Goal: Task Accomplishment & Management: Manage account settings

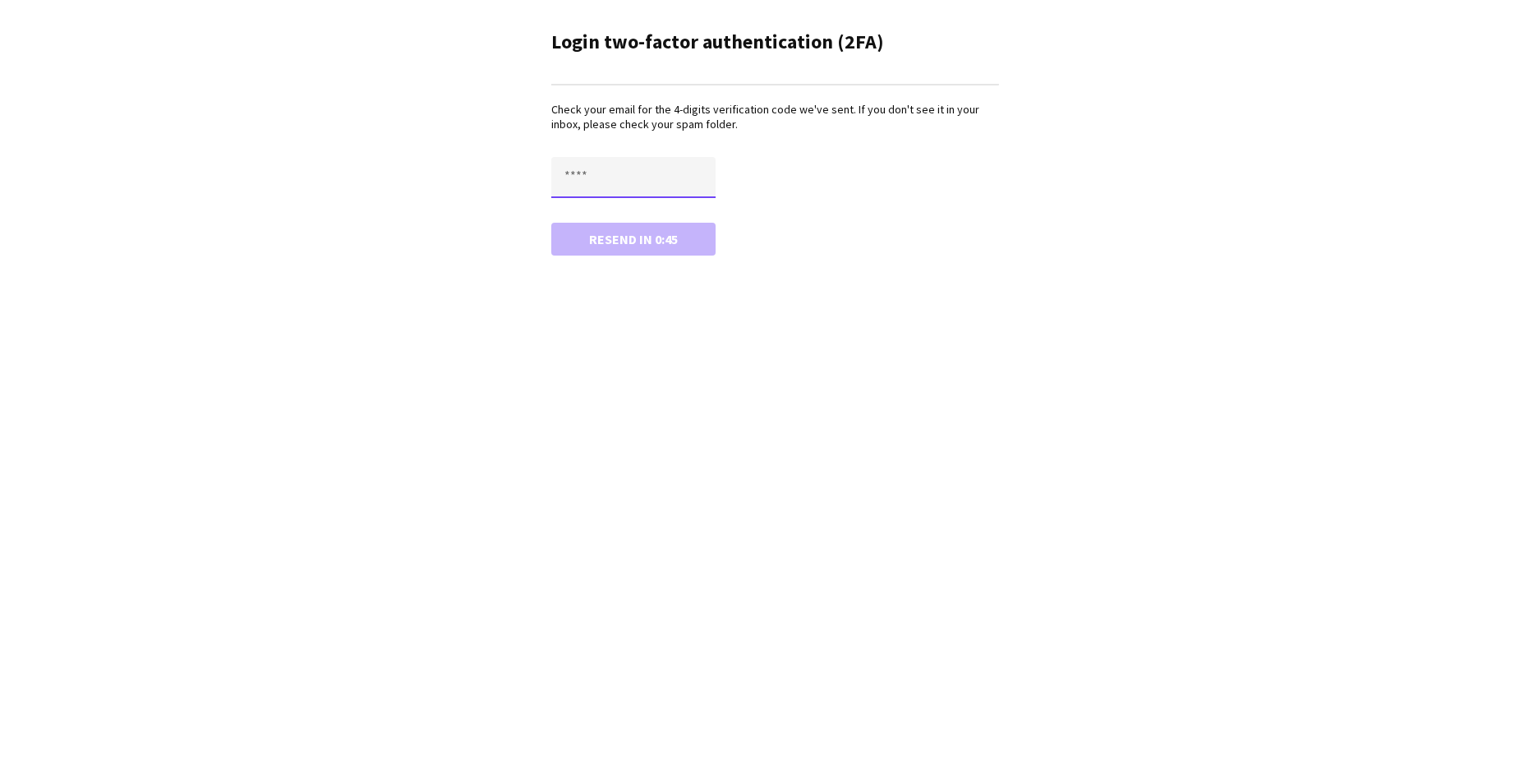
click at [592, 174] on input "text" at bounding box center [633, 177] width 164 height 41
click at [565, 246] on div "Resend in 0:41" at bounding box center [775, 254] width 448 height 33
click at [619, 182] on input "text" at bounding box center [633, 177] width 164 height 41
type input "****"
click at [641, 232] on button "Confirm" at bounding box center [633, 238] width 164 height 33
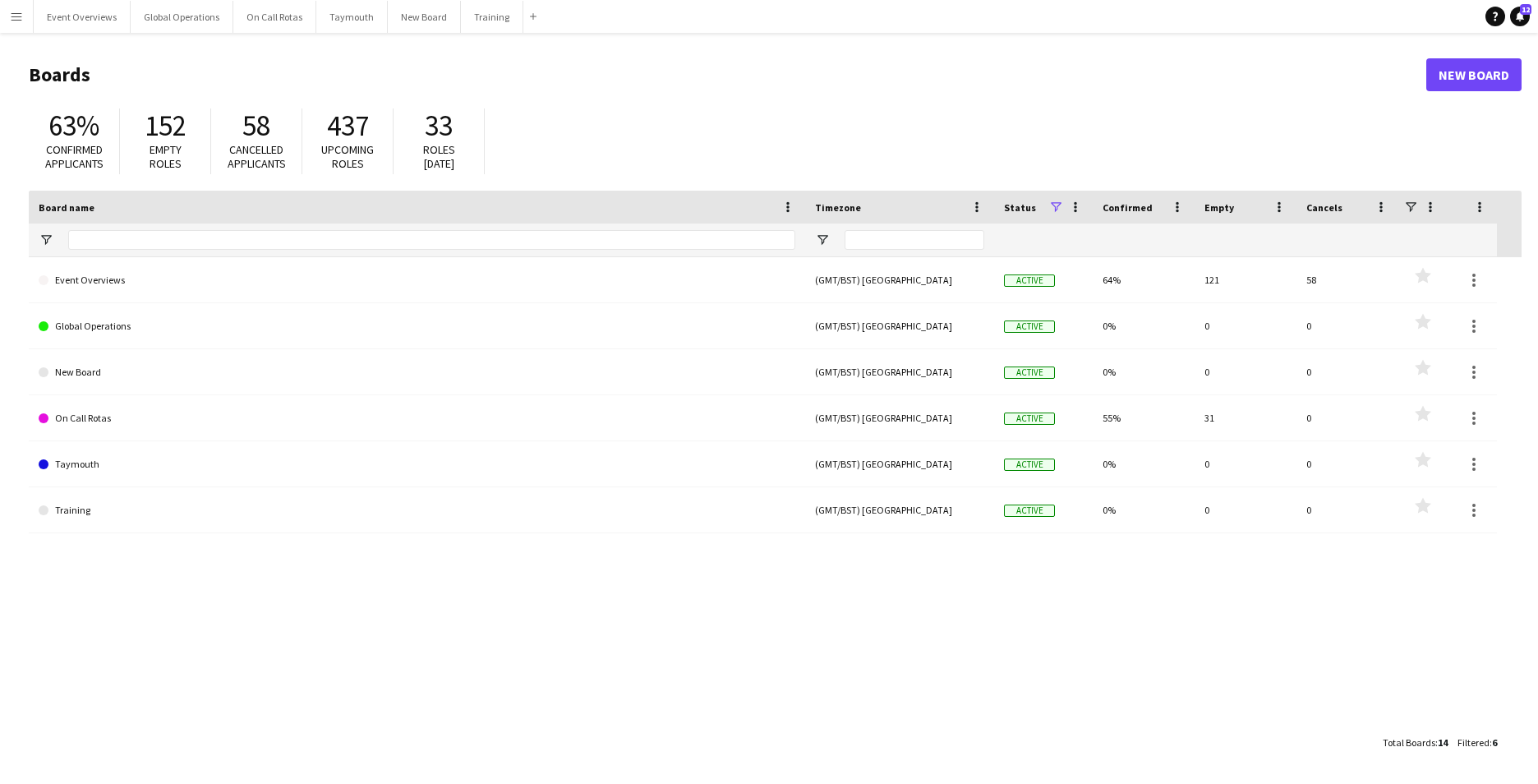
click at [21, 15] on app-icon "Menu" at bounding box center [17, 17] width 13 height 13
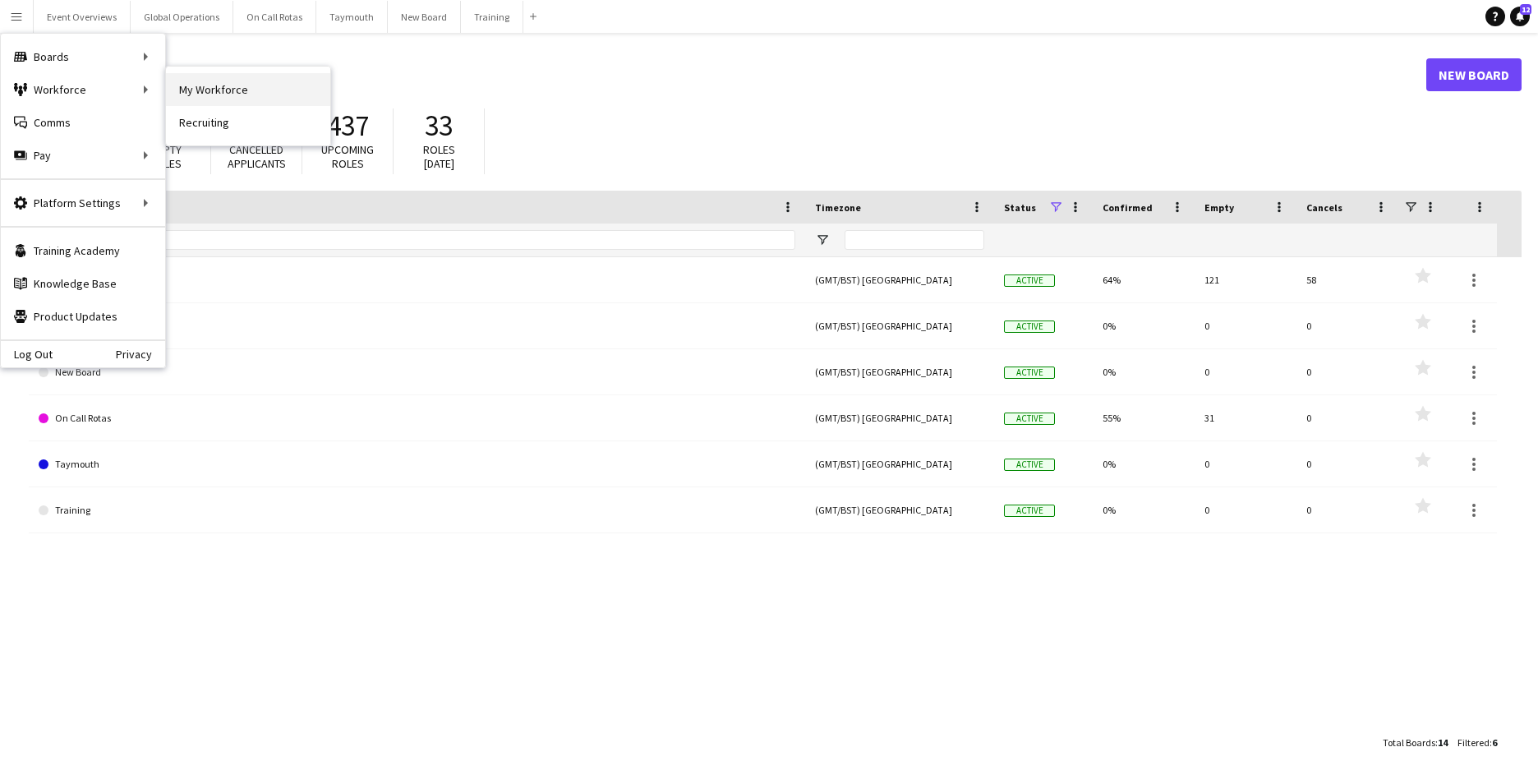
click at [240, 83] on link "My Workforce" at bounding box center [248, 89] width 164 height 33
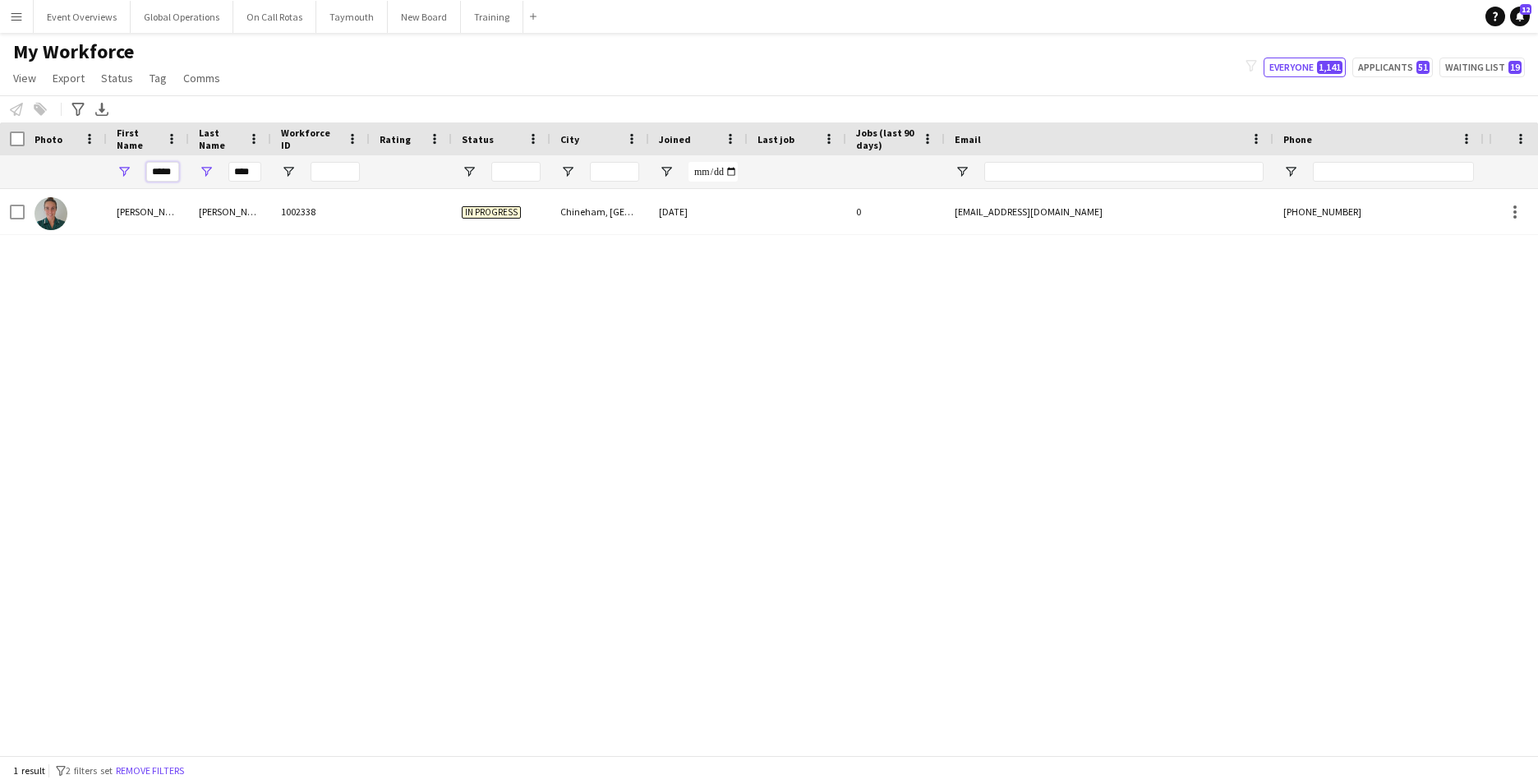
click at [174, 170] on input "*****" at bounding box center [162, 171] width 33 height 20
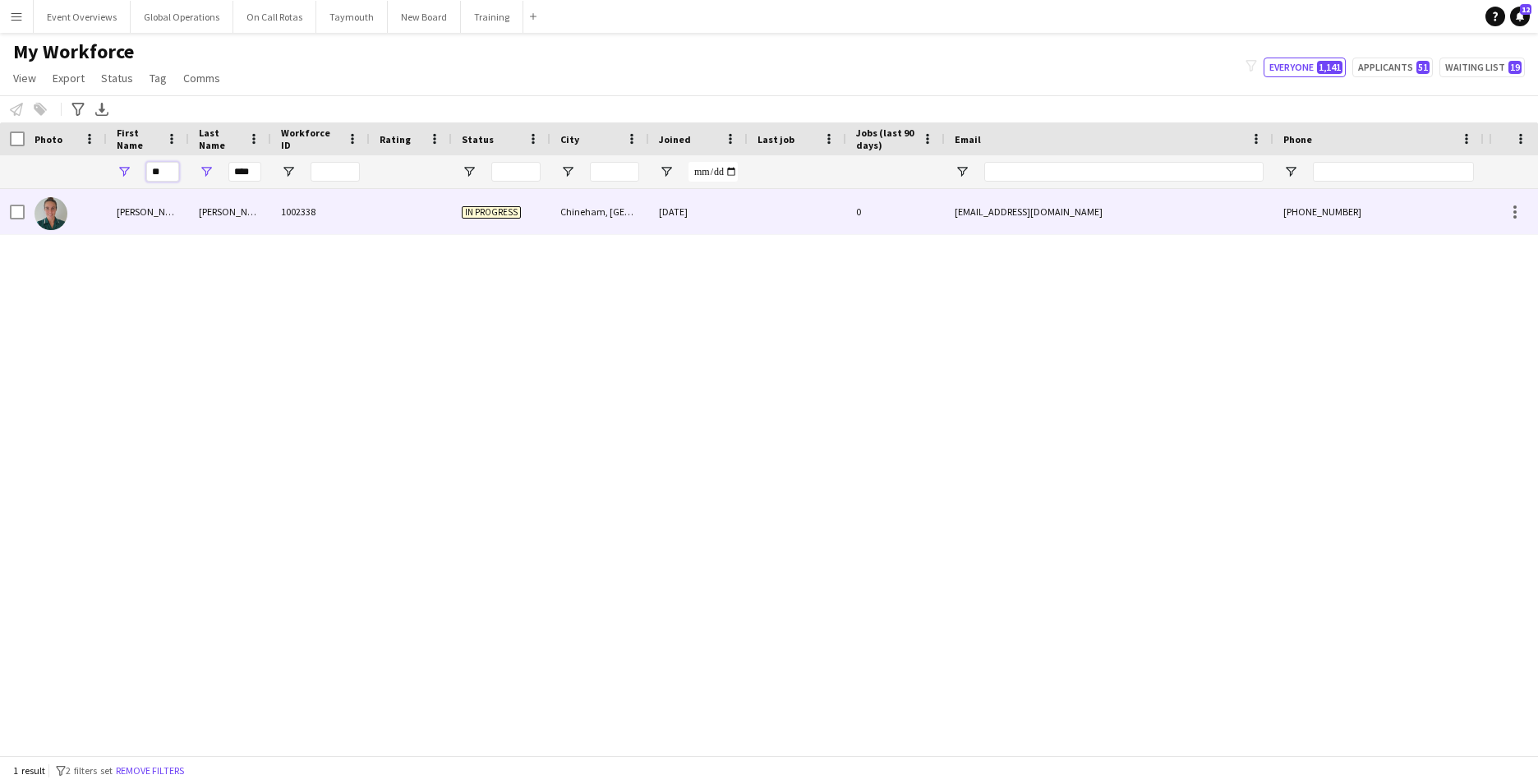
type input "*"
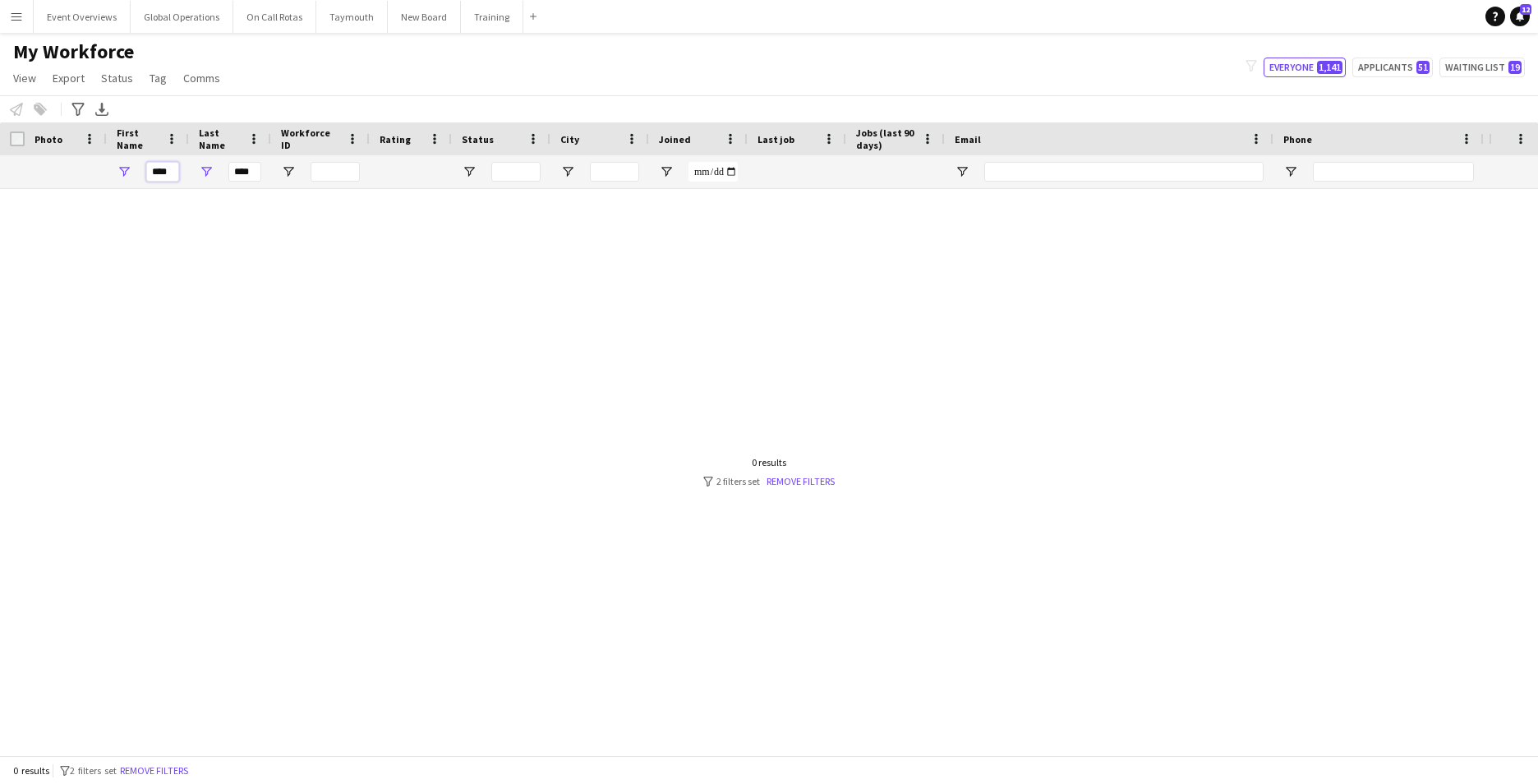
type input "****"
click at [252, 178] on input "****" at bounding box center [244, 171] width 33 height 20
type input "*"
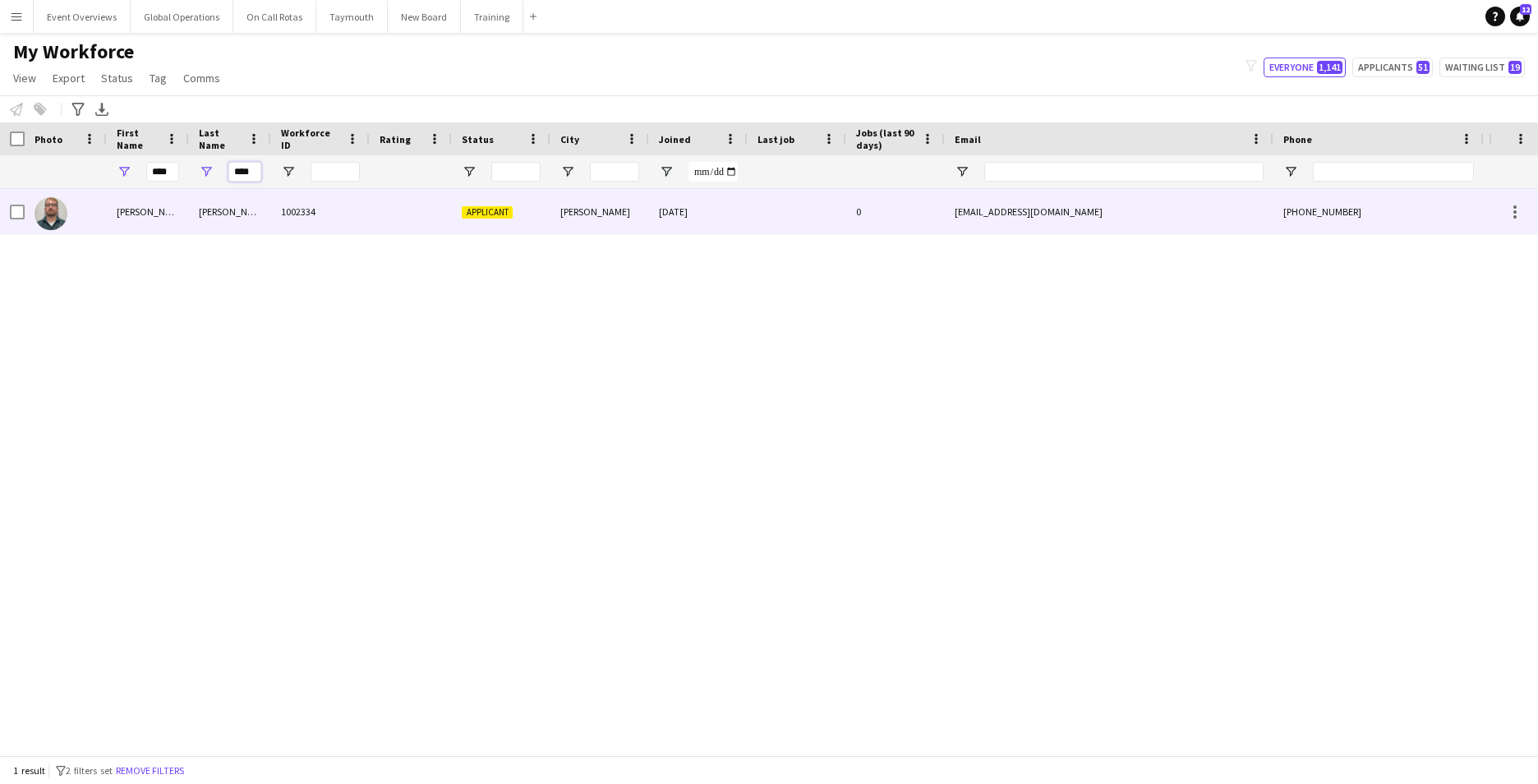
type input "****"
click at [126, 216] on div "Toby" at bounding box center [148, 211] width 82 height 46
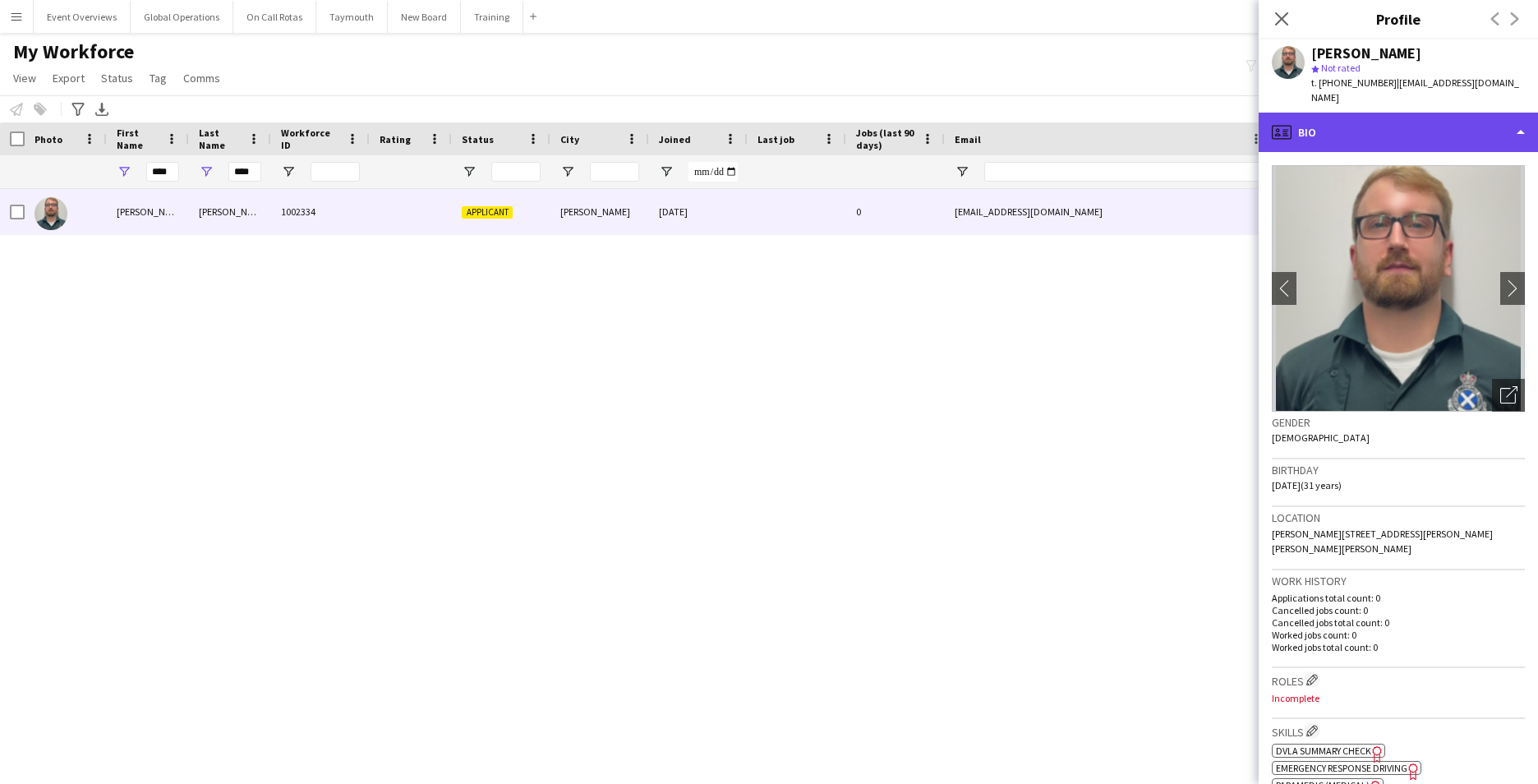
click at [1514, 113] on div "profile Bio" at bounding box center [1398, 132] width 279 height 39
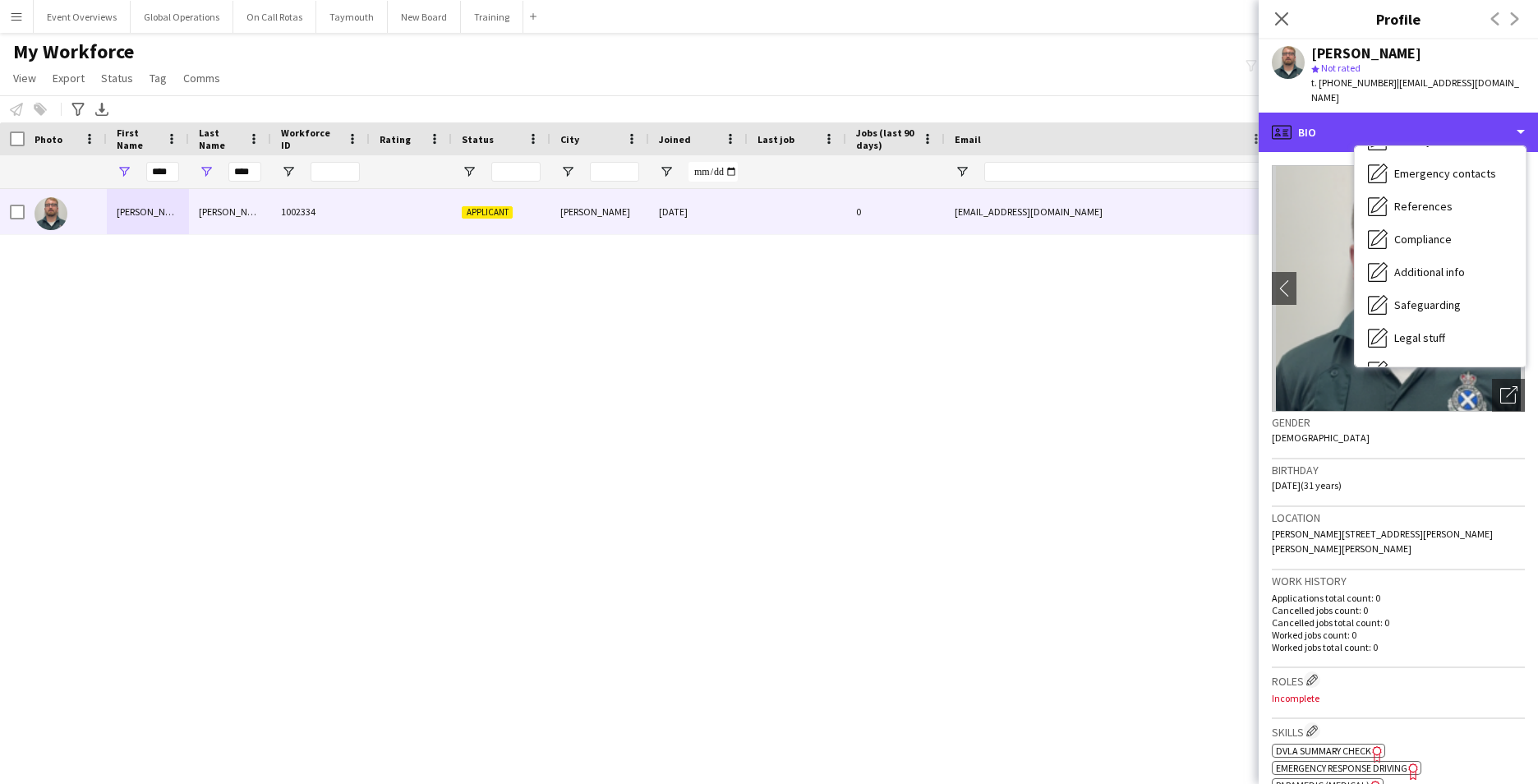
scroll to position [157, 0]
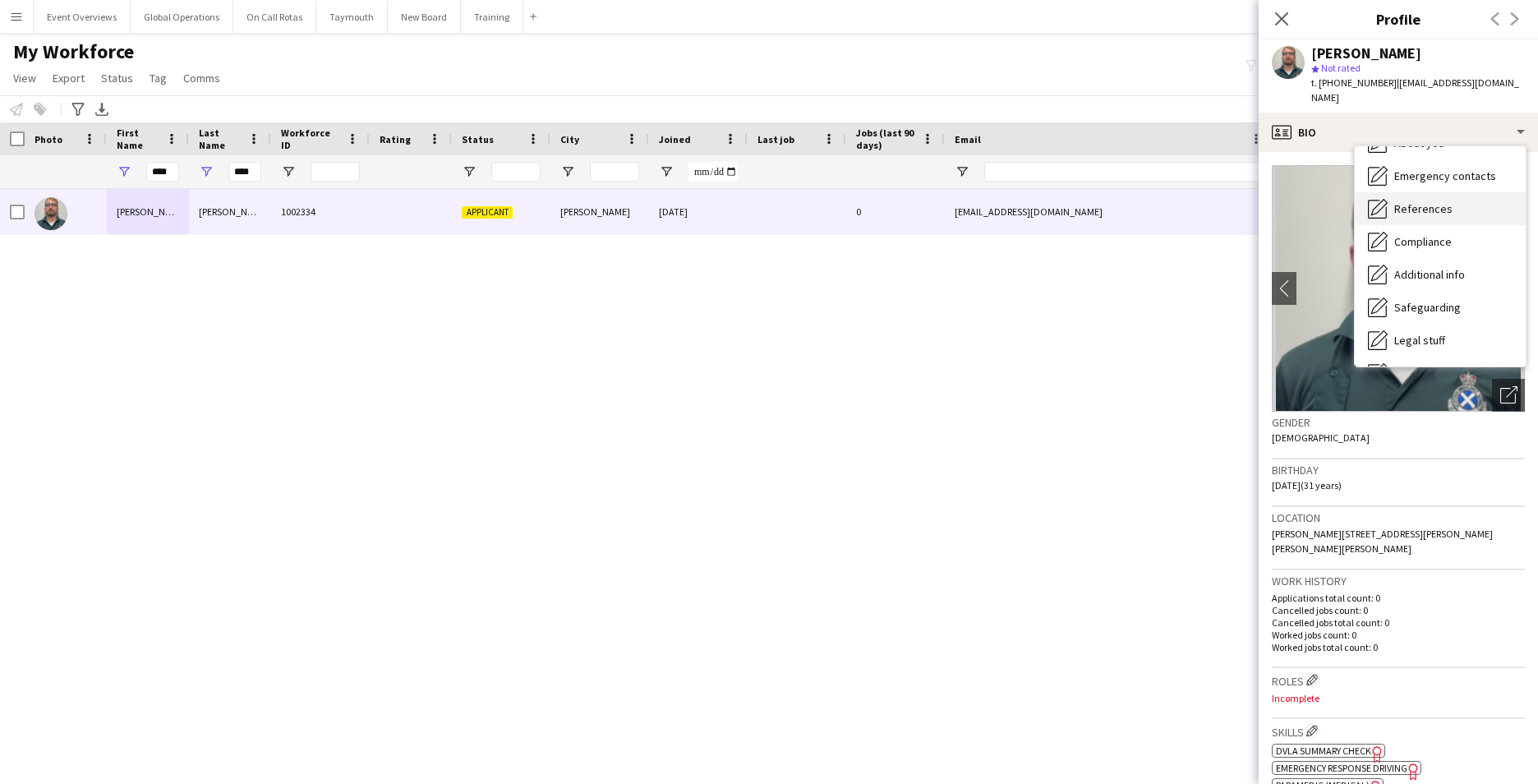
click at [1408, 201] on span "References" at bounding box center [1423, 209] width 59 height 15
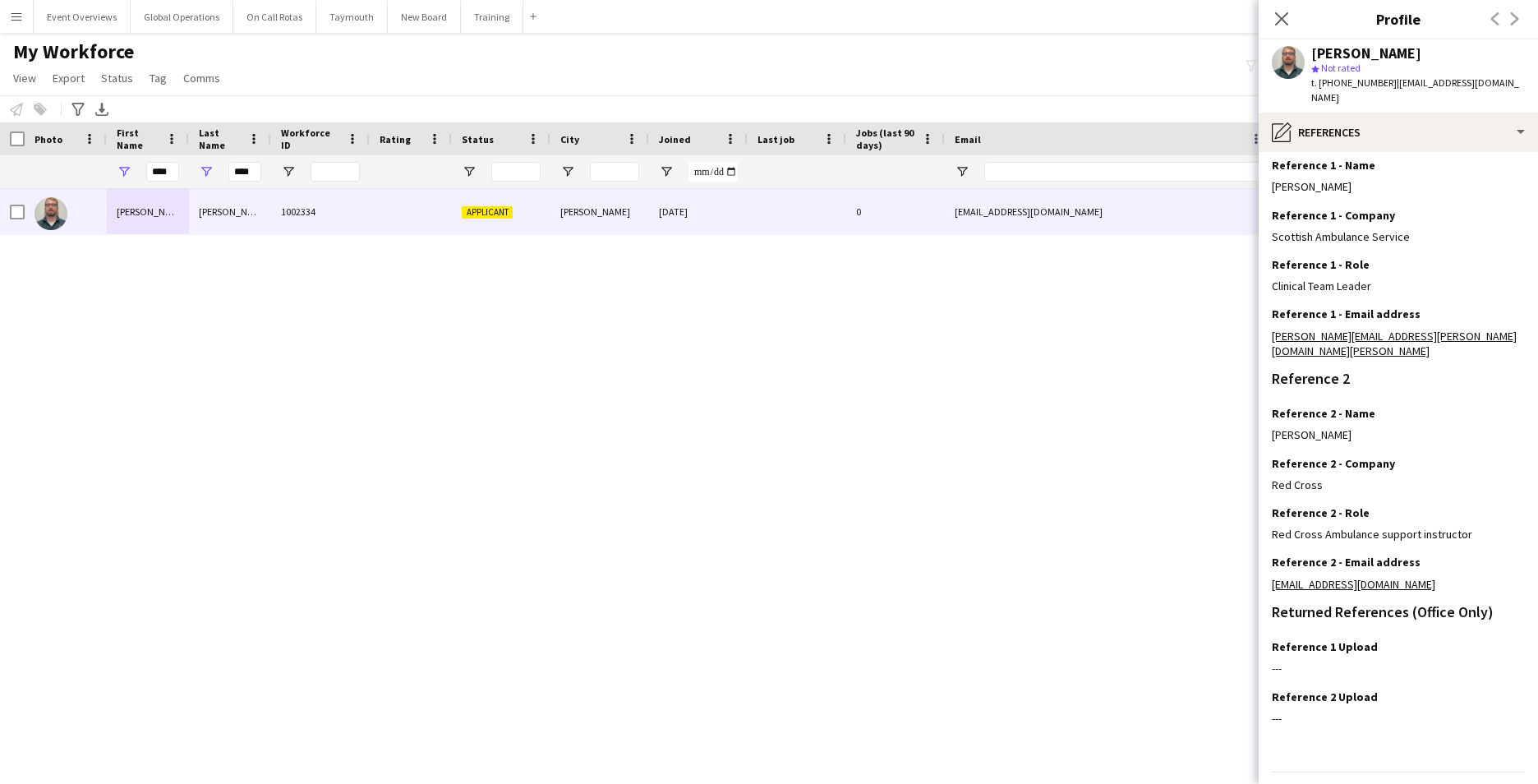
scroll to position [196, 0]
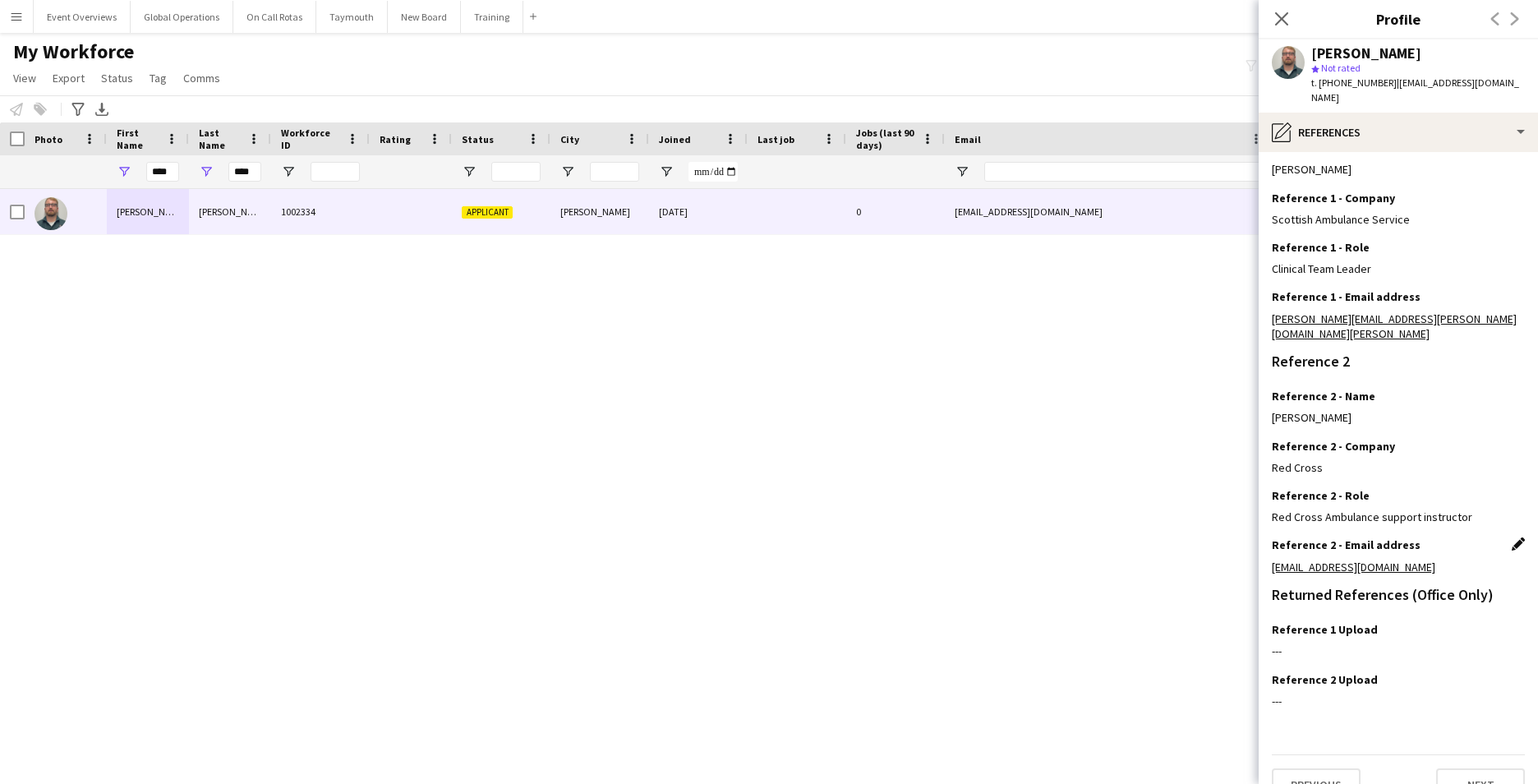
click at [1512, 537] on app-icon "Edit this field" at bounding box center [1518, 544] width 13 height 13
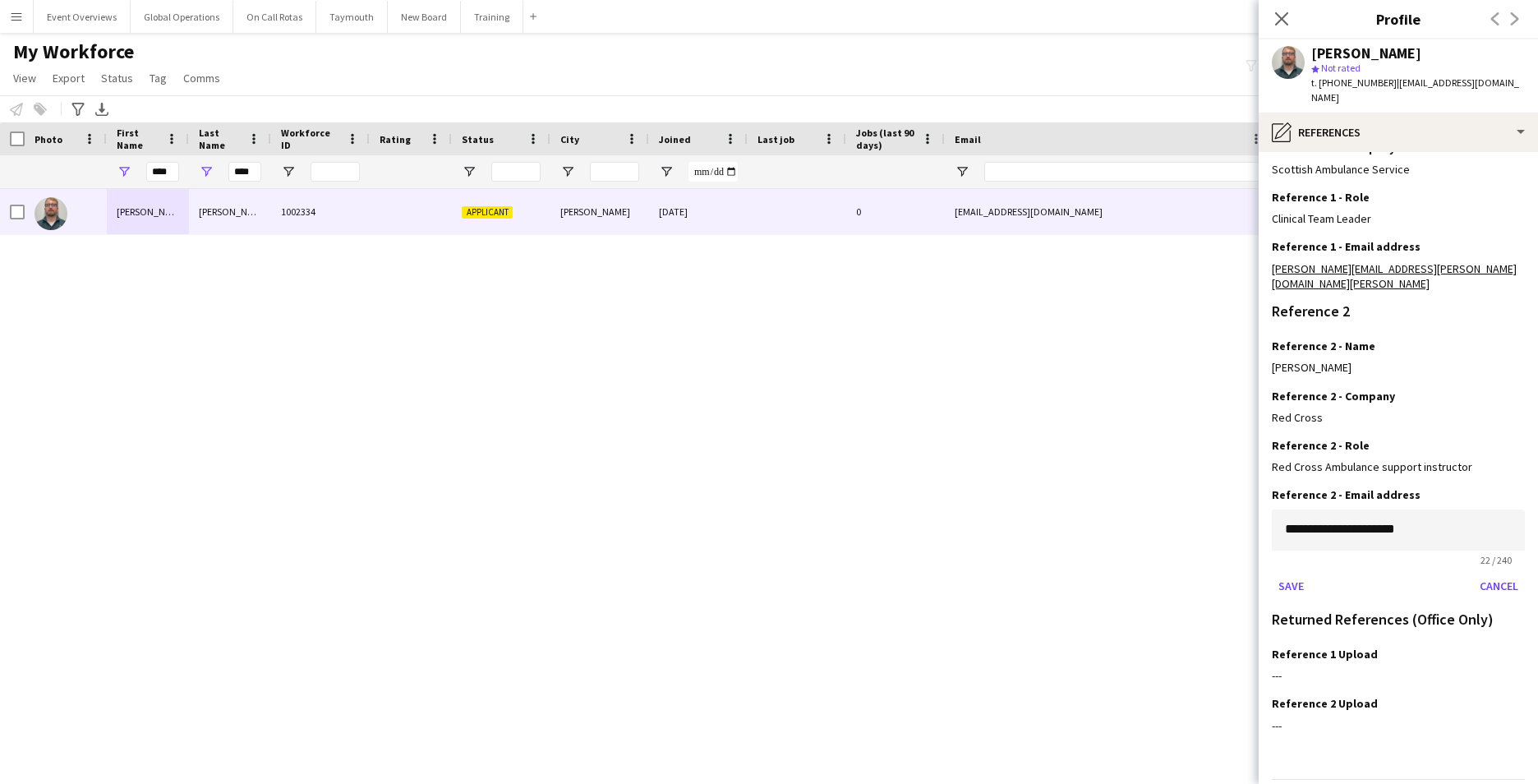
scroll to position [271, 0]
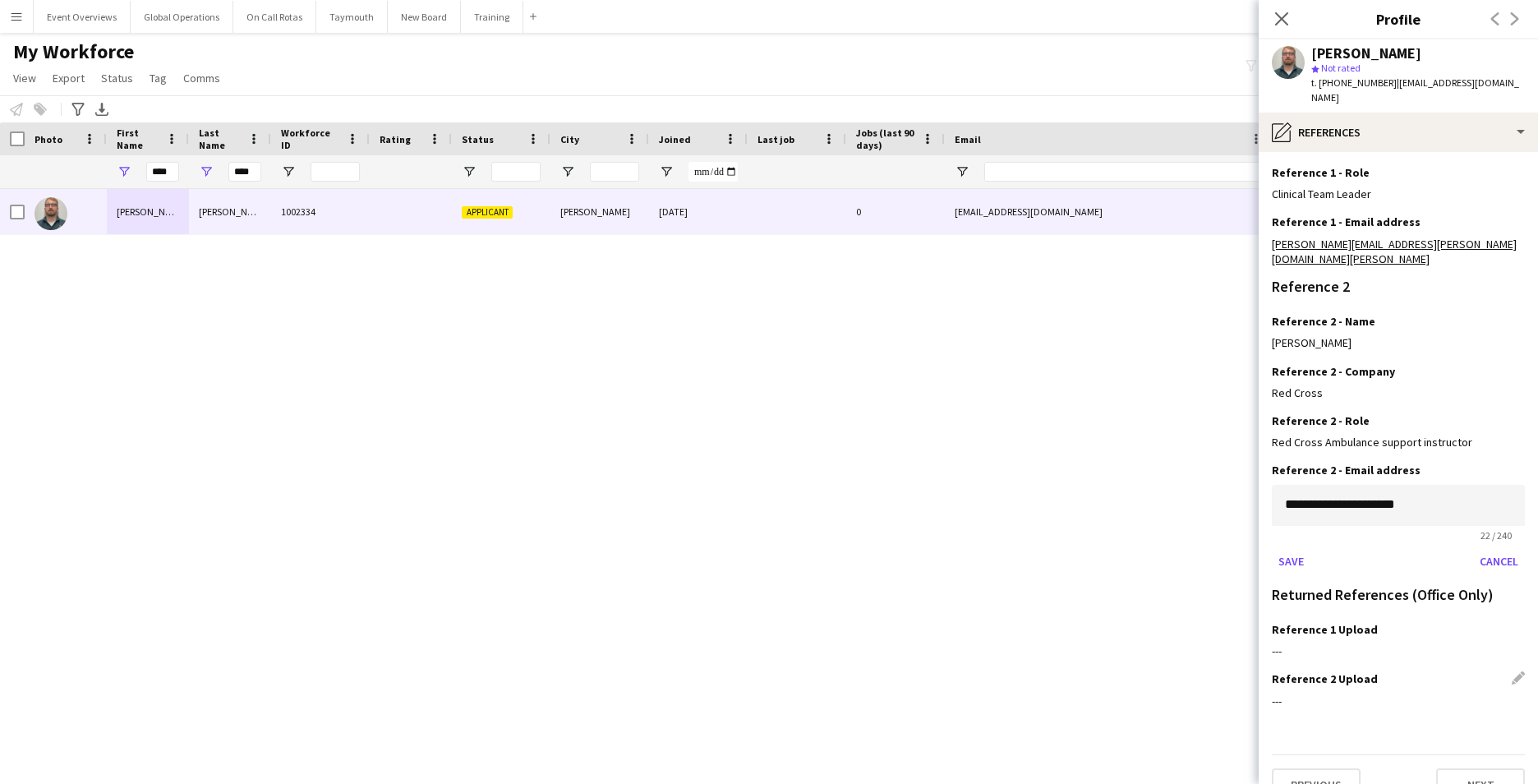
click at [1326, 671] on h3 "Reference 2 Upload" at bounding box center [1325, 679] width 106 height 15
click at [1290, 547] on button "Save" at bounding box center [1290, 561] width 38 height 26
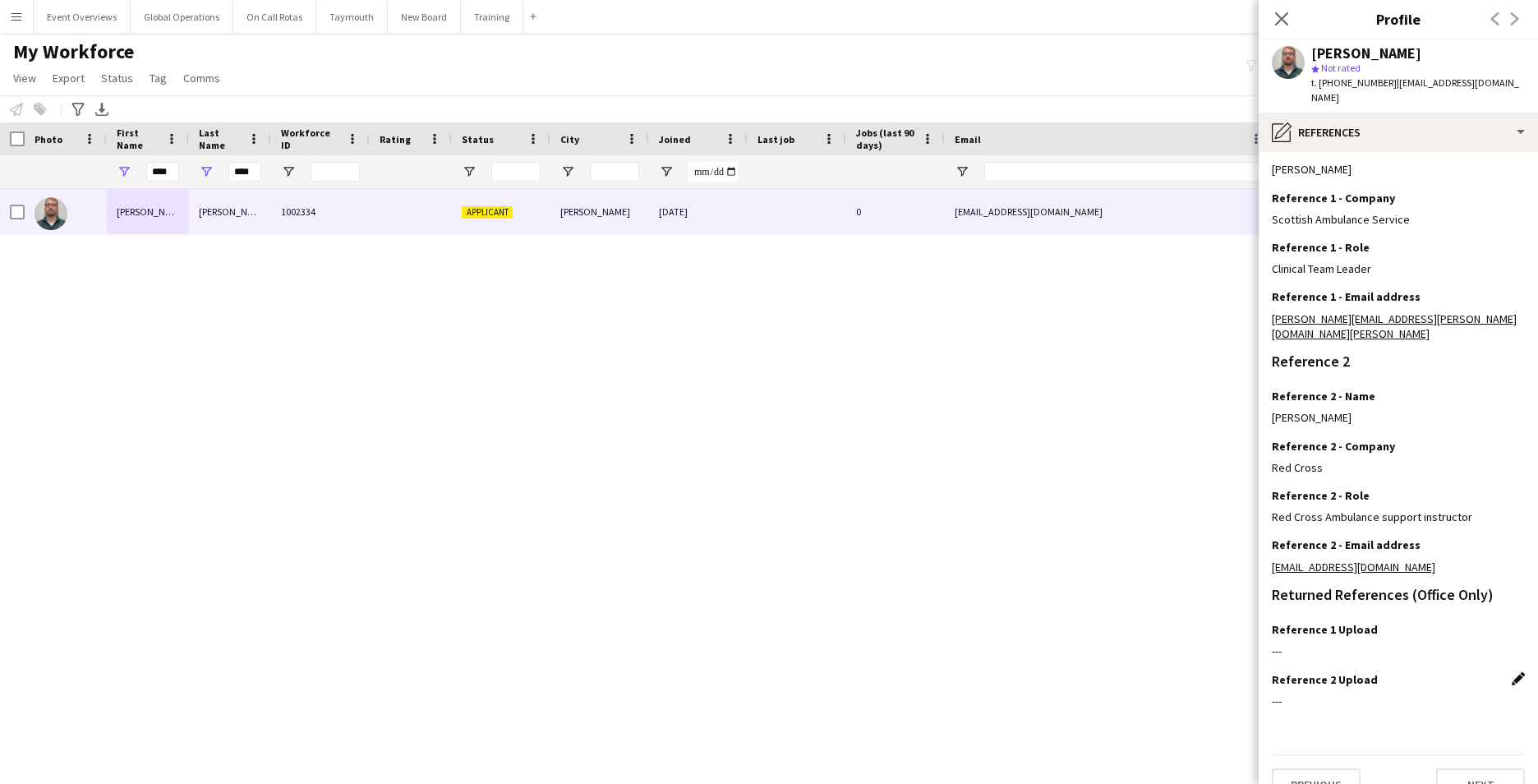
click at [1512, 672] on app-icon "Edit this field" at bounding box center [1518, 679] width 13 height 13
click at [1443, 693] on button "Upload new file" at bounding box center [1474, 706] width 102 height 26
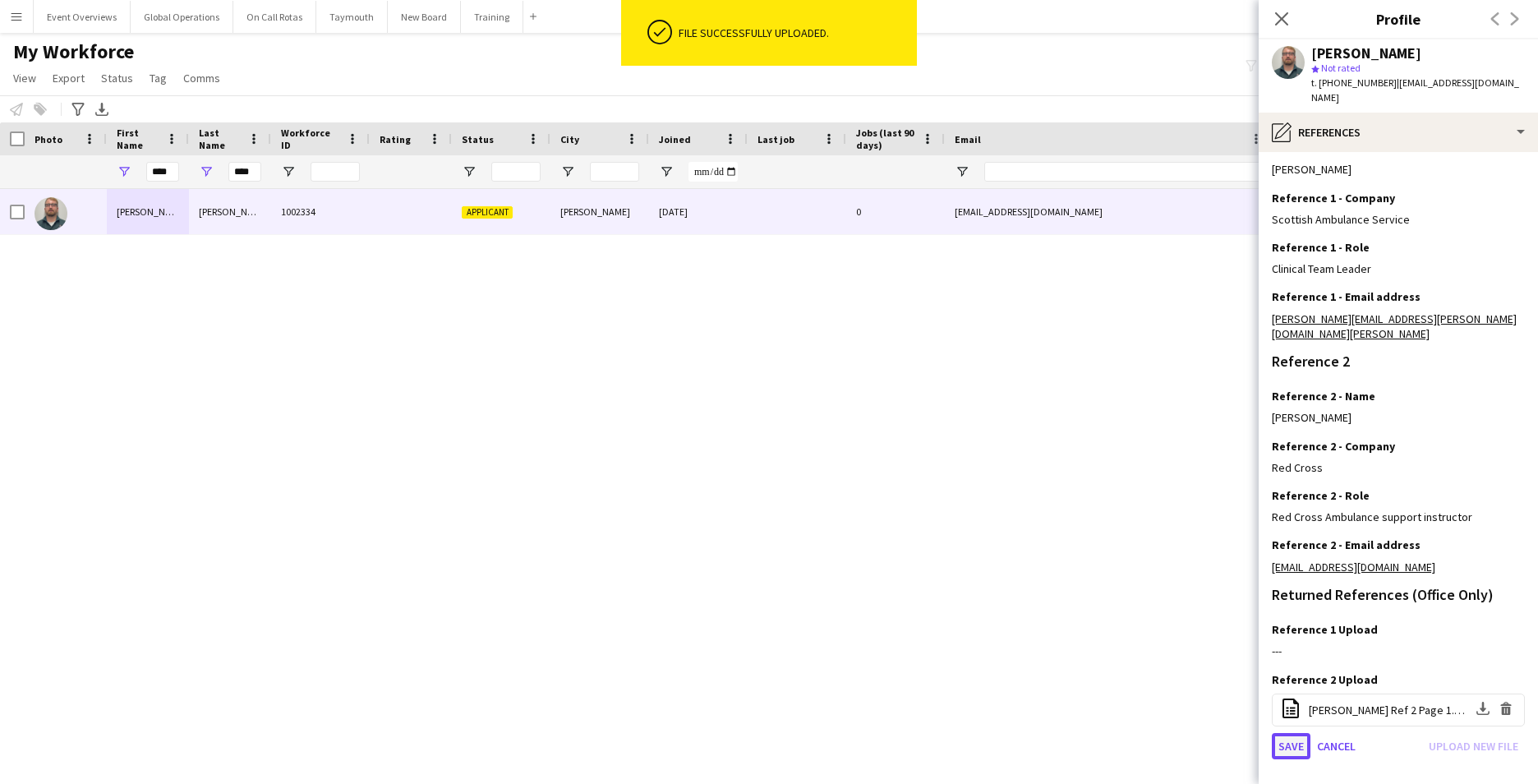
click at [1290, 733] on button "Save" at bounding box center [1290, 746] width 38 height 26
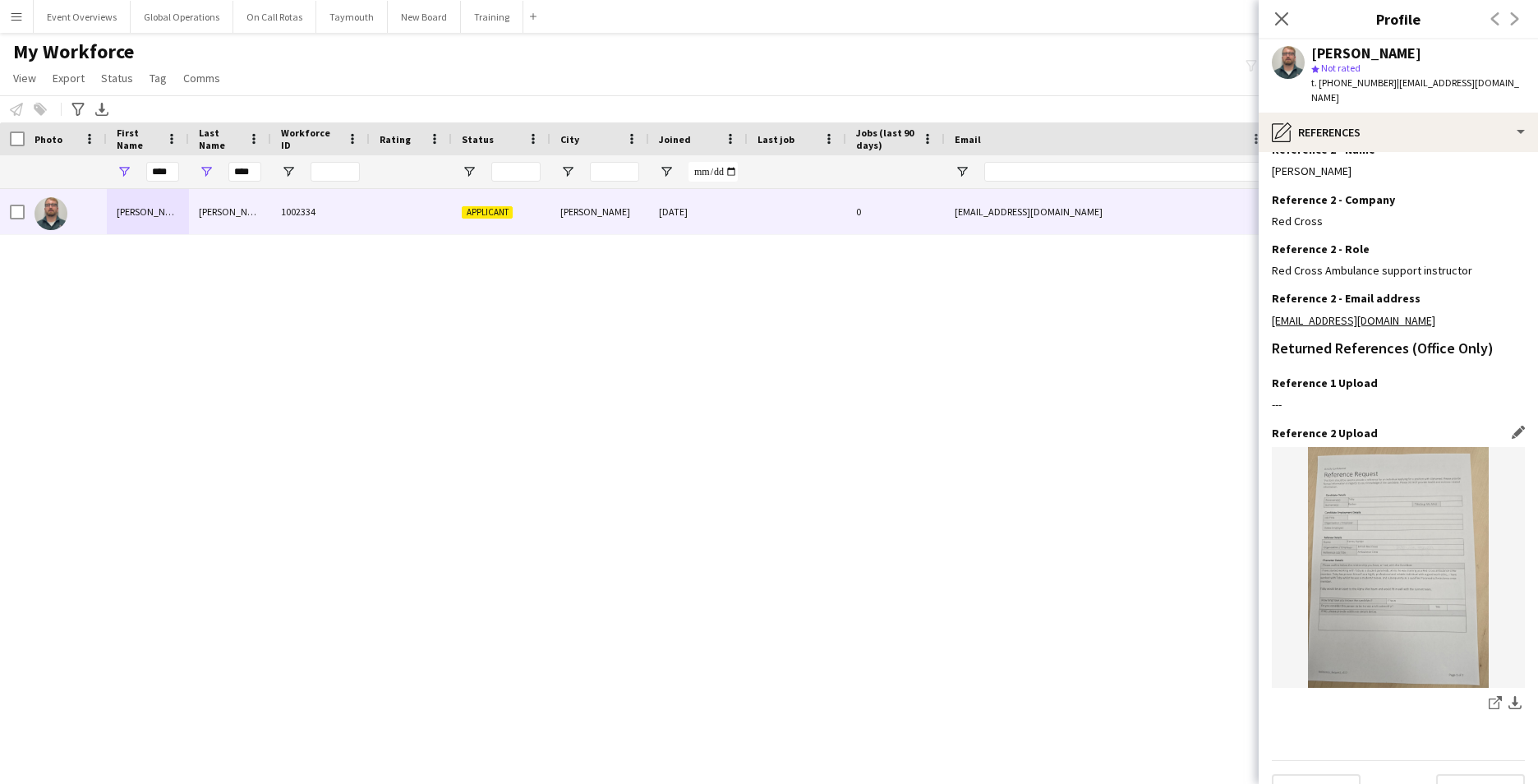
scroll to position [449, 0]
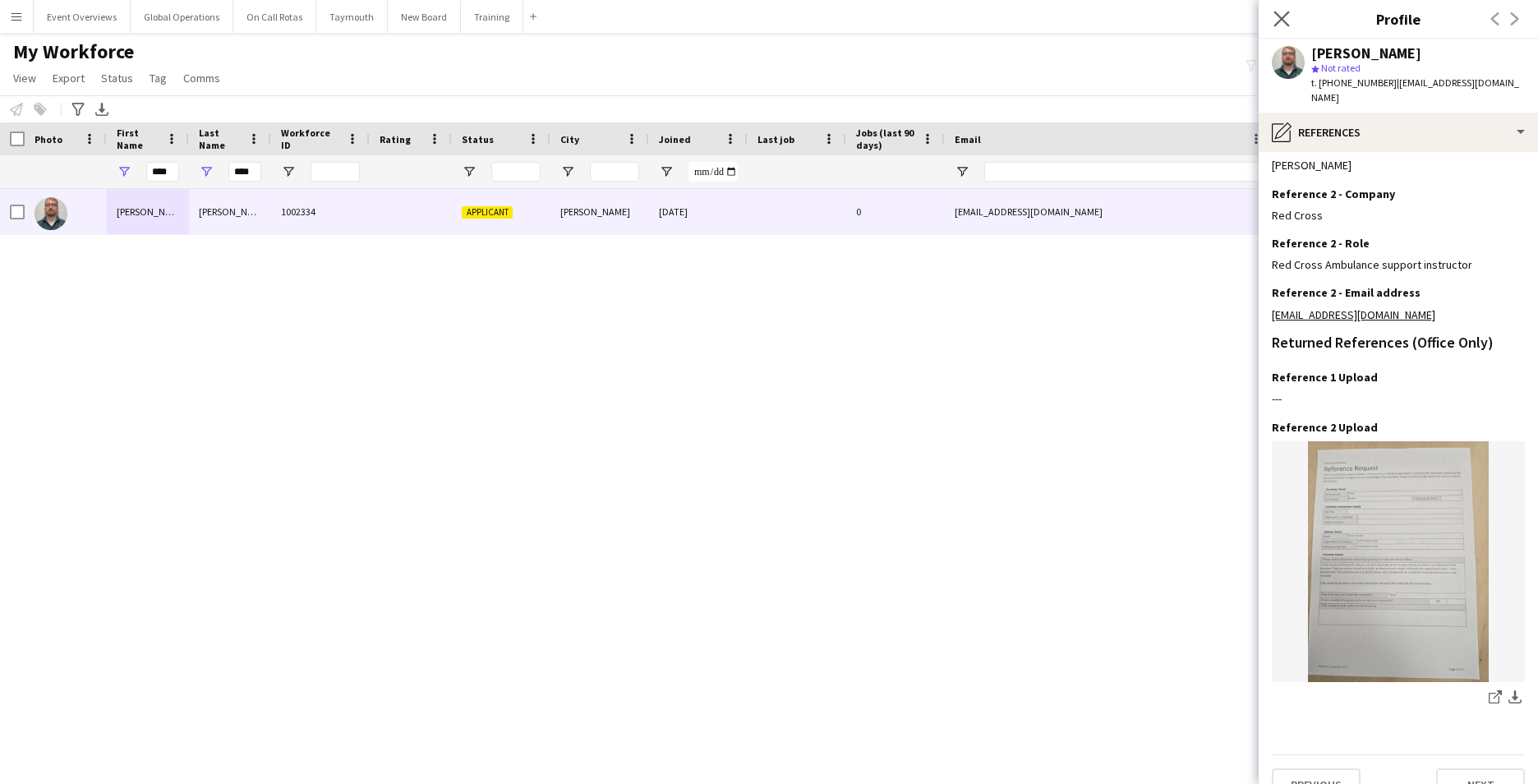
click at [1284, 10] on app-icon "Close pop-in" at bounding box center [1283, 20] width 24 height 24
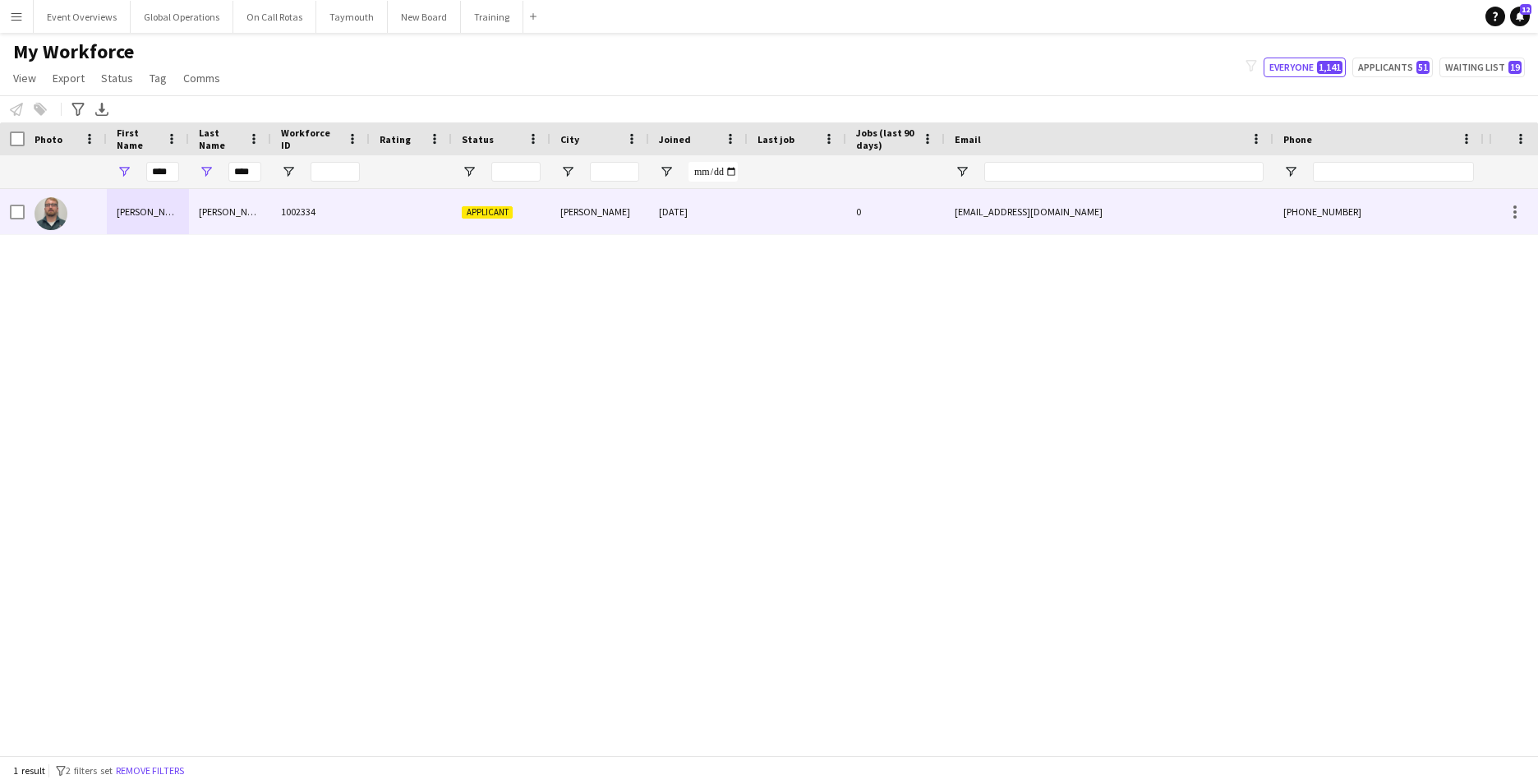
click at [124, 210] on div "Toby" at bounding box center [148, 211] width 82 height 46
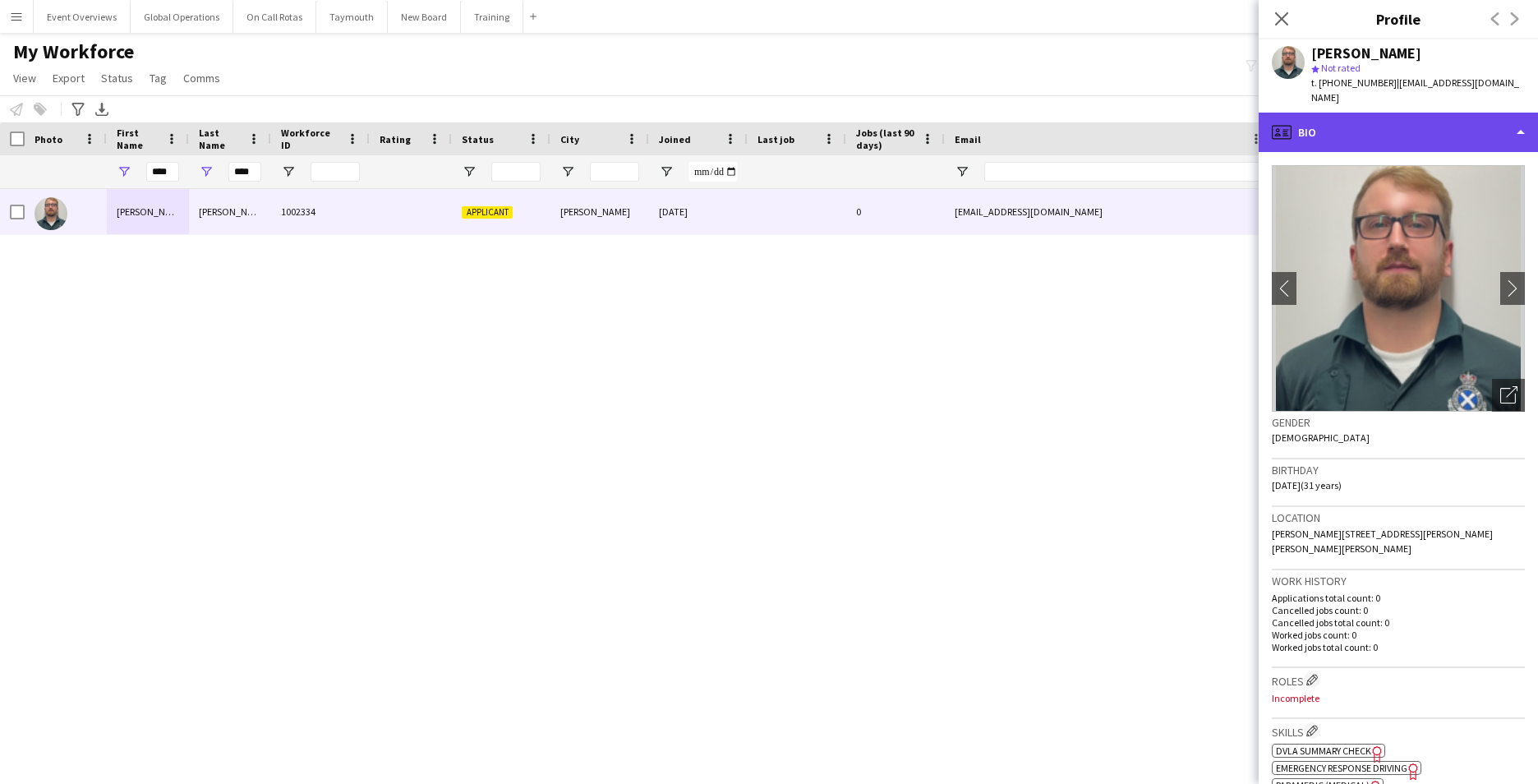
click at [1516, 116] on div "profile Bio" at bounding box center [1398, 132] width 279 height 39
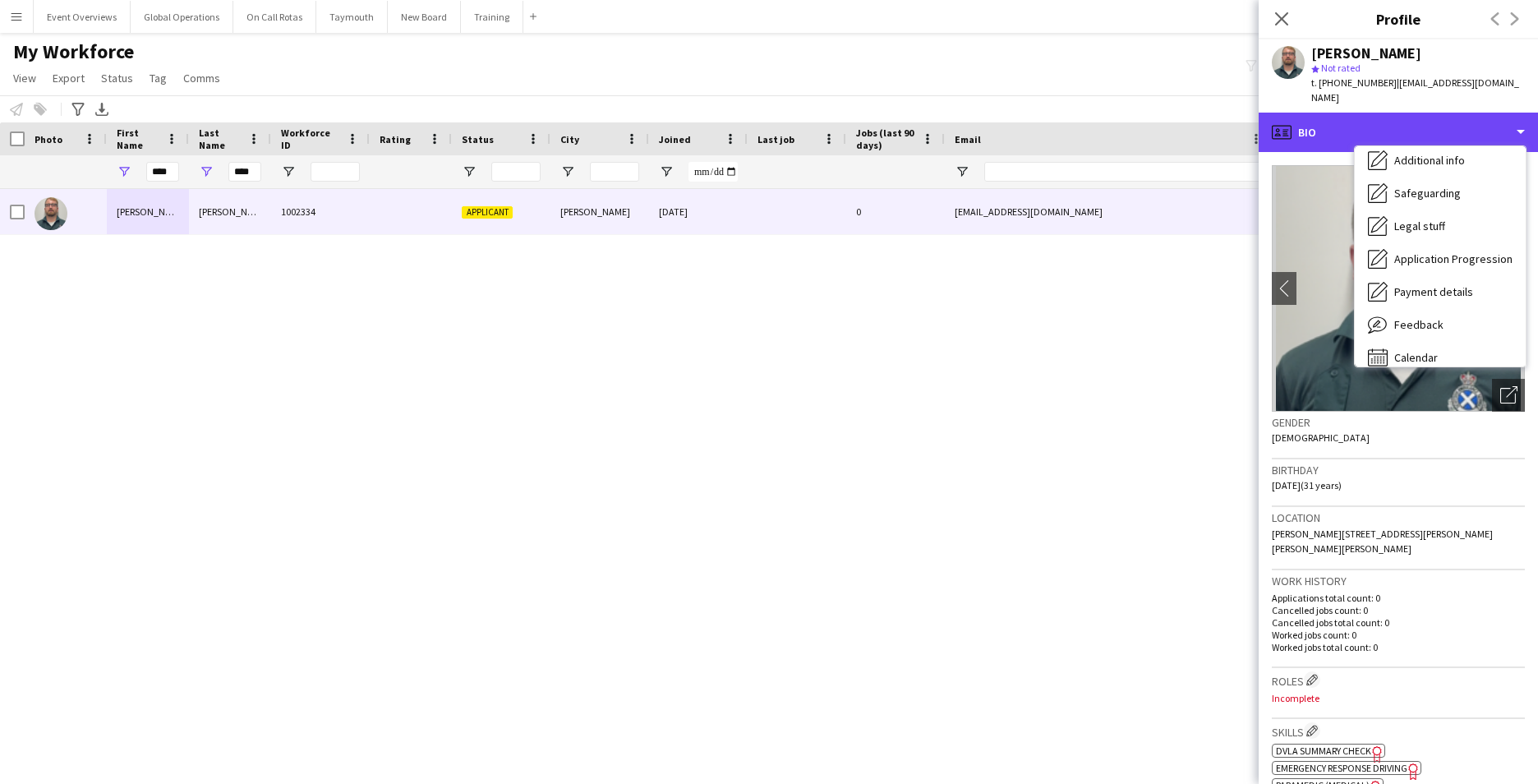
scroll to position [286, 0]
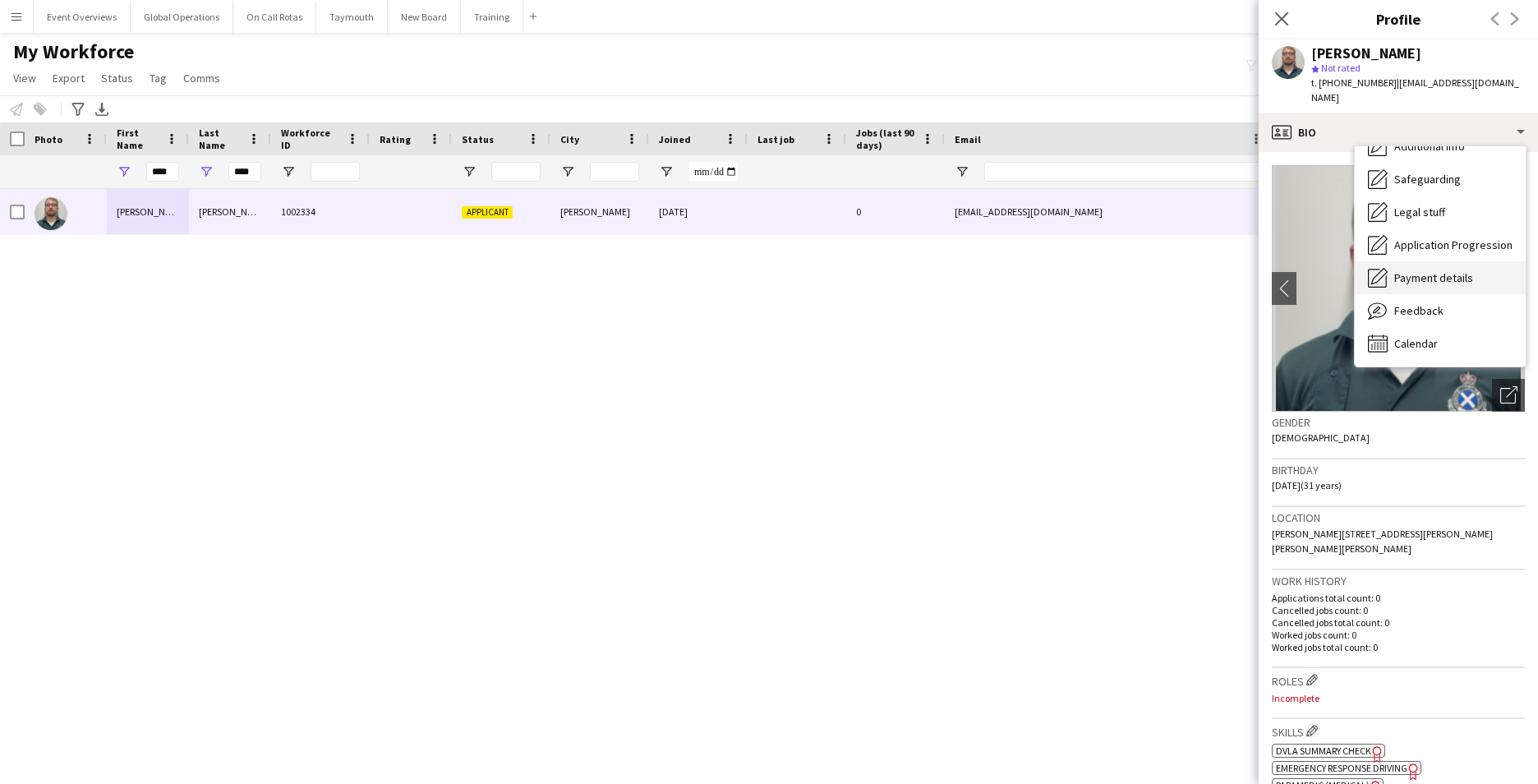
click at [1421, 270] on span "Payment details" at bounding box center [1434, 277] width 79 height 15
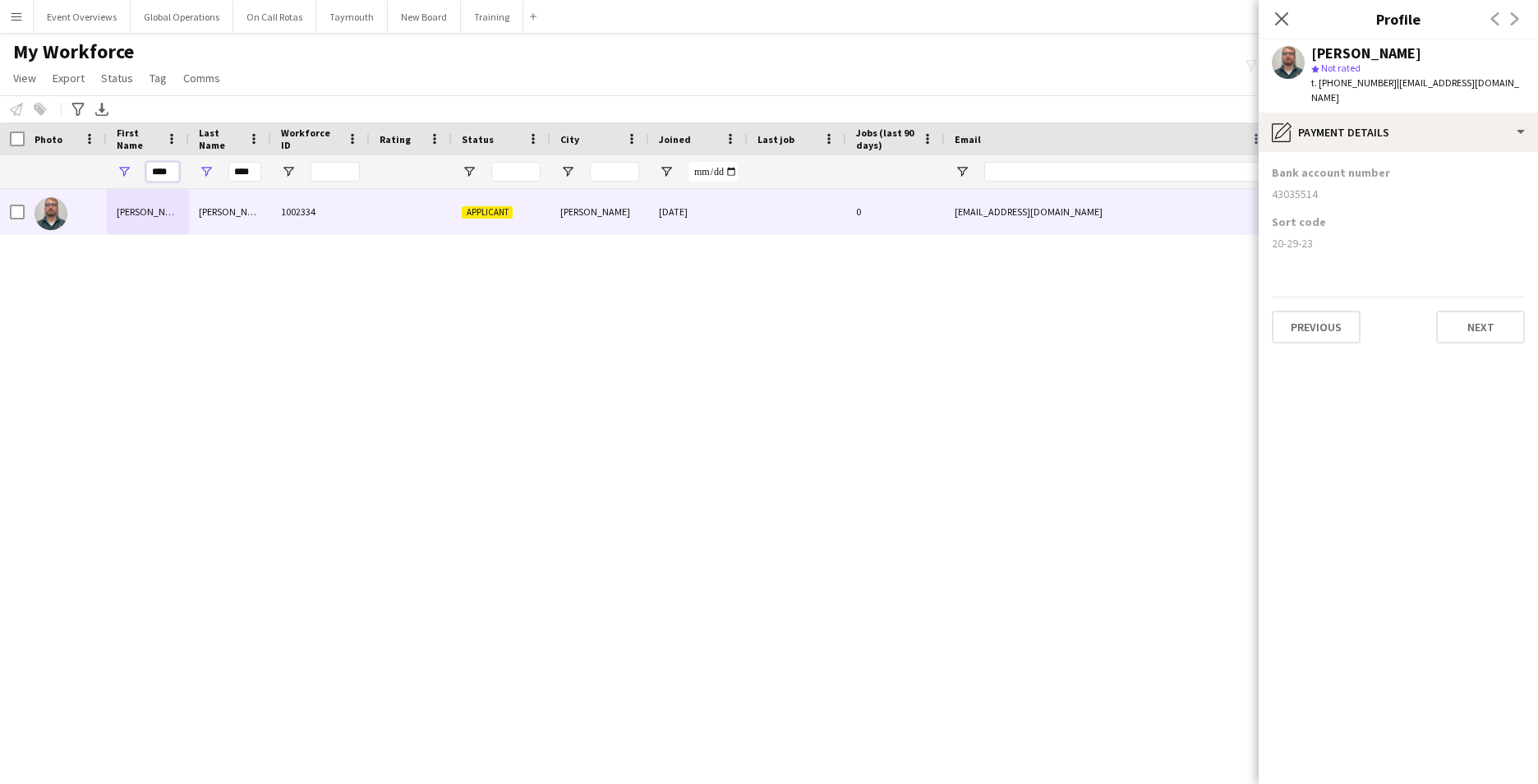
click at [175, 173] on input "****" at bounding box center [162, 171] width 33 height 20
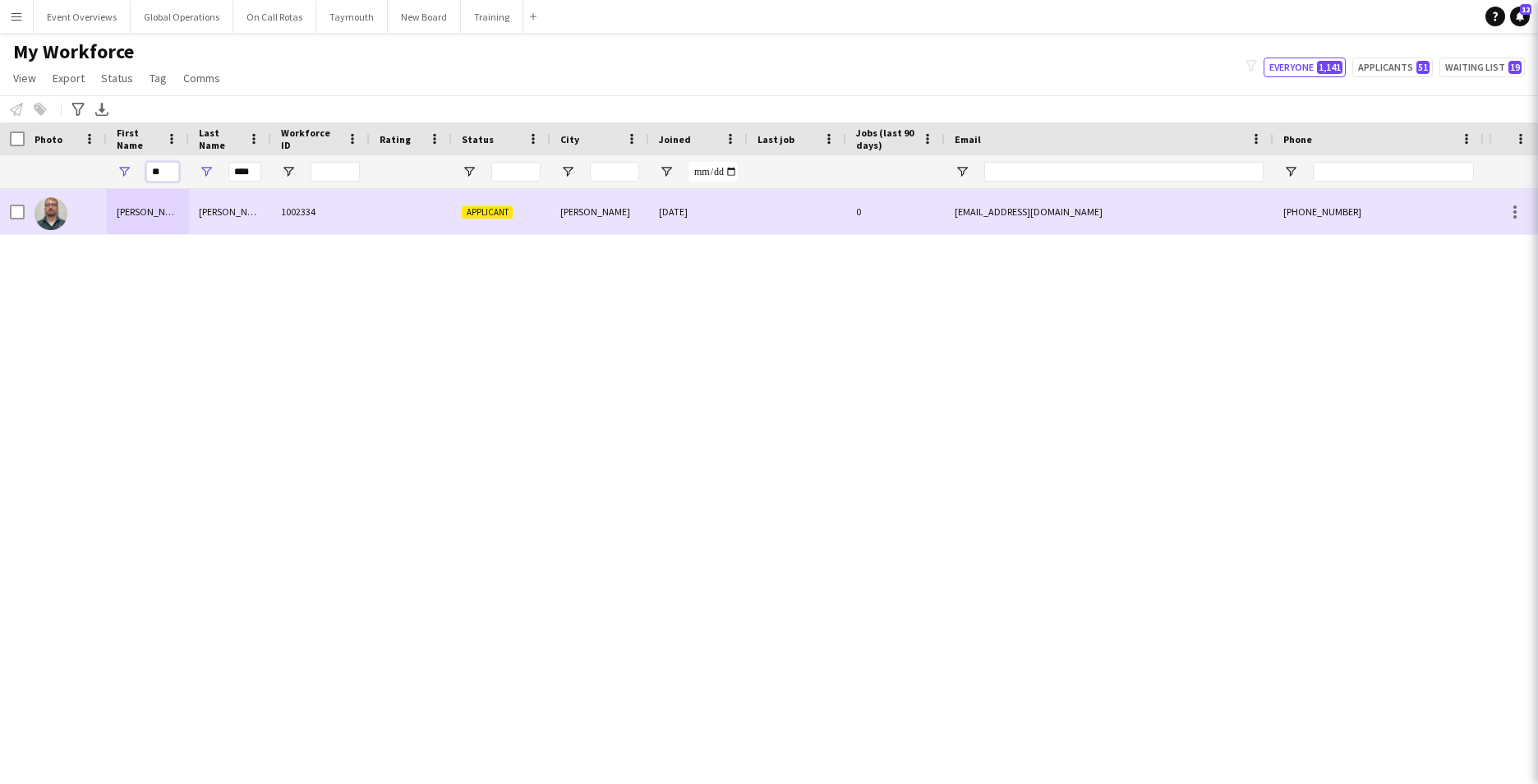
type input "*"
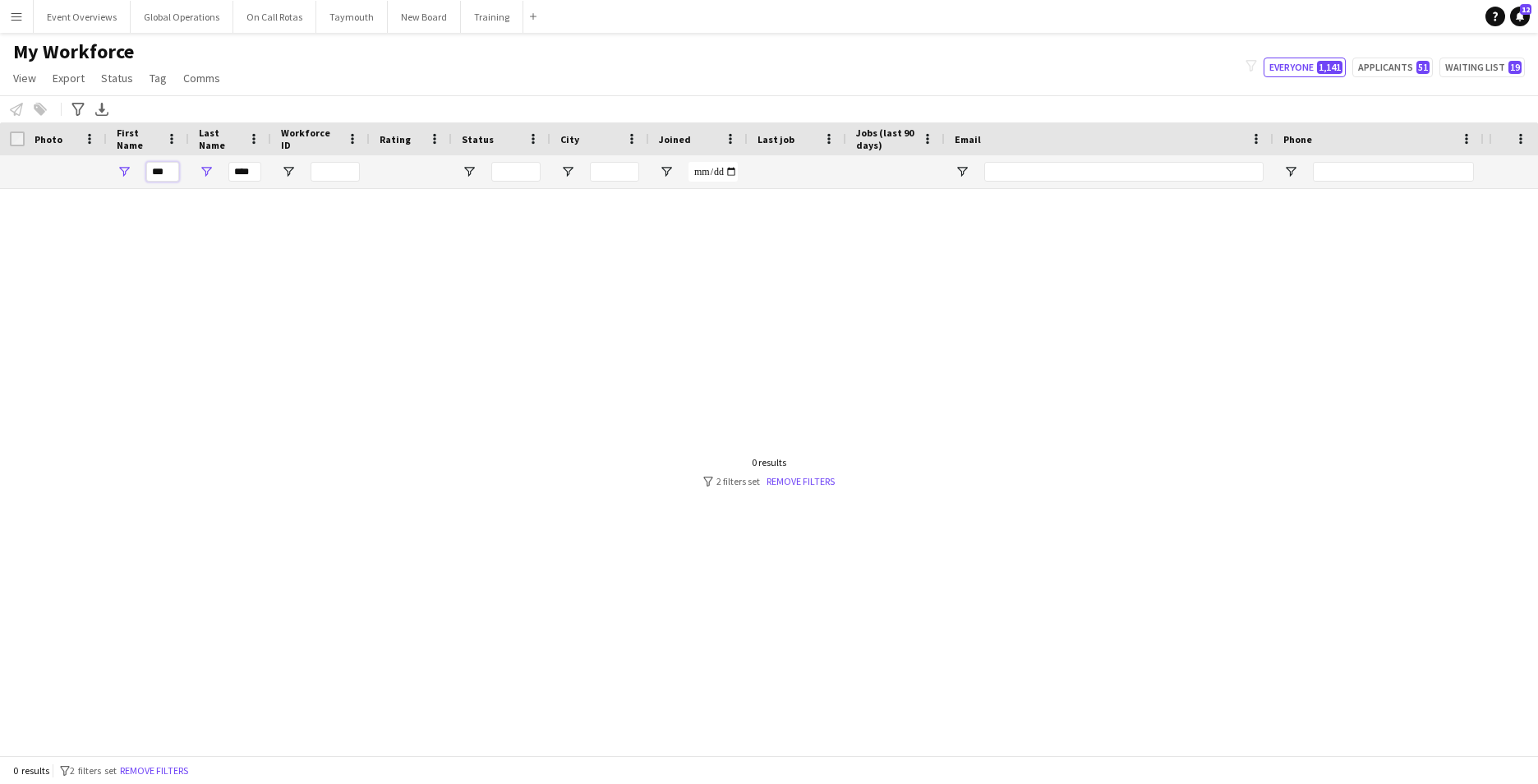
type input "***"
click at [253, 171] on input "****" at bounding box center [244, 171] width 33 height 20
type input "*"
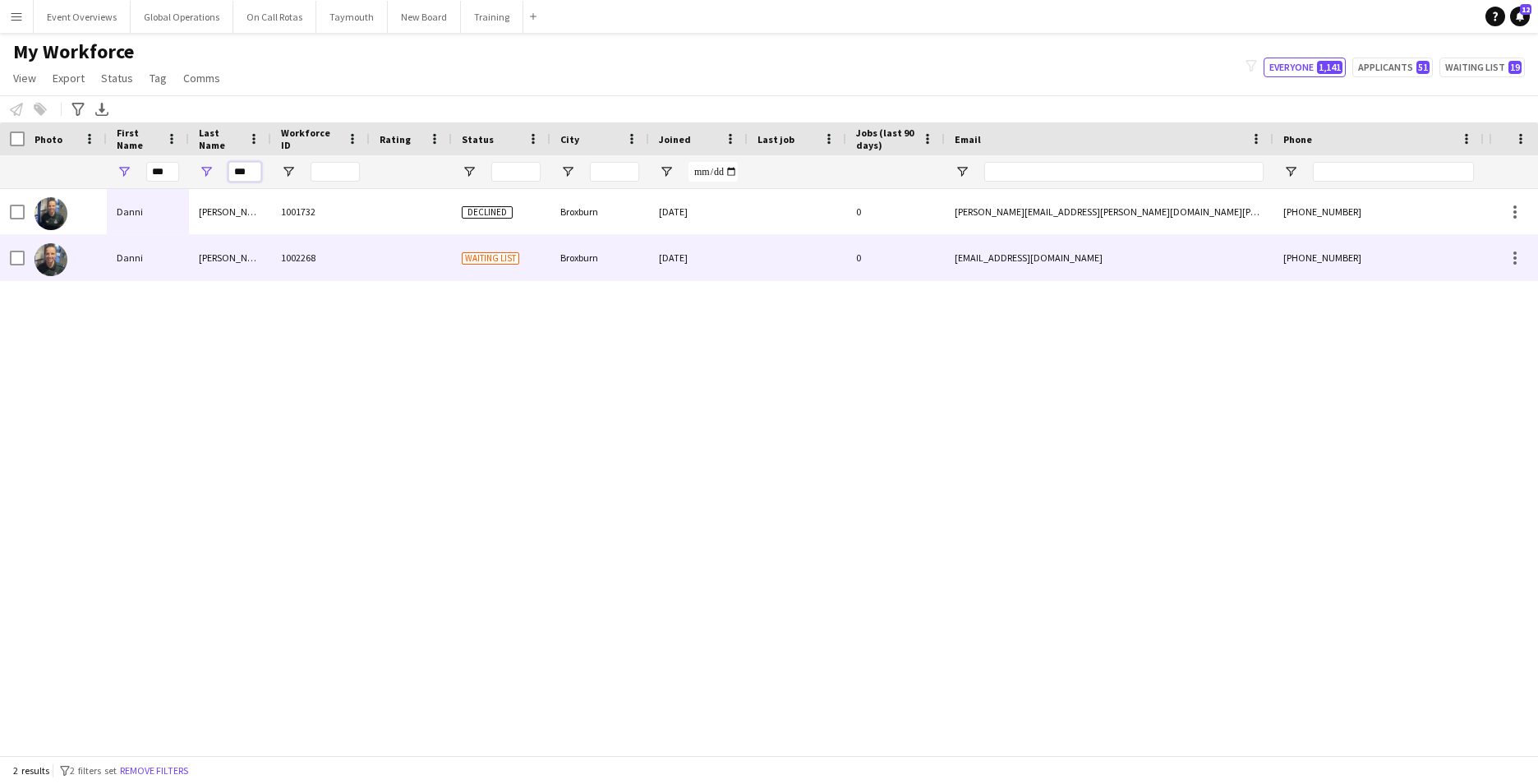
type input "***"
click at [126, 254] on div "Danni" at bounding box center [148, 257] width 82 height 46
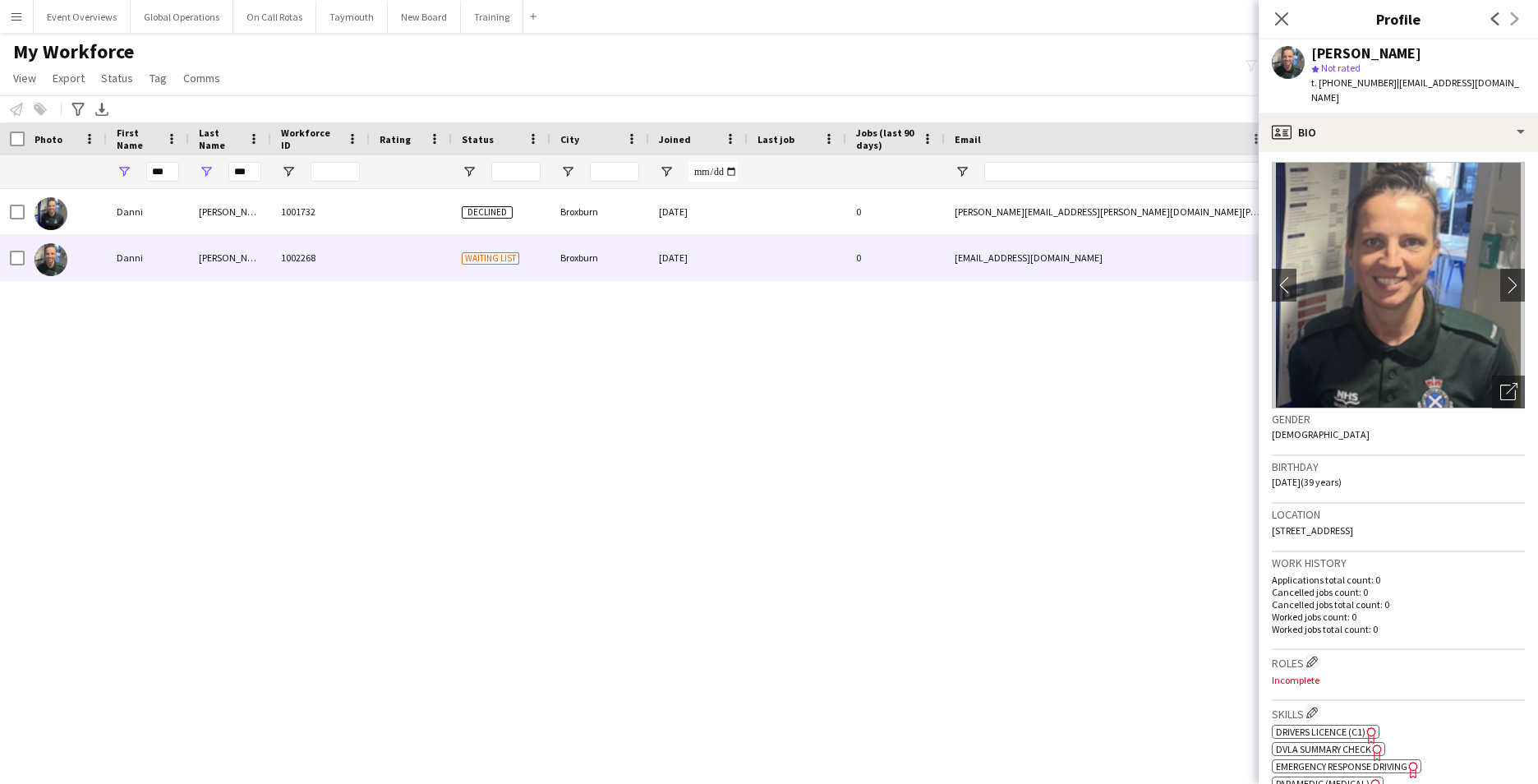
scroll to position [0, 0]
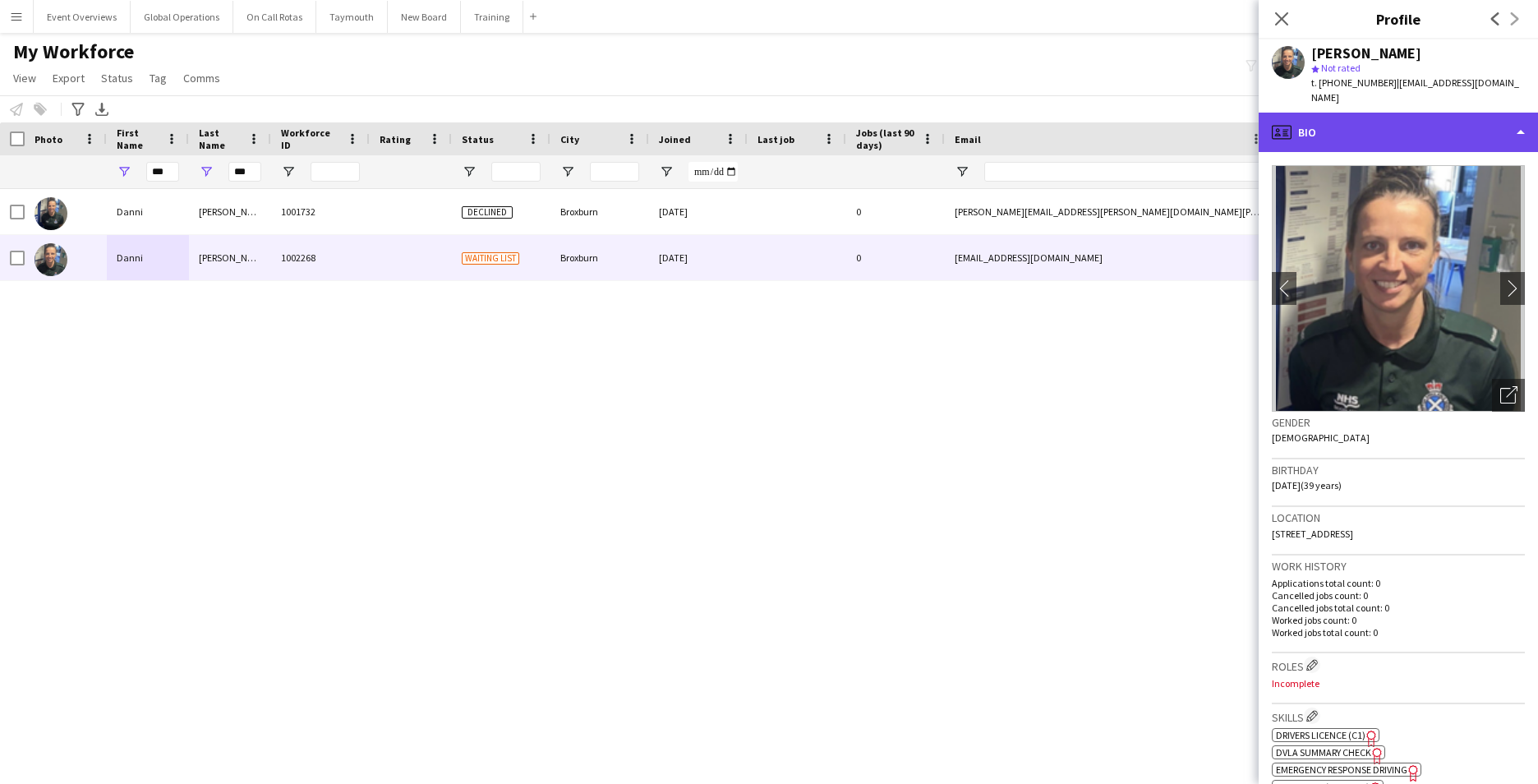
click at [1525, 114] on div "profile Bio" at bounding box center [1398, 132] width 279 height 39
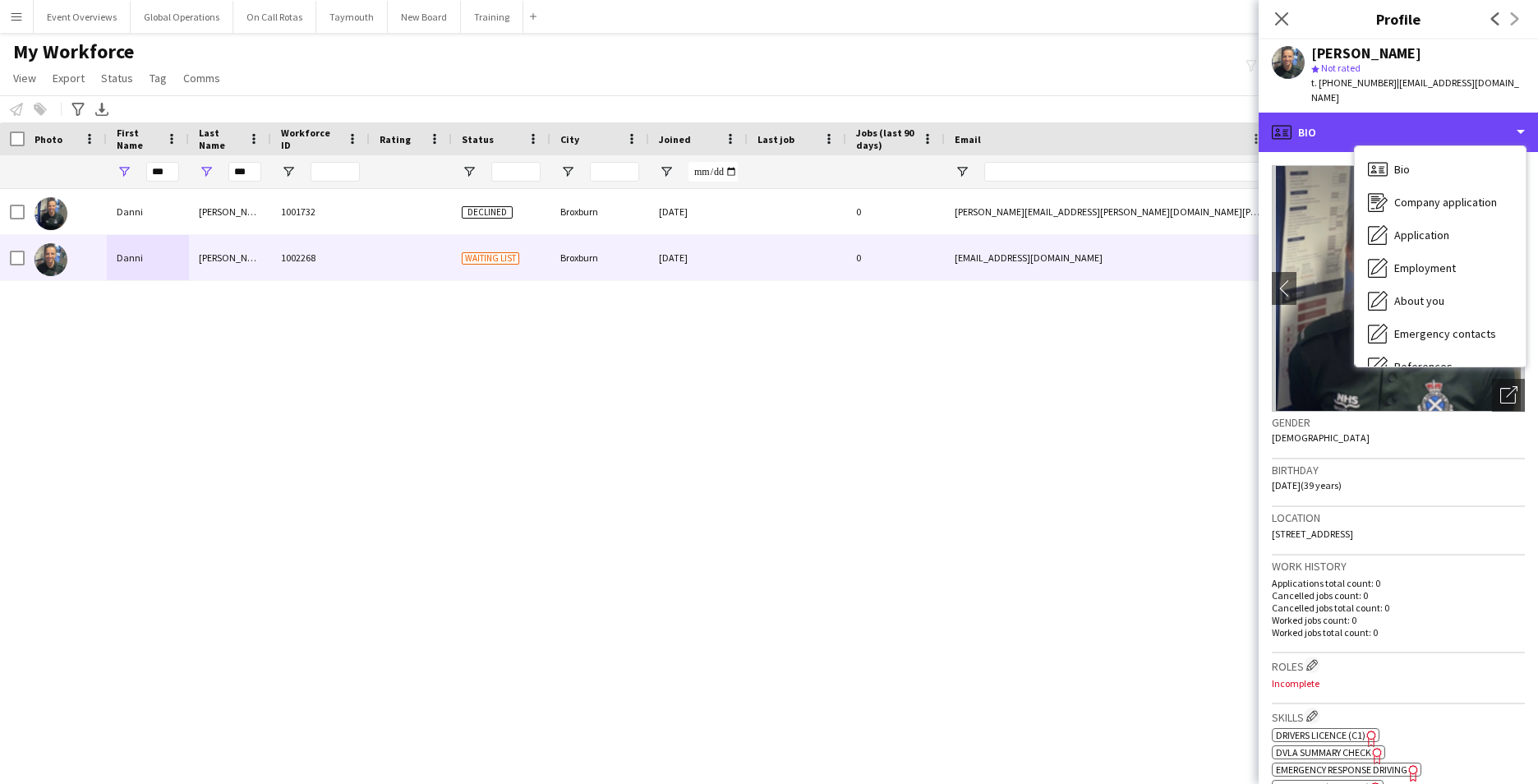
scroll to position [286, 0]
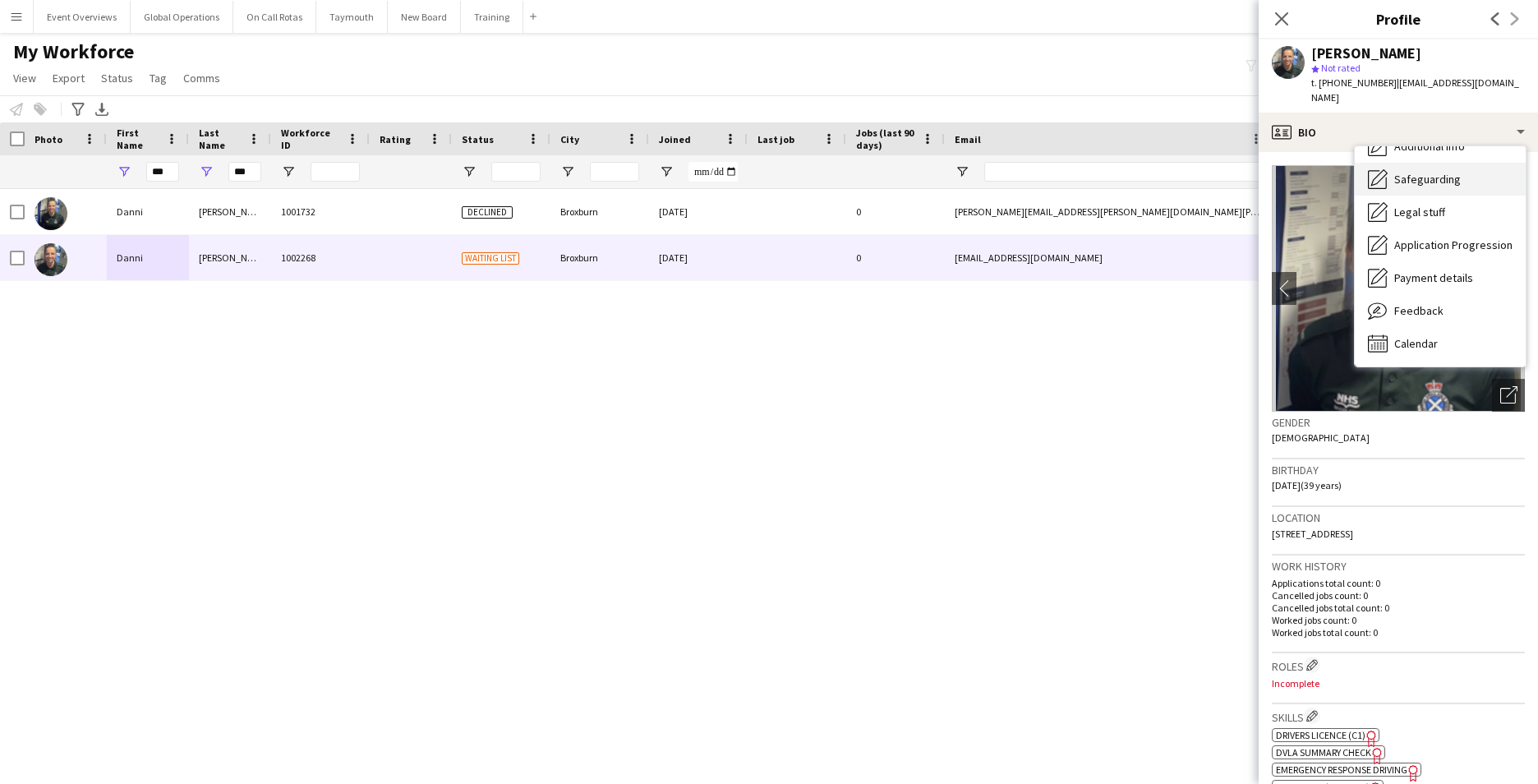
click at [1441, 171] on span "Safeguarding" at bounding box center [1427, 179] width 66 height 15
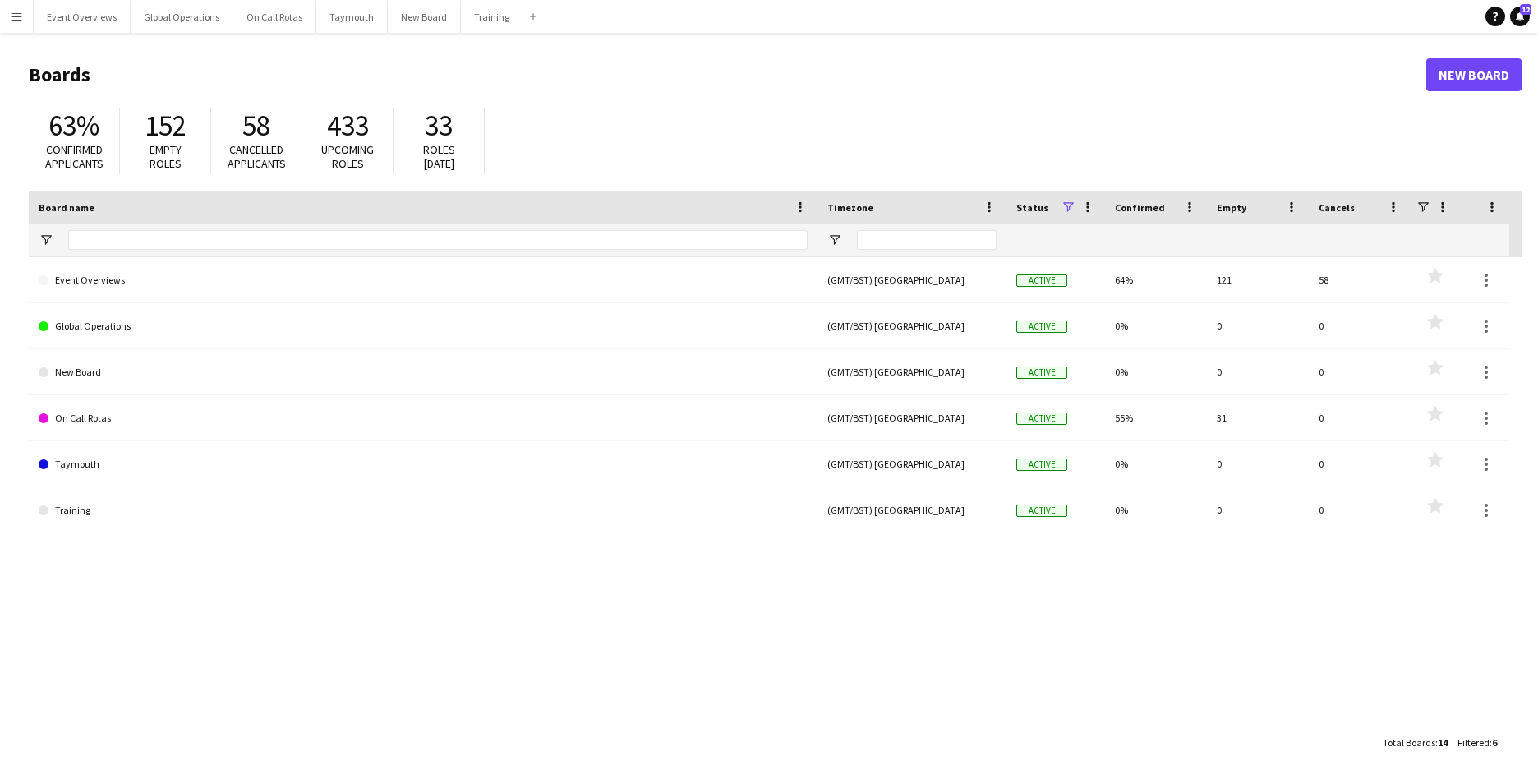
click at [14, 17] on app-icon "Menu" at bounding box center [17, 17] width 13 height 13
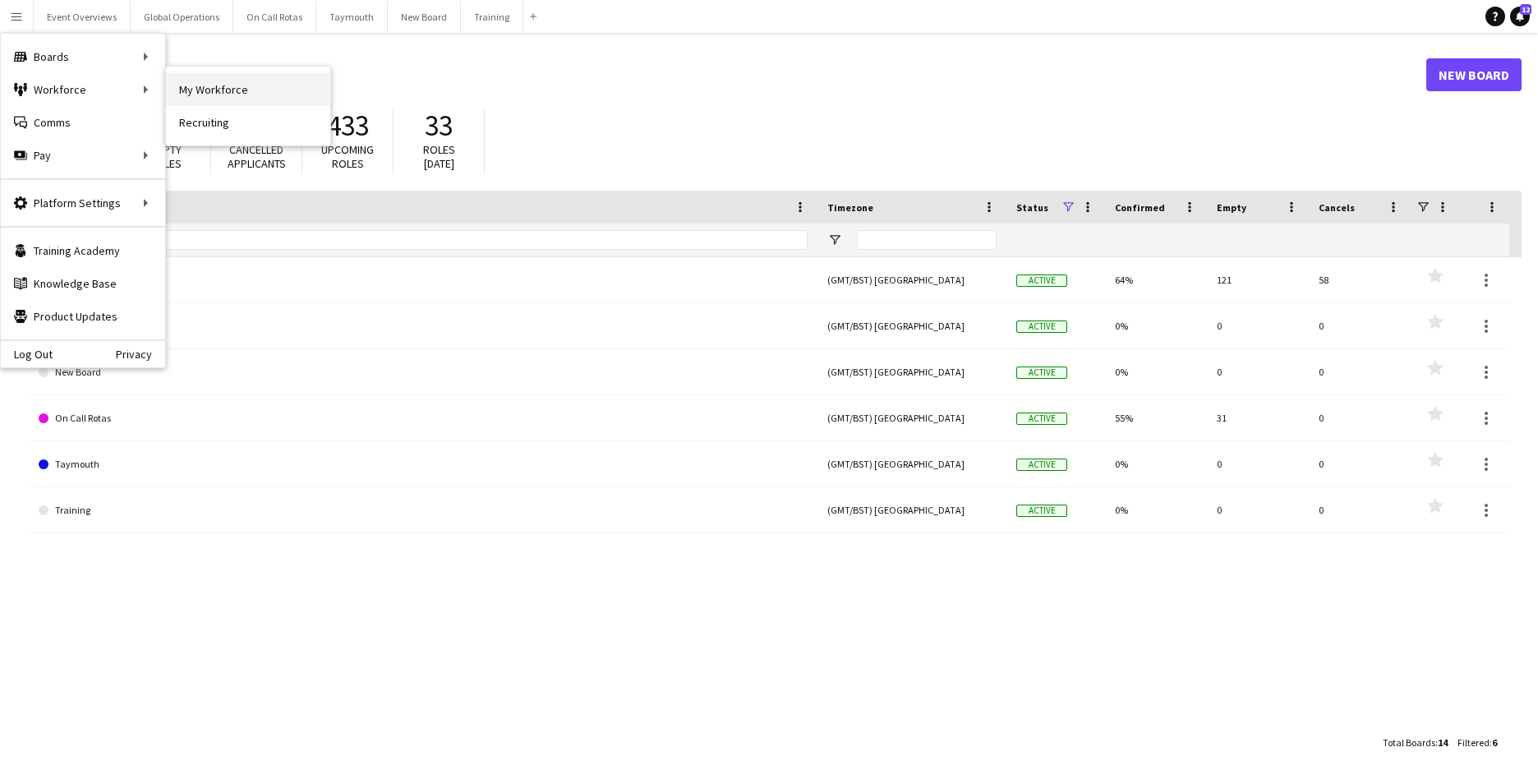
click at [232, 84] on link "My Workforce" at bounding box center [248, 89] width 164 height 33
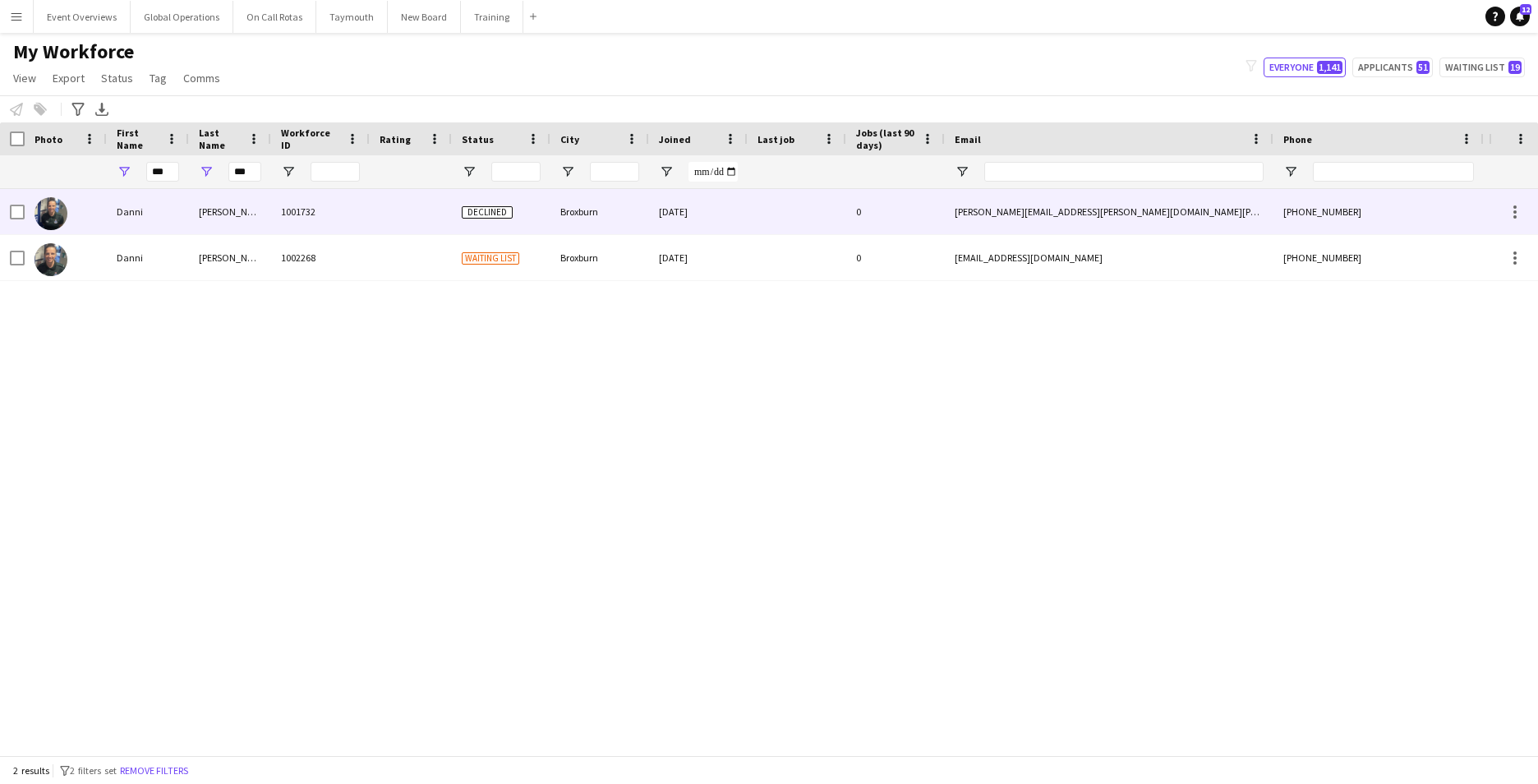
click at [129, 212] on div "Danni" at bounding box center [148, 211] width 82 height 46
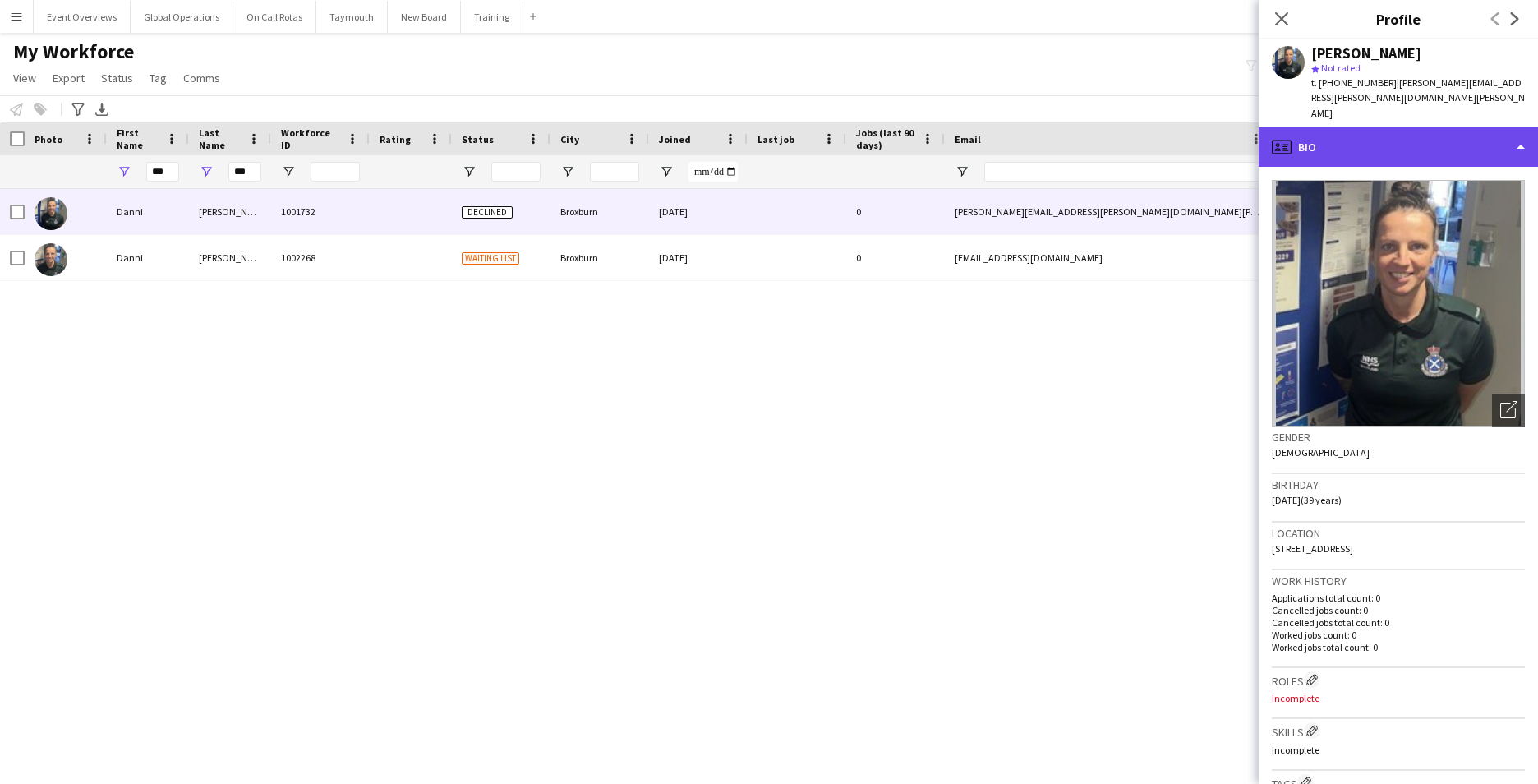
click at [1518, 128] on div "profile Bio" at bounding box center [1398, 147] width 279 height 39
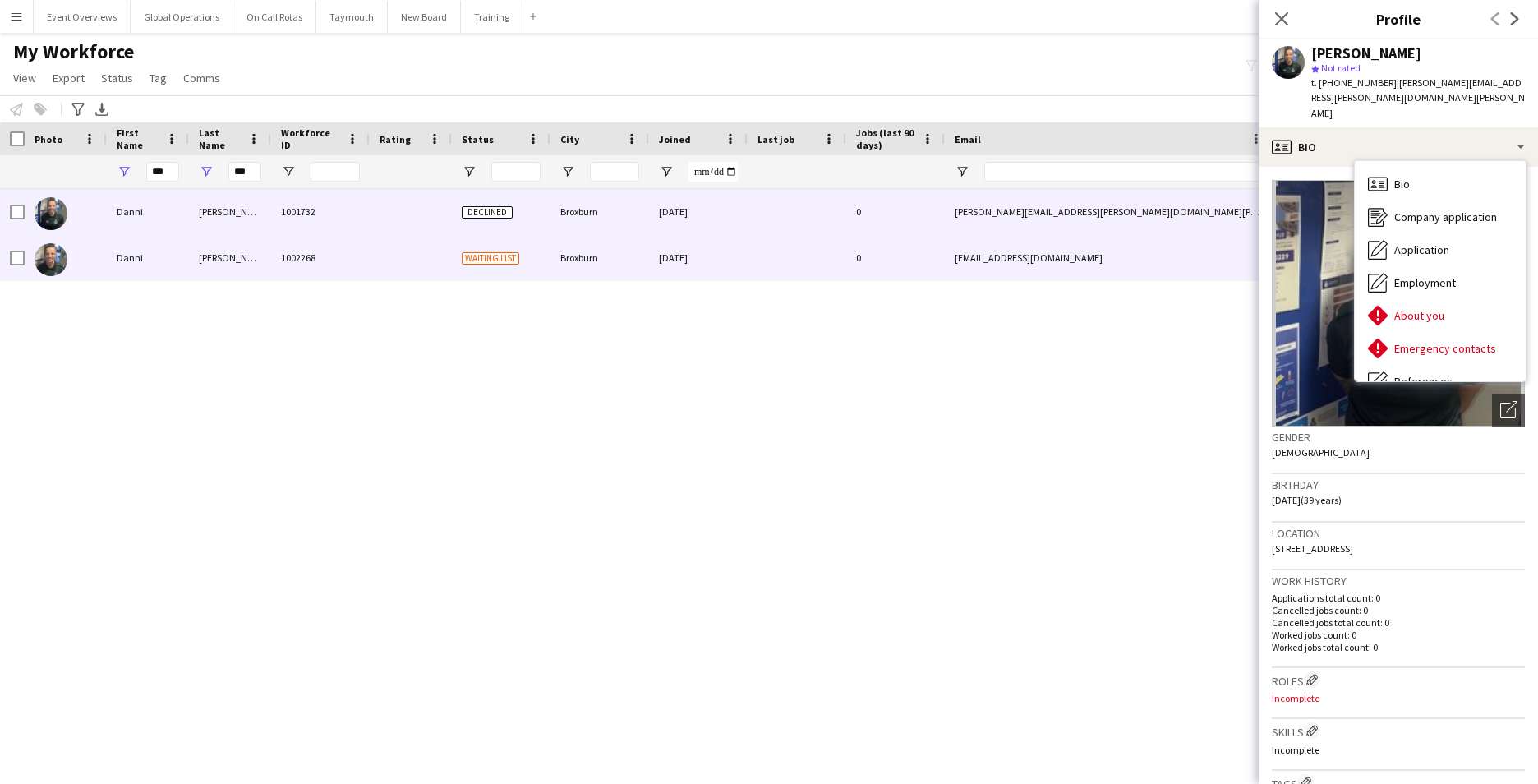
click at [129, 250] on div "Danni" at bounding box center [148, 257] width 82 height 46
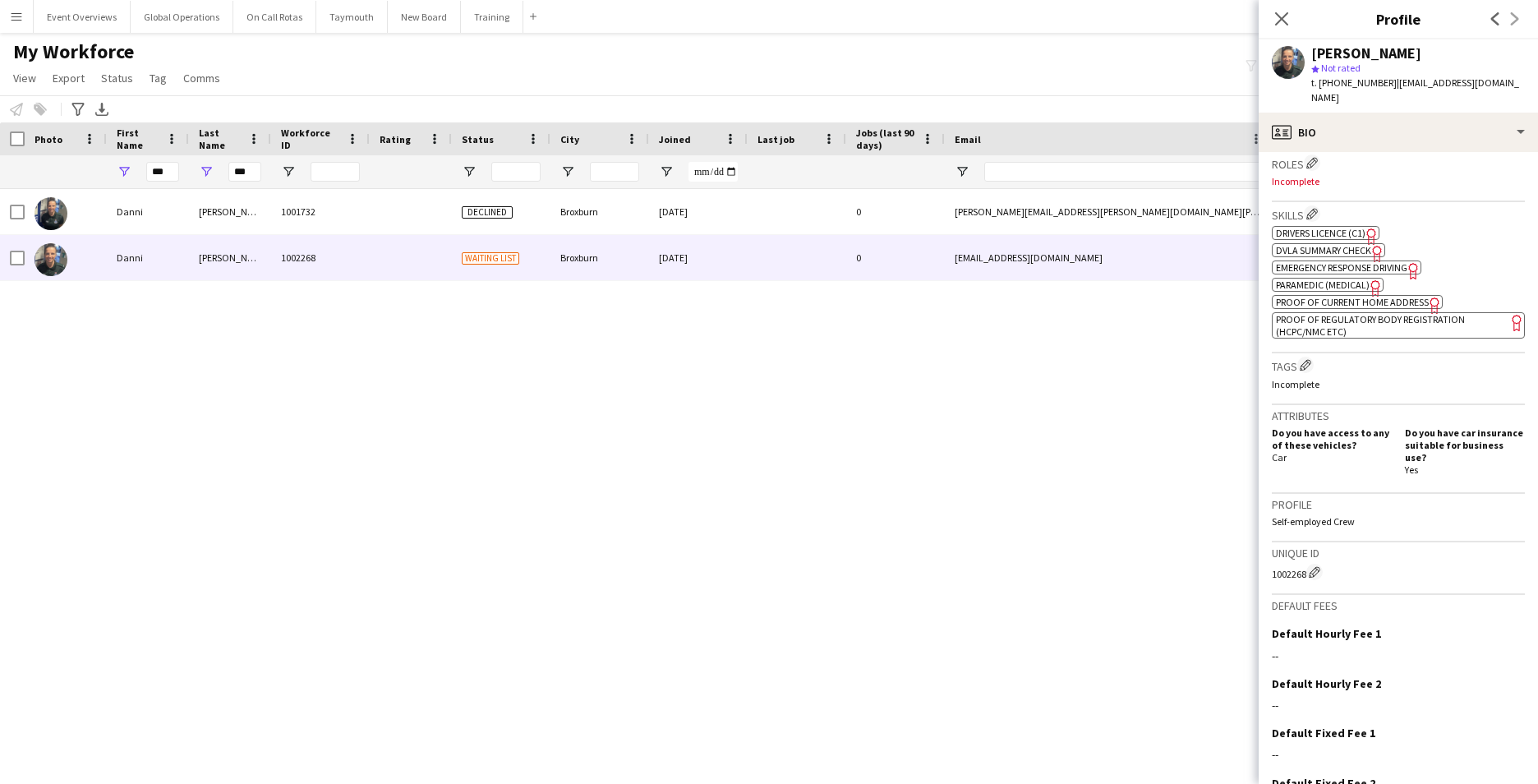
scroll to position [574, 0]
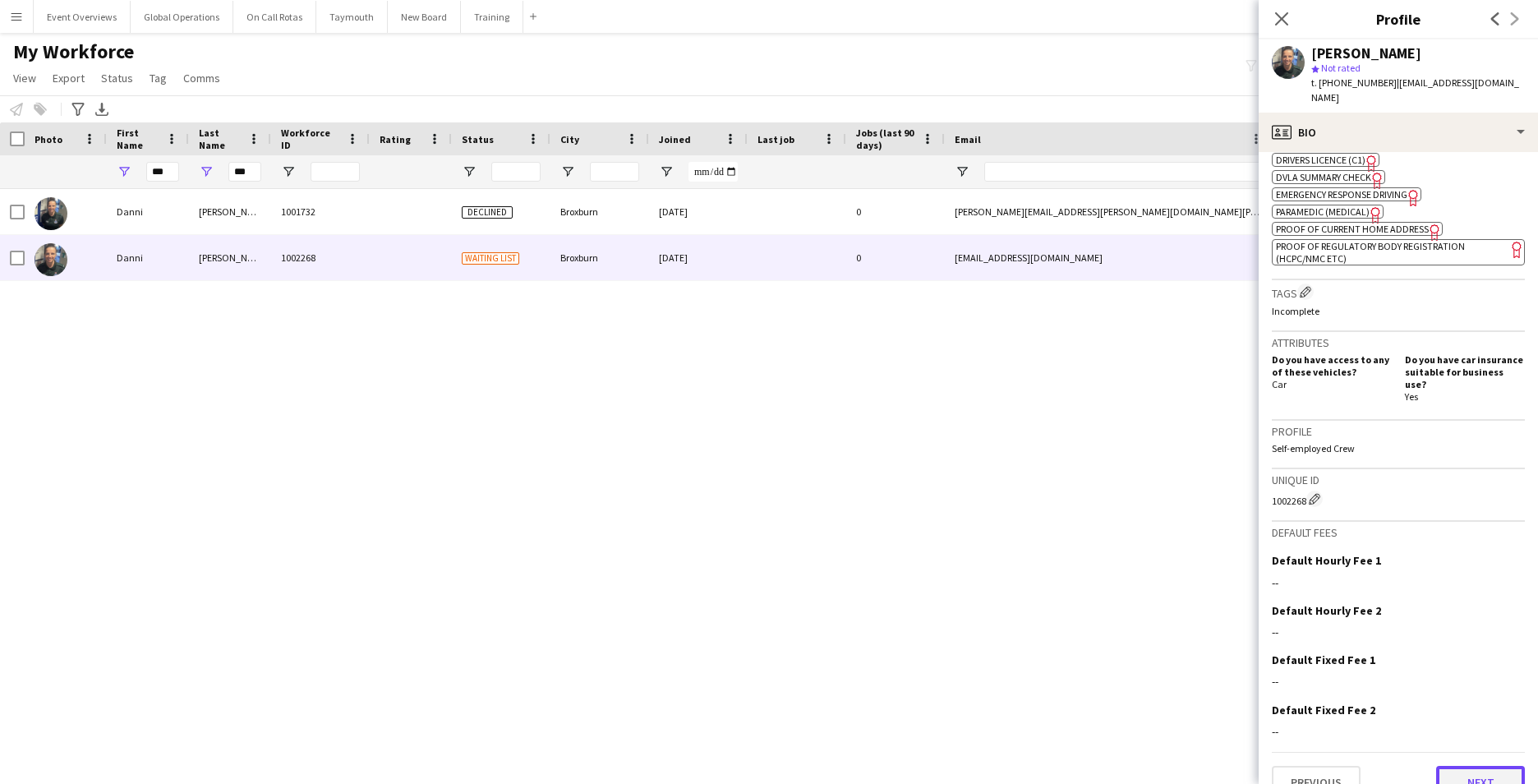
click at [1463, 765] on button "Next" at bounding box center [1480, 781] width 88 height 33
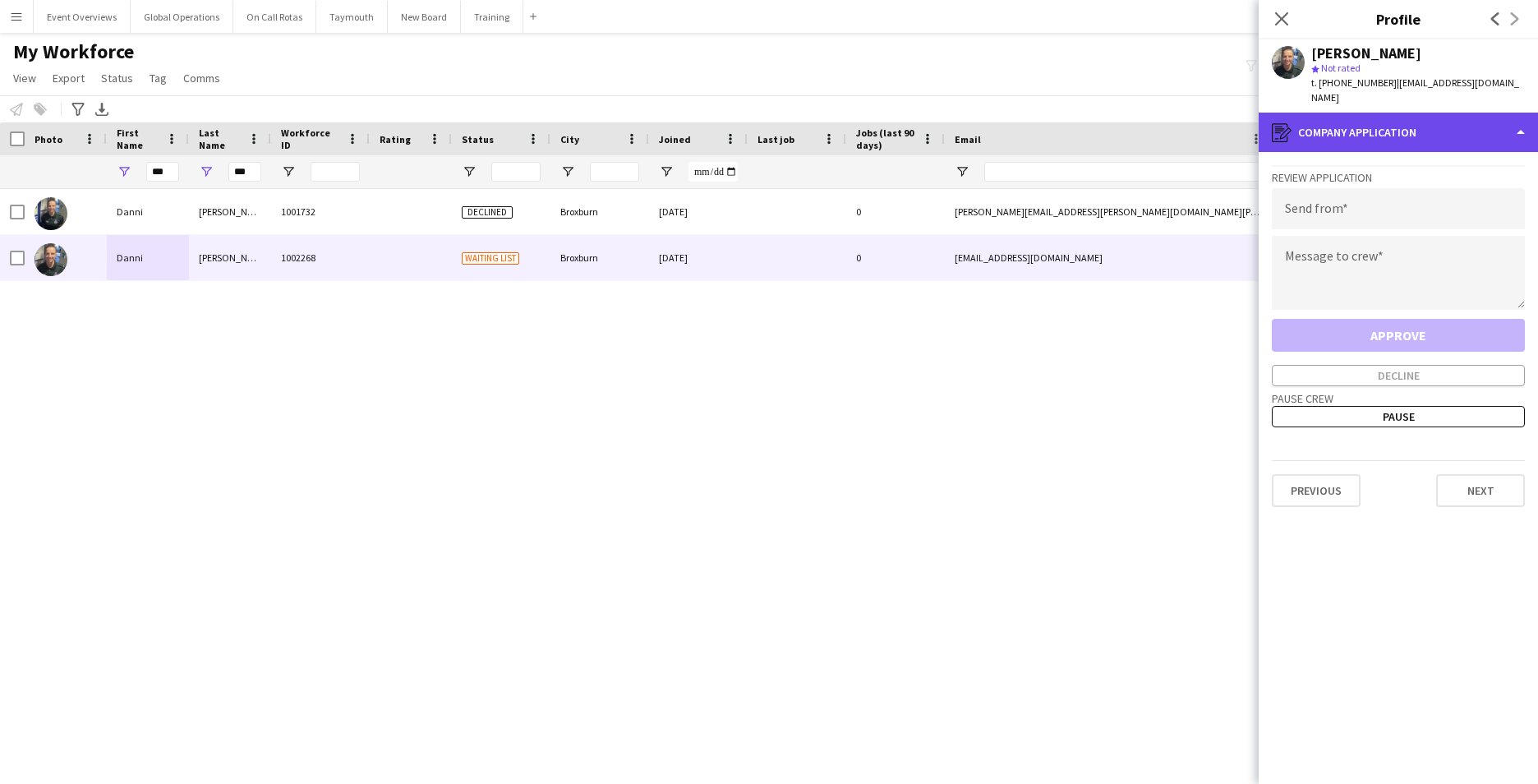
click at [1521, 113] on div "register Company application" at bounding box center [1398, 132] width 279 height 39
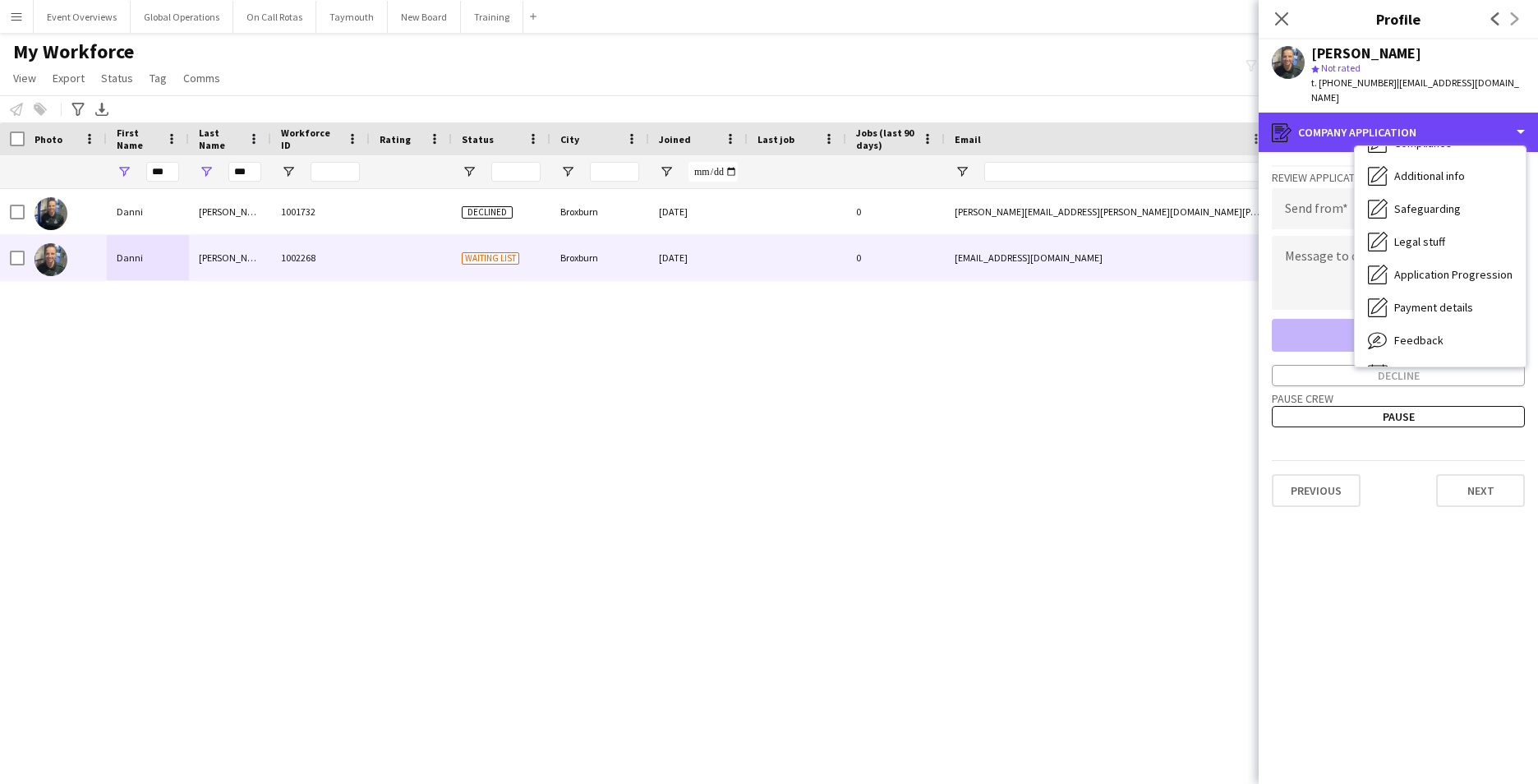
scroll to position [286, 0]
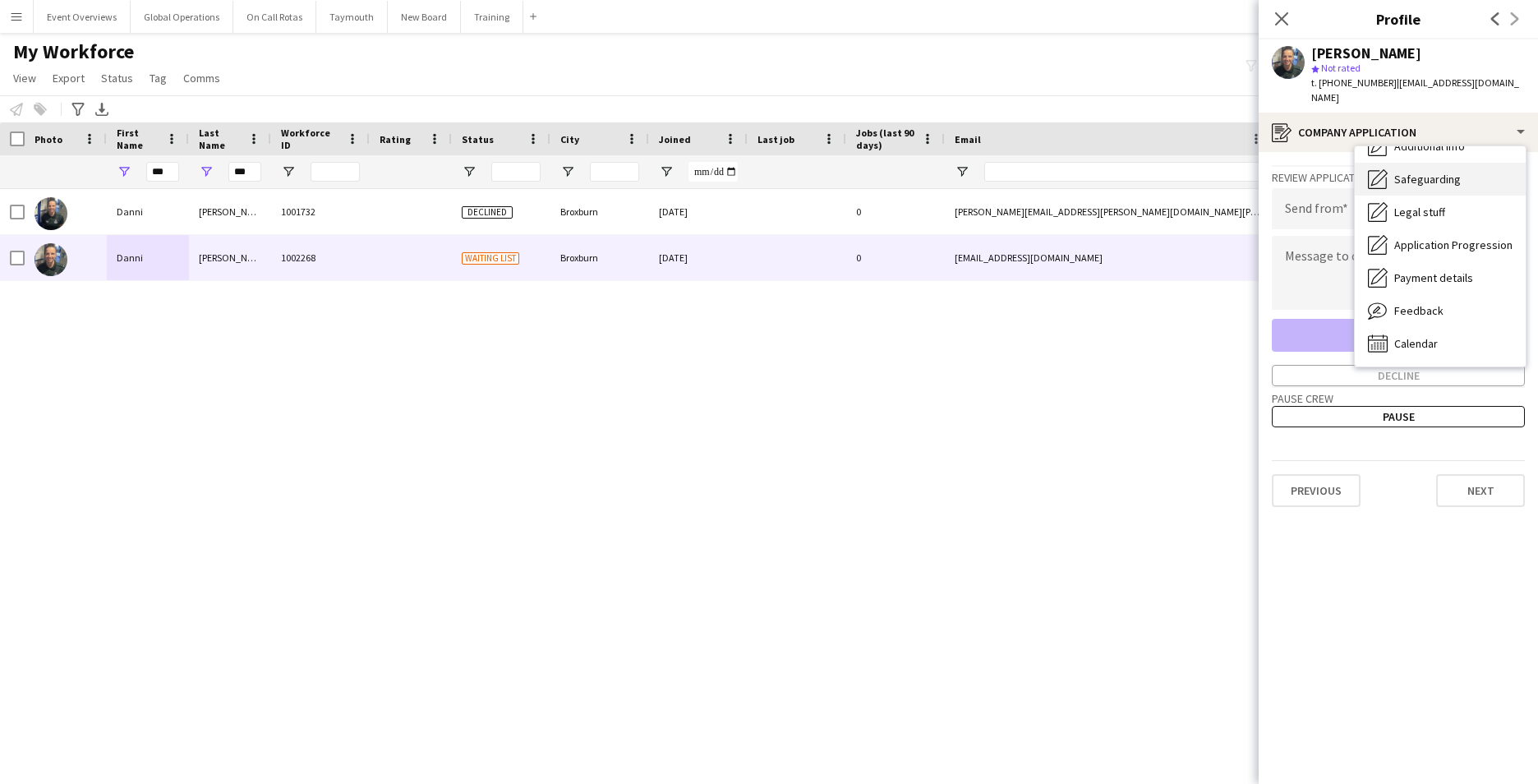
click at [1419, 171] on span "Safeguarding" at bounding box center [1427, 179] width 66 height 15
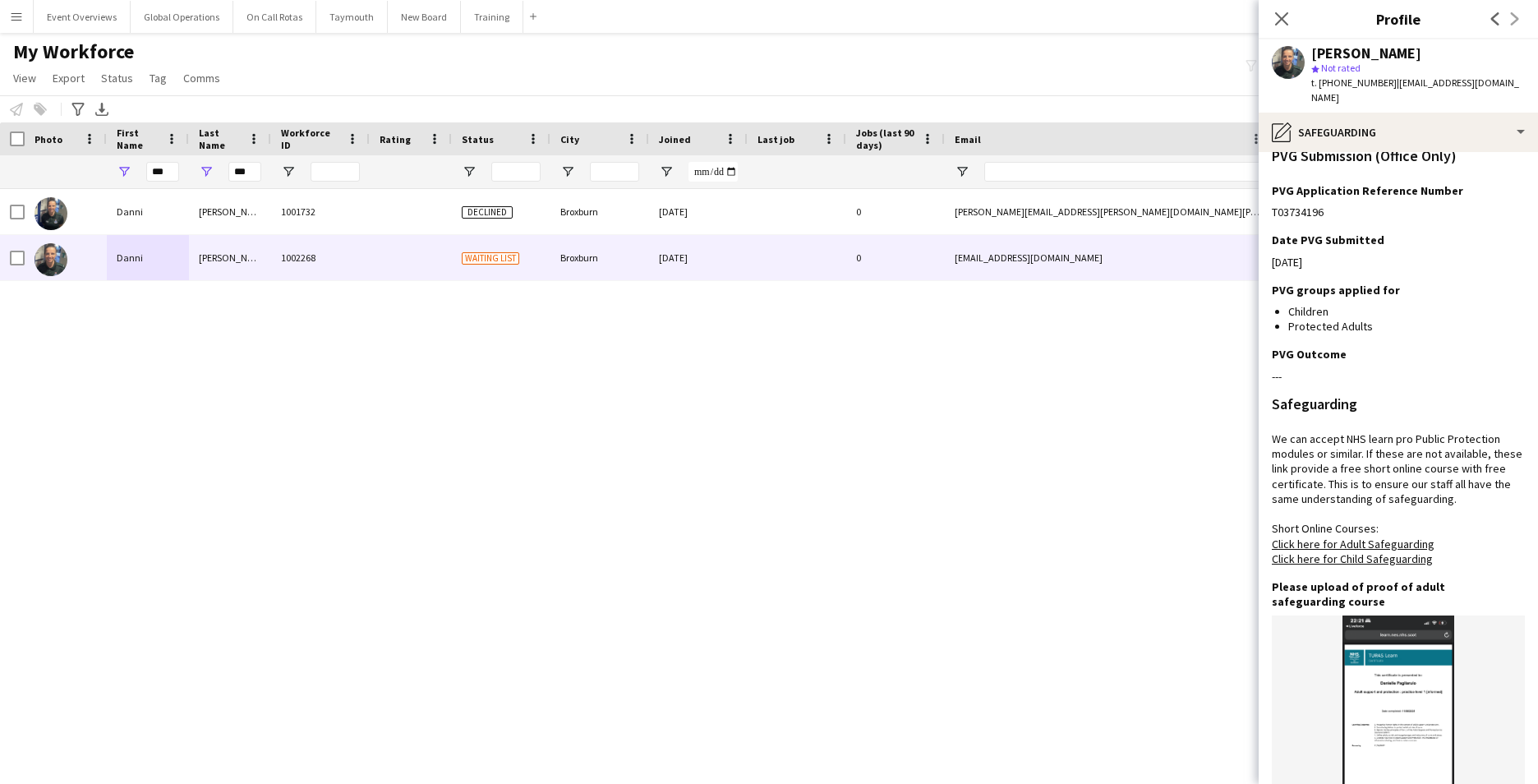
scroll to position [329, 0]
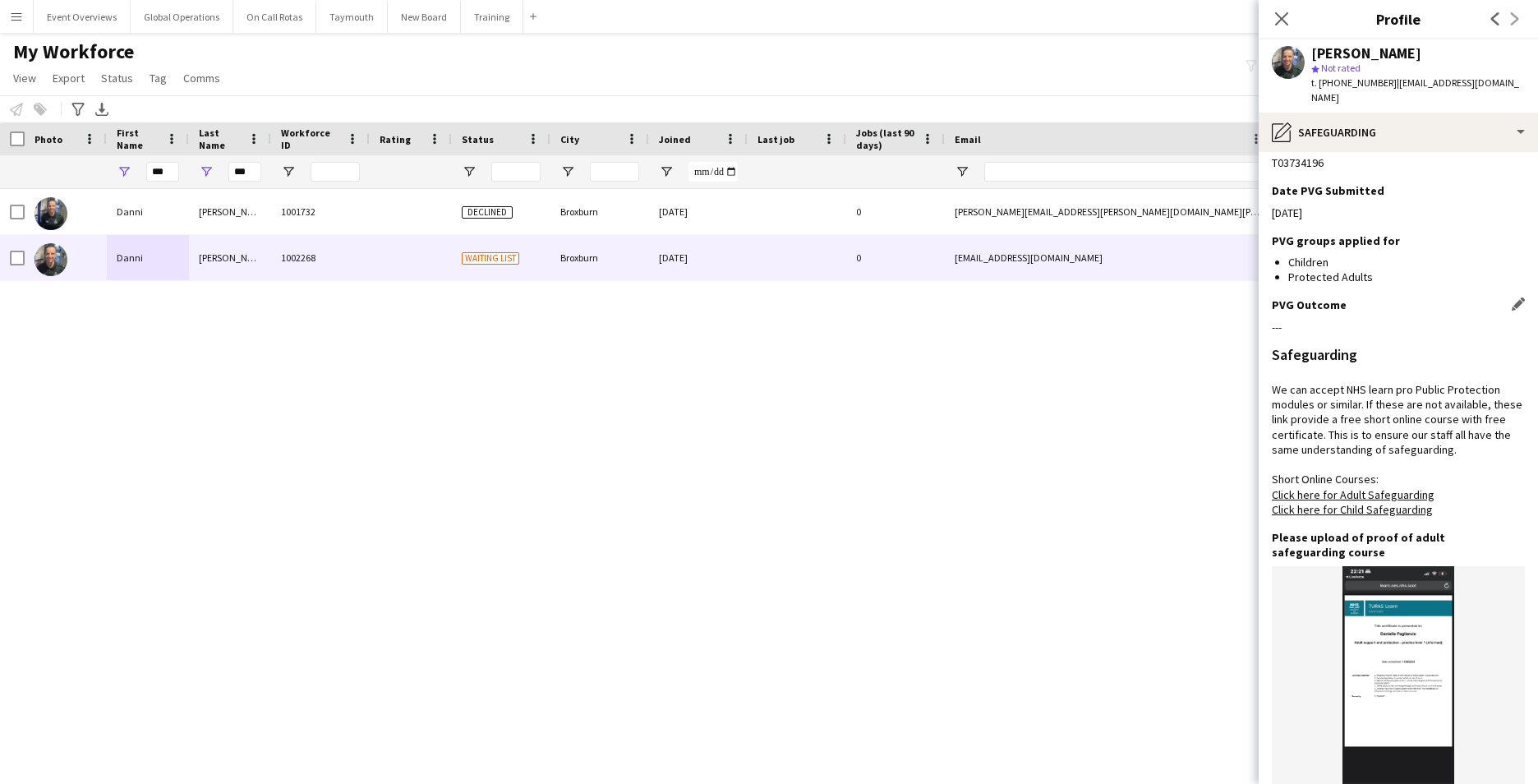
click at [1326, 319] on div "---" at bounding box center [1398, 327] width 253 height 15
click at [1512, 297] on app-icon "Edit this field" at bounding box center [1518, 304] width 13 height 13
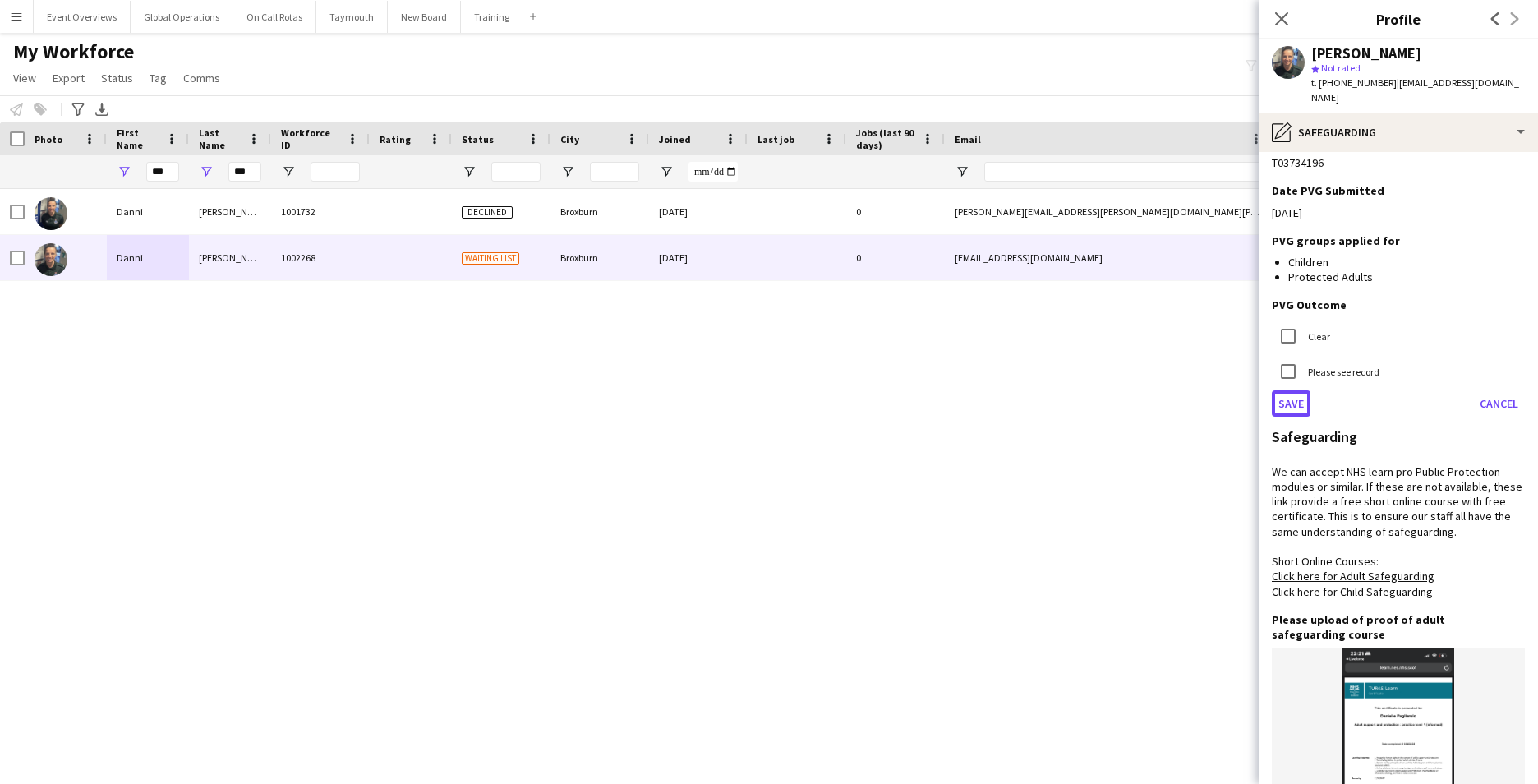
click at [1293, 390] on button "Save" at bounding box center [1290, 403] width 38 height 26
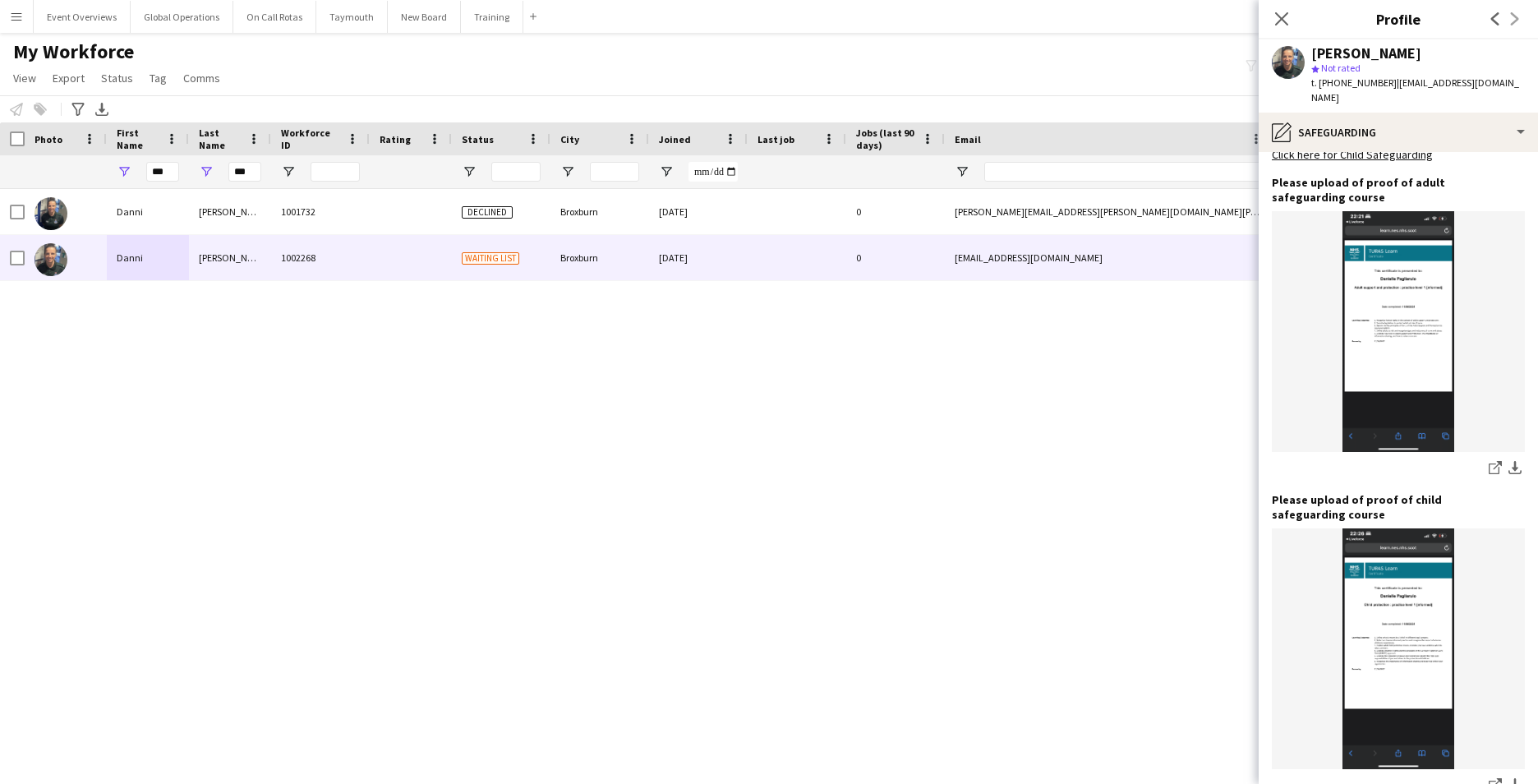
scroll to position [786, 0]
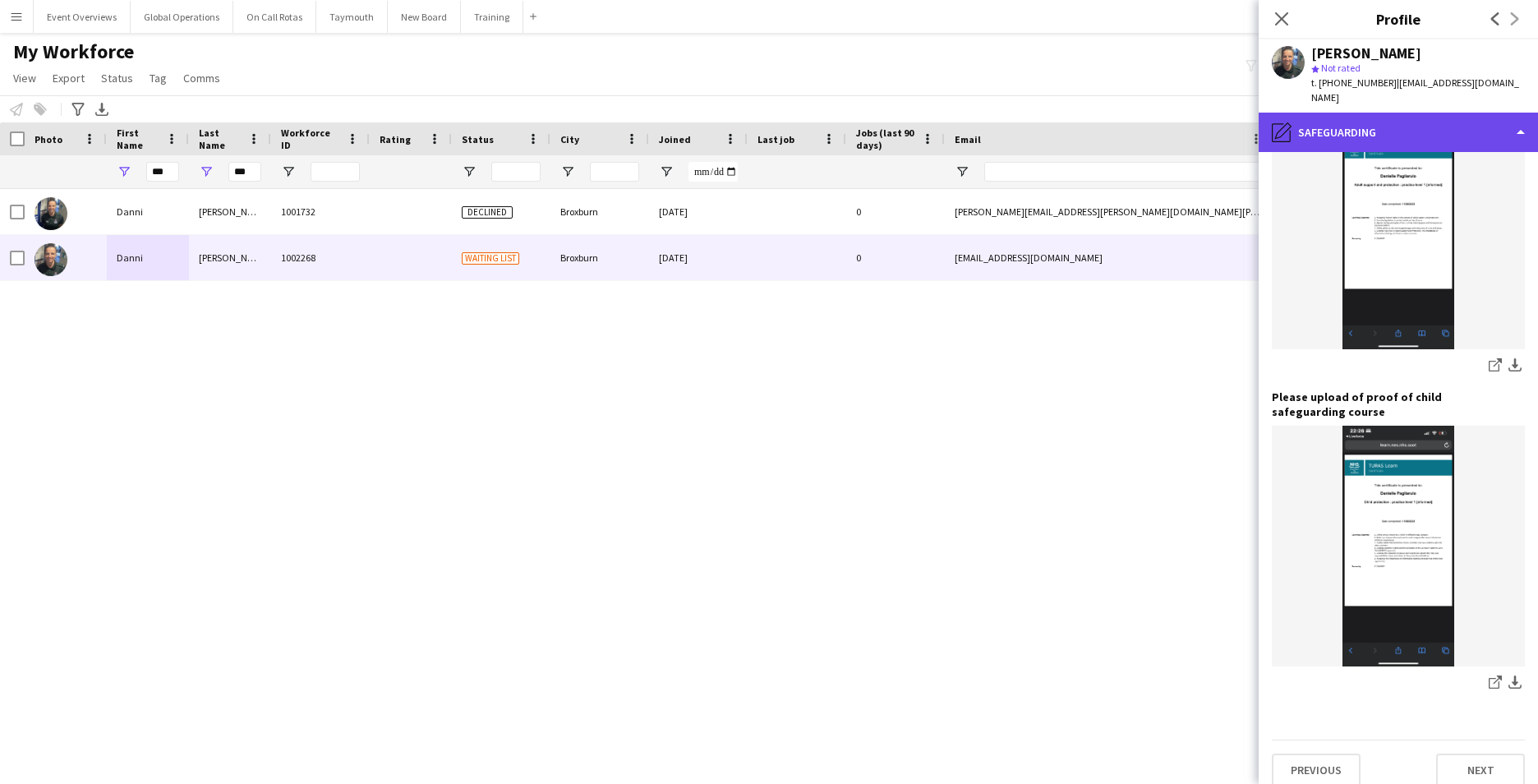
click at [1522, 113] on div "pencil4 Safeguarding" at bounding box center [1398, 132] width 279 height 39
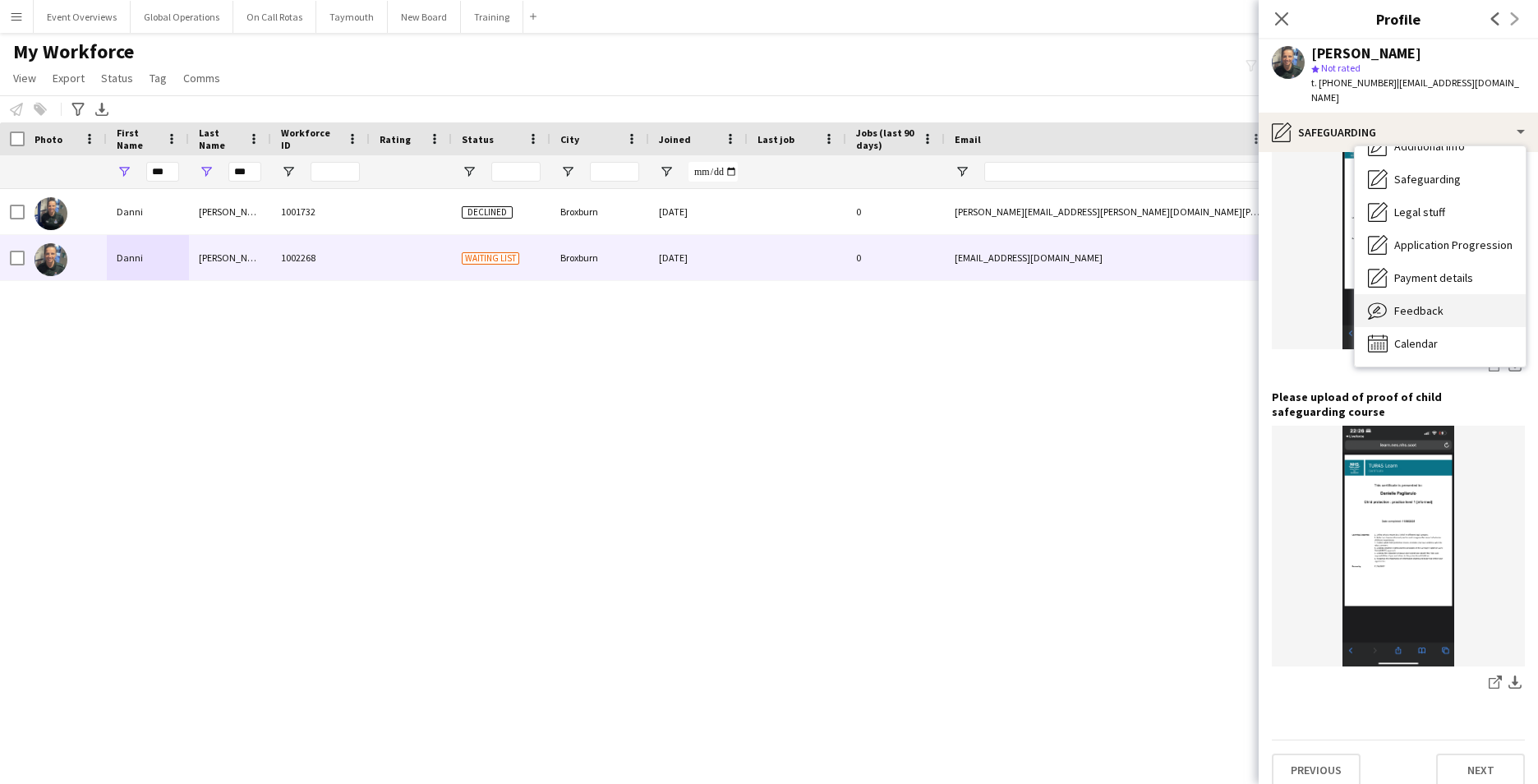
click at [1459, 294] on div "Feedback Feedback" at bounding box center [1440, 310] width 170 height 33
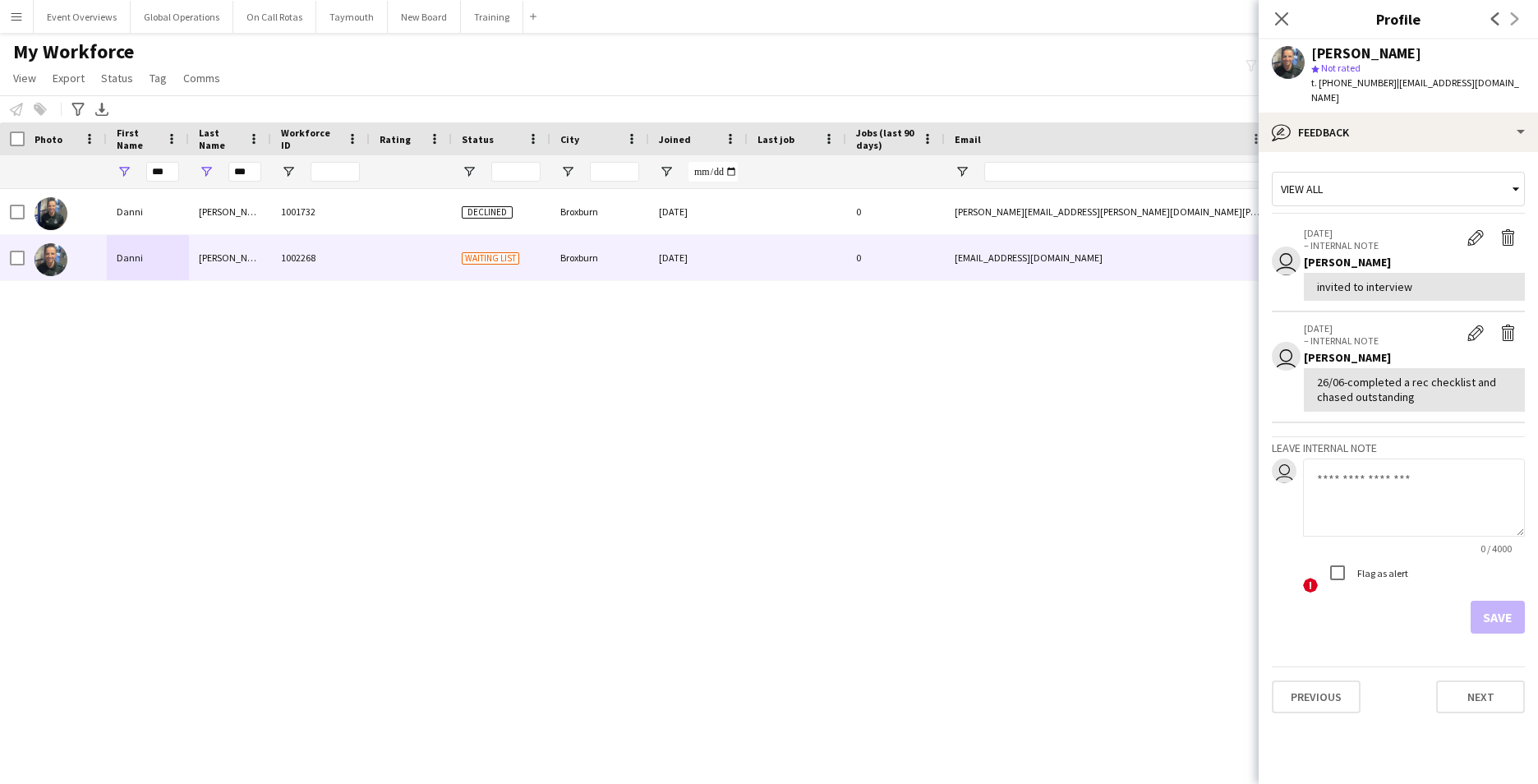
drag, startPoint x: 1334, startPoint y: 480, endPoint x: 1327, endPoint y: 466, distance: 15.7
click at [1334, 479] on textarea at bounding box center [1414, 497] width 222 height 78
type textarea "**********"
click at [1510, 601] on button "Save" at bounding box center [1498, 616] width 54 height 33
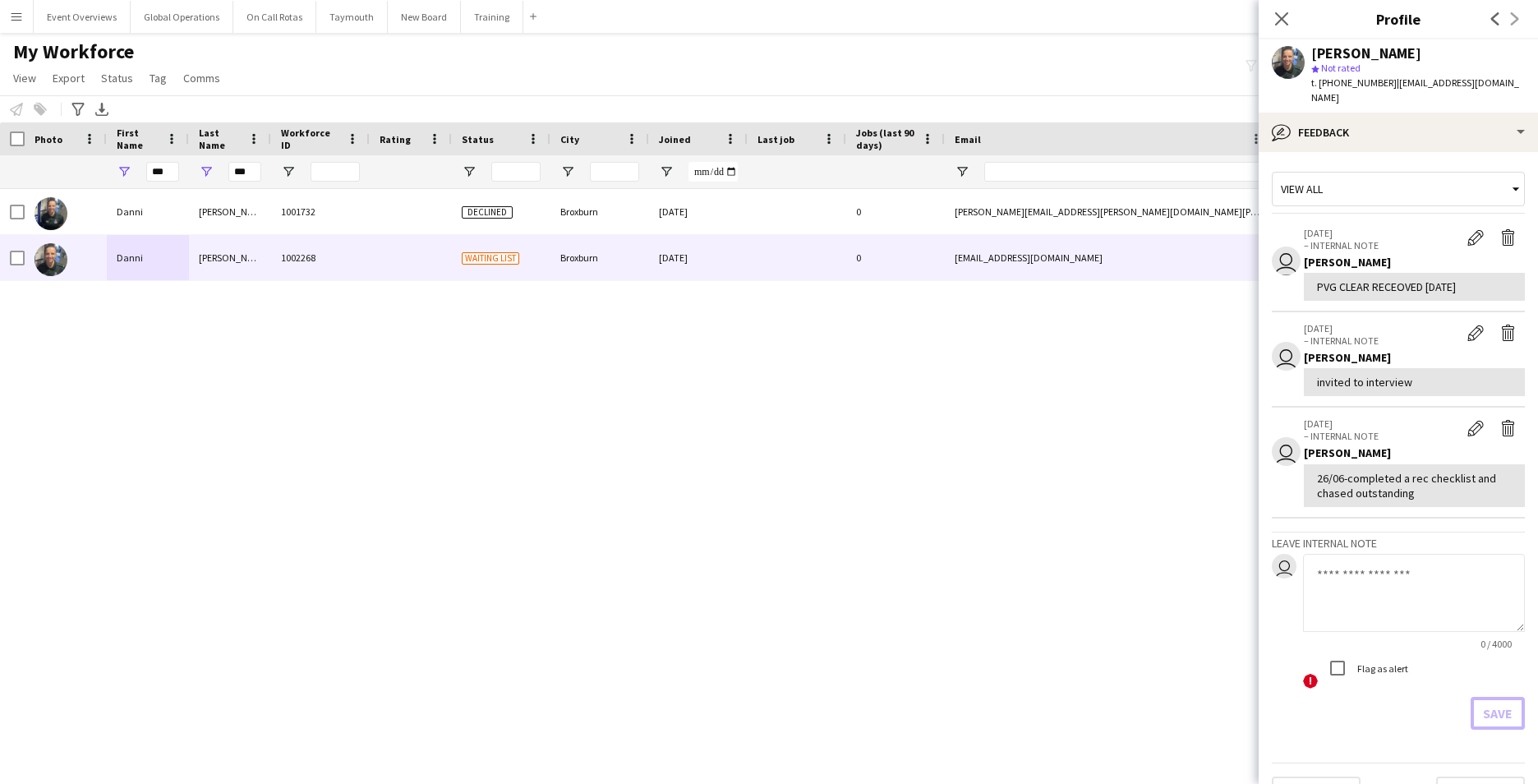
scroll to position [23, 0]
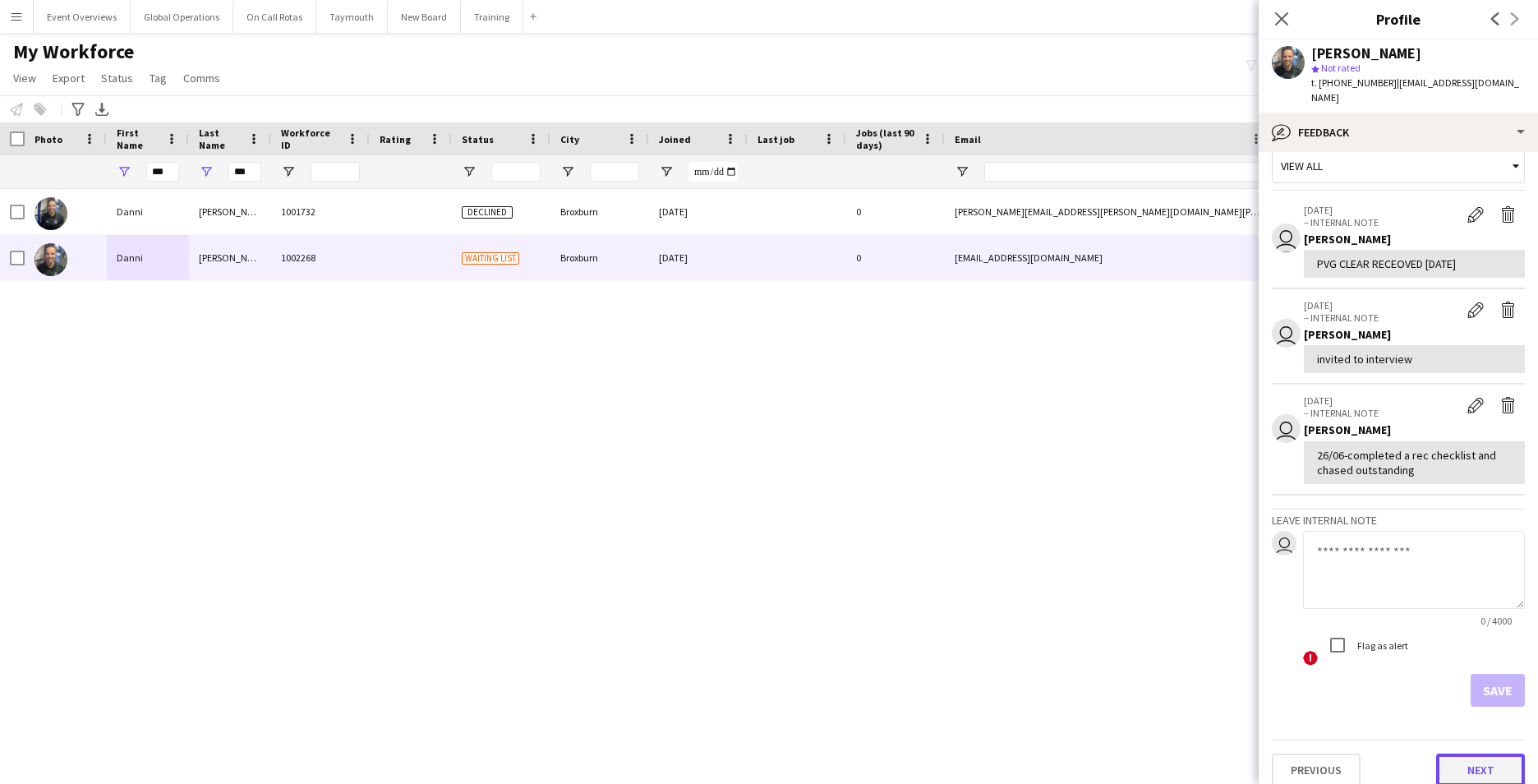
click at [1471, 755] on button "Next" at bounding box center [1480, 769] width 88 height 33
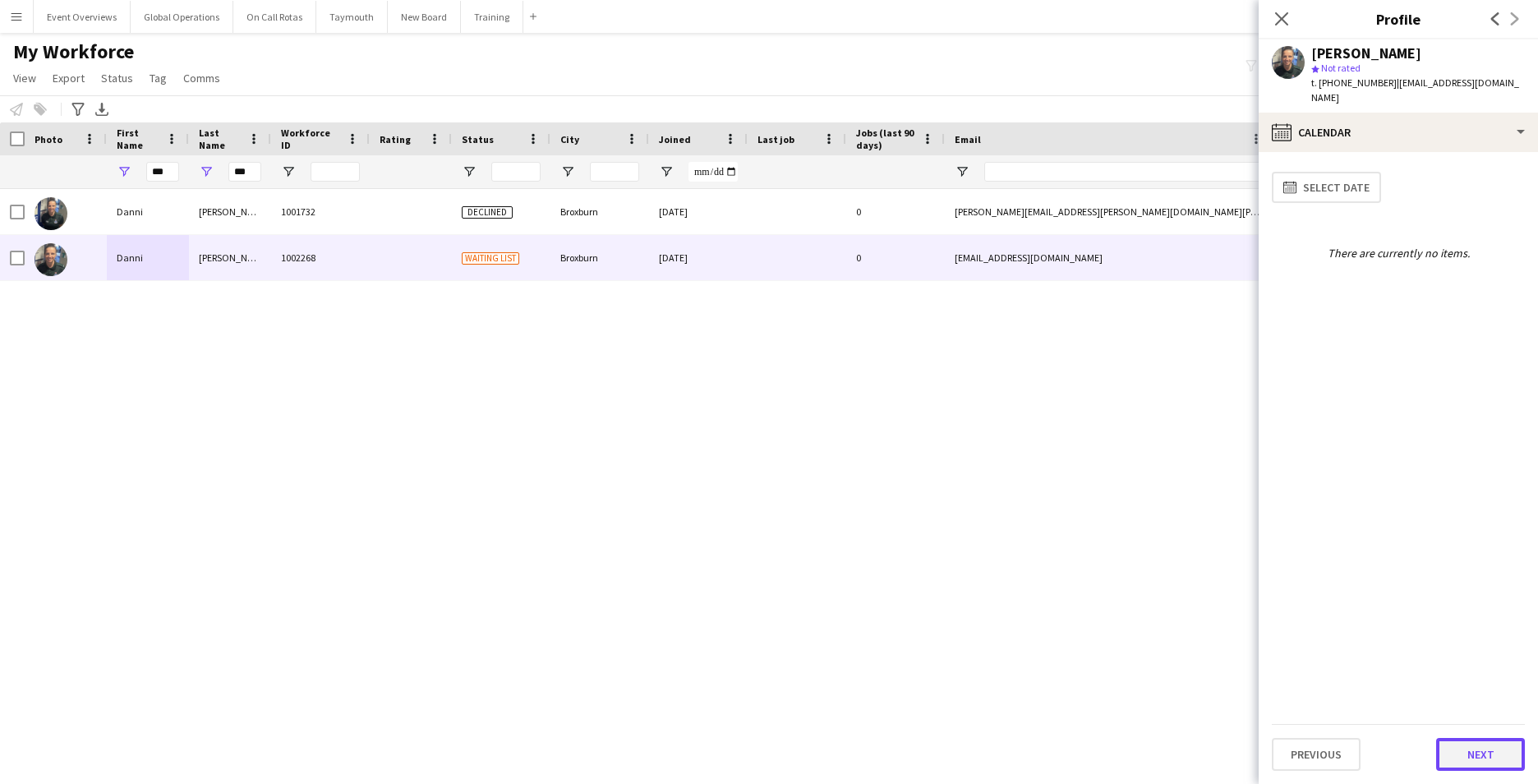
click at [1471, 751] on button "Next" at bounding box center [1480, 753] width 88 height 33
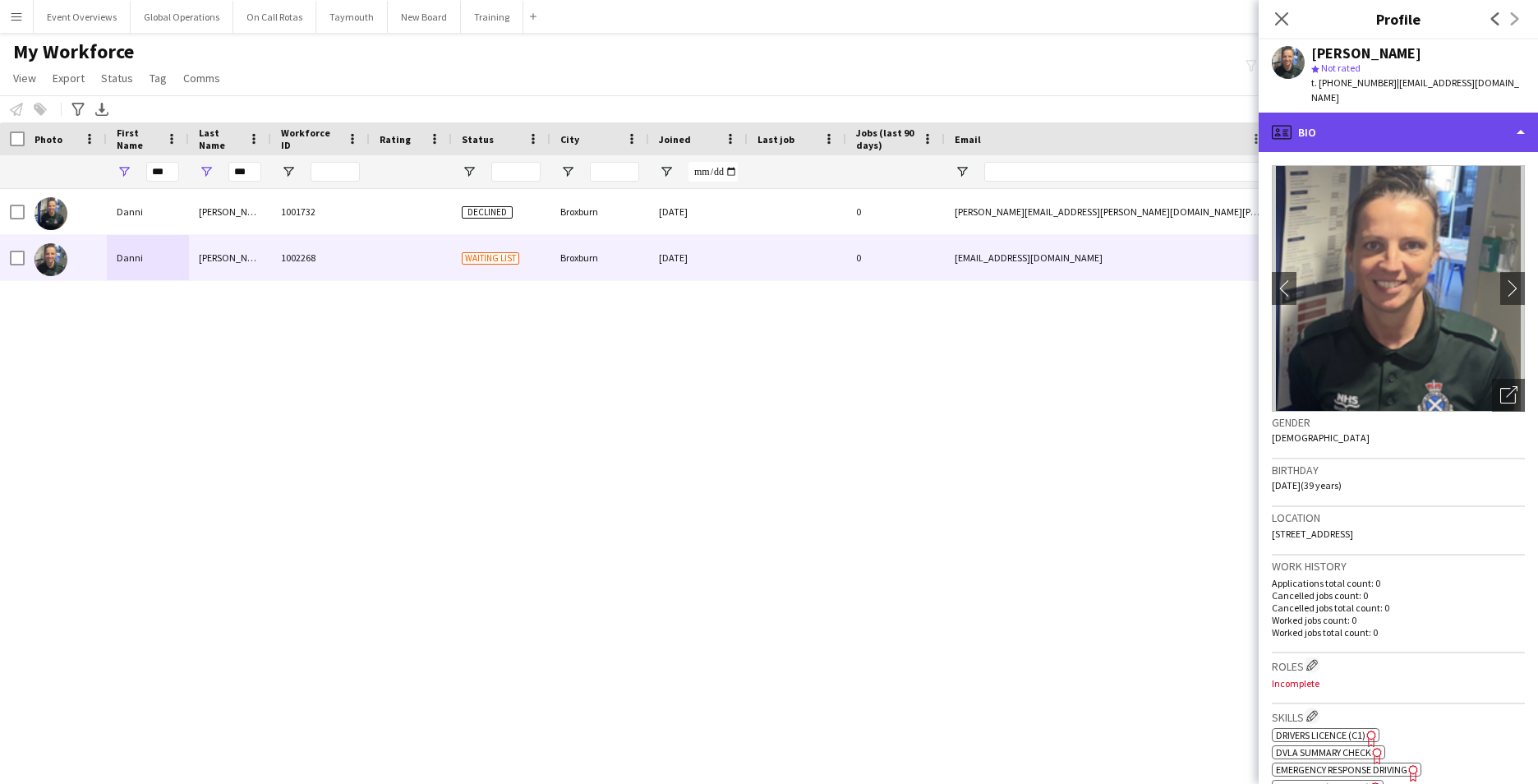
click at [1524, 113] on div "profile Bio" at bounding box center [1398, 132] width 279 height 39
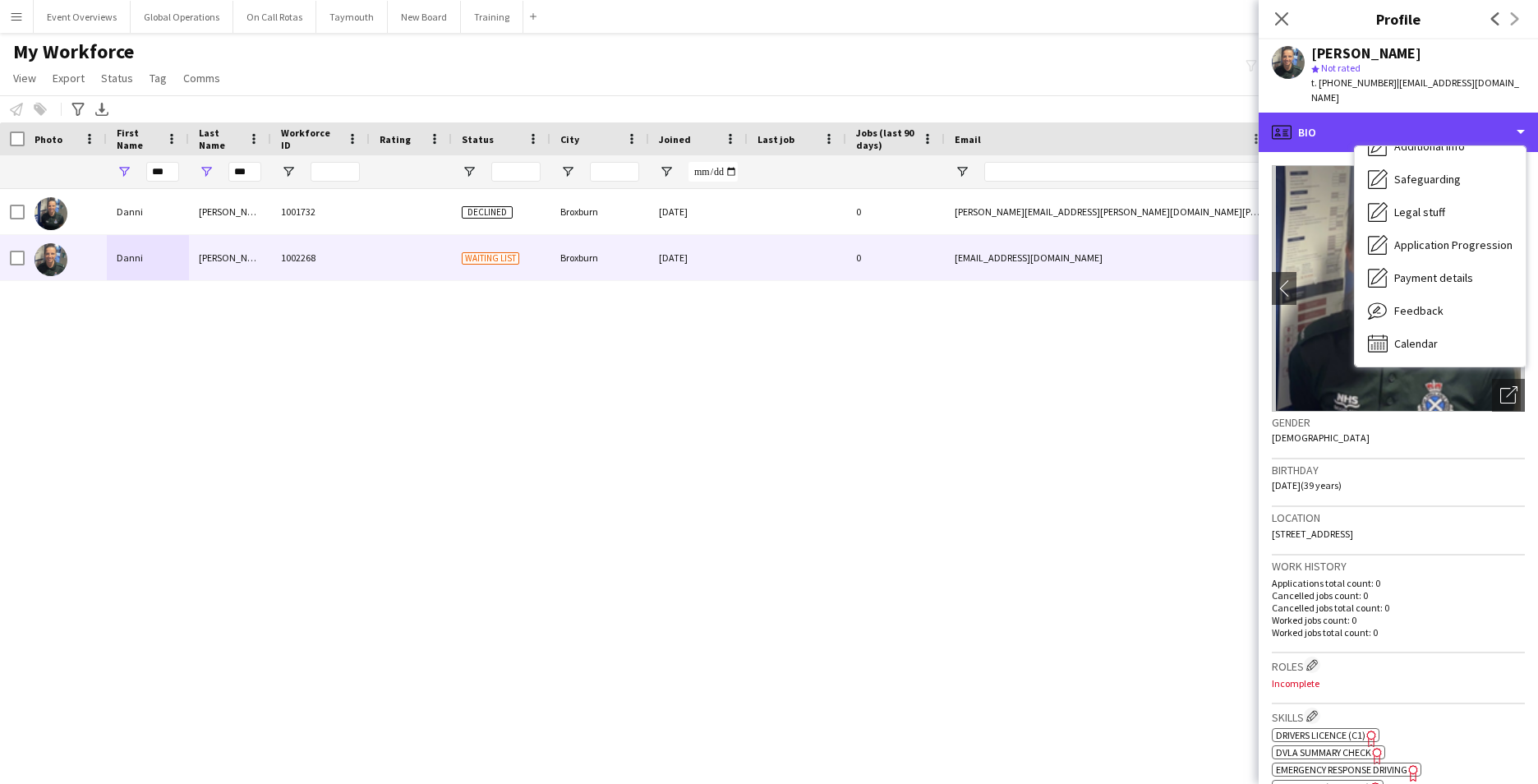
scroll to position [151, 0]
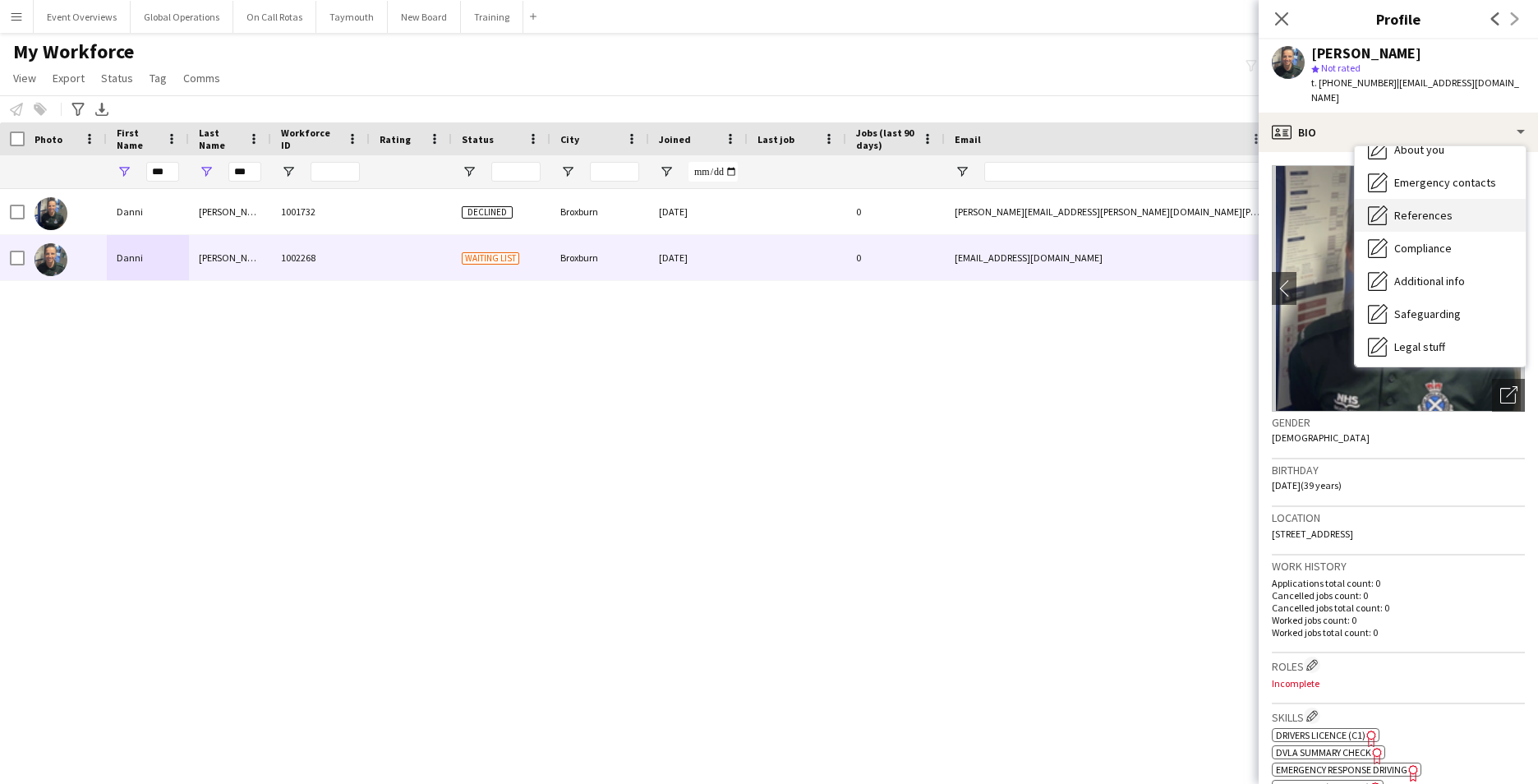
click at [1453, 198] on div "References References" at bounding box center [1440, 214] width 170 height 33
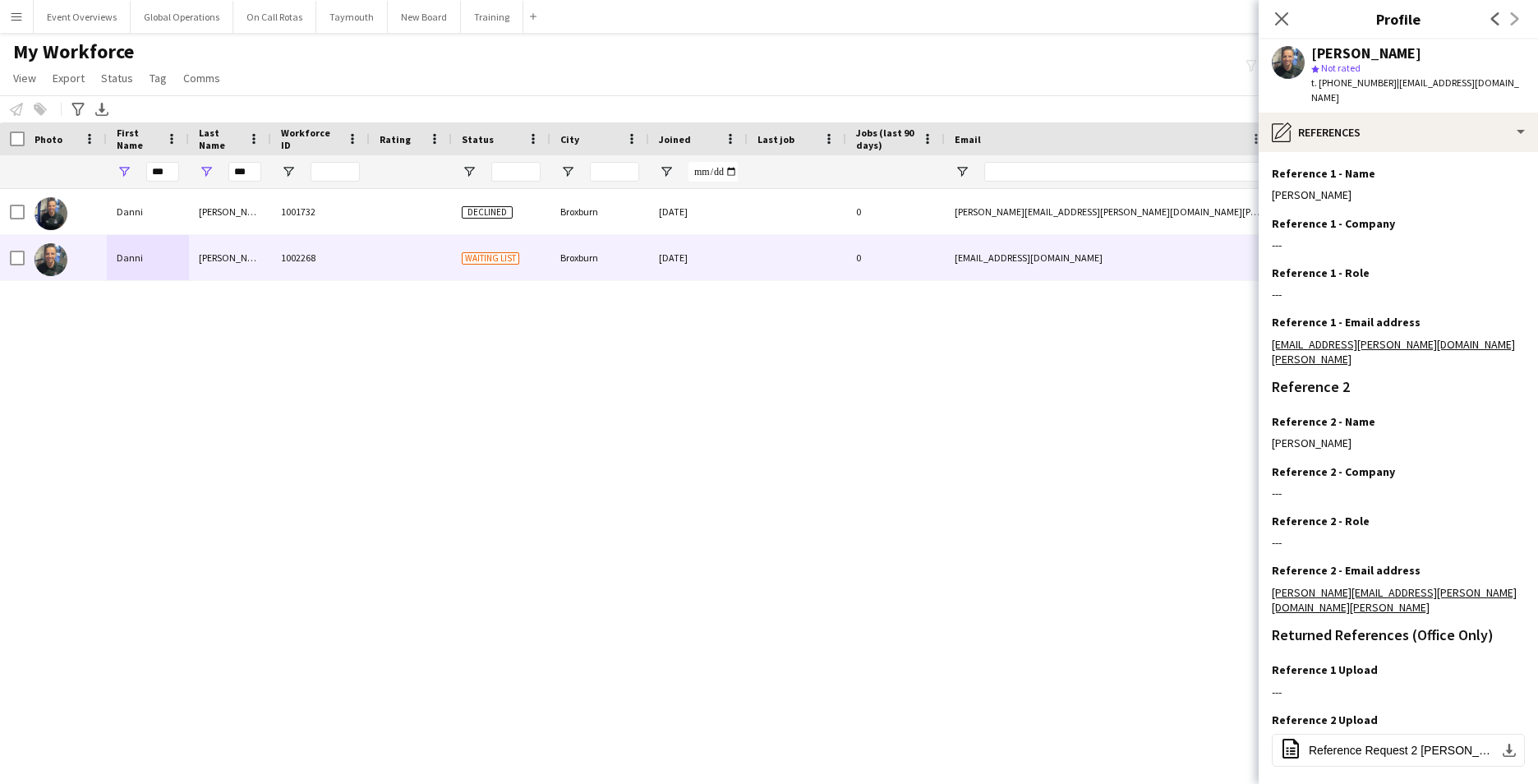
scroll to position [221, 0]
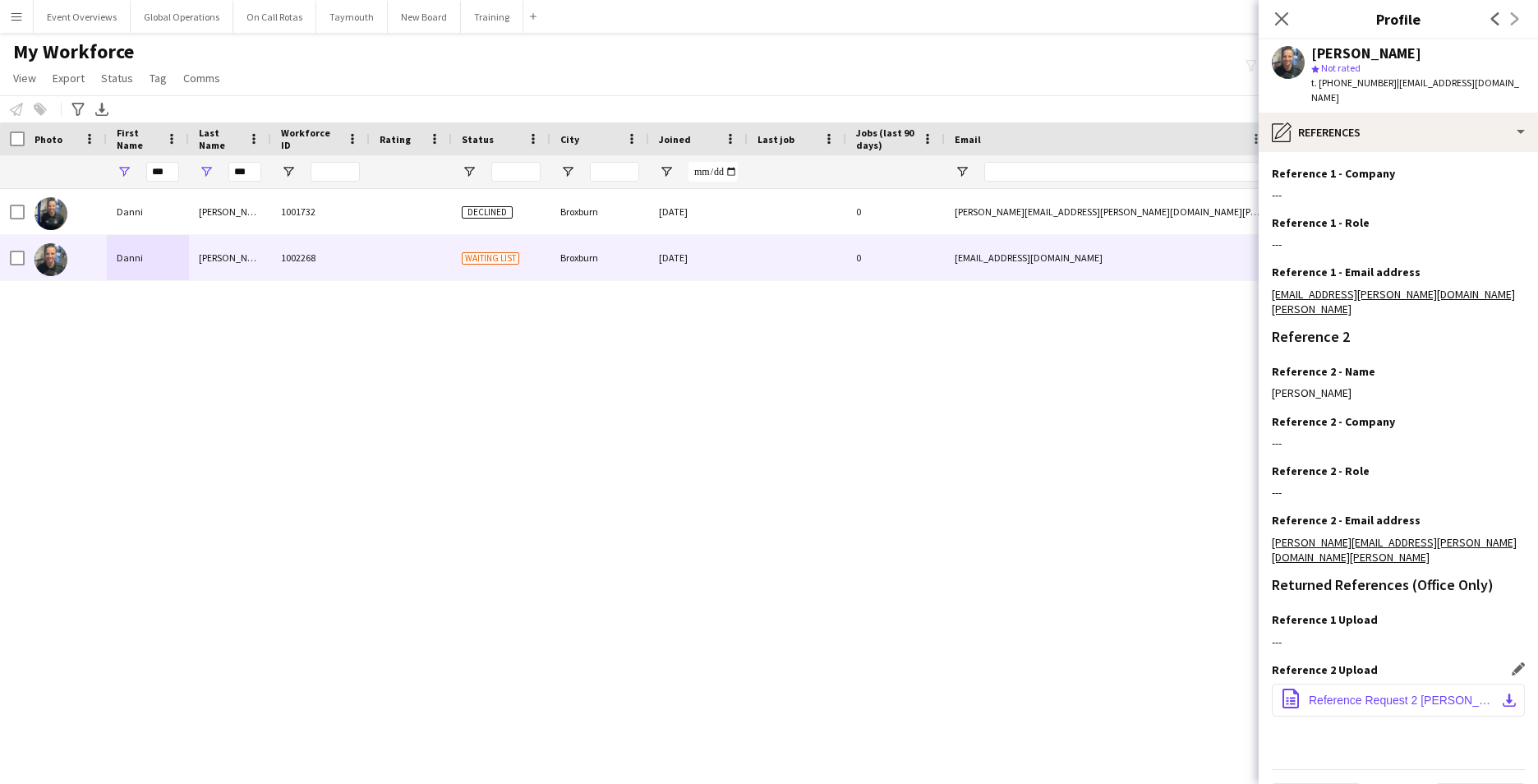
click at [1354, 693] on span "Reference Request 2 [PERSON_NAME].docx" at bounding box center [1401, 699] width 185 height 13
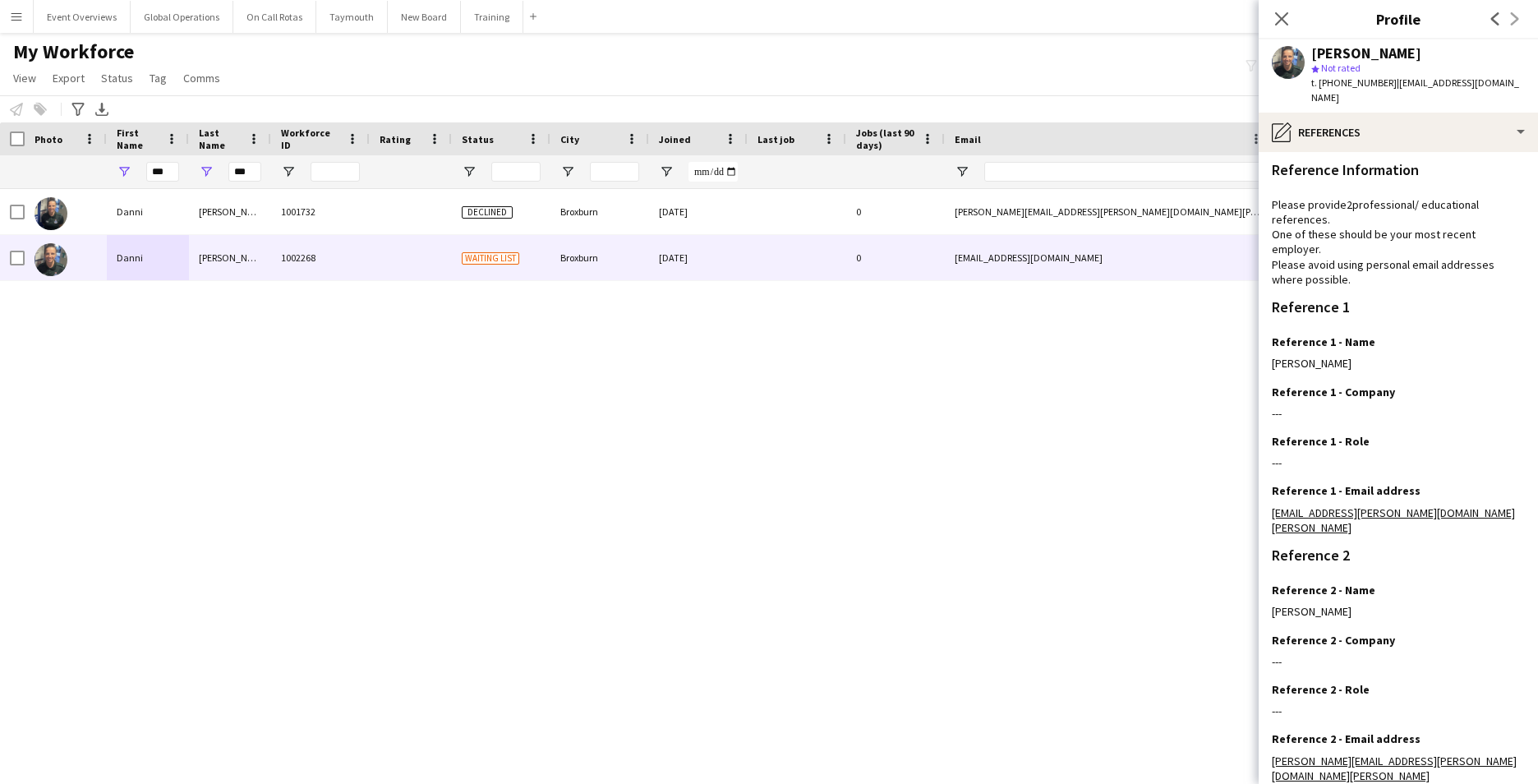
scroll to position [0, 0]
click at [1278, 20] on icon "Close pop-in" at bounding box center [1281, 18] width 16 height 16
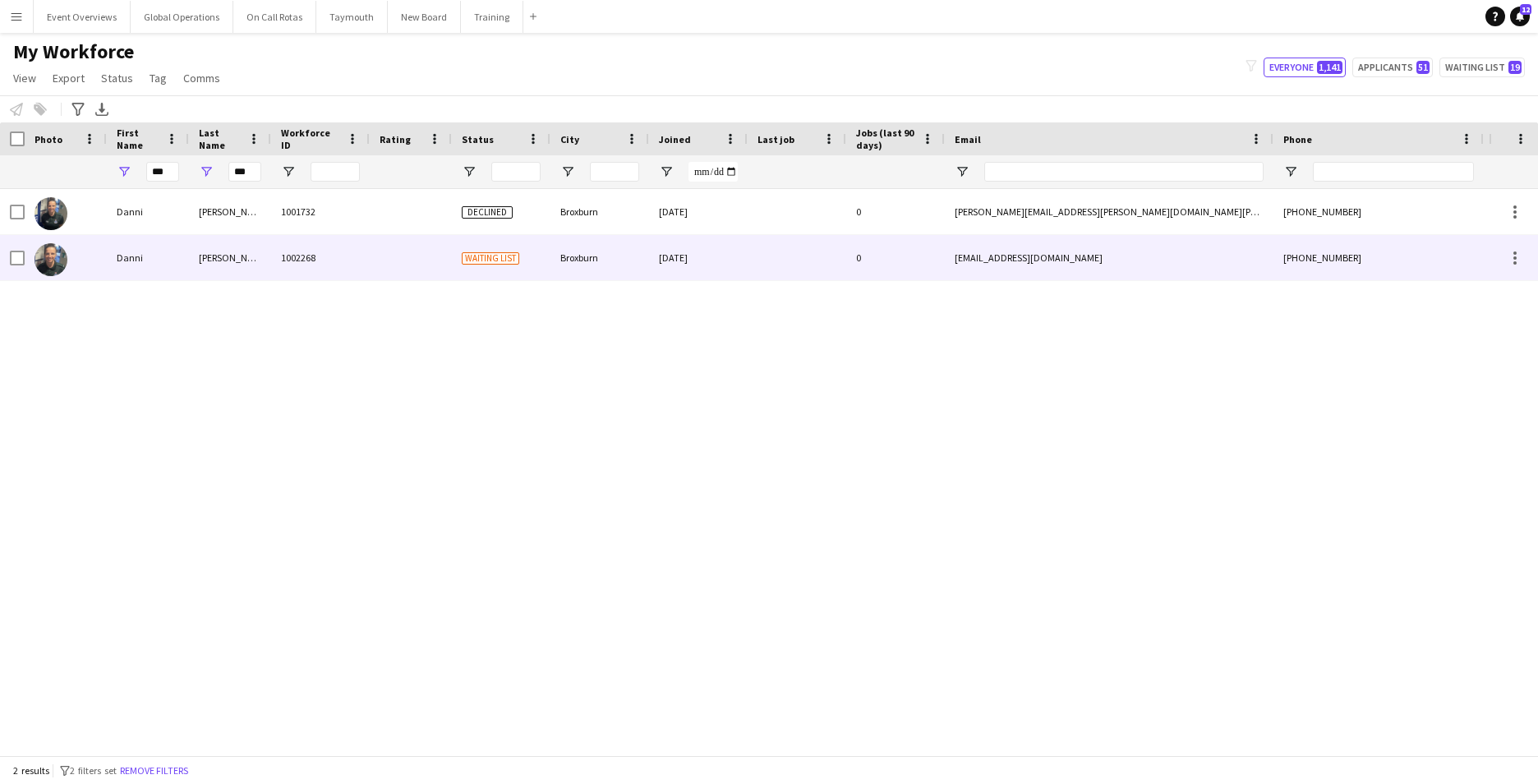
click at [143, 258] on div "Danni" at bounding box center [148, 257] width 82 height 46
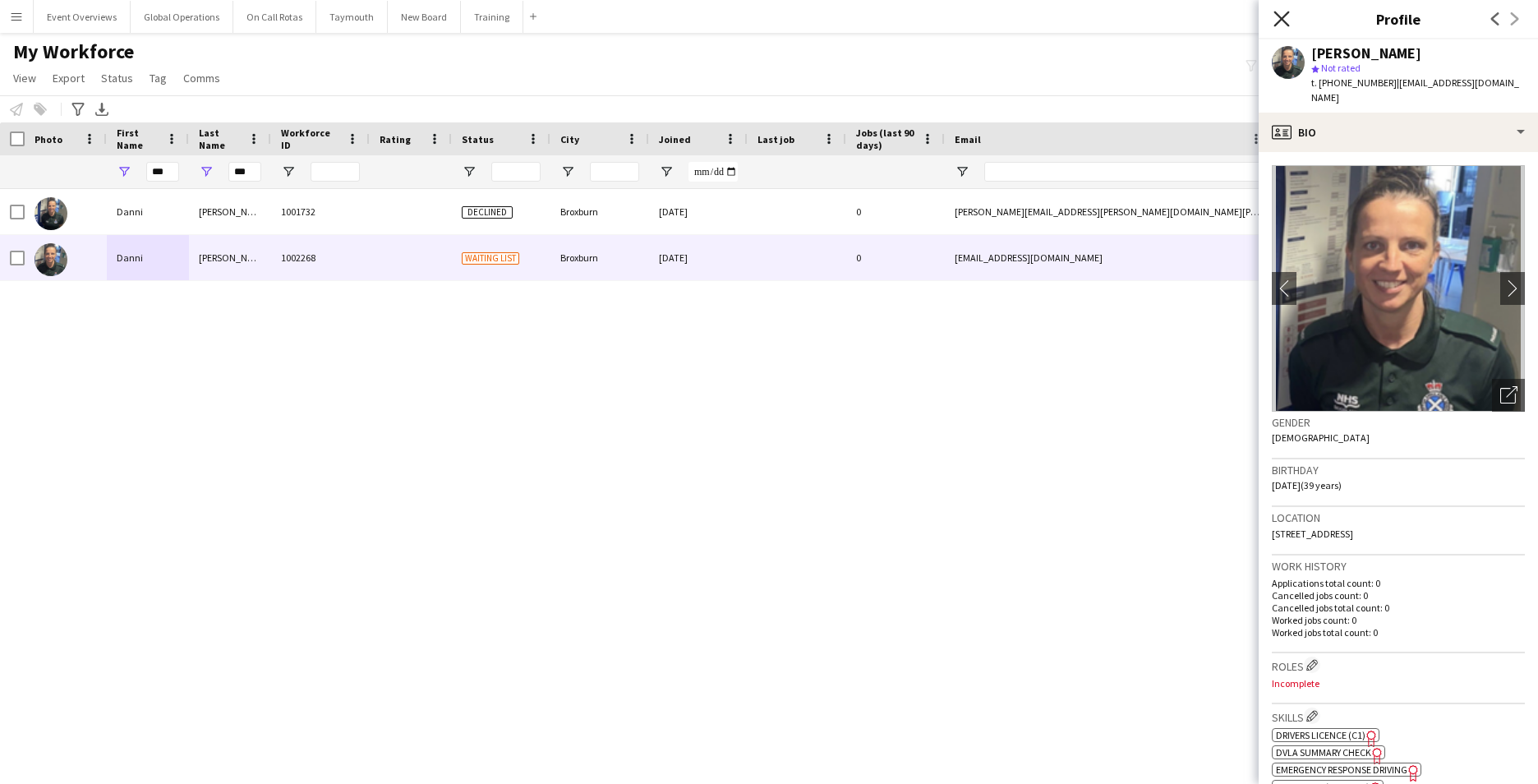
click at [1285, 15] on icon "Close pop-in" at bounding box center [1281, 18] width 16 height 16
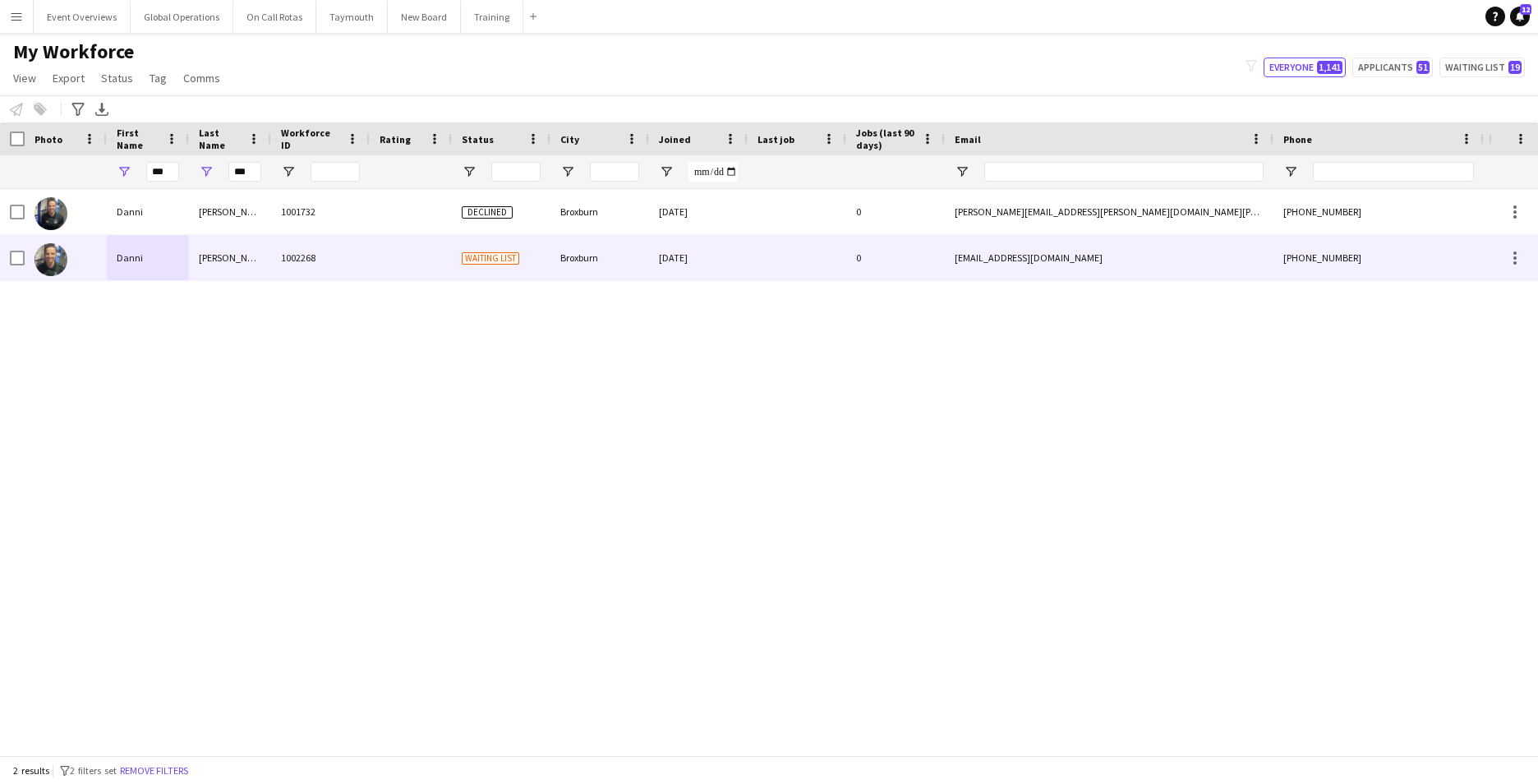
click at [129, 250] on div "Danni" at bounding box center [148, 257] width 82 height 46
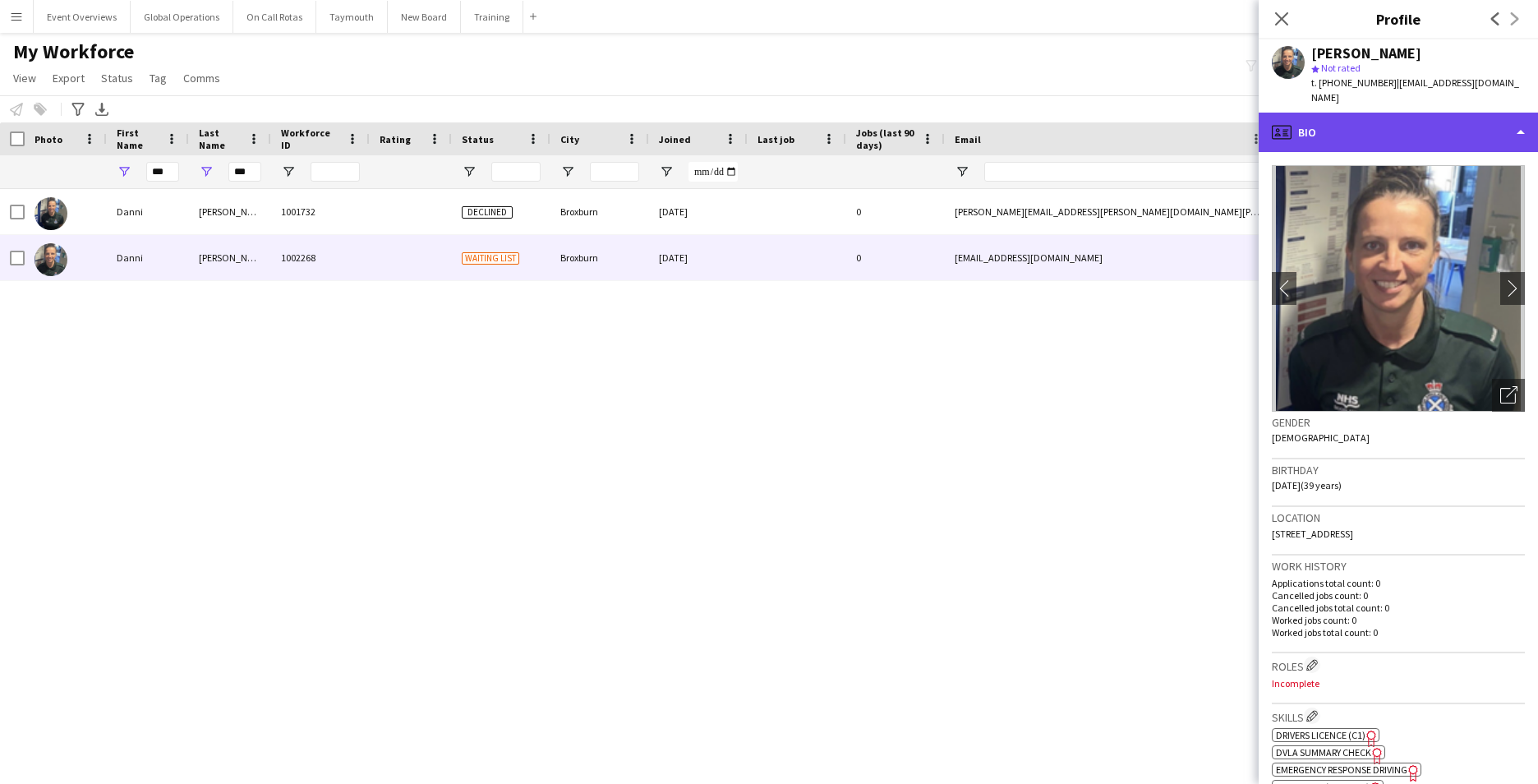
click at [1520, 113] on div "profile Bio" at bounding box center [1398, 132] width 279 height 39
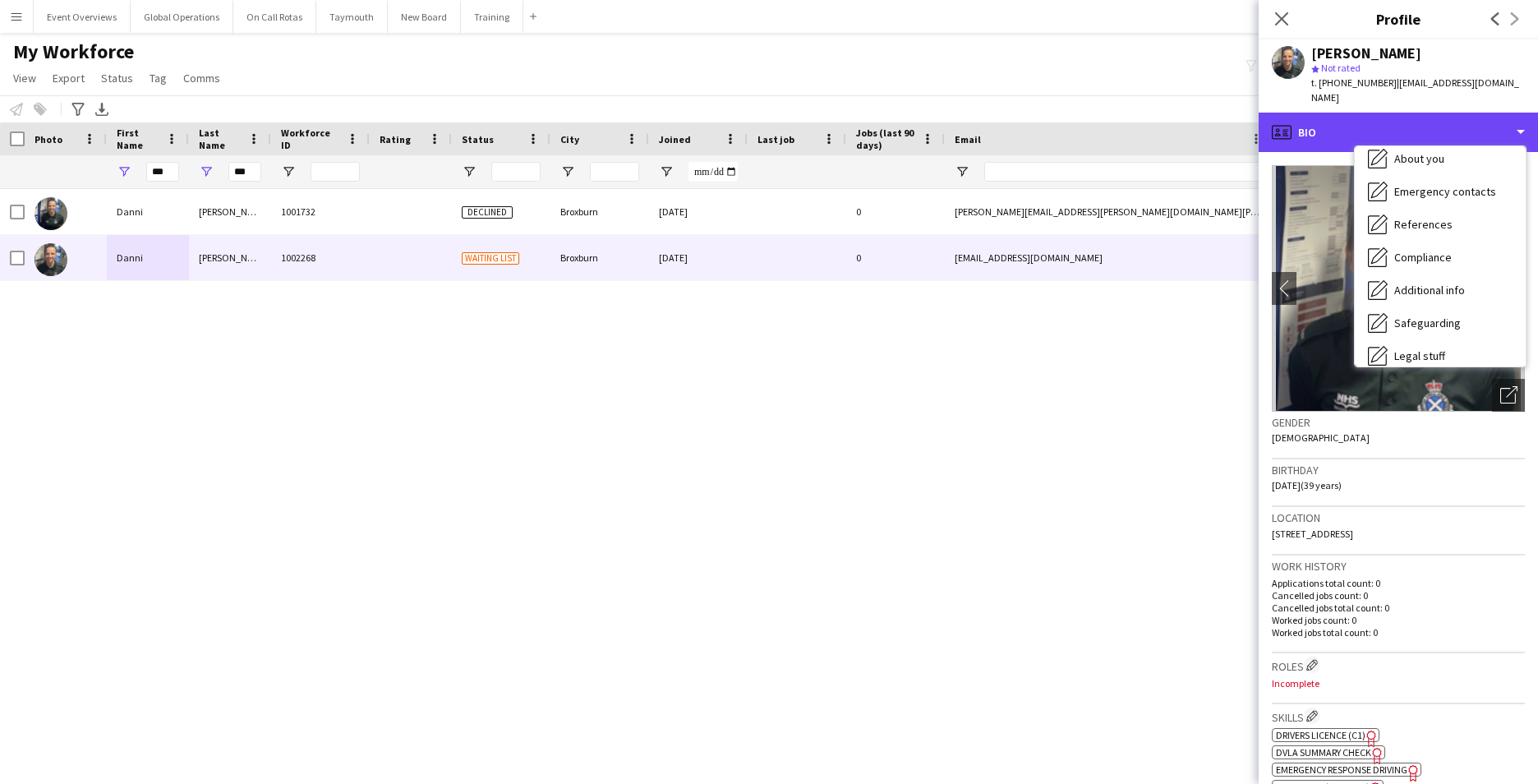
scroll to position [143, 0]
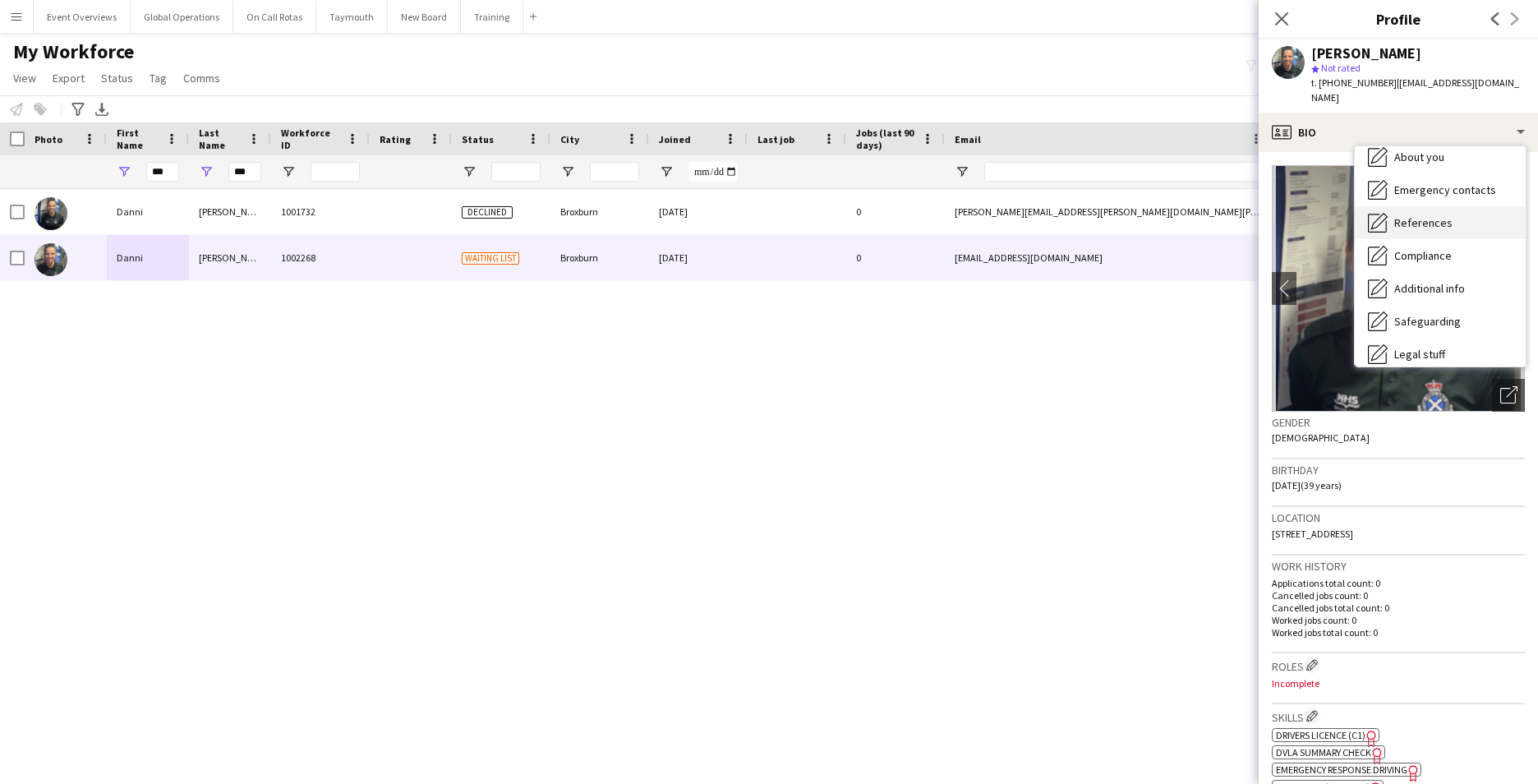
click at [1436, 215] on span "References" at bounding box center [1423, 223] width 59 height 15
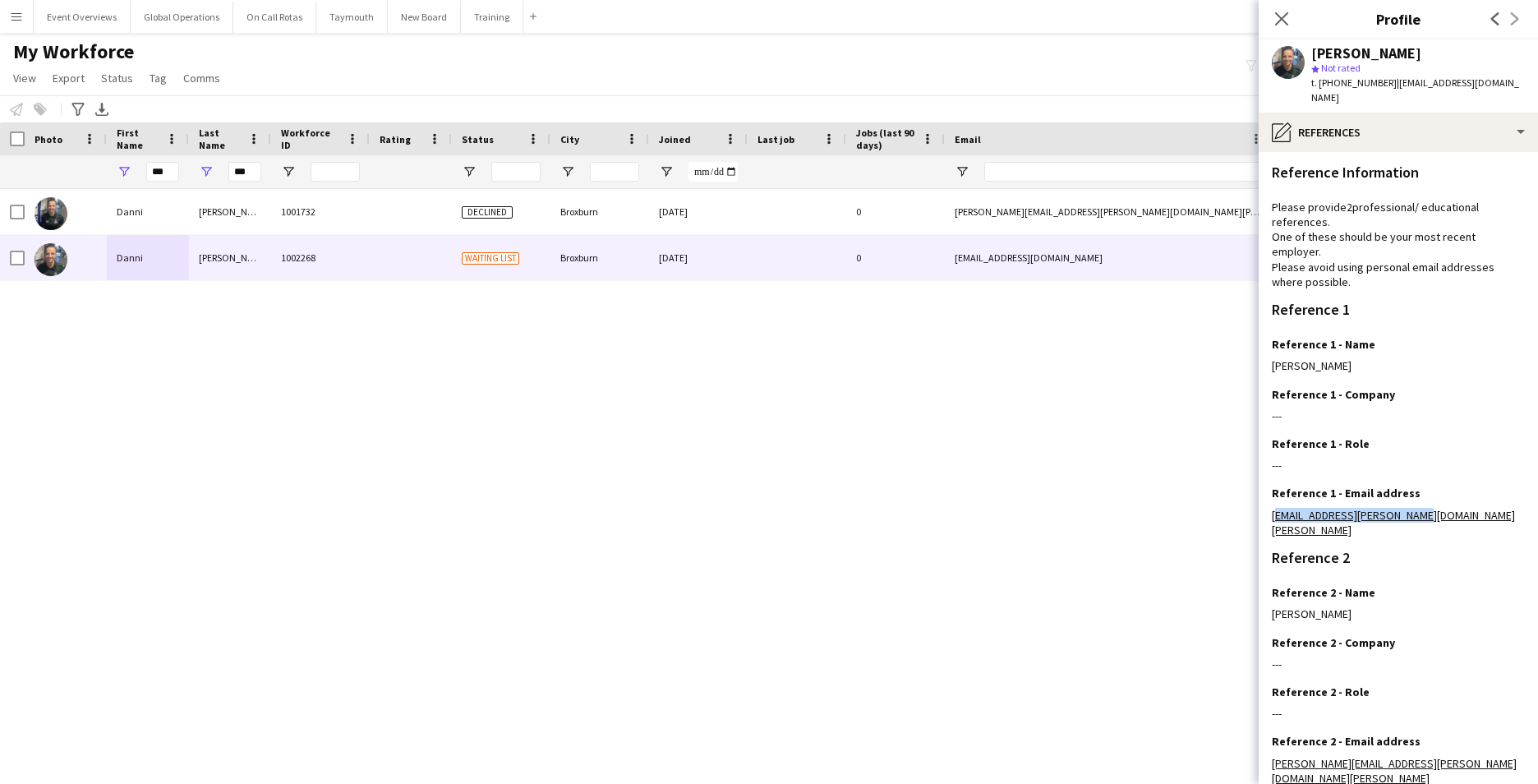
drag, startPoint x: 1406, startPoint y: 497, endPoint x: 1264, endPoint y: 505, distance: 142.2
click at [1264, 505] on app-section-data-types "Reference Information Please provide 2 professional/ educational references. On…" at bounding box center [1398, 467] width 279 height 631
drag, startPoint x: 1264, startPoint y: 505, endPoint x: 1297, endPoint y: 496, distance: 34.2
copy link "[EMAIL_ADDRESS][PERSON_NAME][DOMAIN_NAME][PERSON_NAME]"
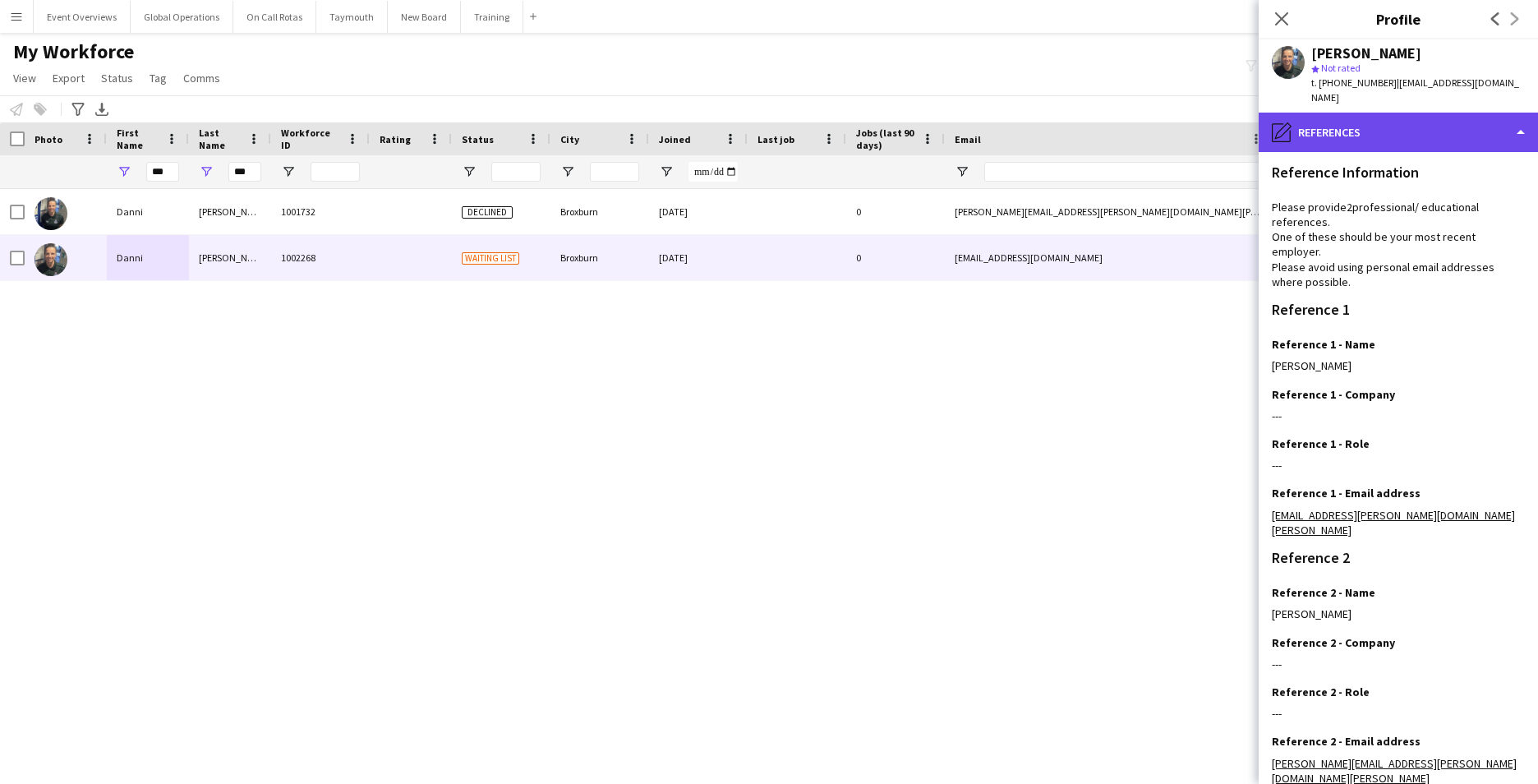
click at [1517, 113] on div "pencil4 References" at bounding box center [1398, 132] width 279 height 39
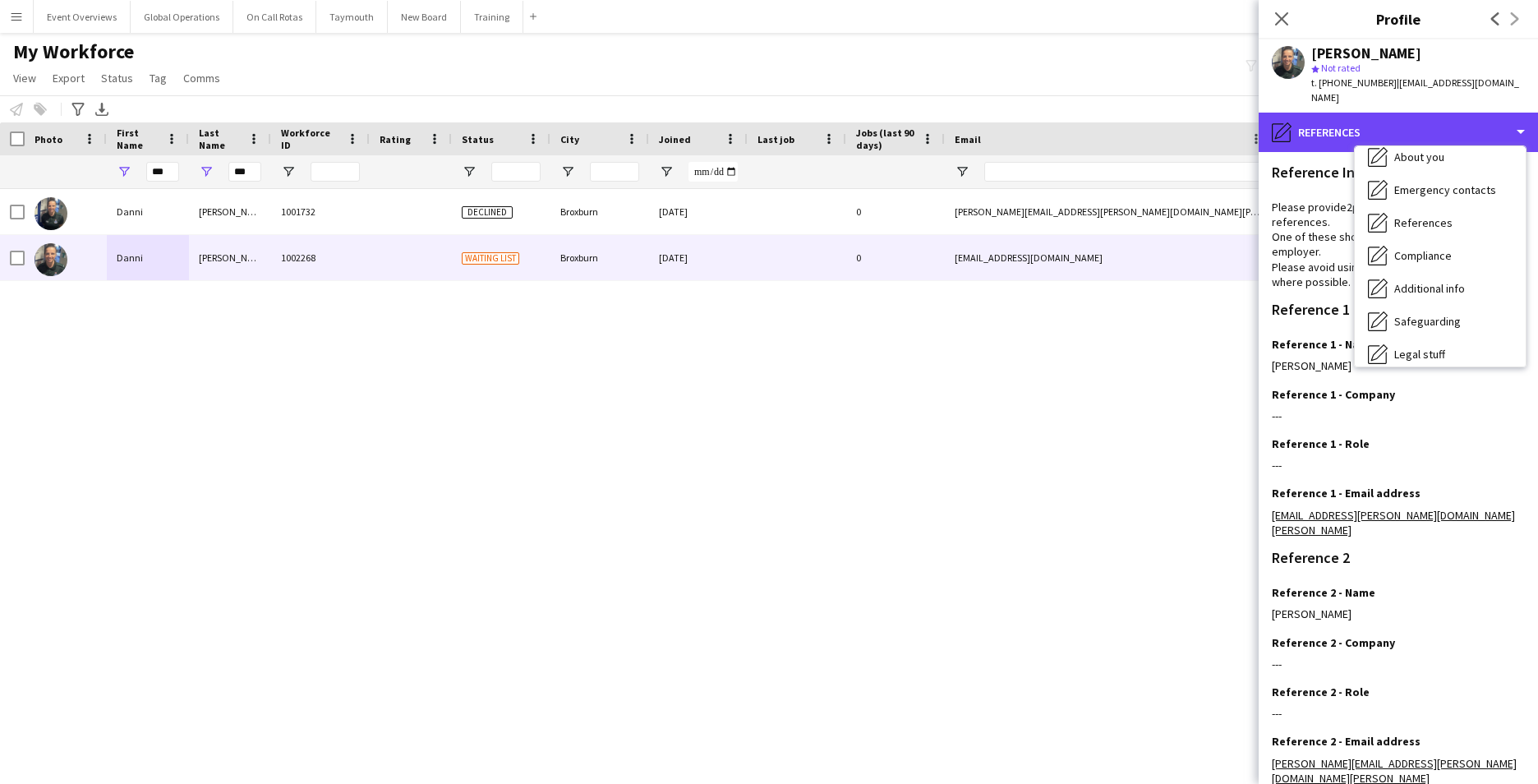
scroll to position [286, 0]
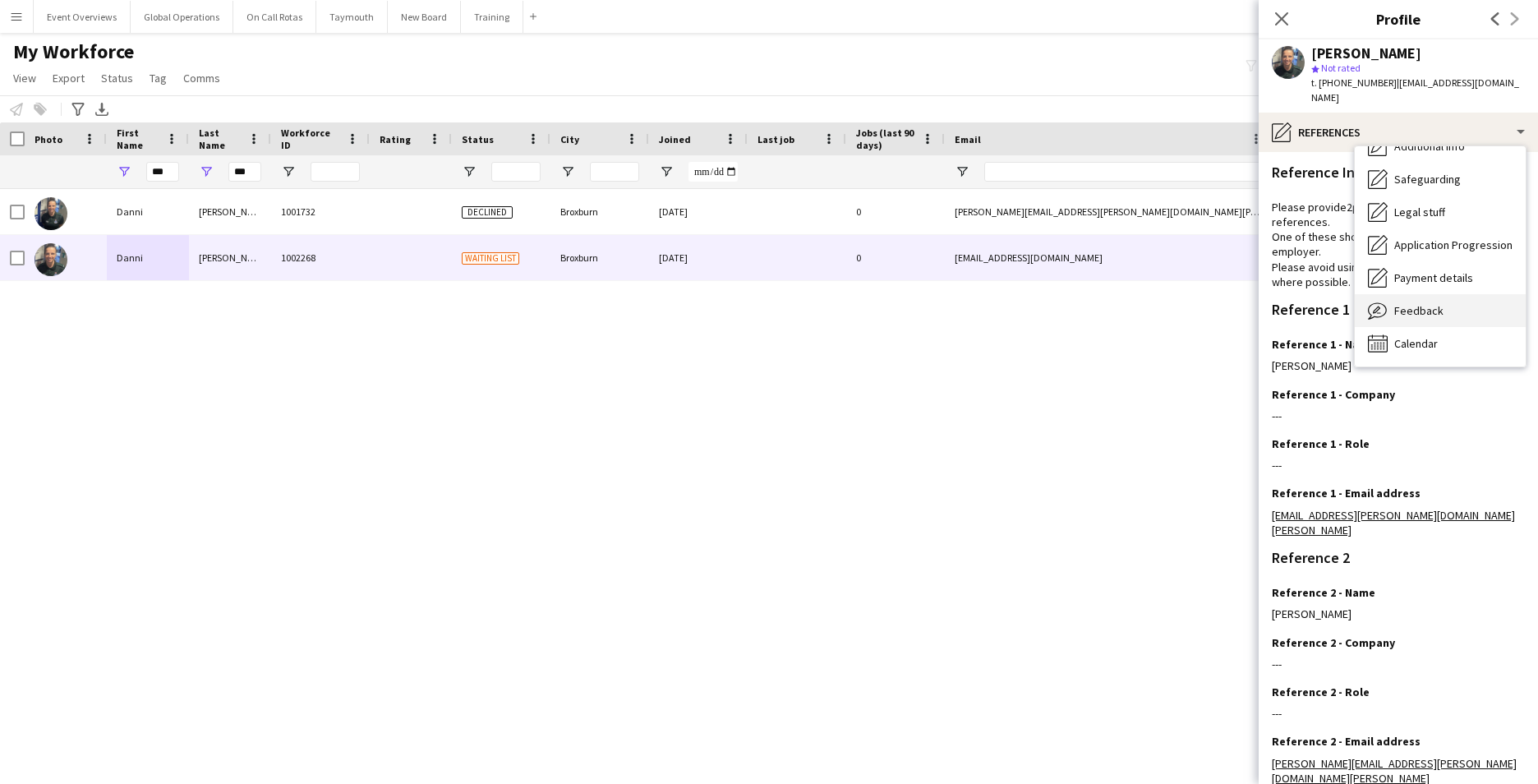
click at [1421, 303] on span "Feedback" at bounding box center [1419, 310] width 49 height 15
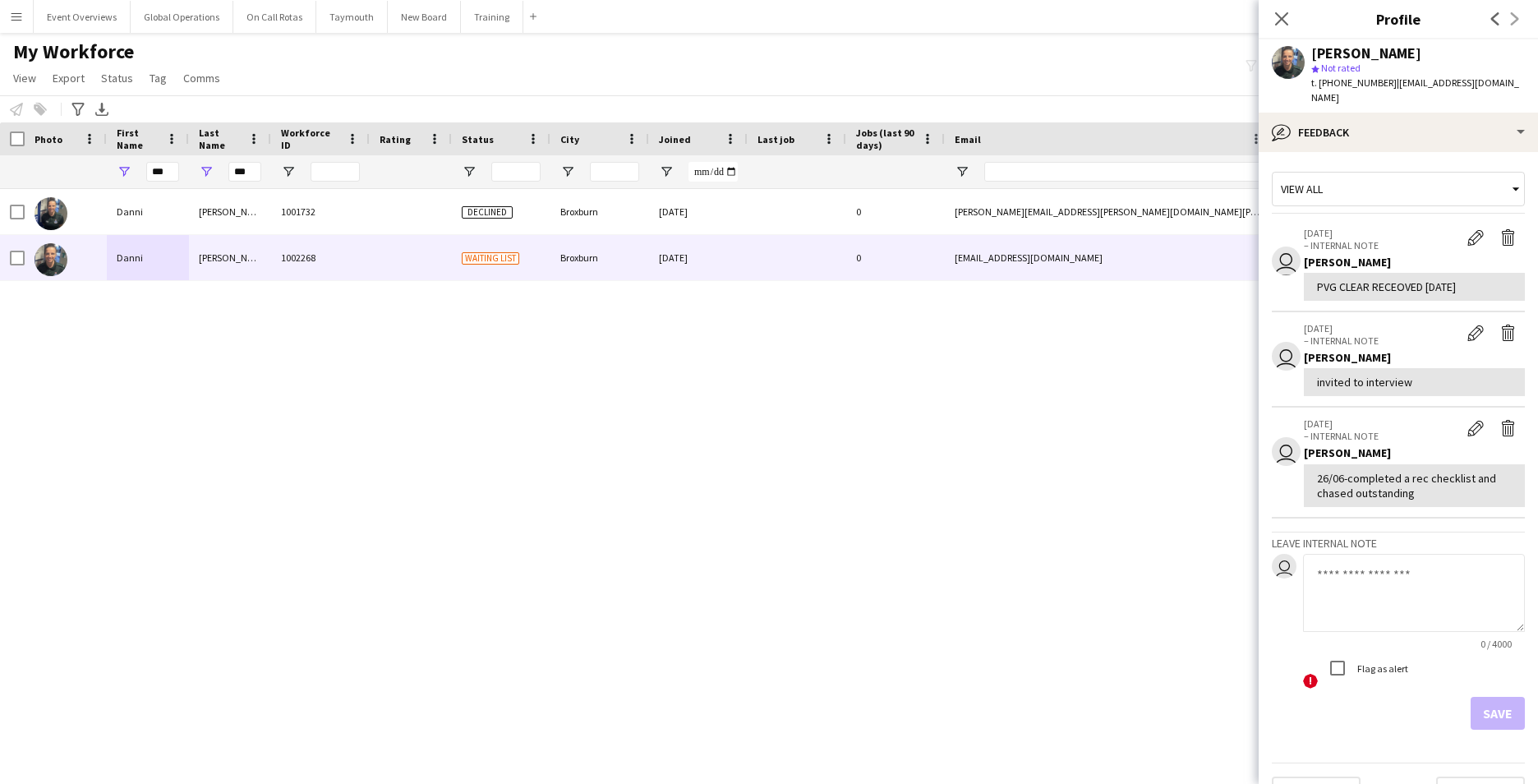
click at [1338, 564] on textarea at bounding box center [1414, 593] width 222 height 78
click at [1477, 681] on form "**********" at bounding box center [1398, 642] width 253 height 176
click at [1390, 576] on textarea "**********" at bounding box center [1414, 593] width 222 height 78
type textarea "**********"
click at [1504, 696] on button "Save" at bounding box center [1498, 712] width 54 height 33
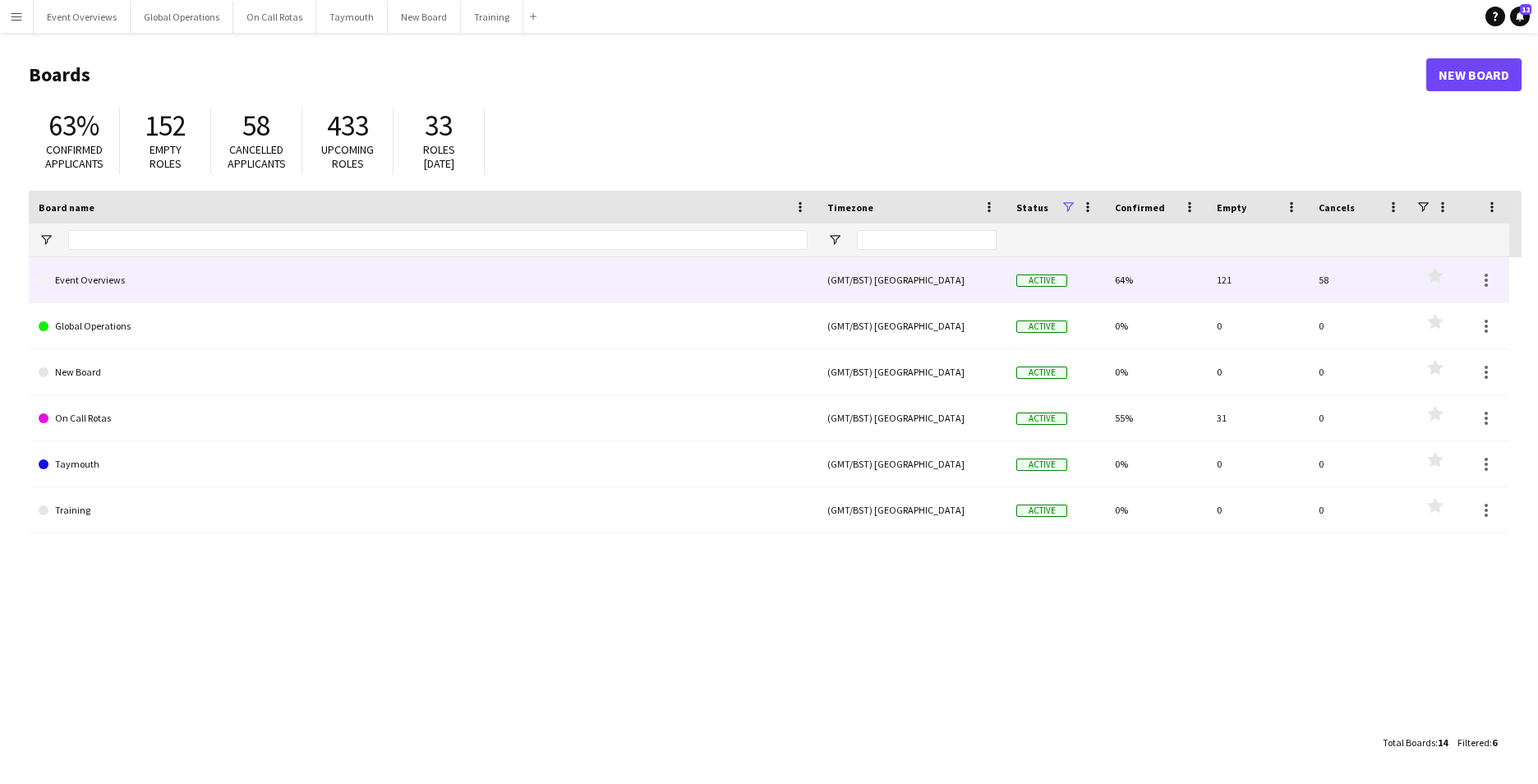
click at [112, 282] on link "Event Overviews" at bounding box center [423, 279] width 769 height 46
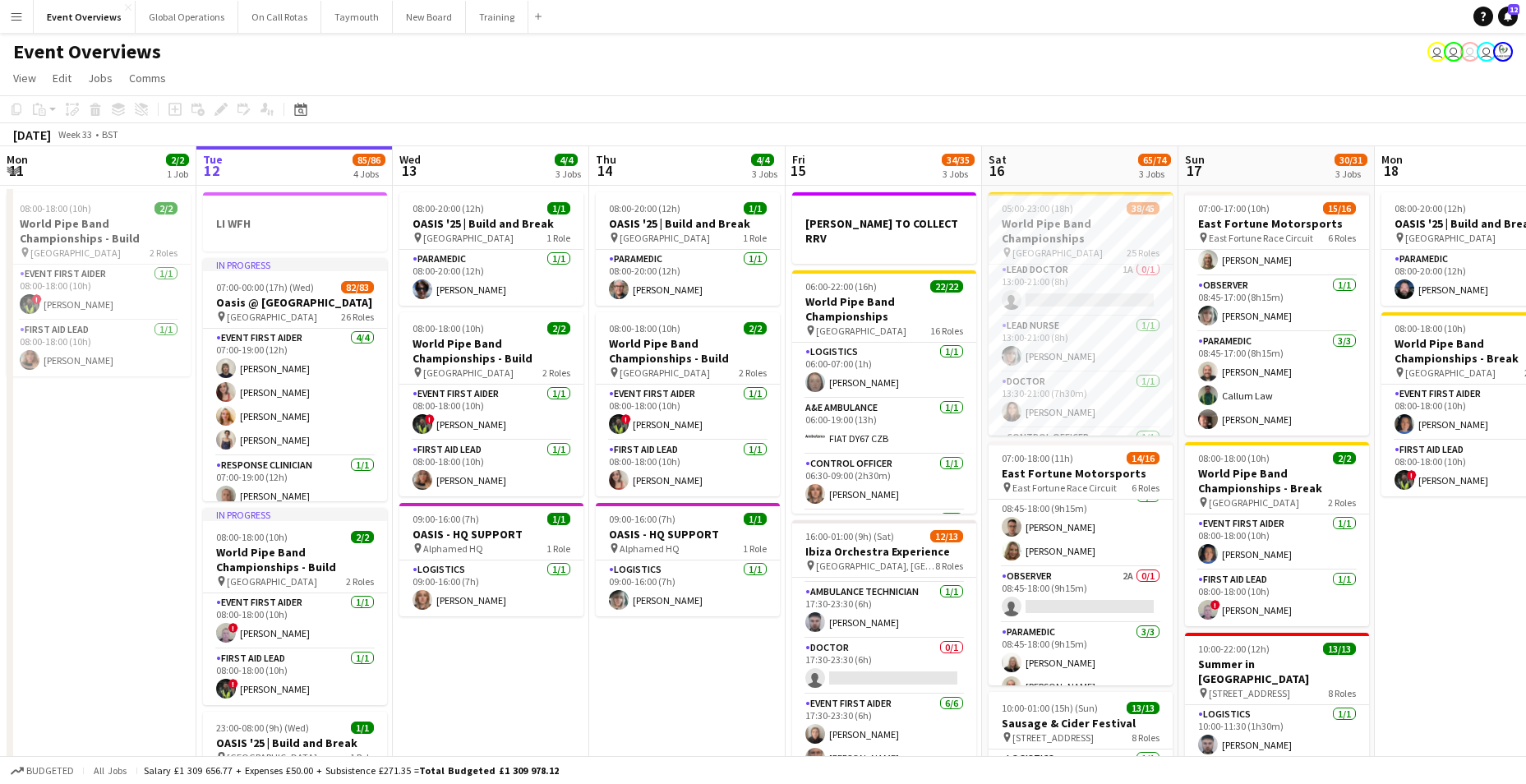
click at [1249, 56] on div "Event Overviews user user user user" at bounding box center [763, 48] width 1526 height 32
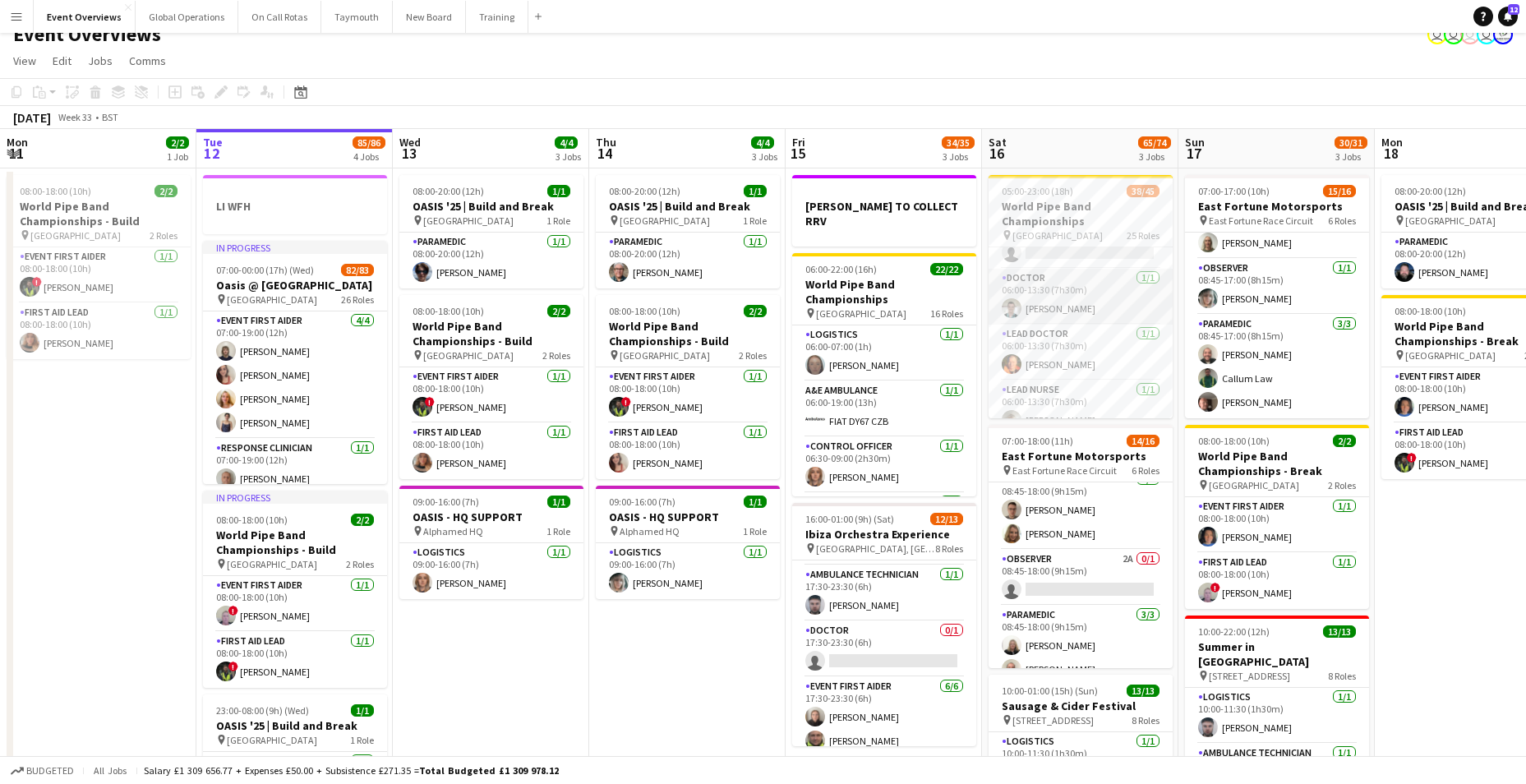
scroll to position [82, 0]
click at [10, 10] on app-icon "Menu" at bounding box center [17, 17] width 13 height 13
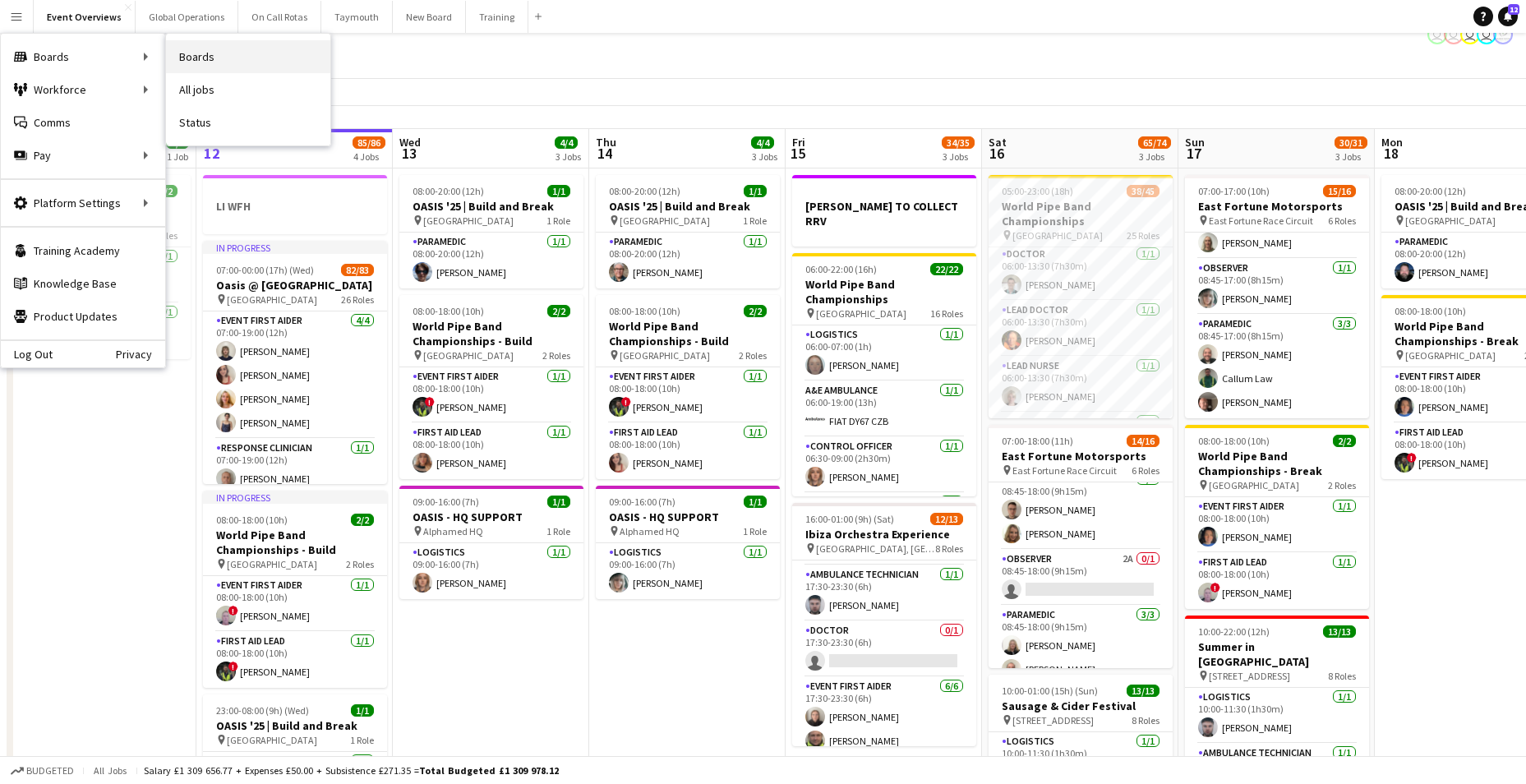
click at [187, 54] on link "Boards" at bounding box center [248, 56] width 164 height 33
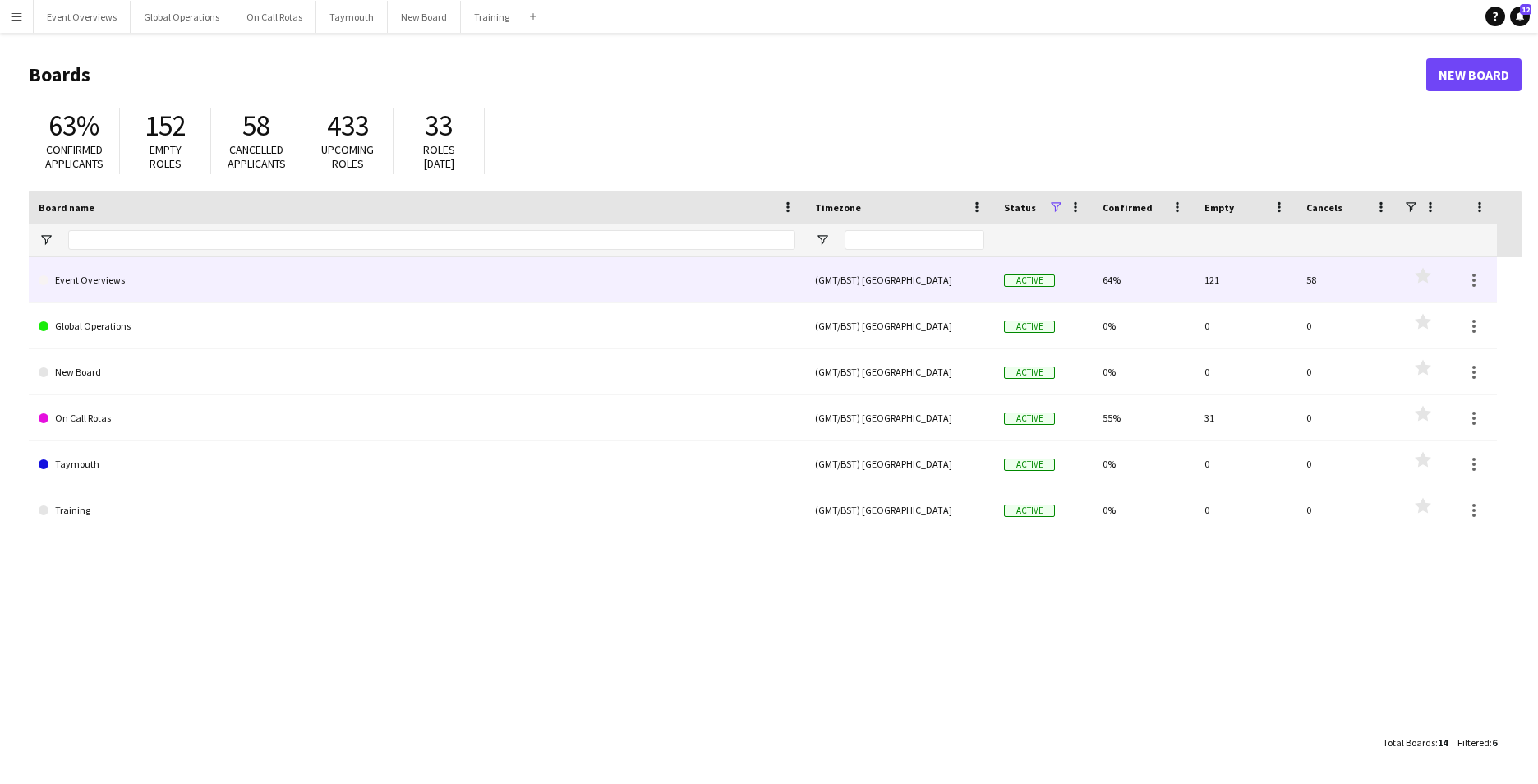
click at [102, 271] on link "Event Overviews" at bounding box center [416, 279] width 756 height 46
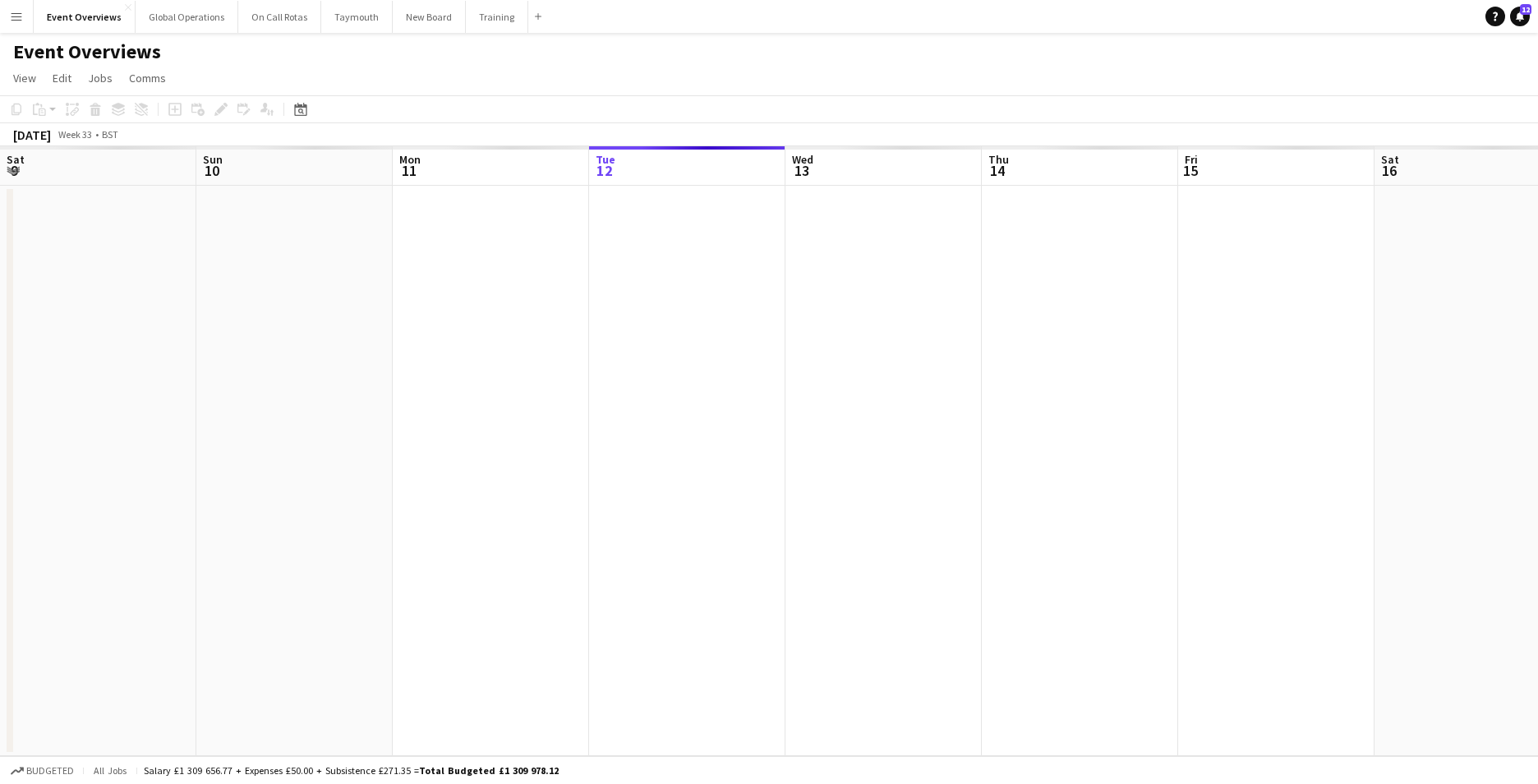
scroll to position [0, 393]
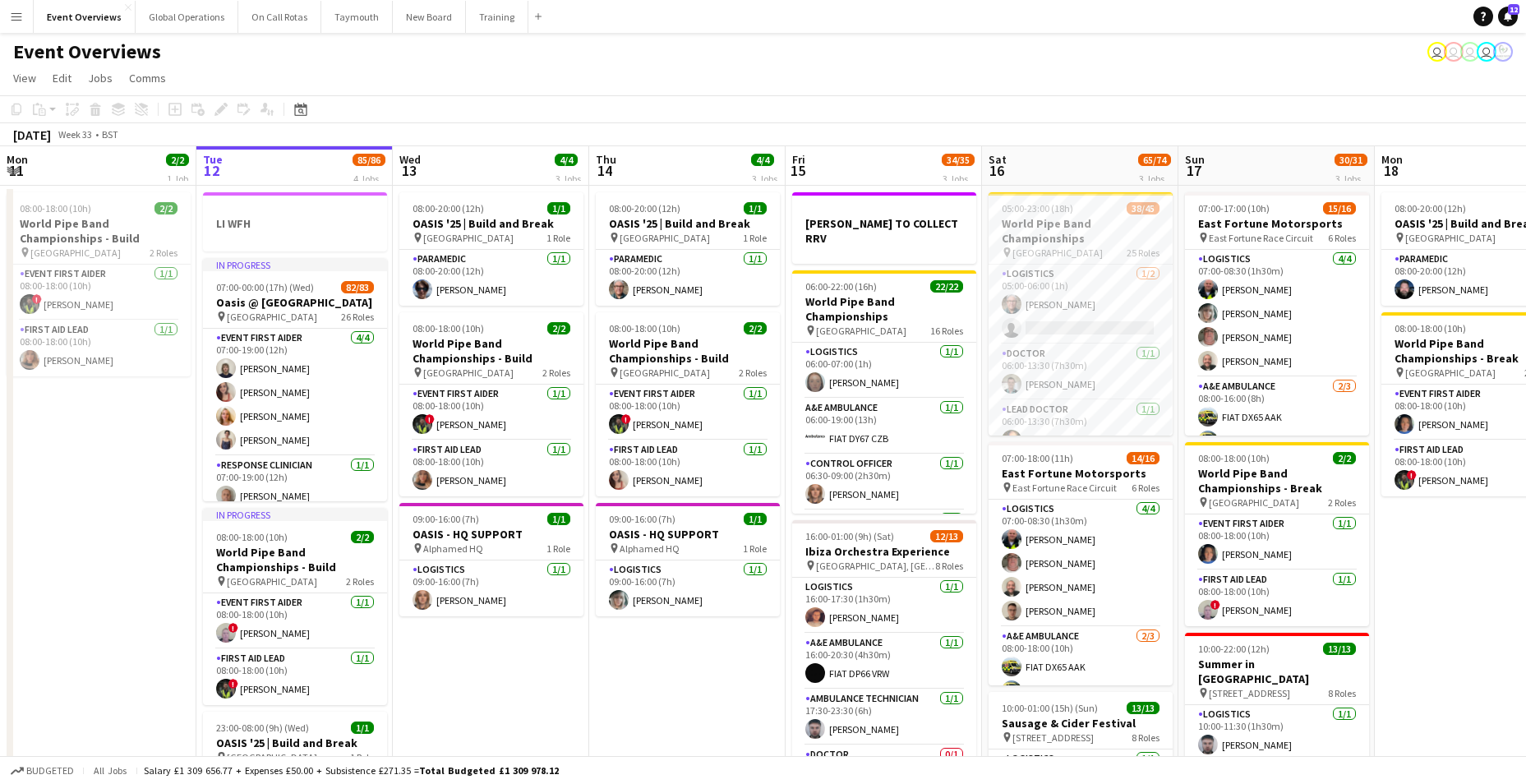
click at [17, 15] on app-icon "Menu" at bounding box center [17, 17] width 13 height 13
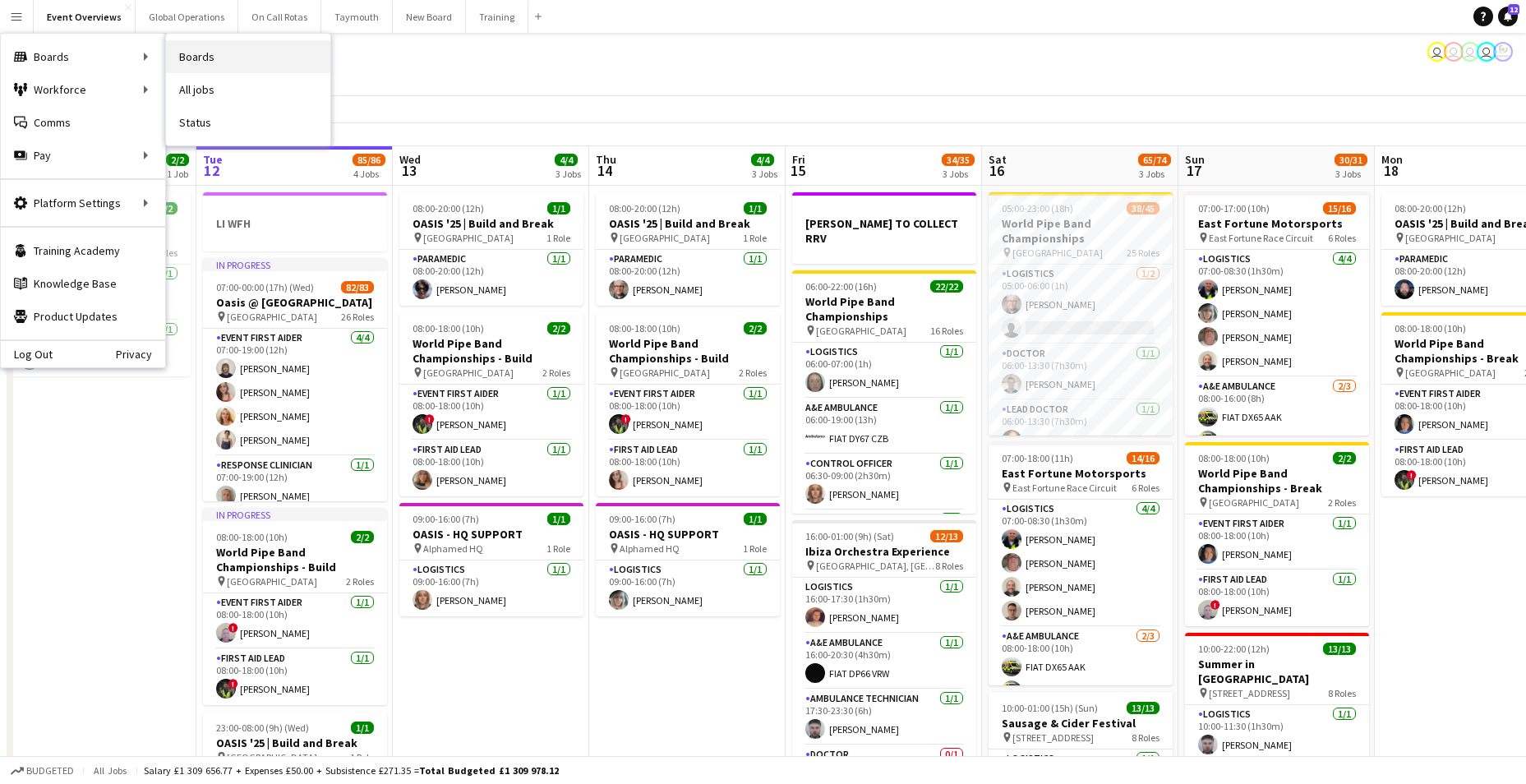
click at [196, 46] on link "Boards" at bounding box center [248, 56] width 164 height 33
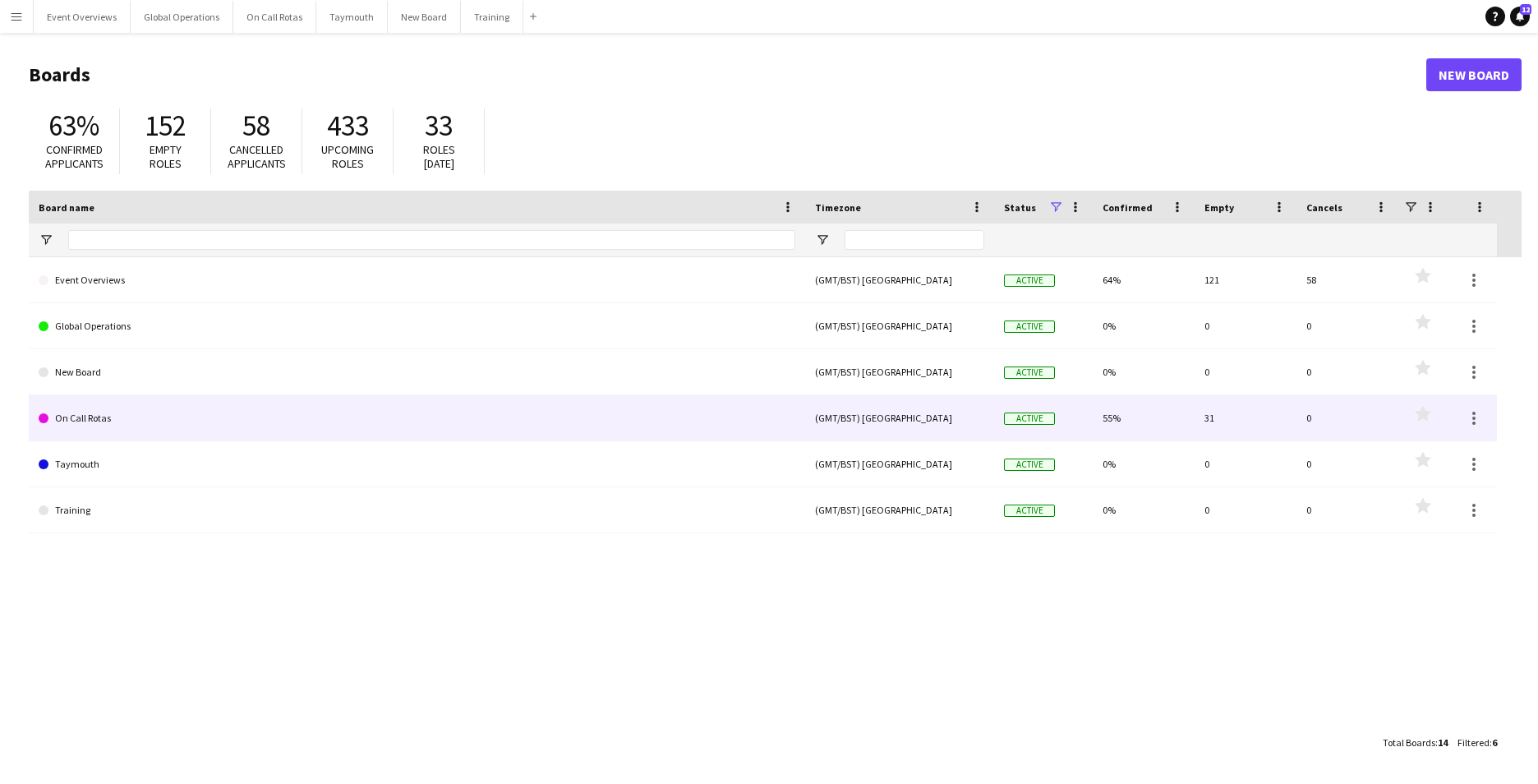
click at [116, 418] on link "On Call Rotas" at bounding box center [416, 417] width 756 height 46
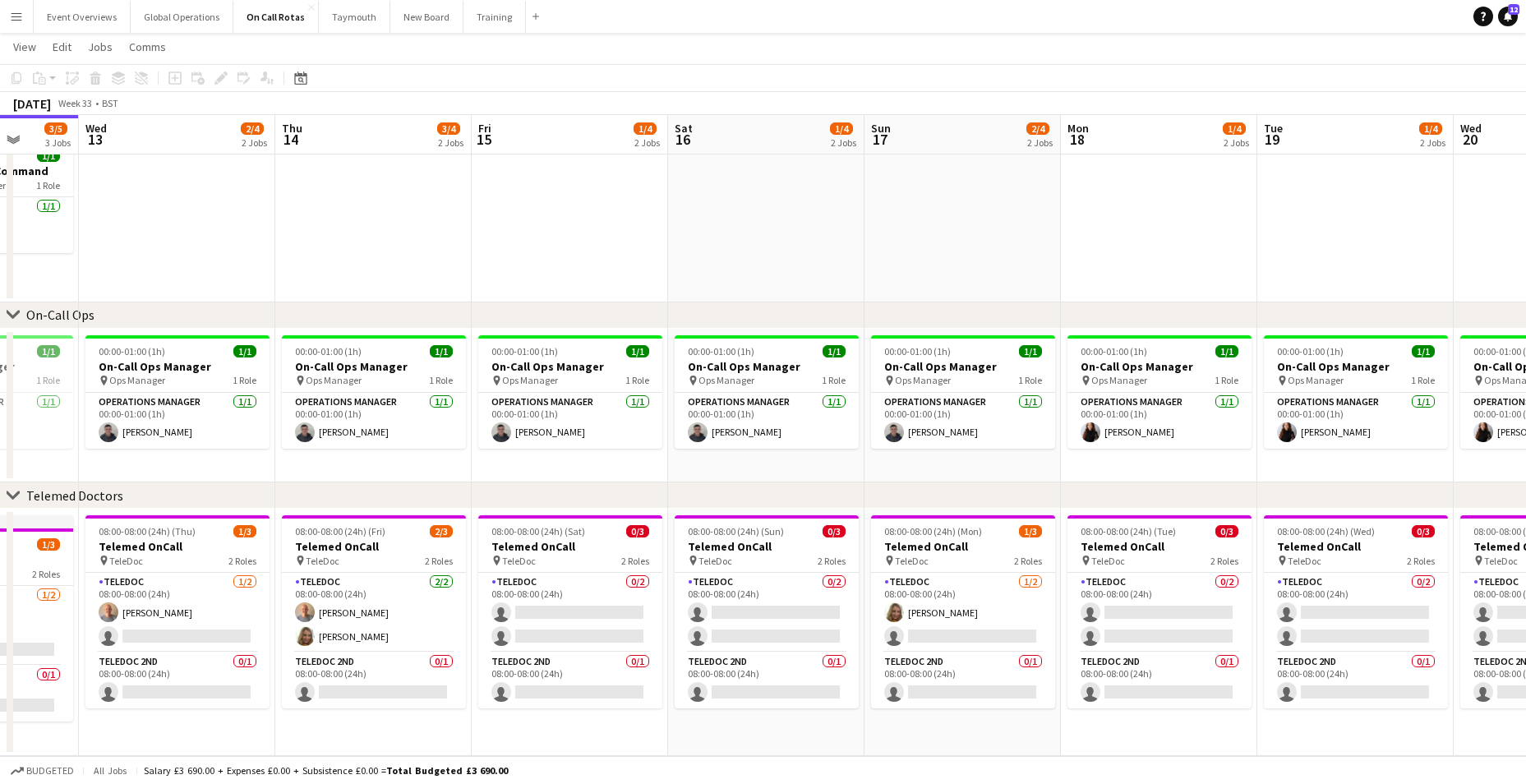
scroll to position [0, 510]
drag, startPoint x: 455, startPoint y: 737, endPoint x: 75, endPoint y: 651, distance: 389.6
click at [75, 651] on app-calendar-viewport "Sun 10 2/4 2 Jobs Mon 11 2/4 2 Jobs Tue 12 3/5 3 Jobs Wed 13 2/4 2 Jobs Thu 14 …" at bounding box center [763, 340] width 1526 height 831
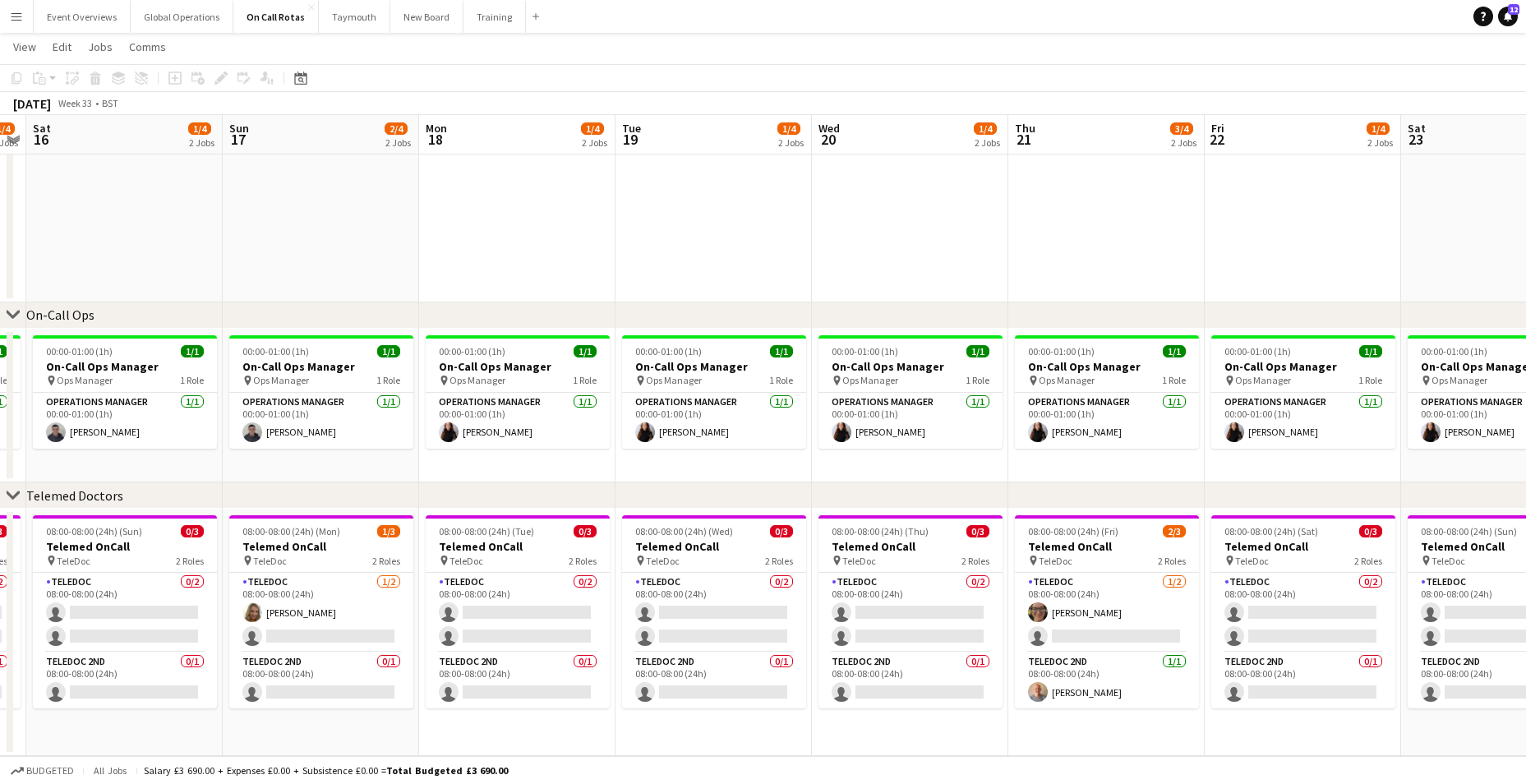
scroll to position [0, 562]
drag, startPoint x: 1216, startPoint y: 743, endPoint x: 629, endPoint y: 712, distance: 587.8
click at [629, 712] on app-calendar-viewport "Wed 13 2/4 2 Jobs Thu 14 3/4 2 Jobs Fri 15 1/4 2 Jobs Sat 16 1/4 2 Jobs Sun 17 …" at bounding box center [763, 340] width 1526 height 831
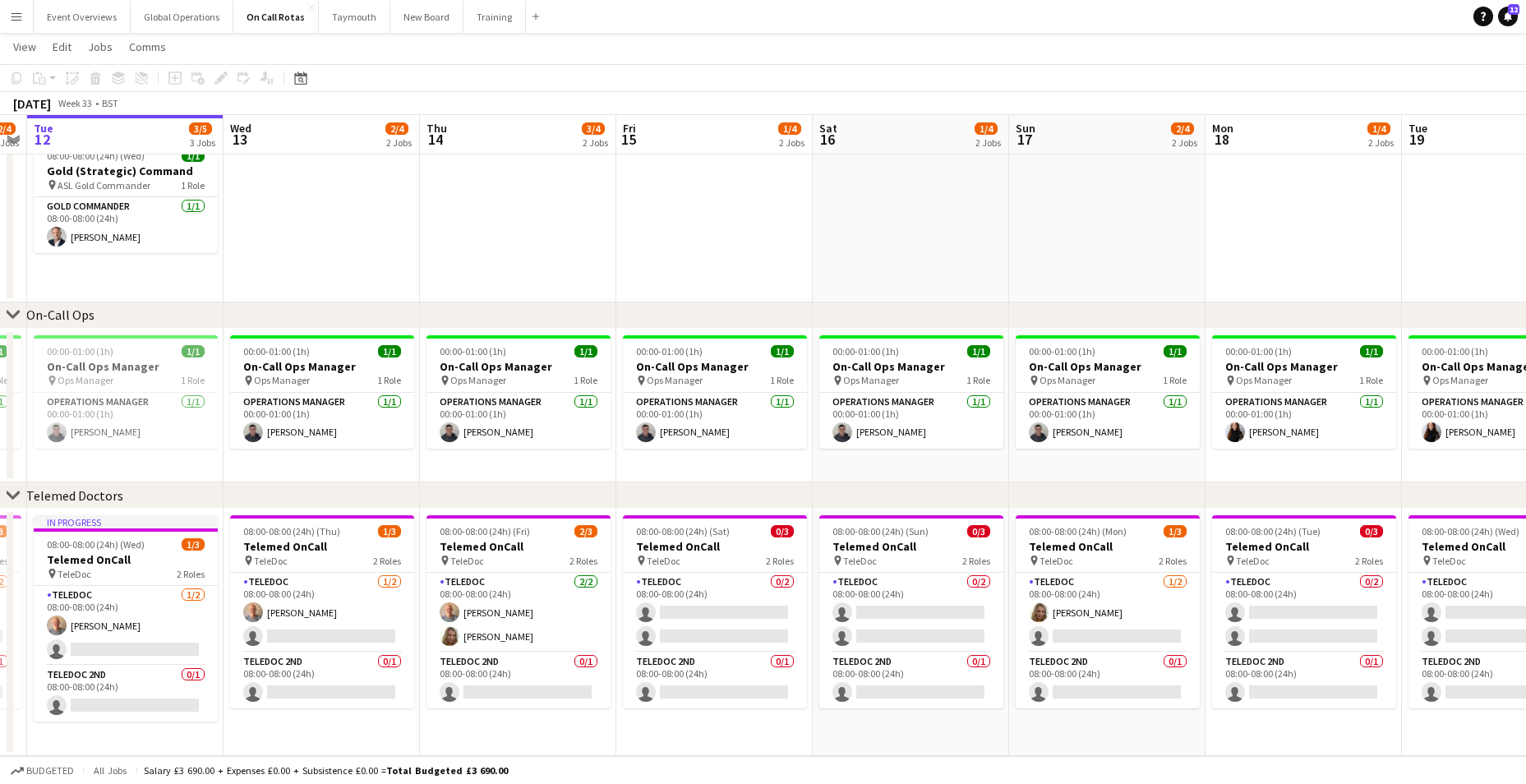
scroll to position [0, 380]
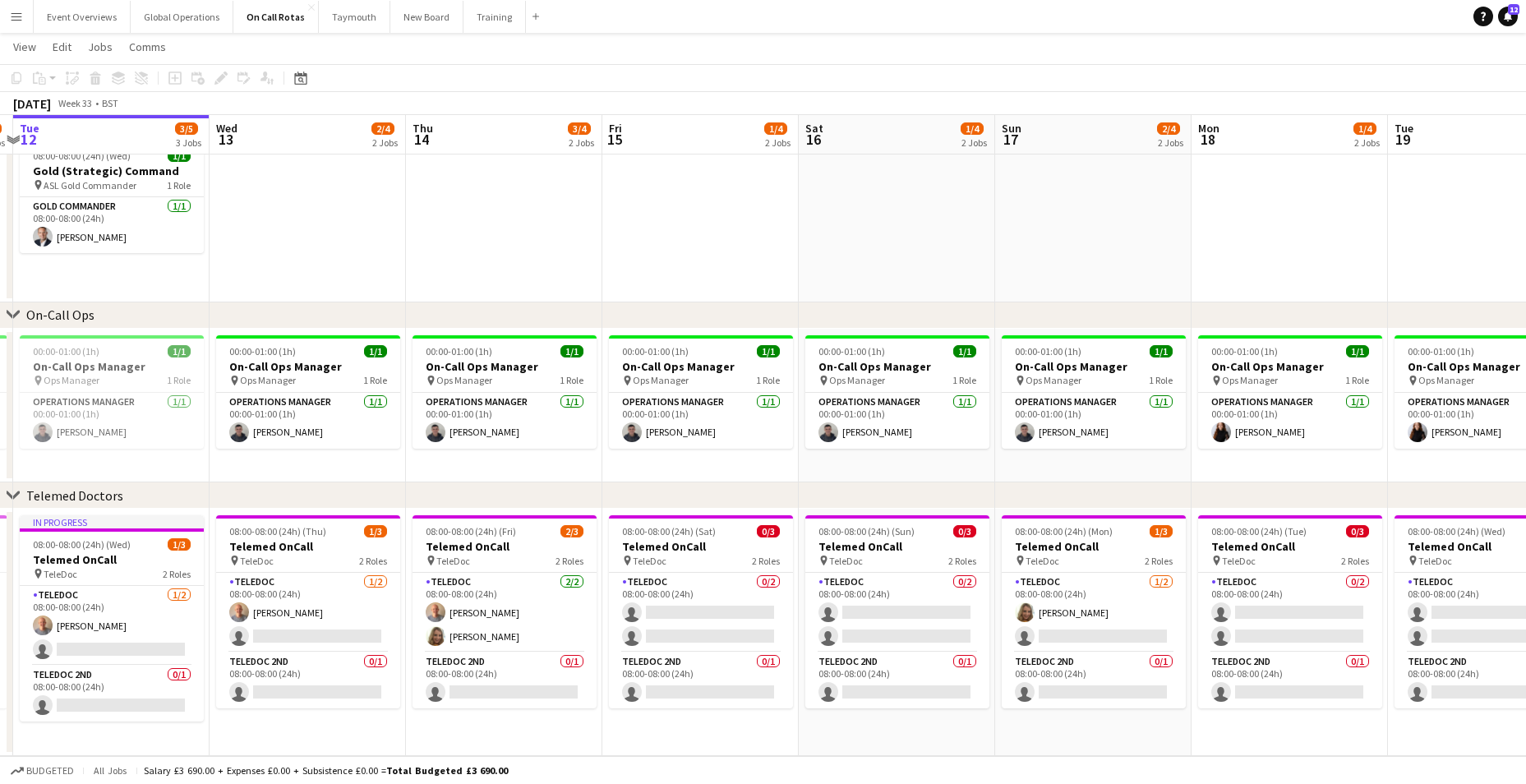
drag, startPoint x: 326, startPoint y: 701, endPoint x: 1097, endPoint y: 700, distance: 771.0
click at [1097, 700] on app-calendar-viewport "Sun 10 2/4 2 Jobs Mon 11 2/4 2 Jobs Tue 12 3/5 3 Jobs Wed 13 2/4 2 Jobs Thu 14 …" at bounding box center [763, 340] width 1526 height 831
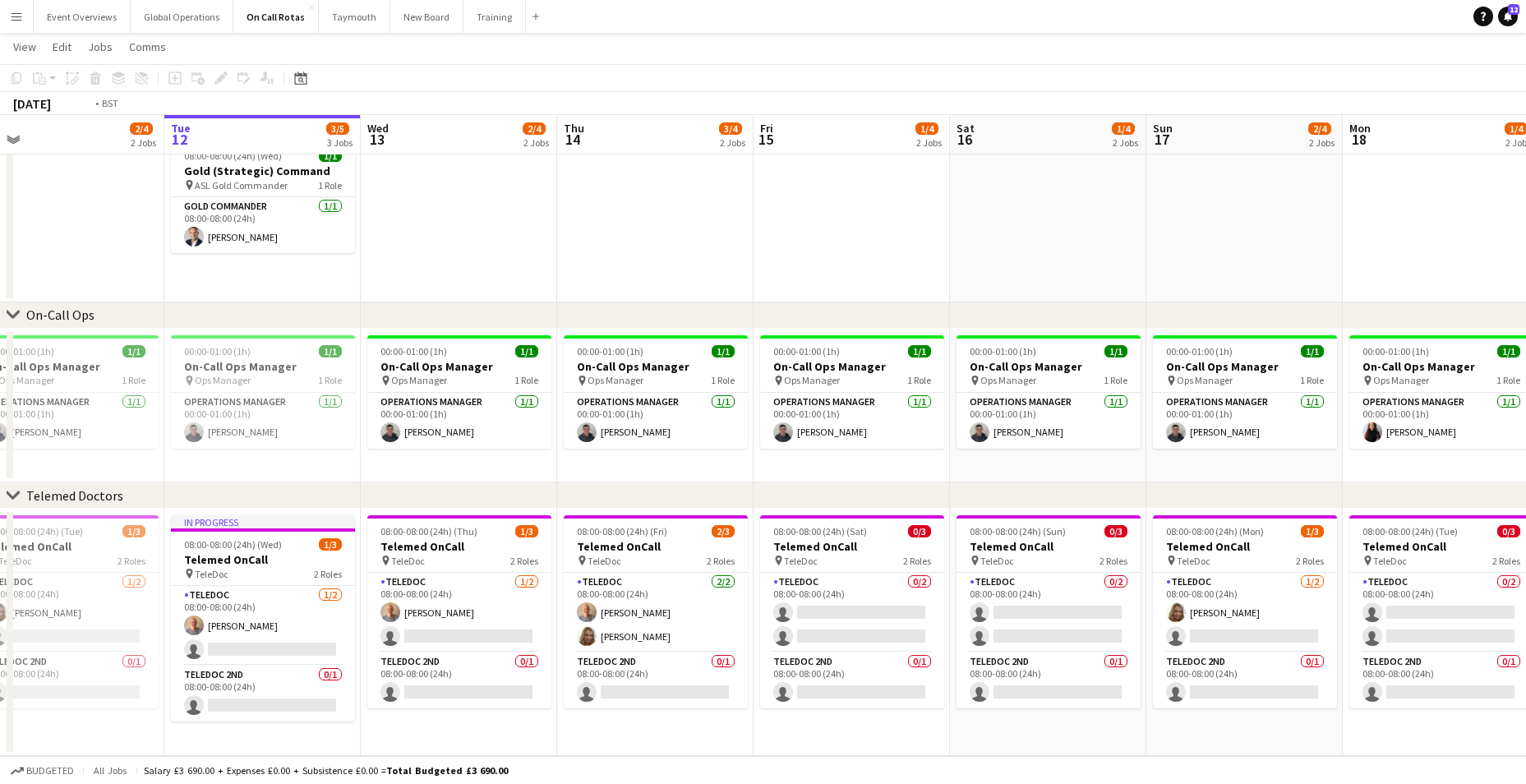
scroll to position [0, 388]
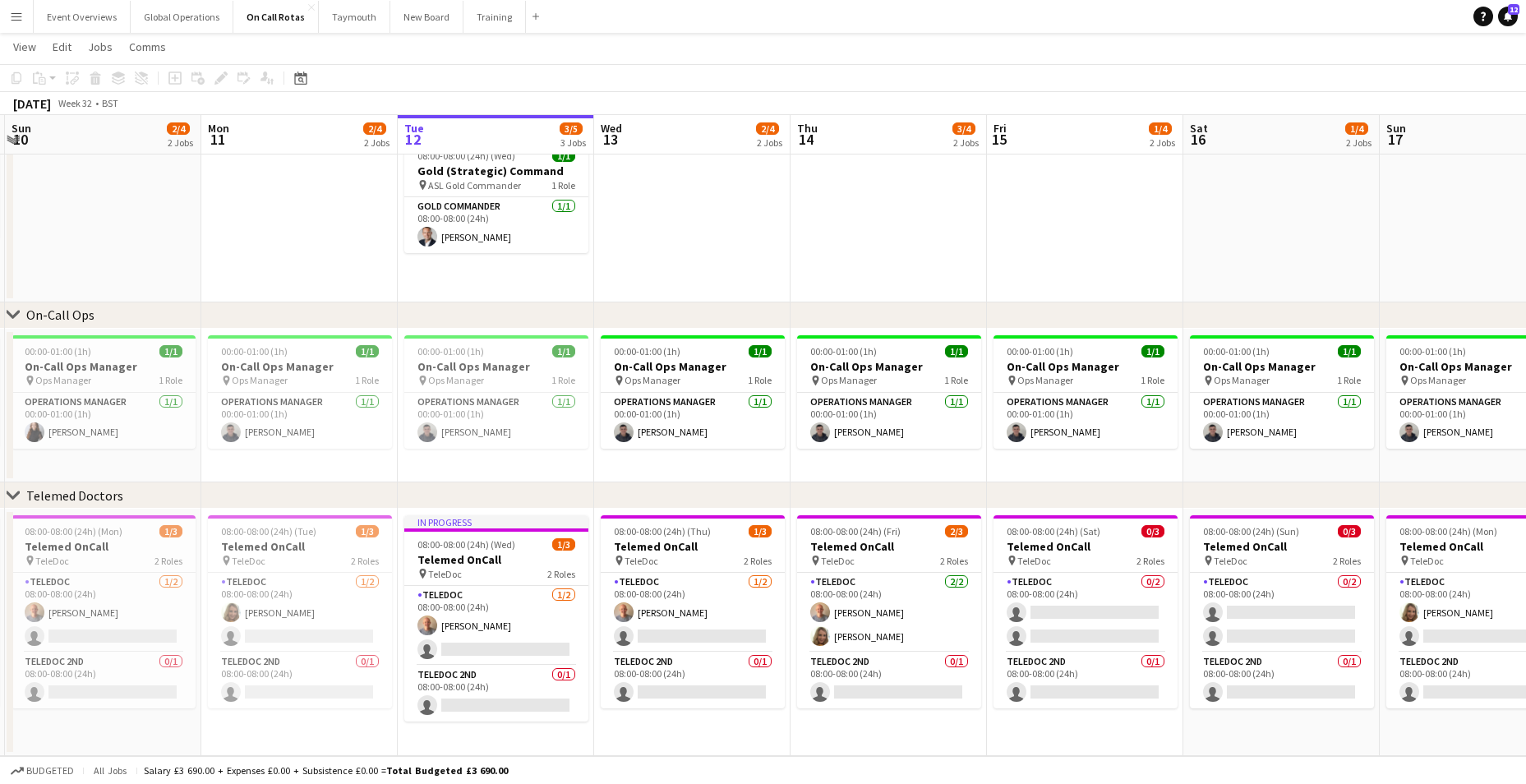
drag, startPoint x: 317, startPoint y: 678, endPoint x: 702, endPoint y: 689, distance: 385.2
click at [702, 689] on app-calendar-viewport "Fri 8 3/5 3 Jobs Sat 9 3/5 3 Jobs Sun 10 2/4 2 Jobs Mon 11 2/4 2 Jobs Tue 12 3/…" at bounding box center [763, 340] width 1526 height 831
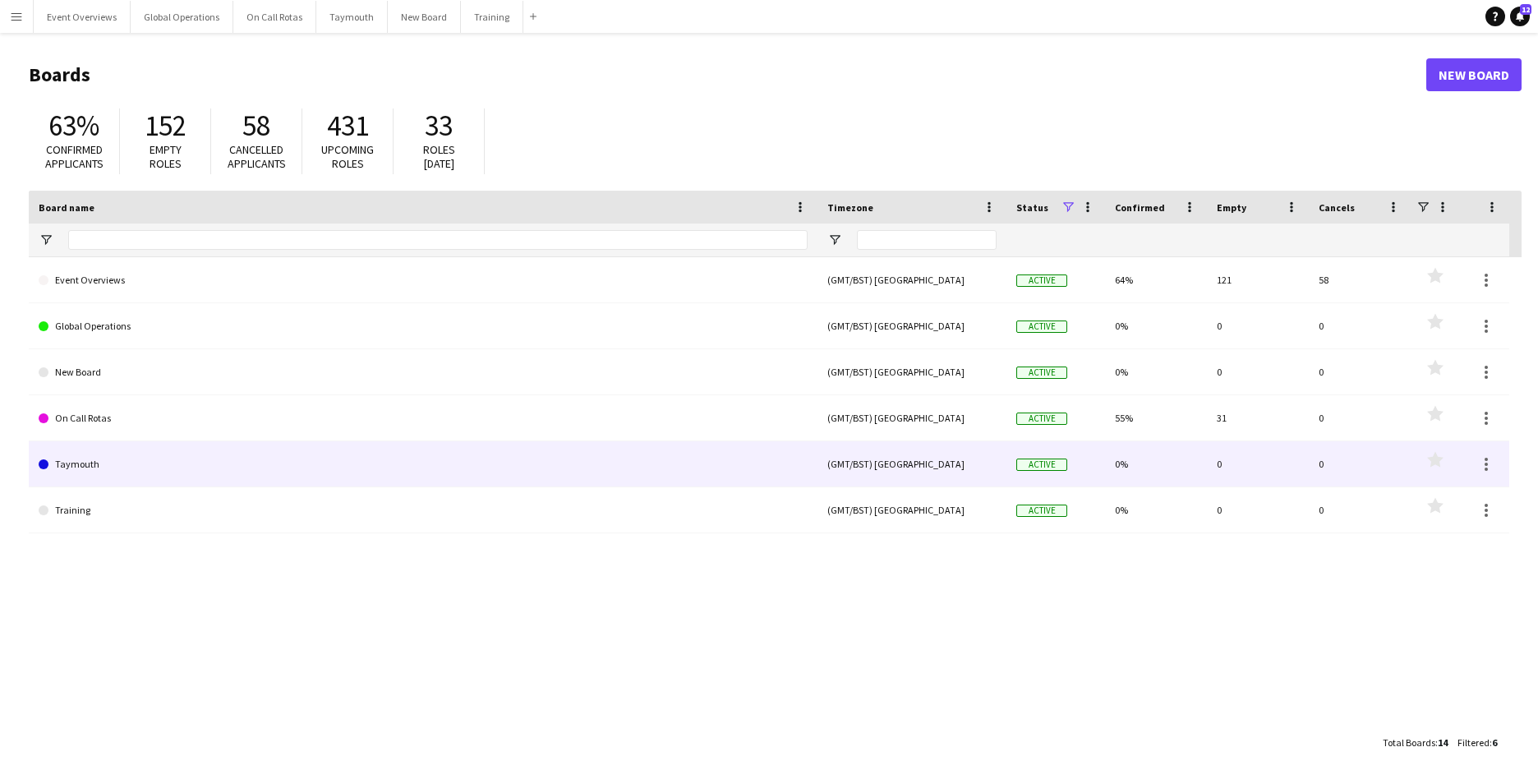
click at [66, 466] on link "Taymouth" at bounding box center [423, 464] width 769 height 46
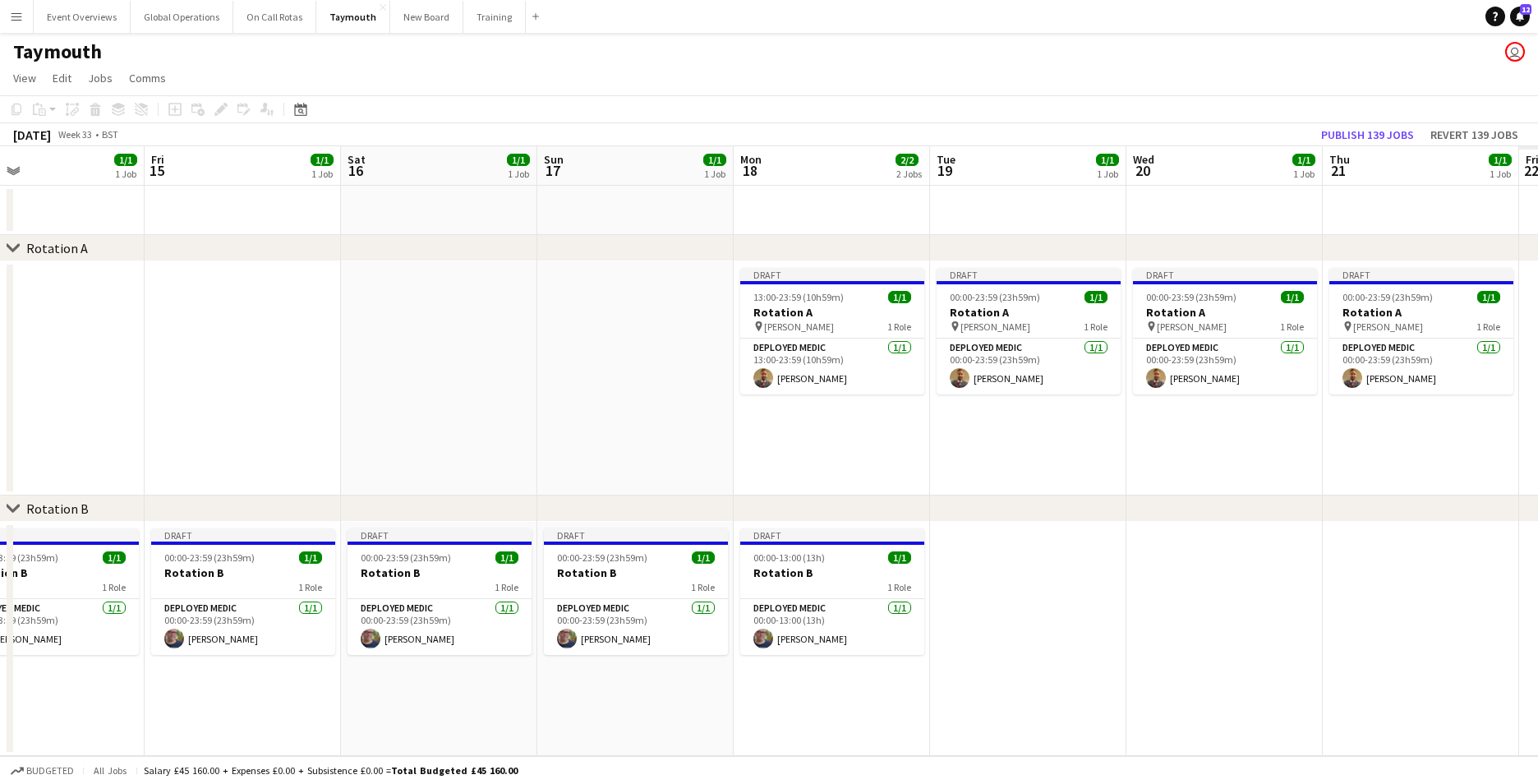
scroll to position [0, 657]
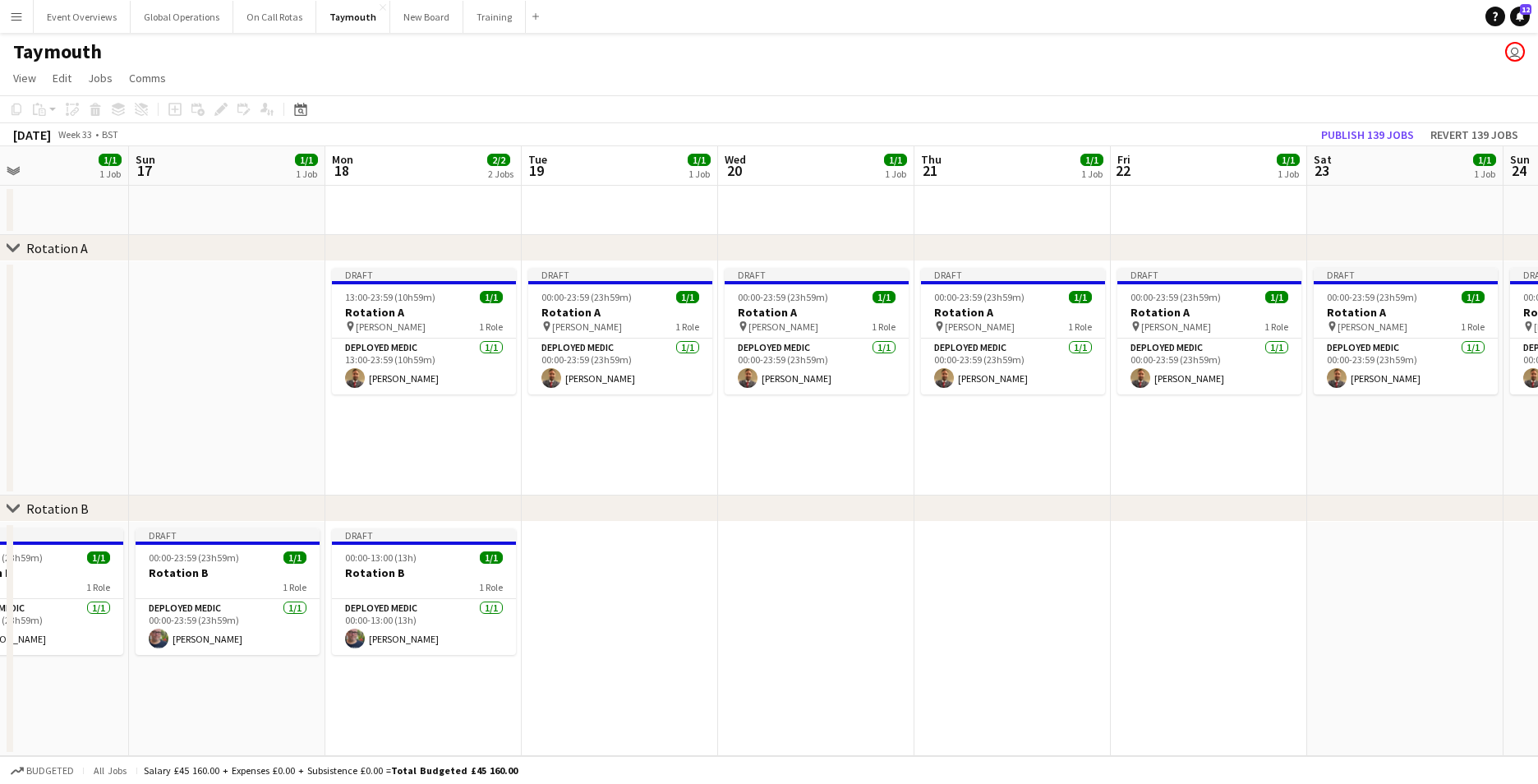
drag, startPoint x: 1179, startPoint y: 470, endPoint x: 129, endPoint y: 412, distance: 1051.6
click at [129, 412] on app-calendar-viewport "Wed 13 1/1 1 Job Thu 14 1/1 1 Job Fri 15 1/1 1 Job Sat 16 1/1 1 Job Sun 17 1/1 …" at bounding box center [769, 451] width 1538 height 610
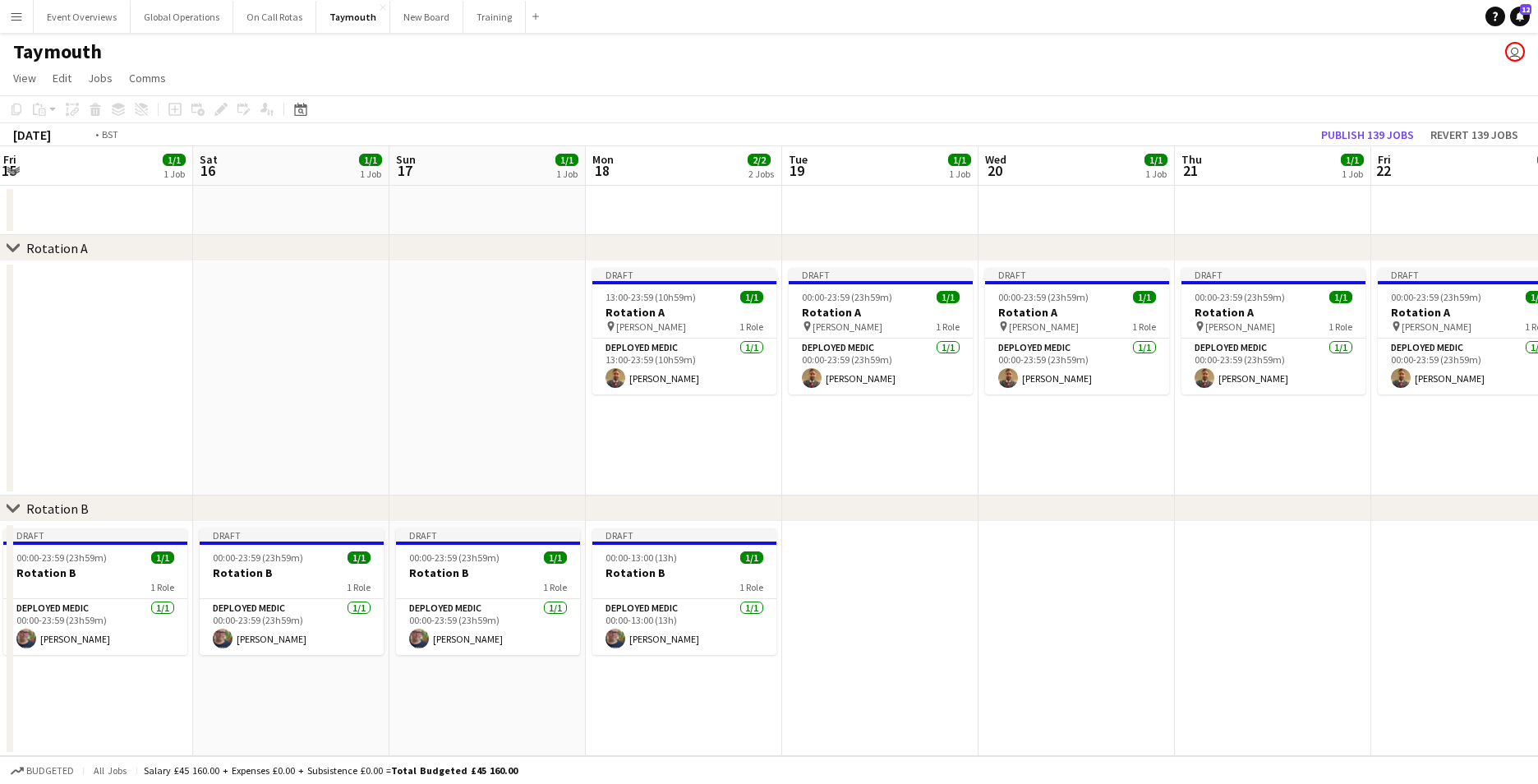
drag, startPoint x: 1320, startPoint y: 480, endPoint x: 5, endPoint y: 489, distance: 1315.0
click at [5, 489] on app-calendar-viewport "Wed 13 1/1 1 Job Thu 14 1/1 1 Job Fri 15 1/1 1 Job Sat 16 1/1 1 Job Sun 17 1/1 …" at bounding box center [769, 451] width 1538 height 610
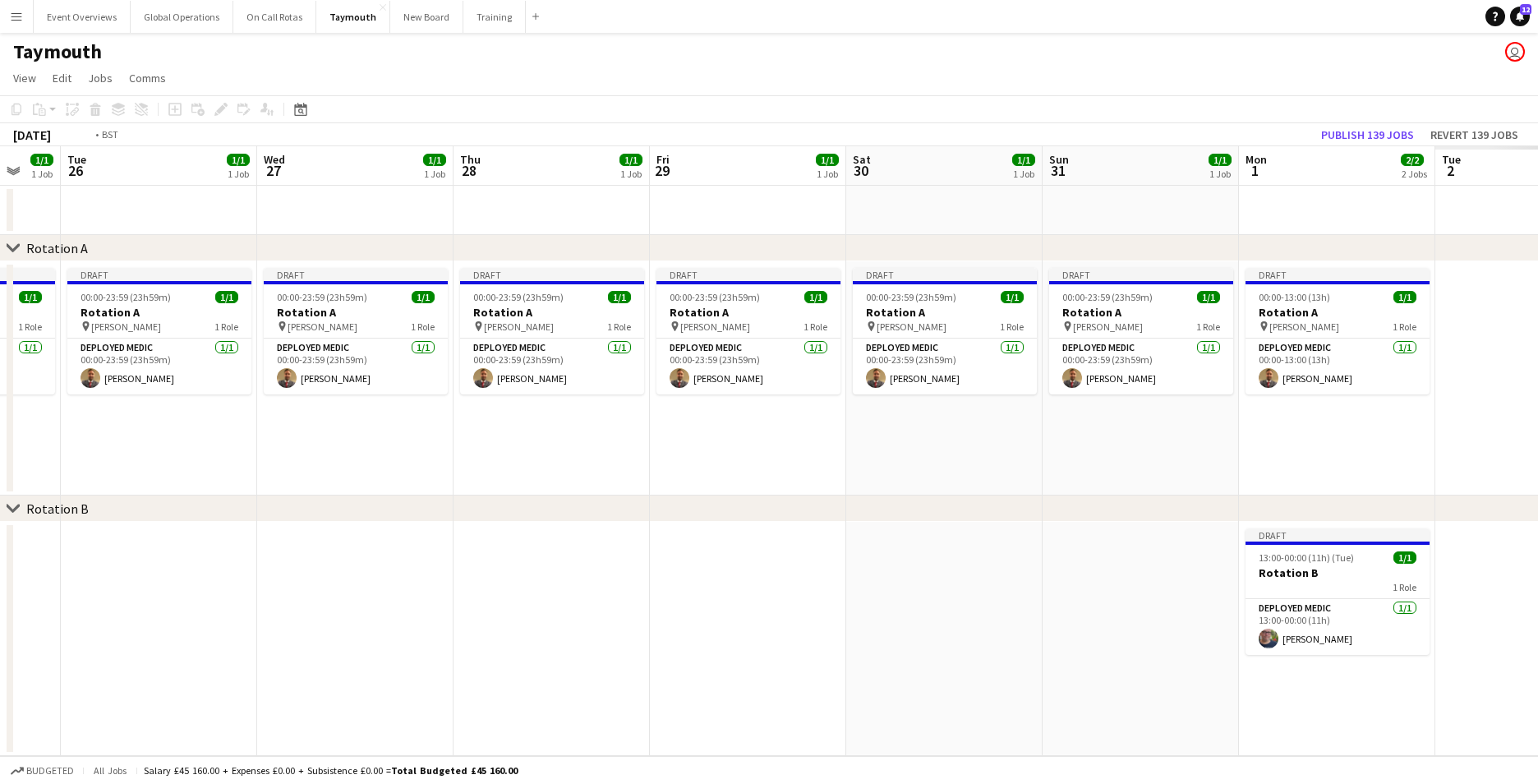
drag, startPoint x: 922, startPoint y: 572, endPoint x: 46, endPoint y: 552, distance: 876.2
click at [0, 547] on html "Menu Boards Boards Boards All jobs Status Workforce Workforce My Workforce Recr…" at bounding box center [769, 392] width 1538 height 784
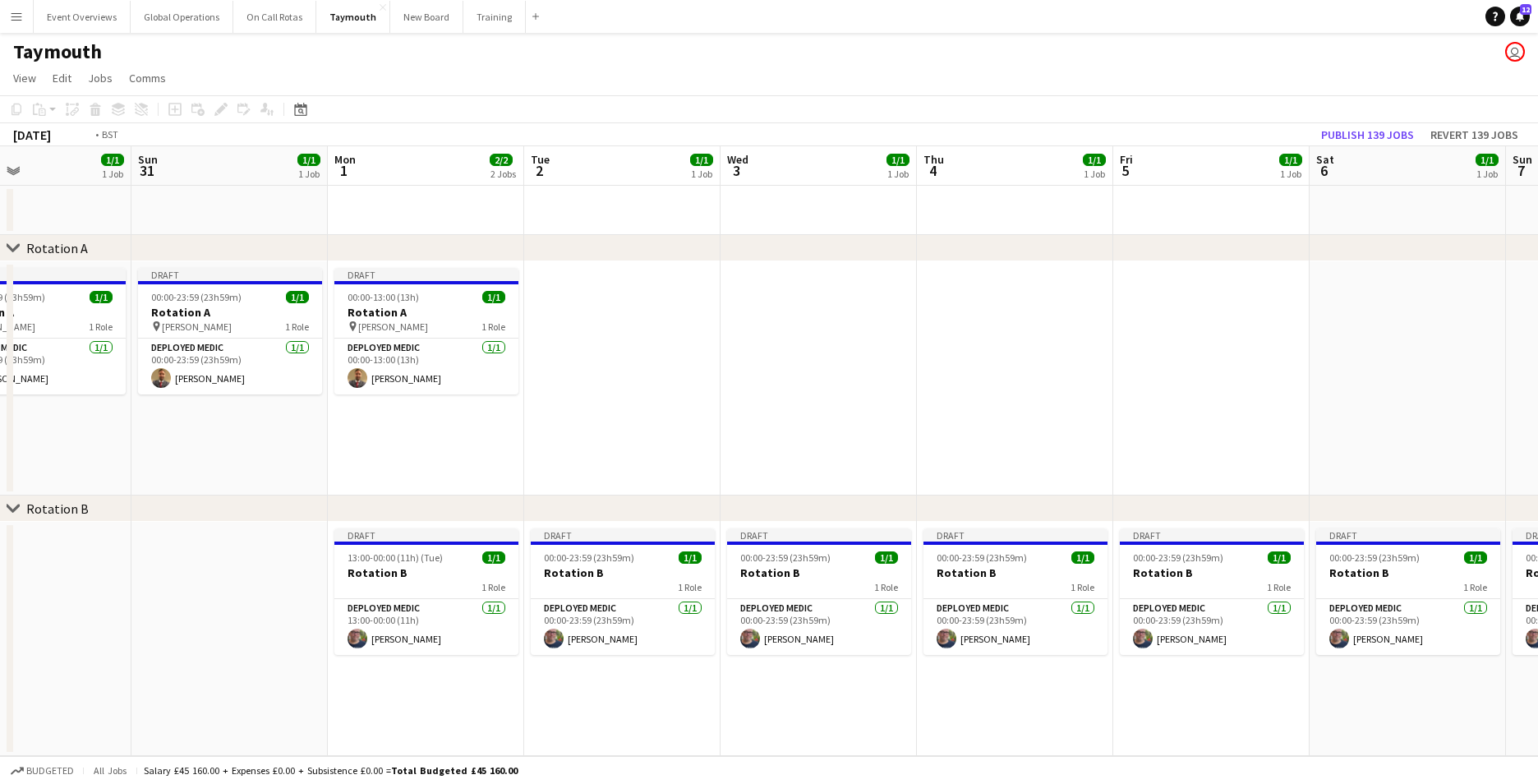
scroll to position [0, 623]
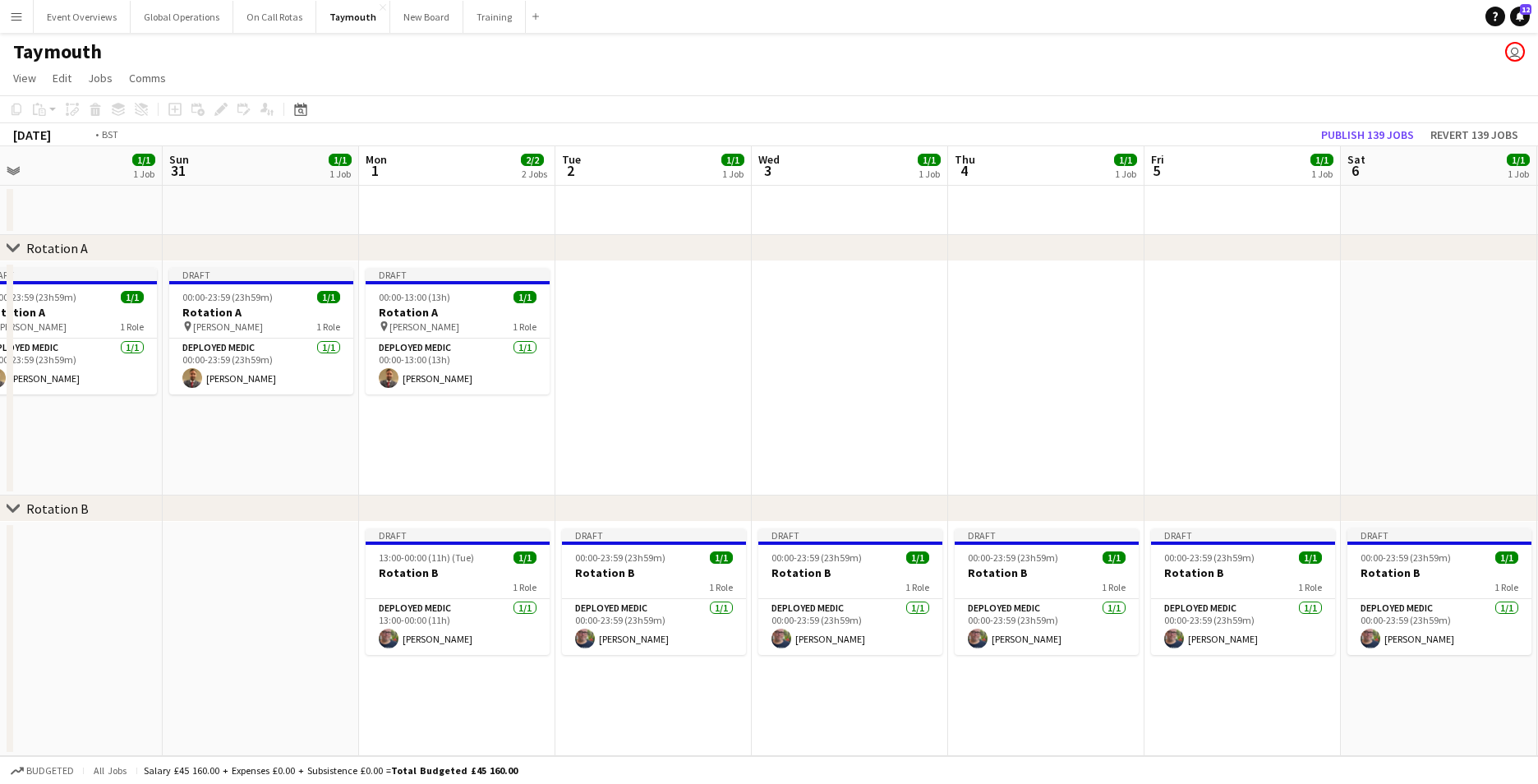
drag, startPoint x: 1121, startPoint y: 559, endPoint x: -4, endPoint y: 527, distance: 1125.5
click at [0, 527] on html "Menu Boards Boards Boards All jobs Status Workforce Workforce My Workforce Recr…" at bounding box center [769, 392] width 1538 height 784
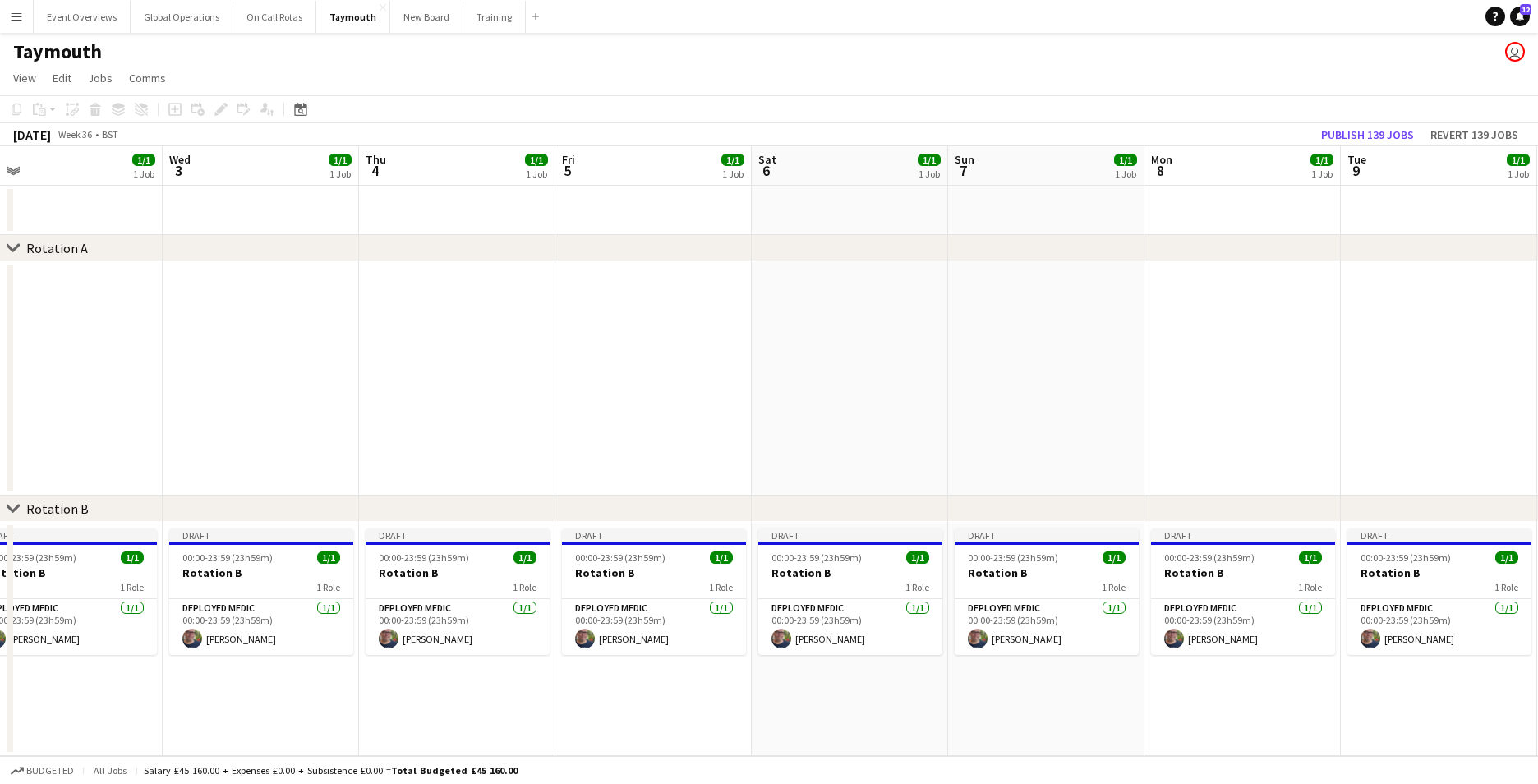
drag, startPoint x: 1453, startPoint y: 521, endPoint x: 347, endPoint y: 488, distance: 1106.5
click at [163, 502] on div "chevron-right Rotation B" at bounding box center [769, 508] width 1538 height 26
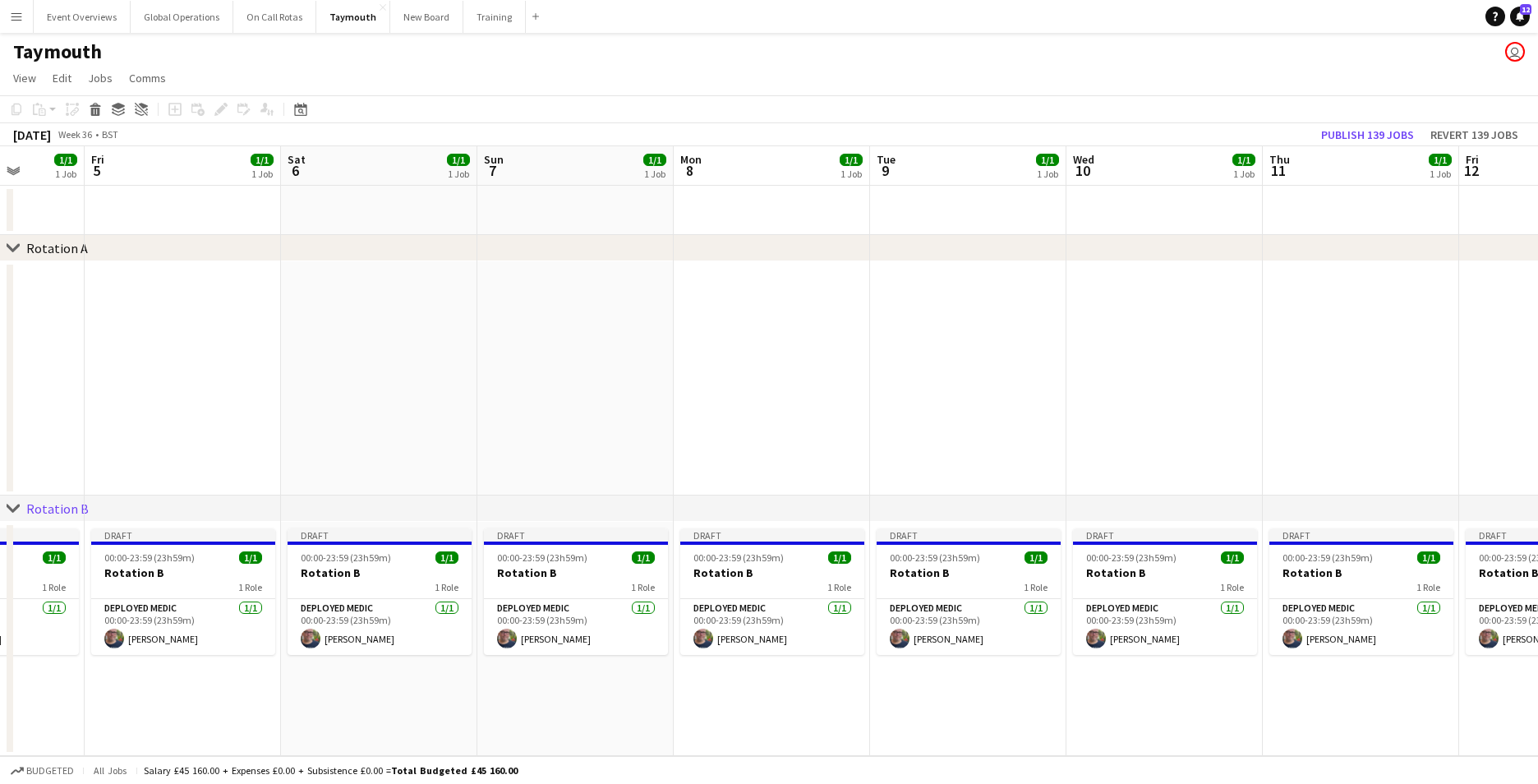
drag, startPoint x: 946, startPoint y: 419, endPoint x: 0, endPoint y: 376, distance: 947.0
click at [0, 374] on html "Menu Boards Boards Boards All jobs Status Workforce Workforce My Workforce Recr…" at bounding box center [769, 392] width 1538 height 784
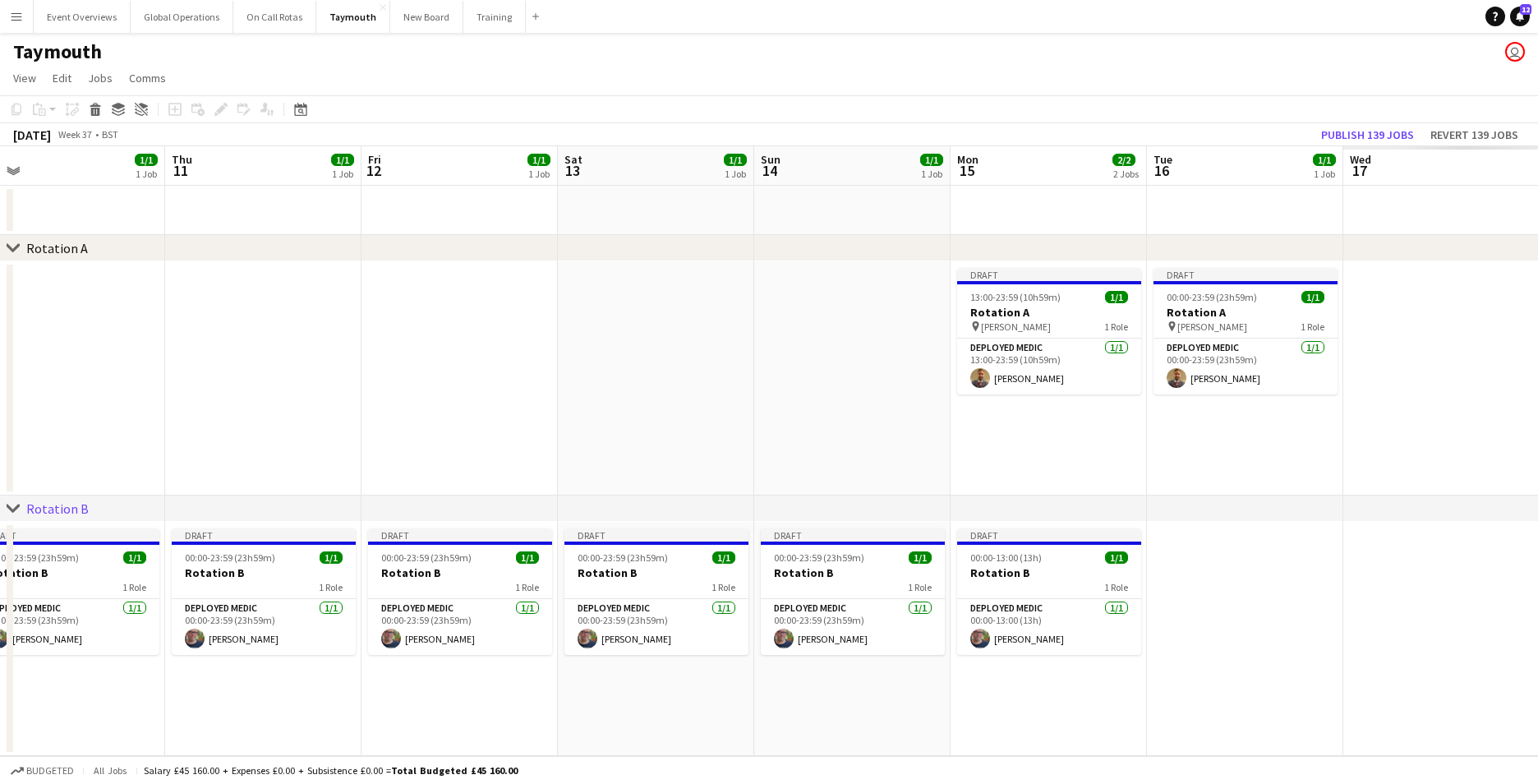
drag, startPoint x: 1101, startPoint y: 400, endPoint x: 60, endPoint y: 397, distance: 1041.0
click at [7, 376] on div "chevron-right Rotation A chevron-right Rotation B Sun 7 1/1 1 Job Mon 8 1/1 1 J…" at bounding box center [769, 451] width 1538 height 610
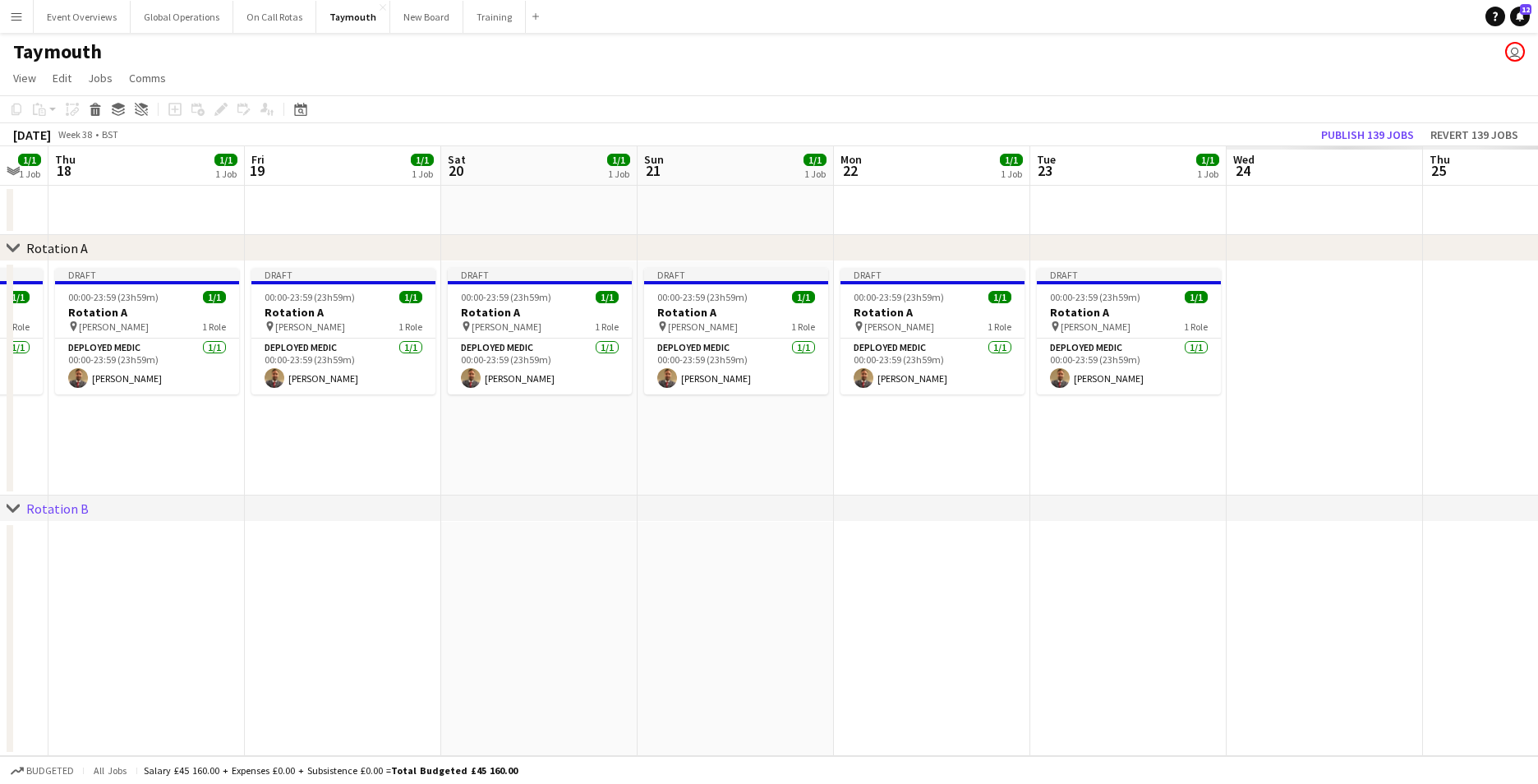
drag, startPoint x: 1216, startPoint y: 470, endPoint x: 226, endPoint y: 419, distance: 991.3
click at [45, 428] on app-calendar-viewport "Mon 15 2/2 2 Jobs Tue 16 1/1 1 Job Wed 17 1/1 1 Job Thu 18 1/1 1 Job Fri 19 1/1…" at bounding box center [769, 451] width 1538 height 610
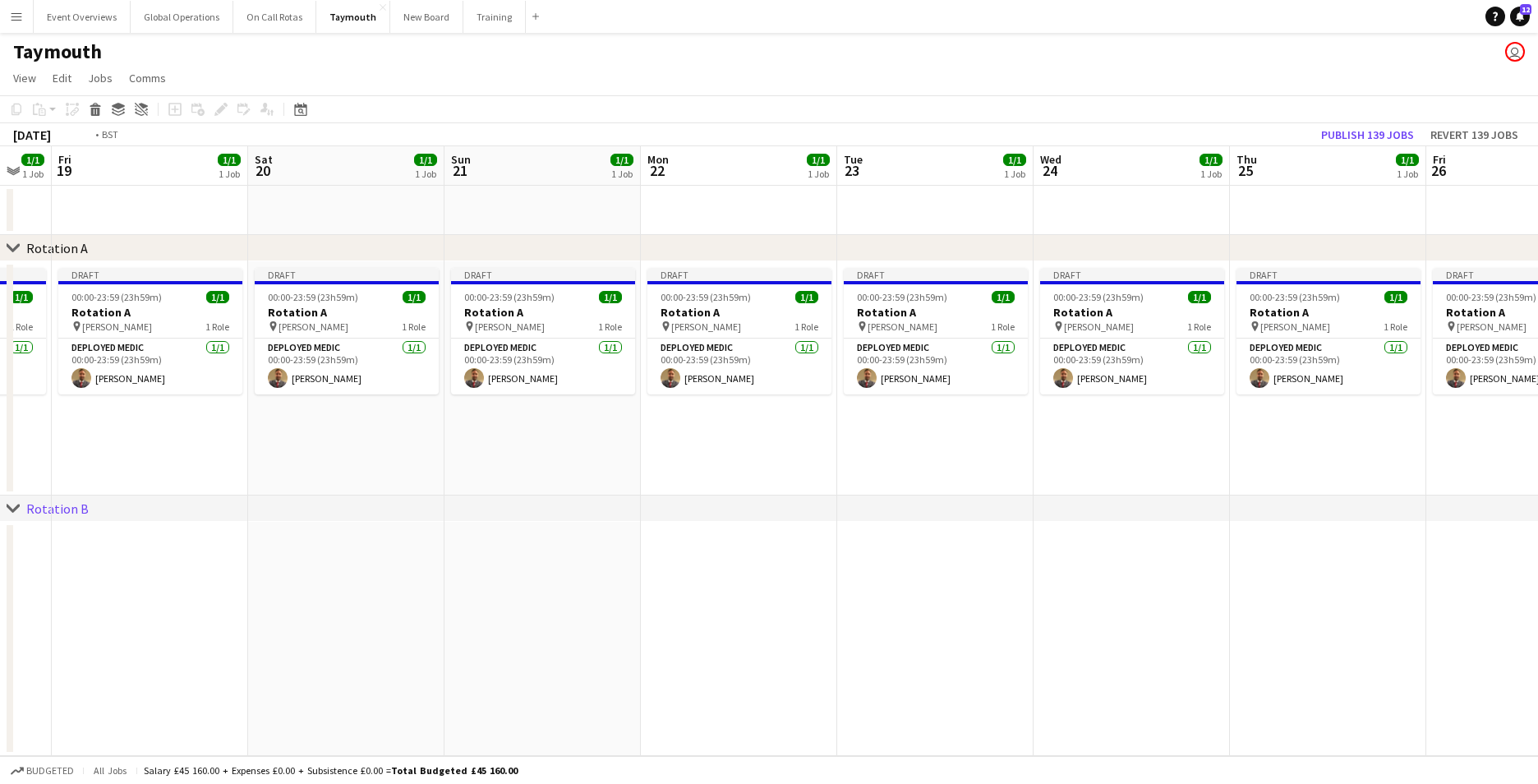
drag, startPoint x: 1079, startPoint y: 476, endPoint x: 113, endPoint y: 414, distance: 968.0
click at [61, 417] on app-calendar-viewport "Mon 15 2/2 2 Jobs Tue 16 1/1 1 Job Wed 17 1/1 1 Job Thu 18 1/1 1 Job Fri 19 1/1…" at bounding box center [769, 451] width 1538 height 610
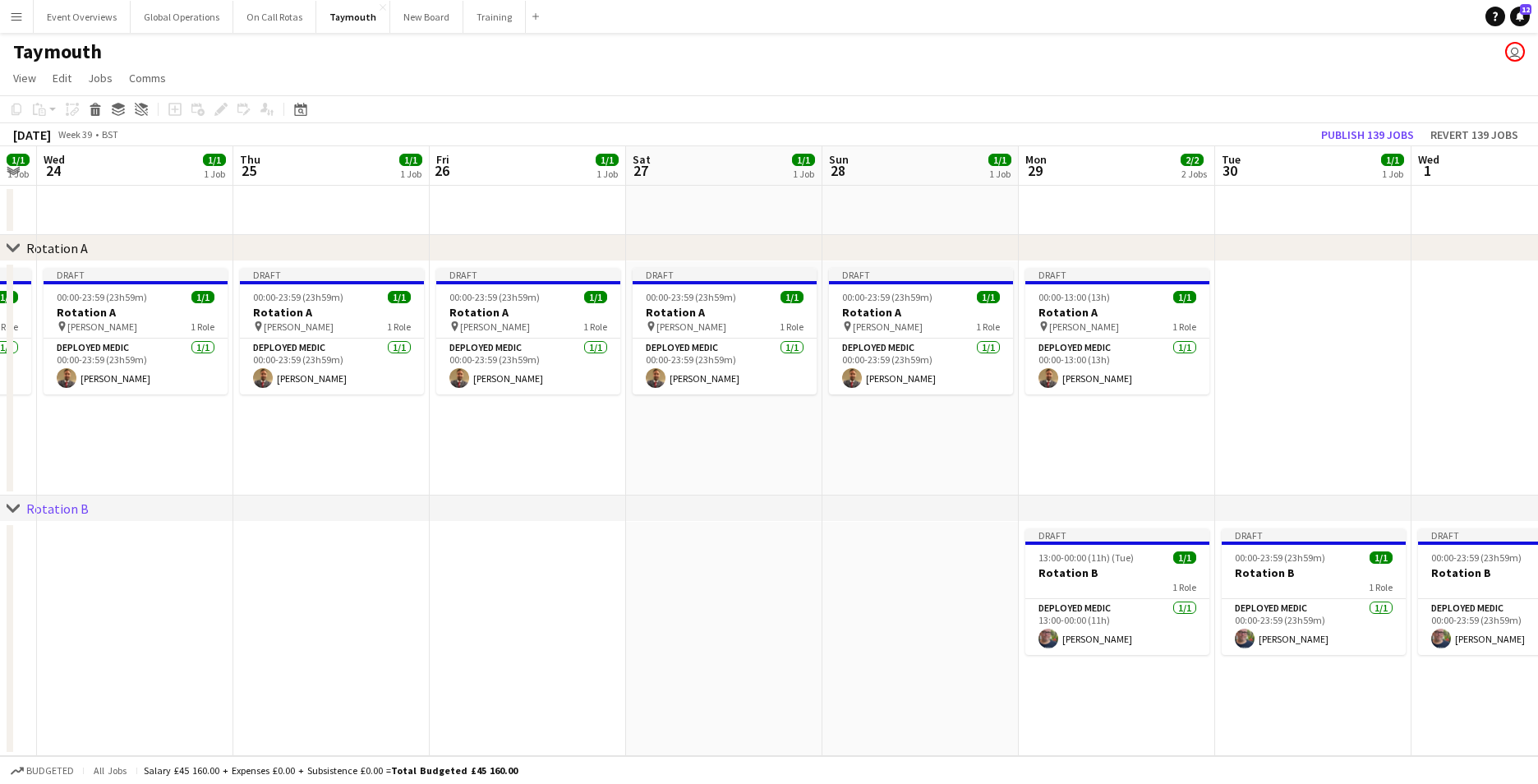
drag, startPoint x: 1228, startPoint y: 498, endPoint x: 0, endPoint y: 422, distance: 1230.3
click at [0, 422] on html "Menu Boards Boards Boards All jobs Status Workforce Workforce My Workforce Recr…" at bounding box center [769, 392] width 1538 height 784
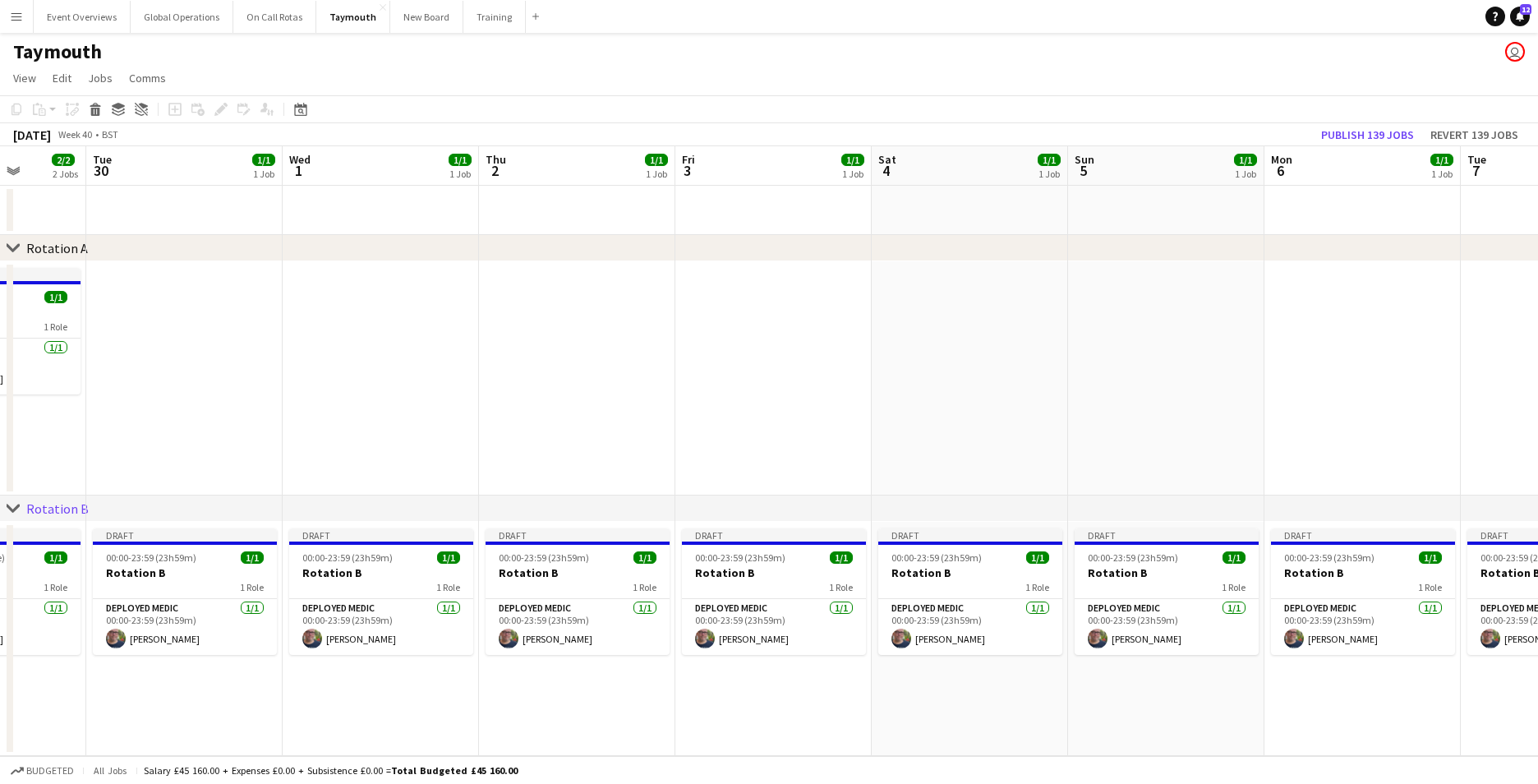
drag, startPoint x: 1152, startPoint y: 430, endPoint x: 0, endPoint y: 432, distance: 1152.0
click at [0, 429] on html "Menu Boards Boards Boards All jobs Status Workforce Workforce My Workforce Recr…" at bounding box center [769, 392] width 1538 height 784
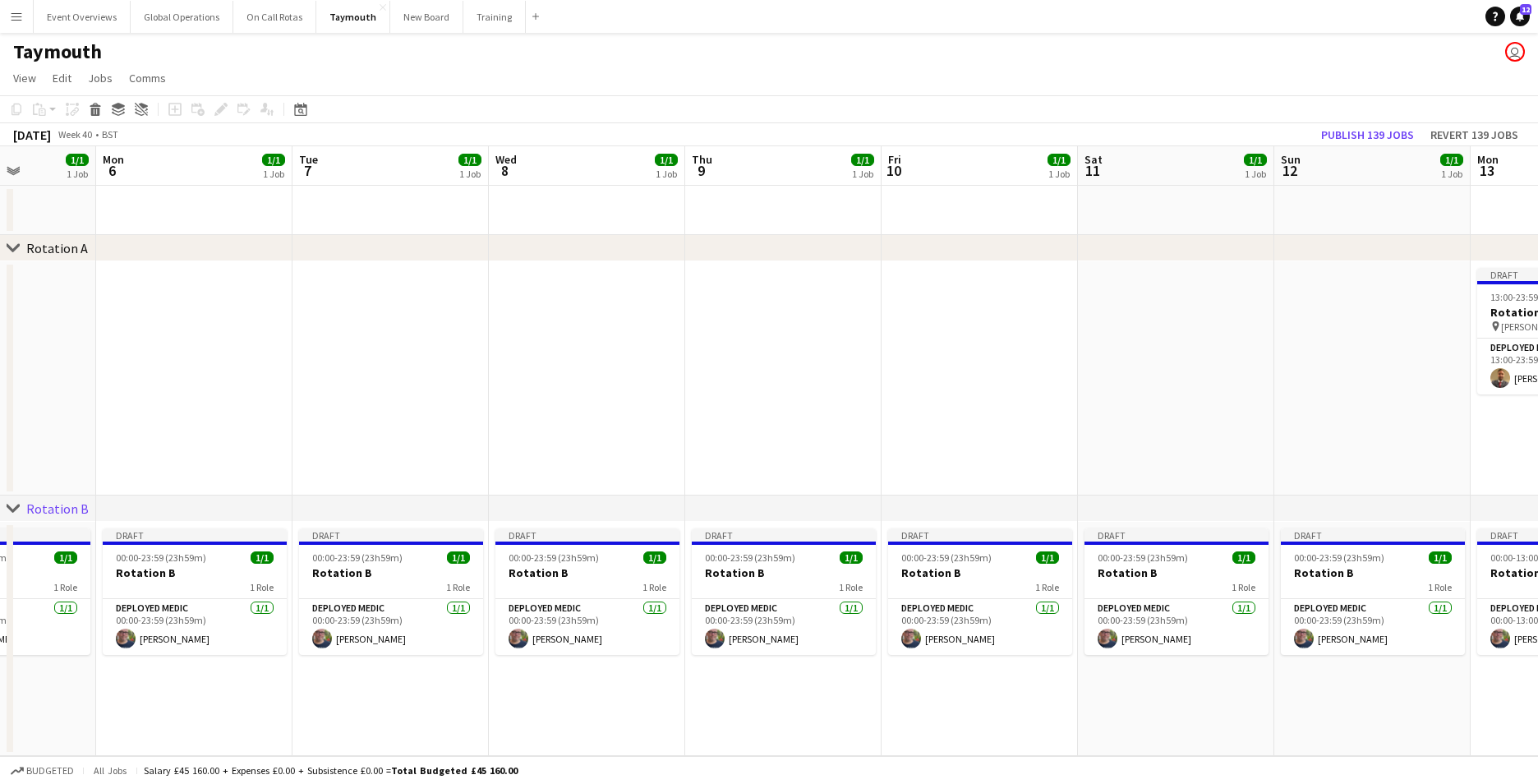
drag, startPoint x: 1402, startPoint y: 370, endPoint x: 321, endPoint y: 375, distance: 1081.0
click at [327, 374] on app-calendar-viewport "Thu 2 1/1 1 Job Fri 3 1/1 1 Job Sat 4 1/1 1 Job Sun 5 1/1 1 Job Mon 6 1/1 1 Job…" at bounding box center [769, 451] width 1538 height 610
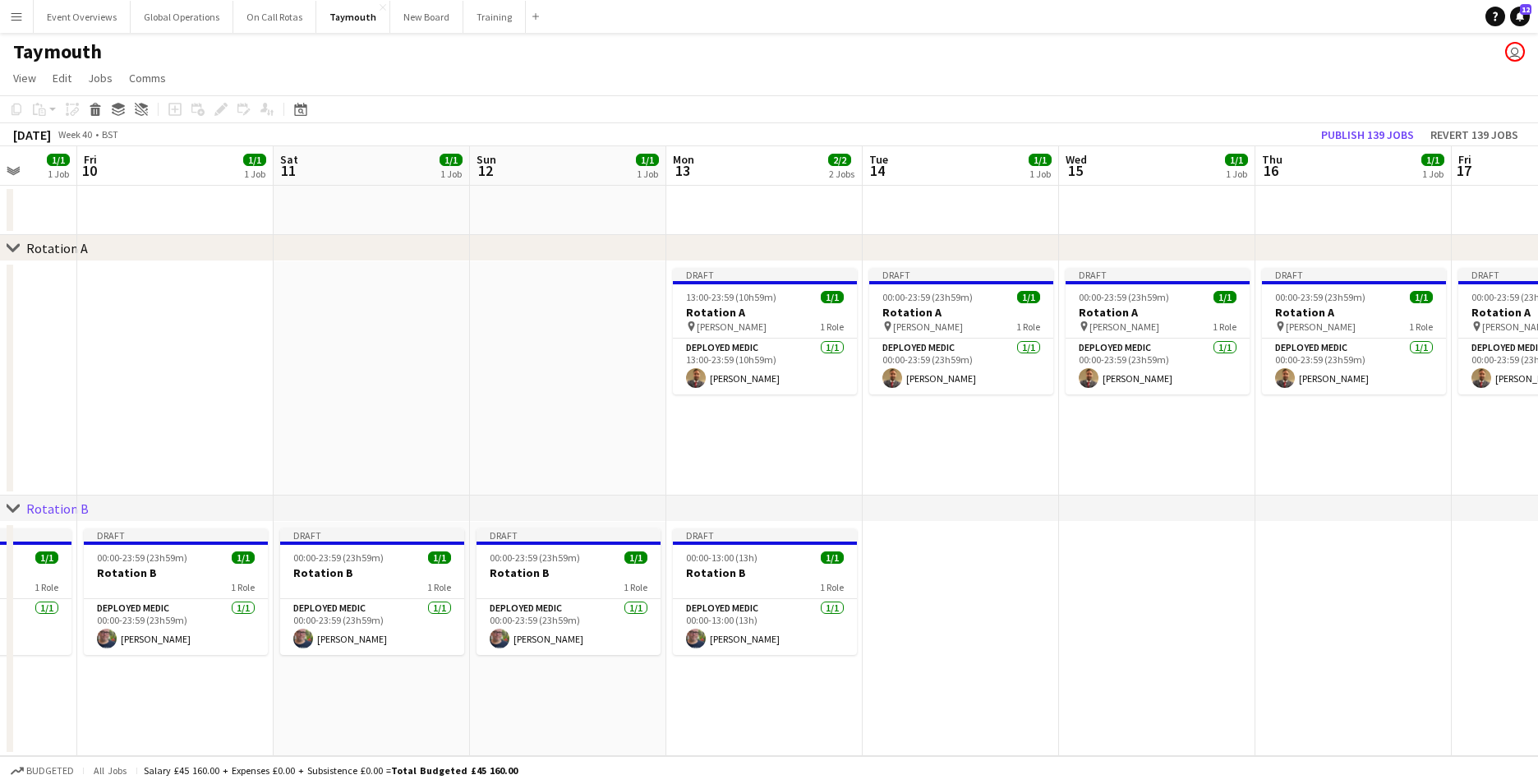
scroll to position [0, 651]
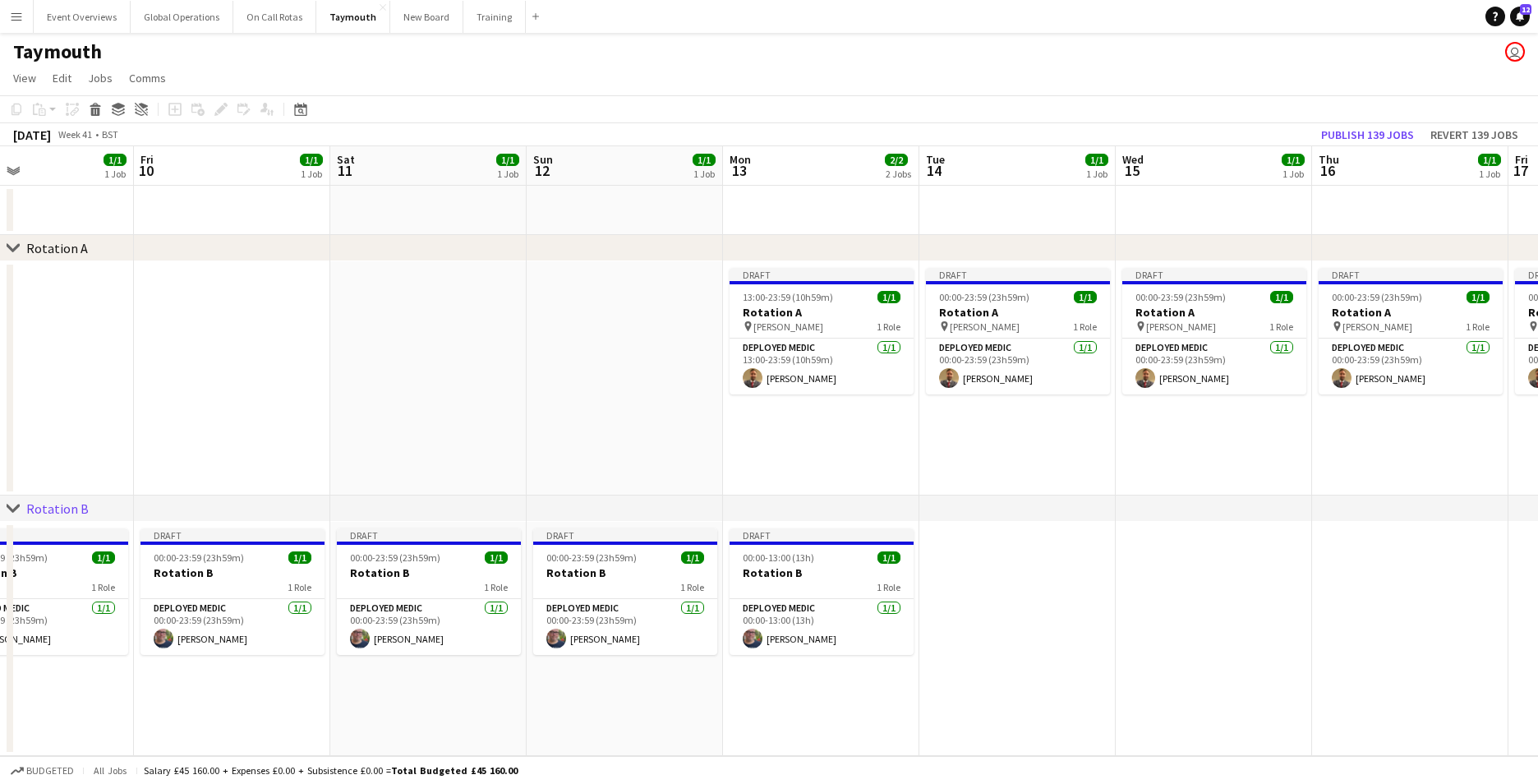
drag, startPoint x: 1150, startPoint y: 386, endPoint x: 592, endPoint y: 386, distance: 558.0
click at [592, 386] on app-calendar-viewport "Mon 6 1/1 1 Job Tue 7 1/1 1 Job Wed 8 1/1 1 Job Thu 9 1/1 1 Job Fri 10 1/1 1 Jo…" at bounding box center [769, 451] width 1538 height 610
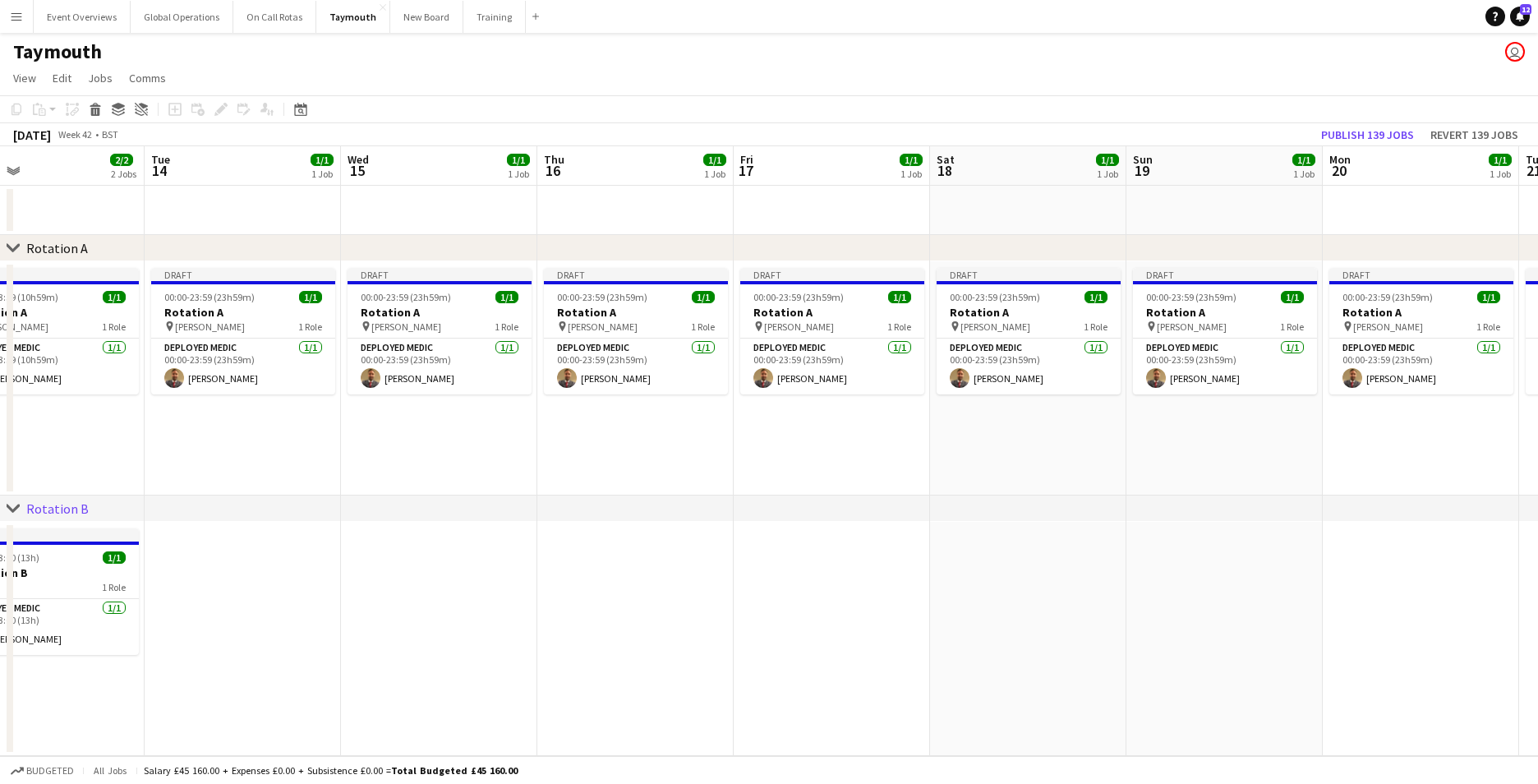
drag, startPoint x: 1266, startPoint y: 616, endPoint x: 491, endPoint y: 554, distance: 777.5
click at [491, 554] on app-calendar-viewport "Fri 10 1/1 1 Job Sat 11 1/1 1 Job Sun 12 1/1 1 Job Mon 13 2/2 2 Jobs Tue 14 1/1…" at bounding box center [769, 451] width 1538 height 610
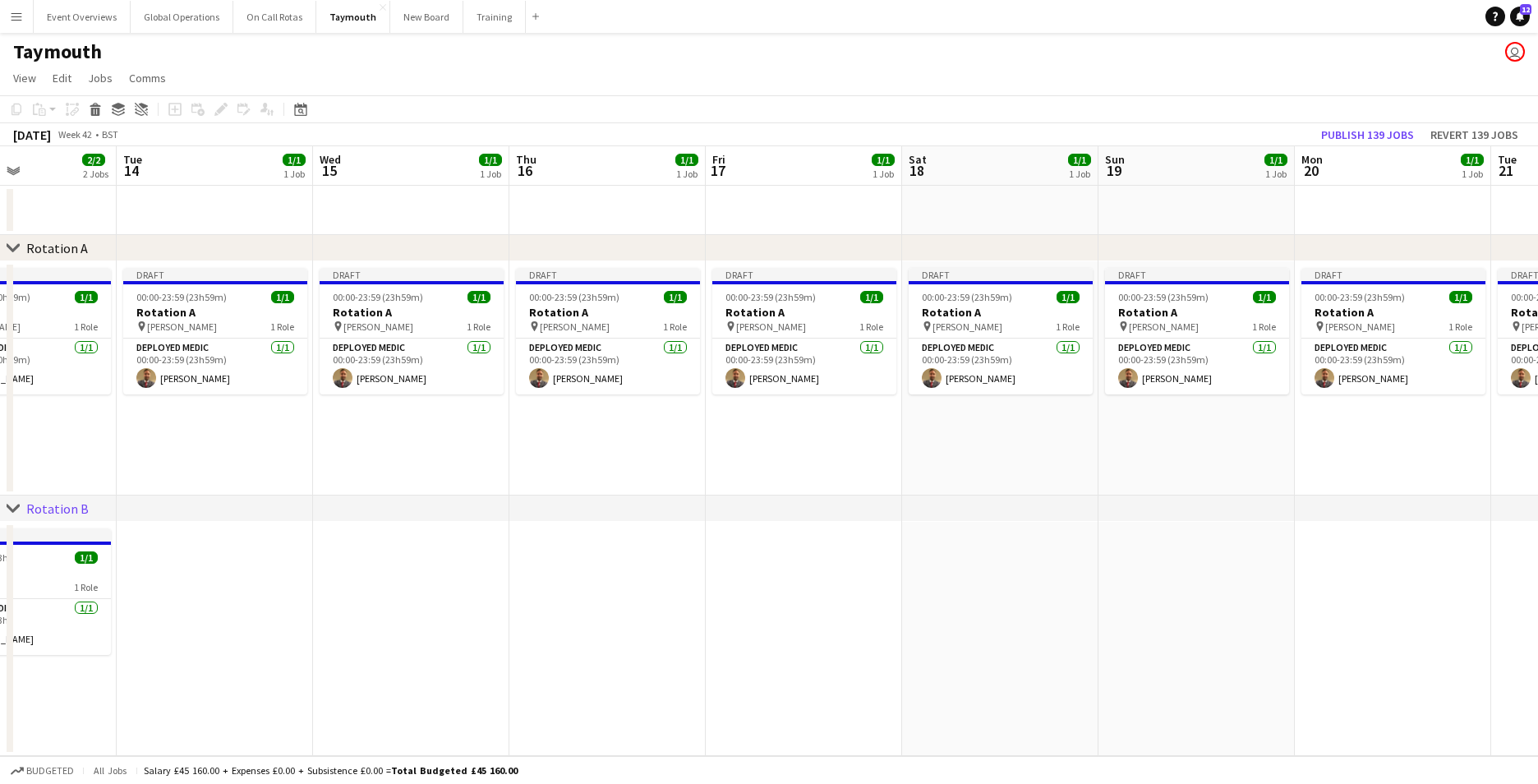
drag, startPoint x: 1256, startPoint y: 590, endPoint x: 514, endPoint y: 568, distance: 742.3
click at [514, 568] on app-calendar-viewport "Fri 10 1/1 1 Job Sat 11 1/1 1 Job Sun 12 1/1 1 Job Mon 13 2/2 2 Jobs Tue 14 1/1…" at bounding box center [769, 451] width 1538 height 610
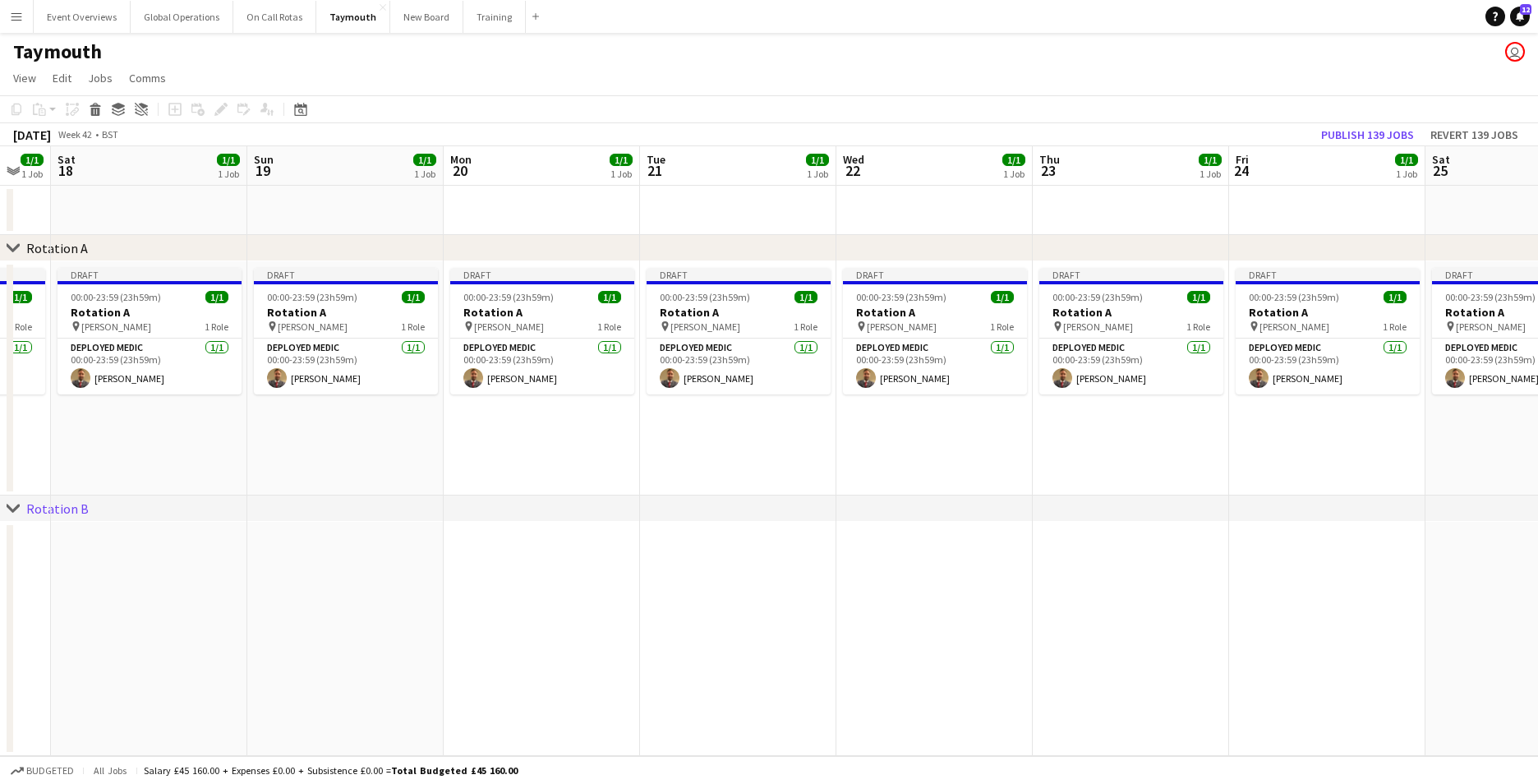
drag, startPoint x: 1016, startPoint y: 580, endPoint x: 1041, endPoint y: 501, distance: 82.9
click at [624, 554] on app-calendar-viewport "Tue 14 1/1 1 Job Wed 15 1/1 1 Job Thu 16 1/1 1 Job Fri 17 1/1 1 Job Sat 18 1/1 …" at bounding box center [769, 451] width 1538 height 610
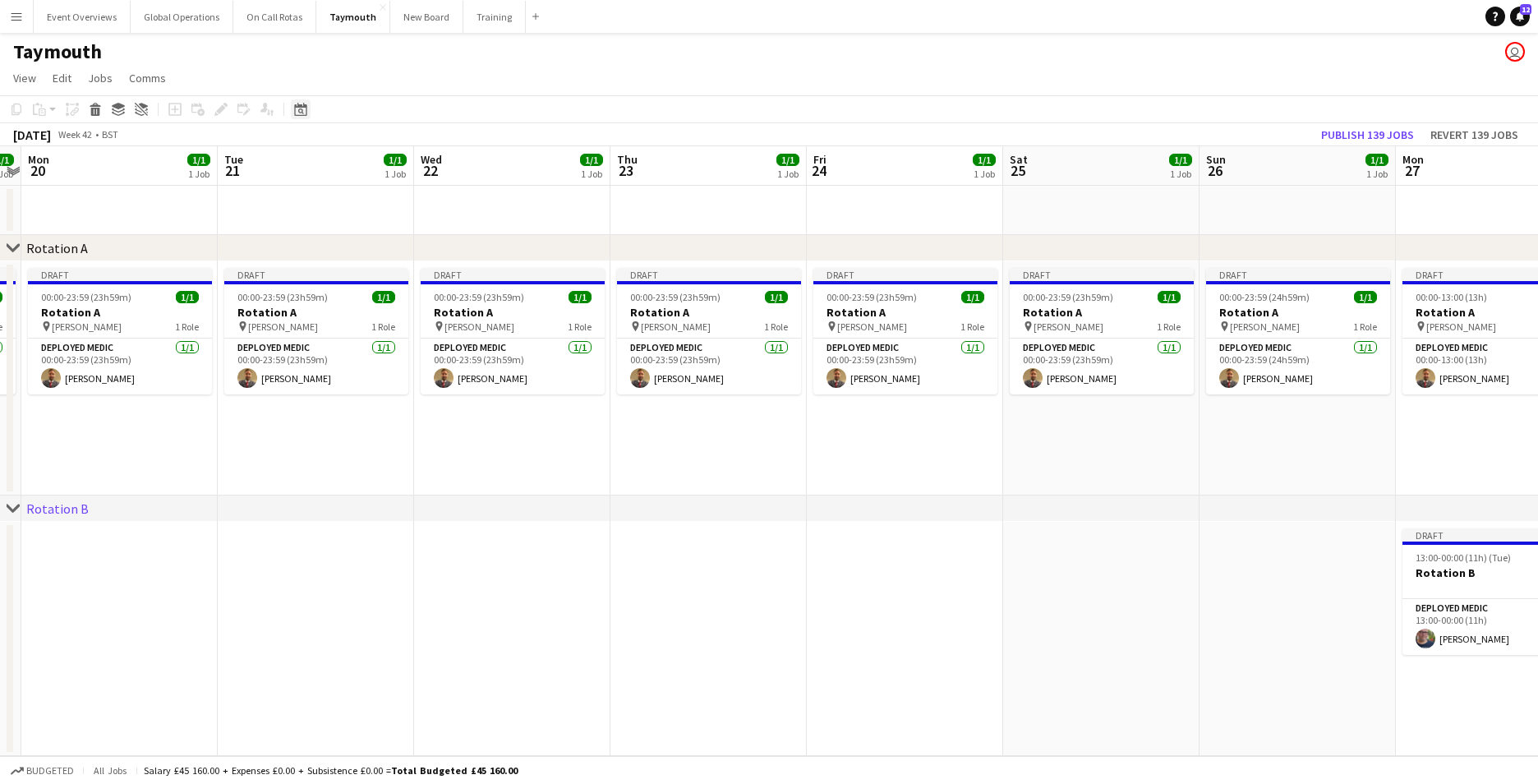
click at [299, 108] on icon "Date picker" at bounding box center [301, 109] width 13 height 13
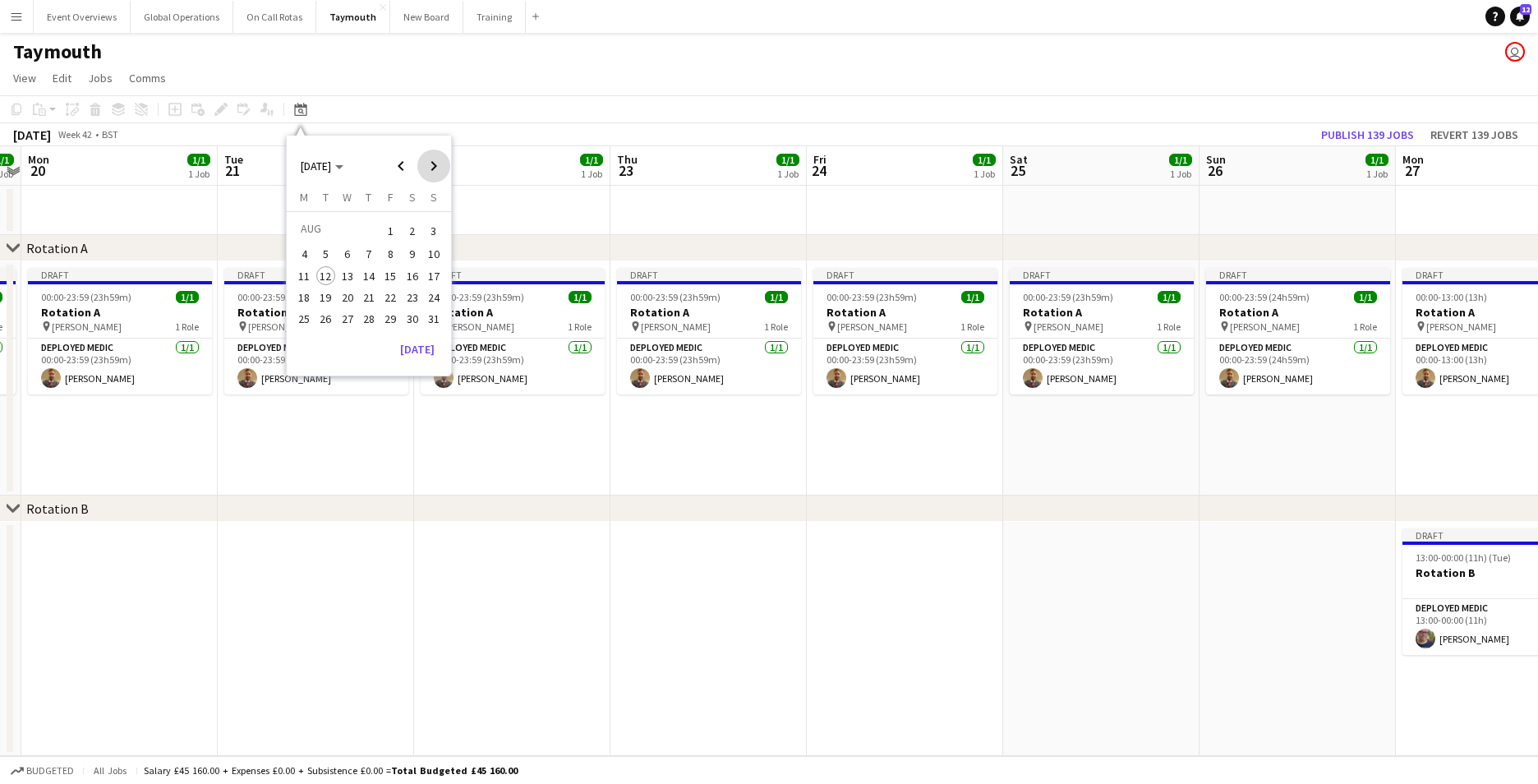
click at [437, 166] on span "Next month" at bounding box center [433, 166] width 33 height 33
click at [296, 287] on span "15" at bounding box center [304, 292] width 20 height 20
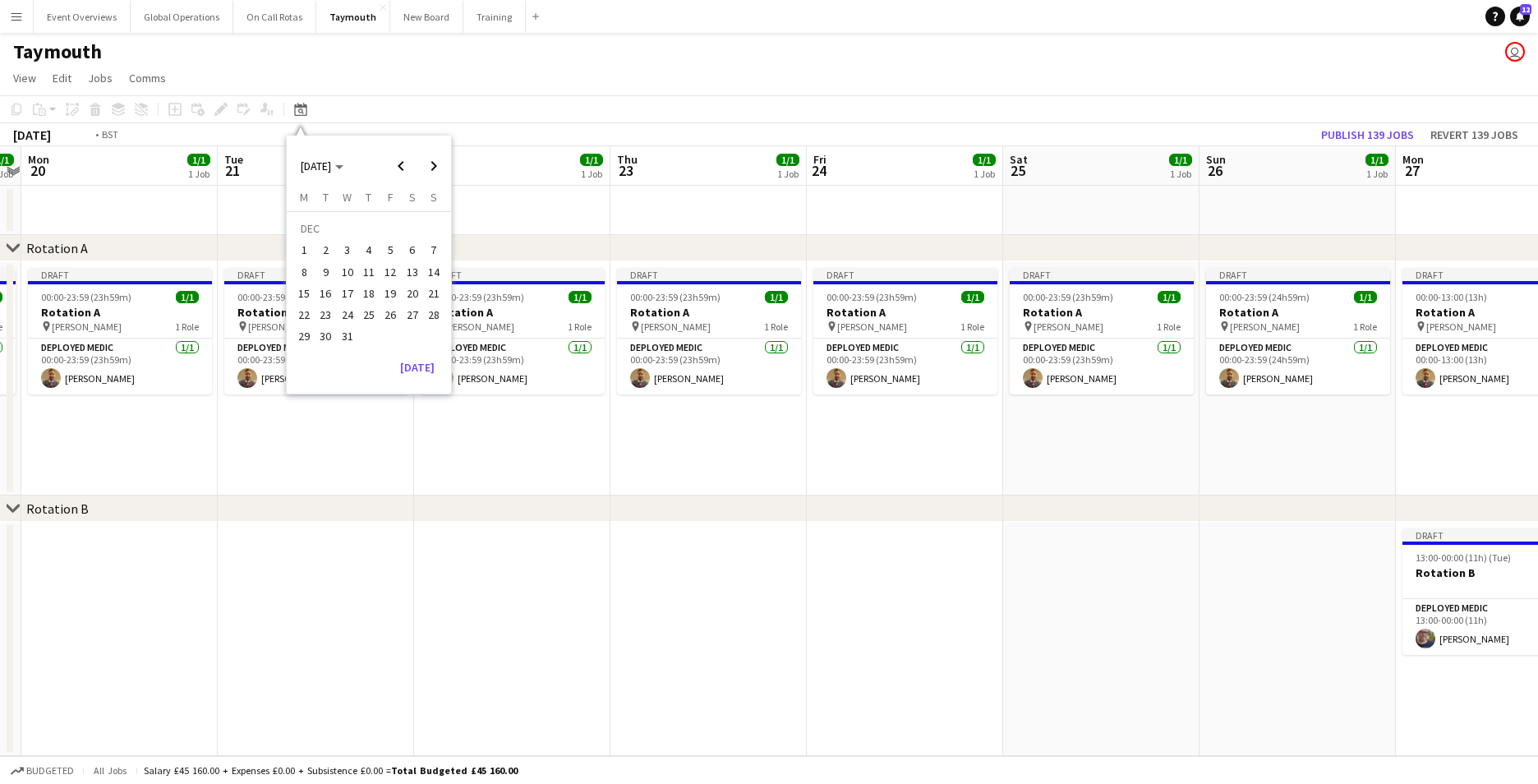
scroll to position [0, 565]
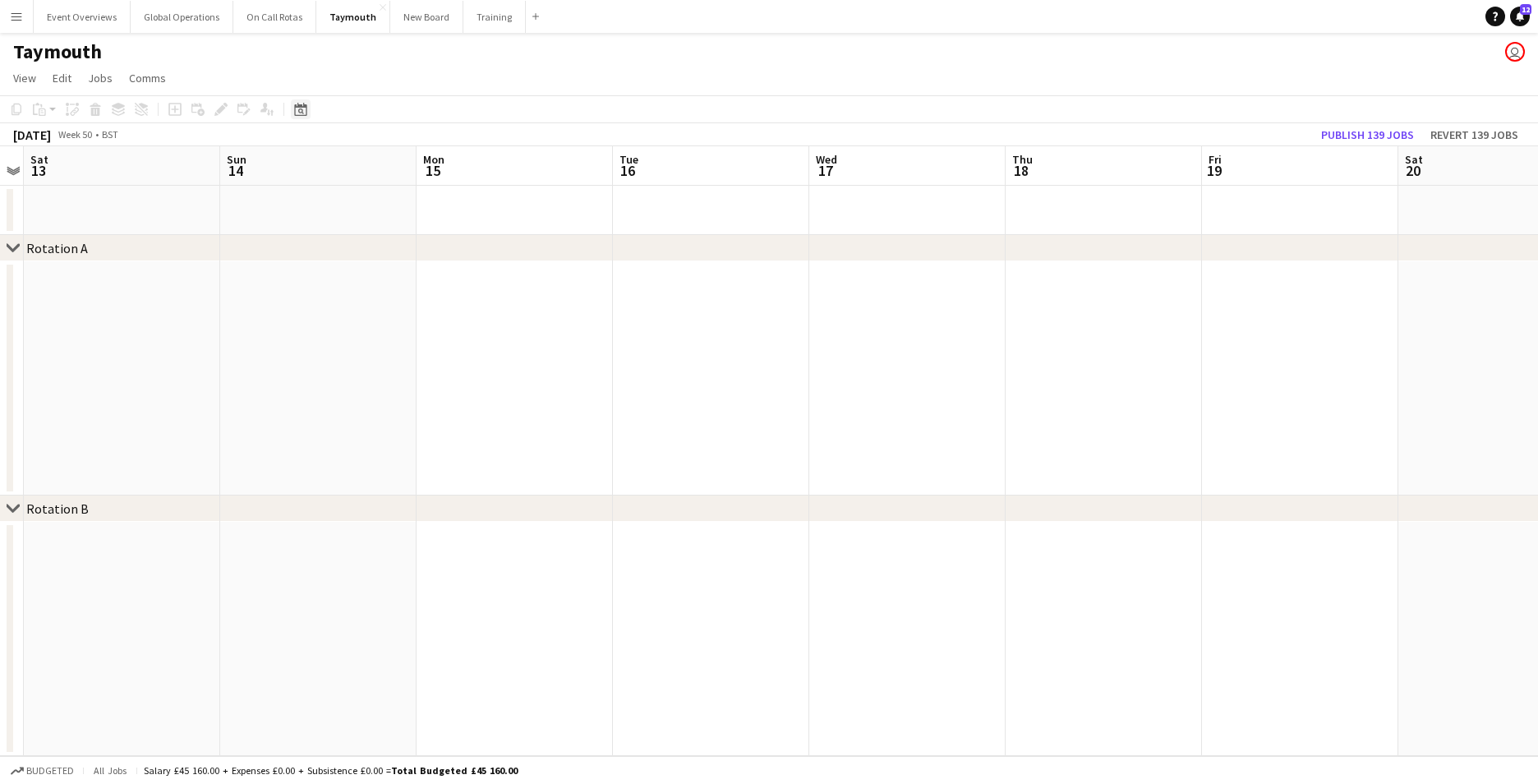
click at [294, 104] on icon "Date picker" at bounding box center [301, 109] width 13 height 13
click at [402, 161] on span "Previous month" at bounding box center [401, 166] width 33 height 33
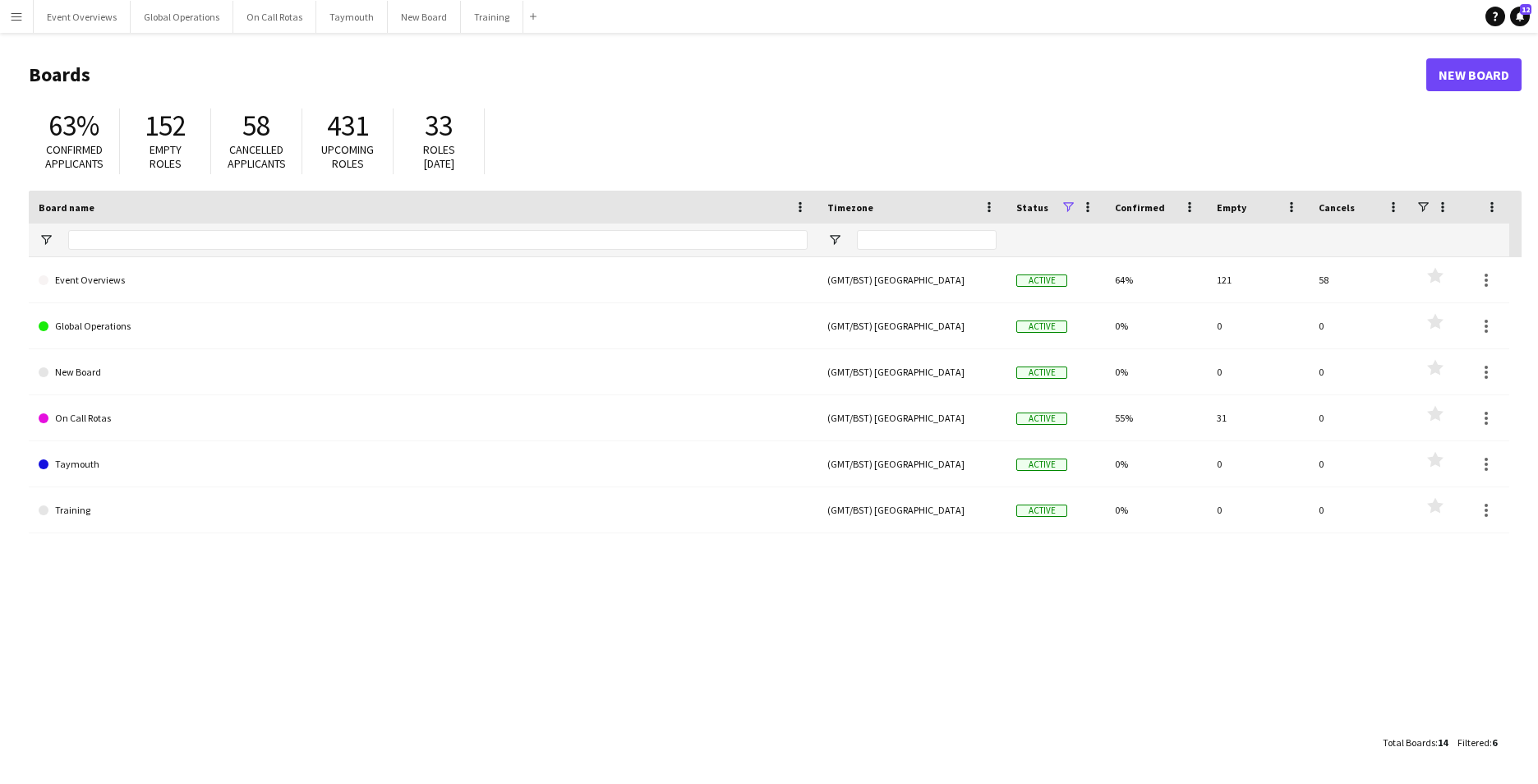
click at [14, 18] on app-icon "Menu" at bounding box center [17, 17] width 13 height 13
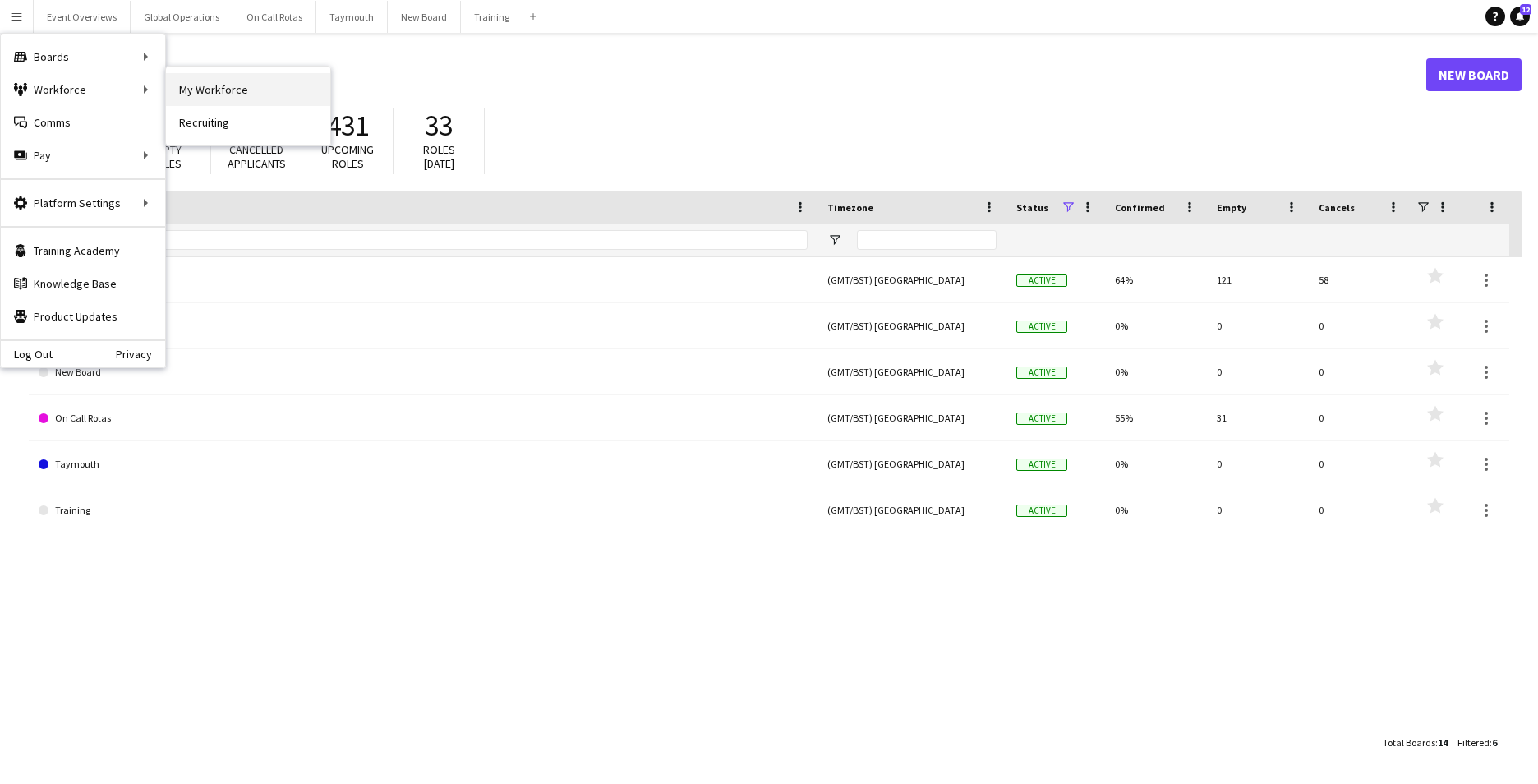
click at [238, 80] on link "My Workforce" at bounding box center [248, 89] width 164 height 33
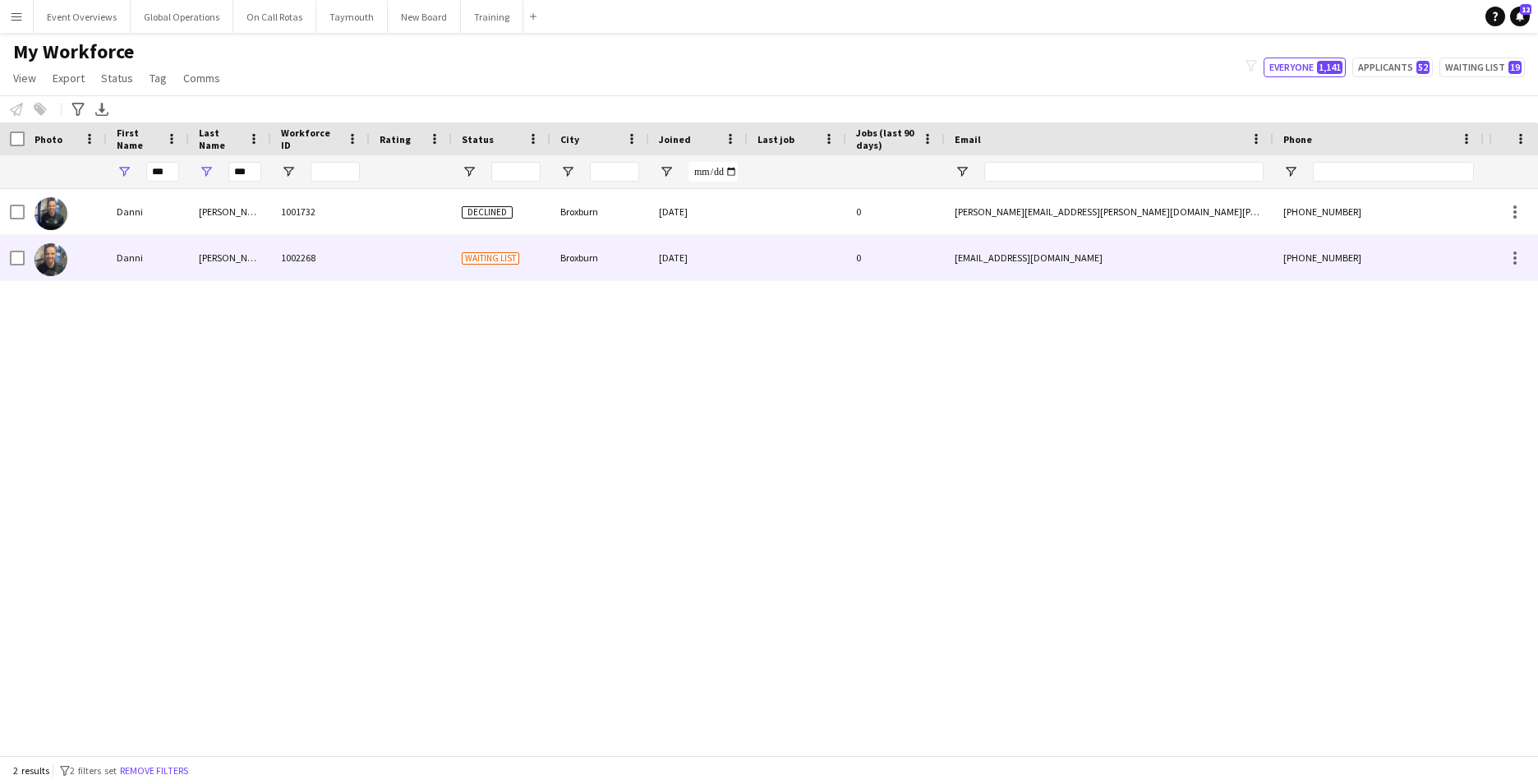
click at [134, 254] on div "Danni" at bounding box center [148, 257] width 82 height 46
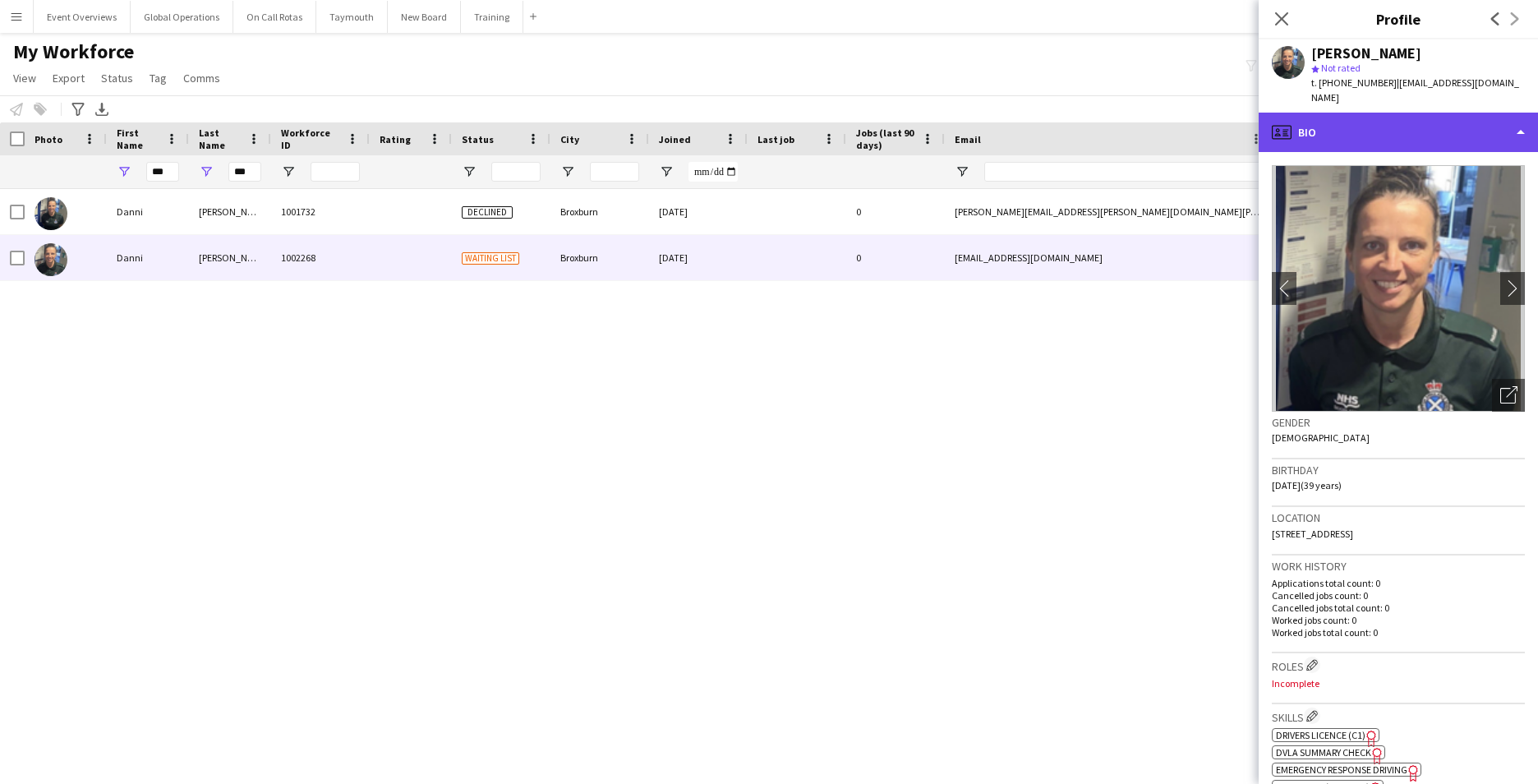
click at [1517, 115] on div "profile Bio" at bounding box center [1398, 132] width 279 height 39
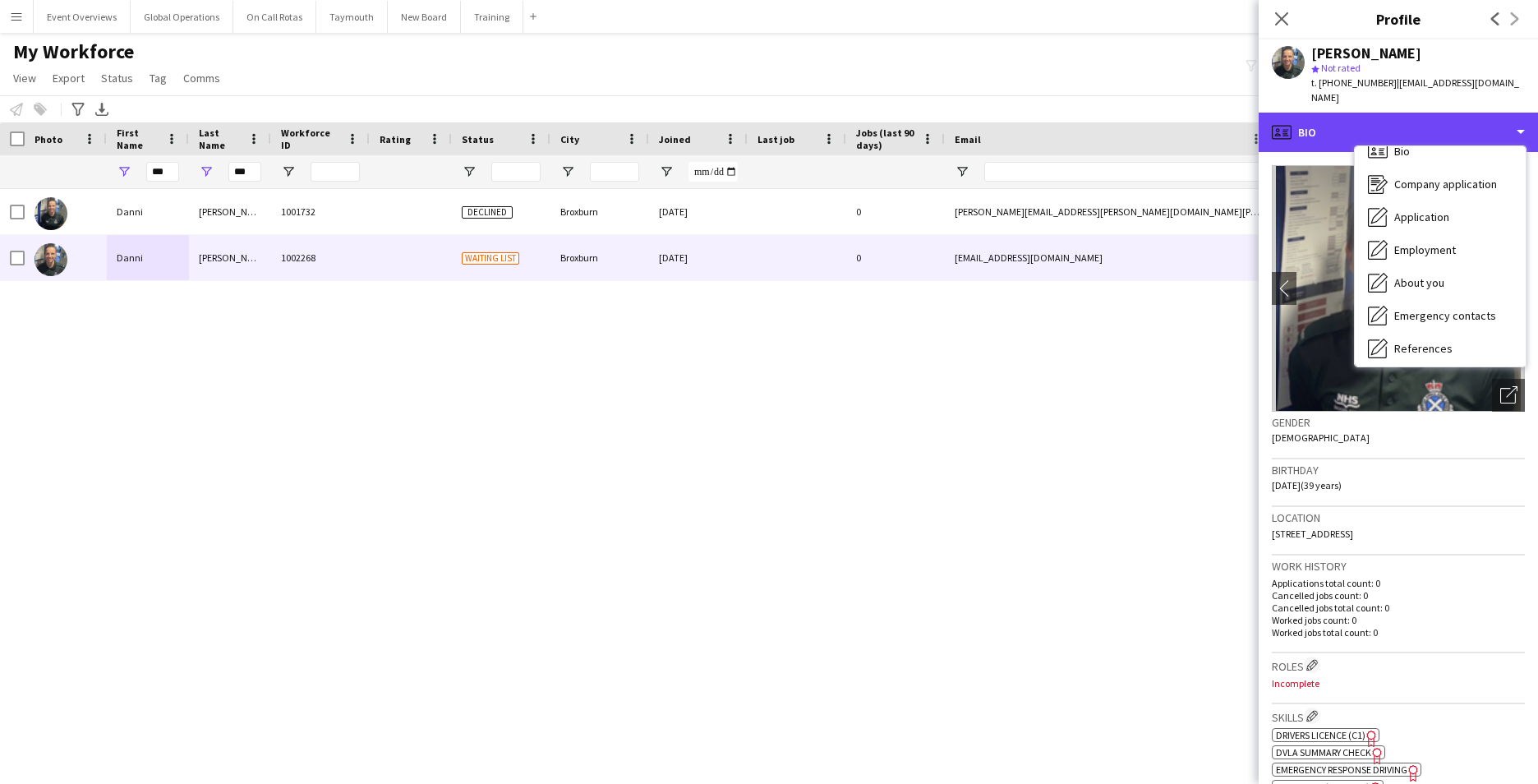
scroll to position [58, 0]
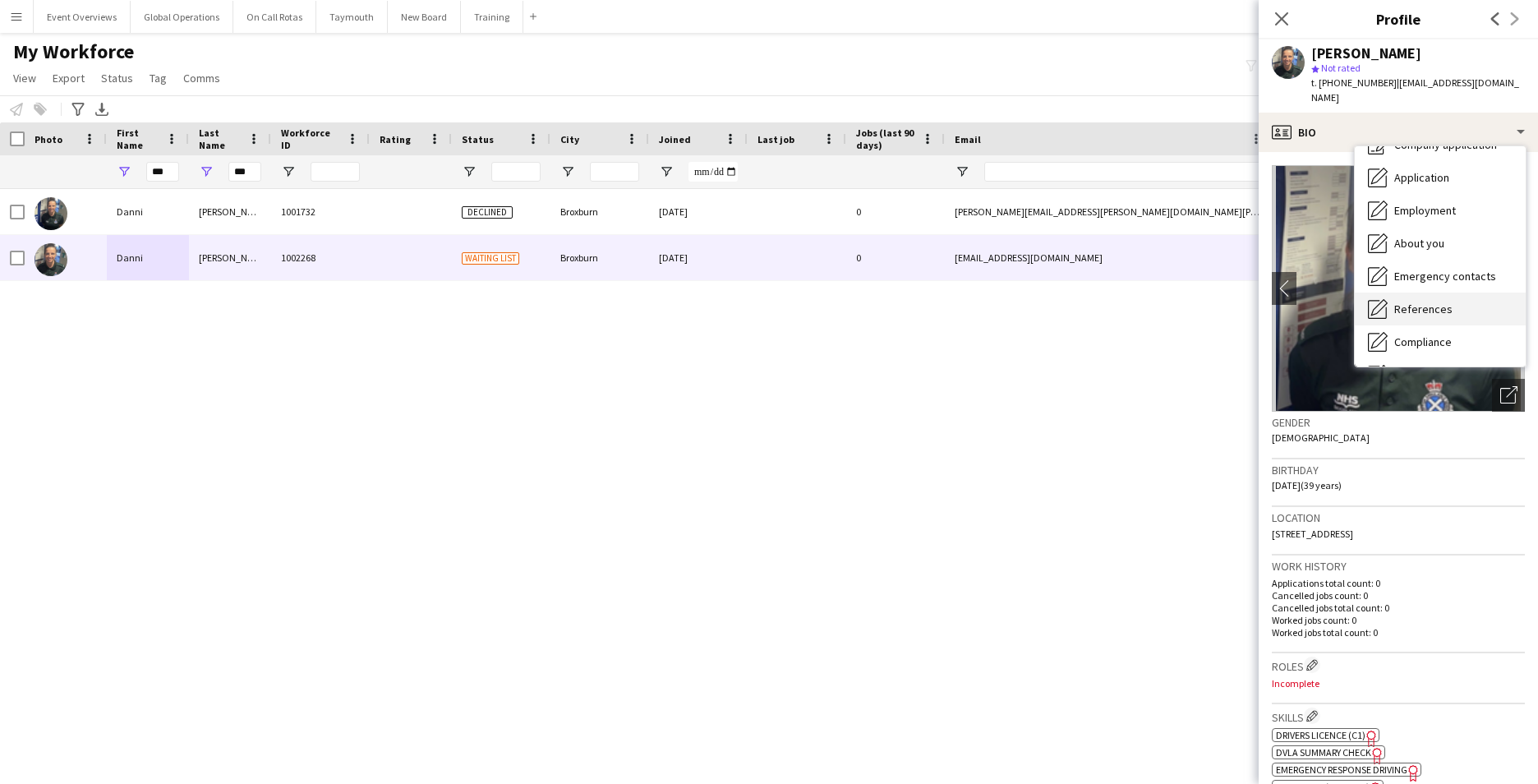
click at [1428, 302] on span "References" at bounding box center [1423, 309] width 59 height 15
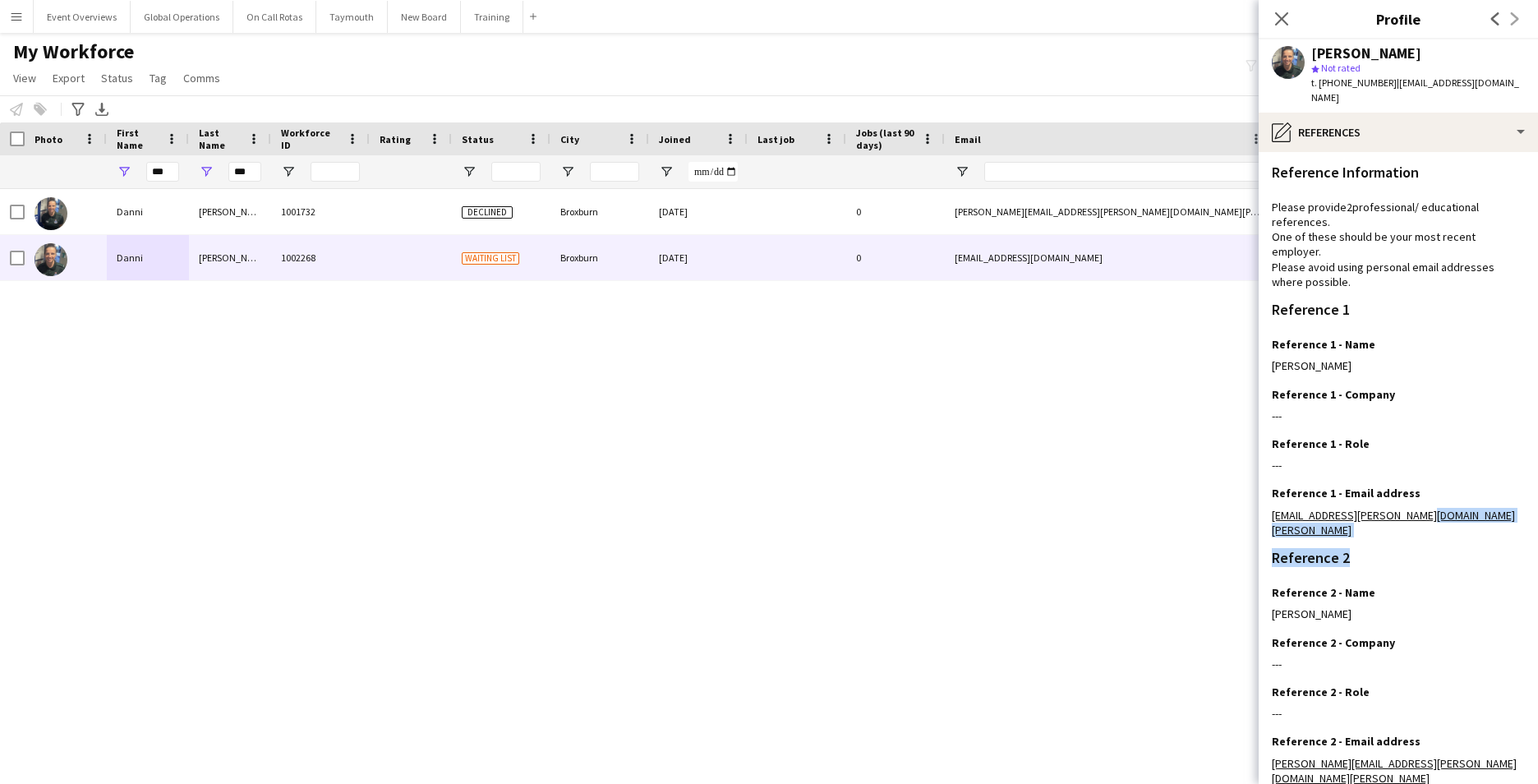
drag, startPoint x: 1525, startPoint y: 505, endPoint x: 1522, endPoint y: 534, distance: 29.2
click at [1522, 534] on app-section-data-types "Reference Information Please provide 2 professional/ educational references. On…" at bounding box center [1398, 467] width 279 height 631
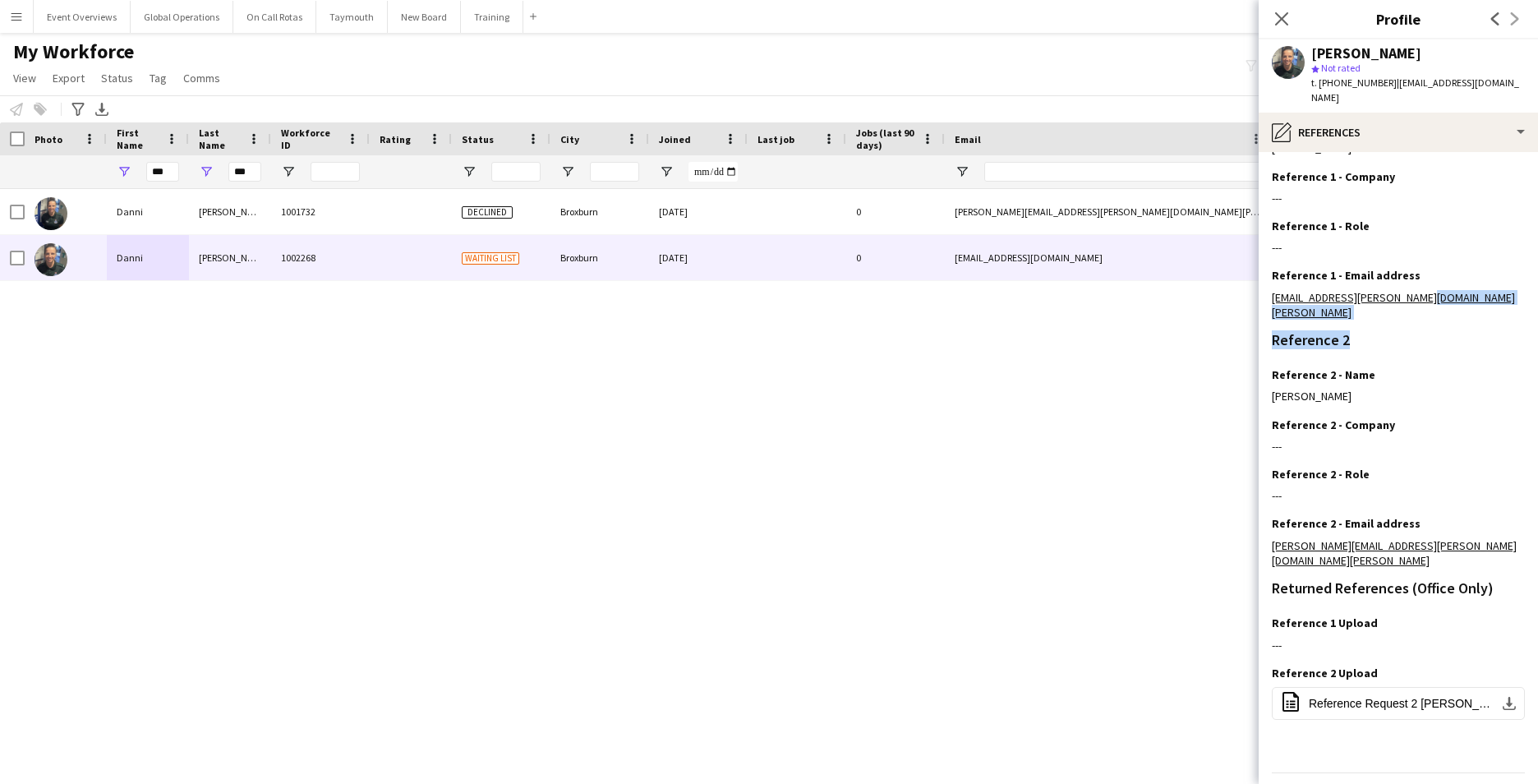
scroll to position [221, 0]
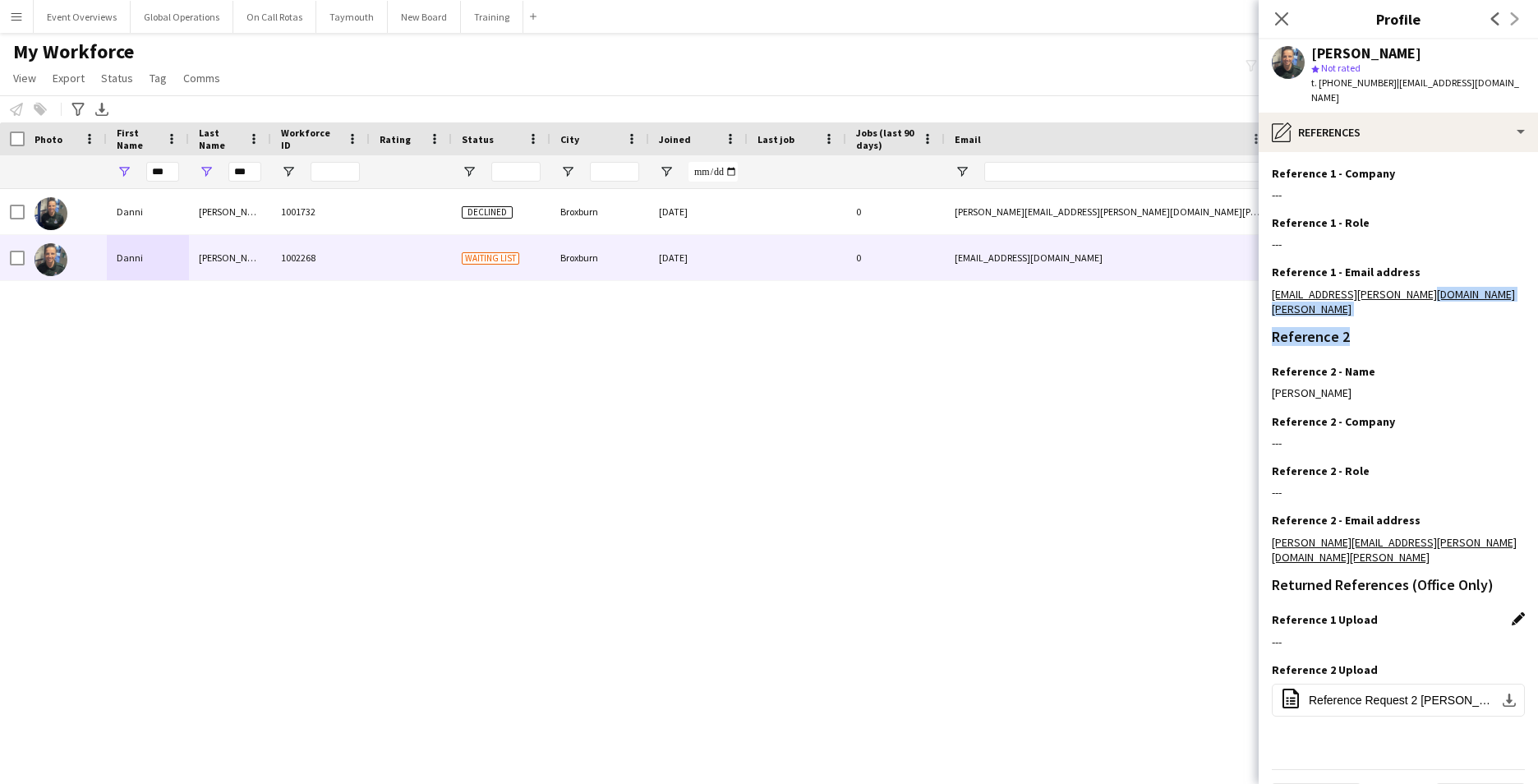
click at [1512, 612] on app-icon "Edit this field" at bounding box center [1518, 618] width 13 height 13
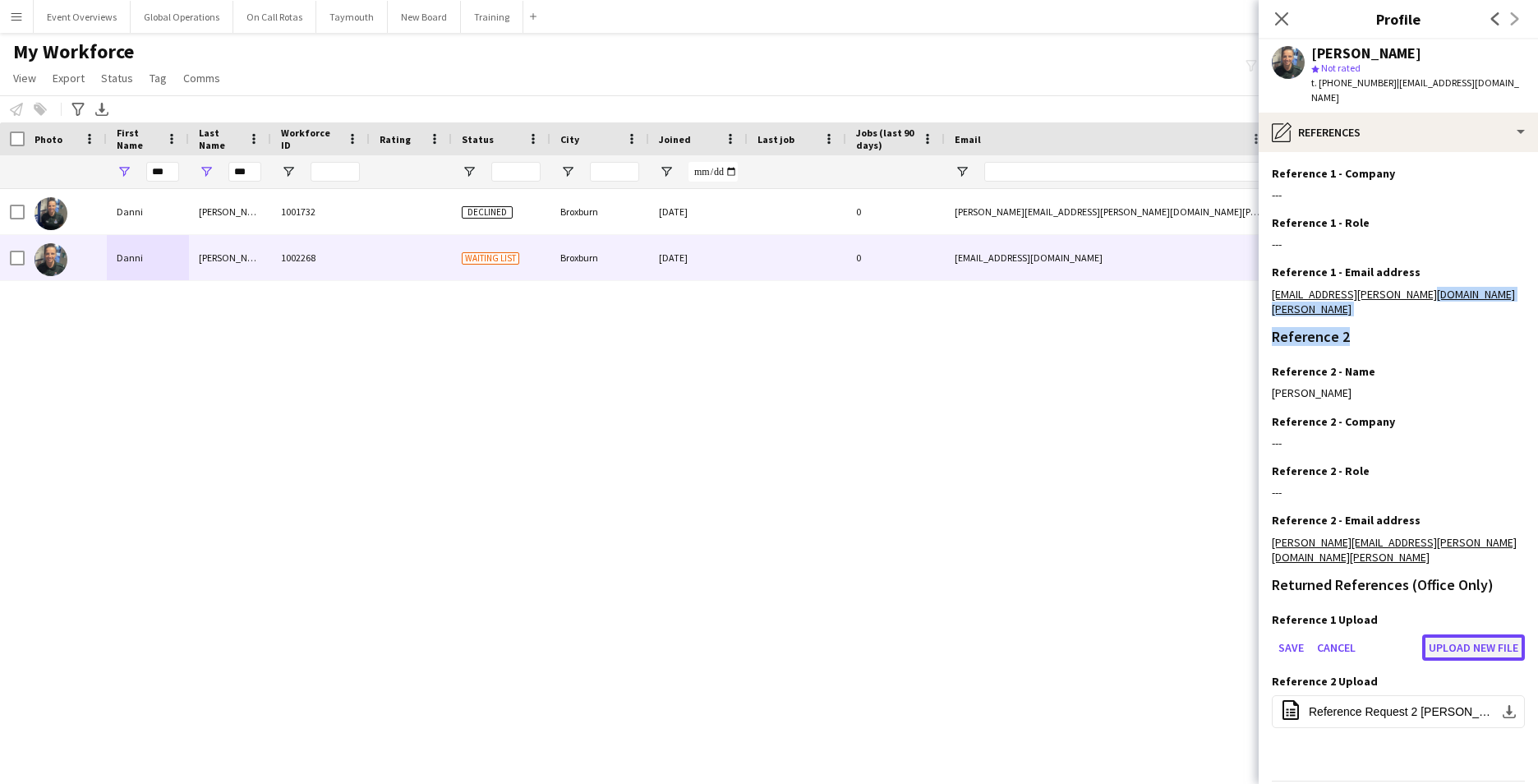
click at [1447, 634] on button "Upload new file" at bounding box center [1474, 647] width 102 height 26
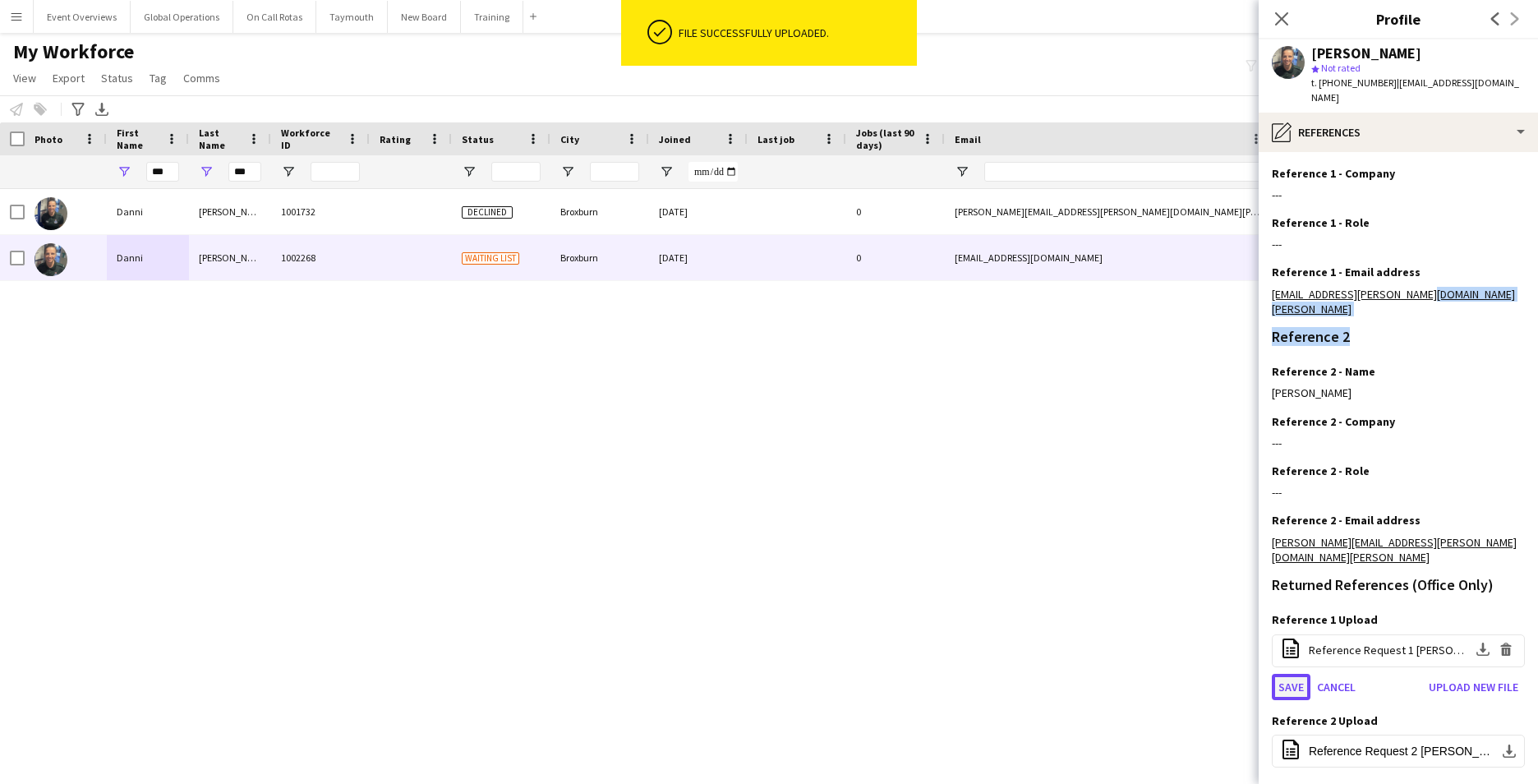
click at [1289, 673] on button "Save" at bounding box center [1290, 686] width 38 height 26
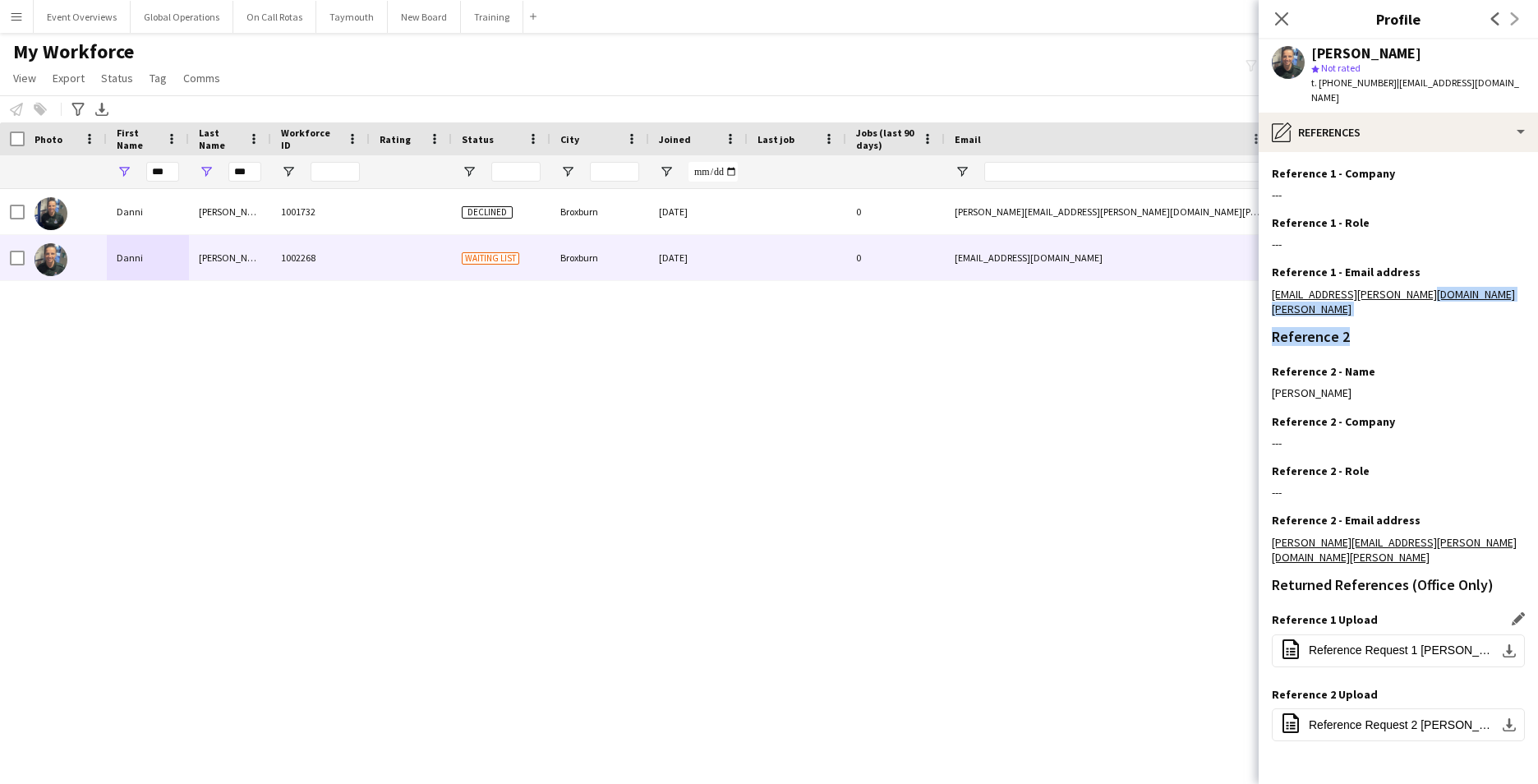
scroll to position [246, 0]
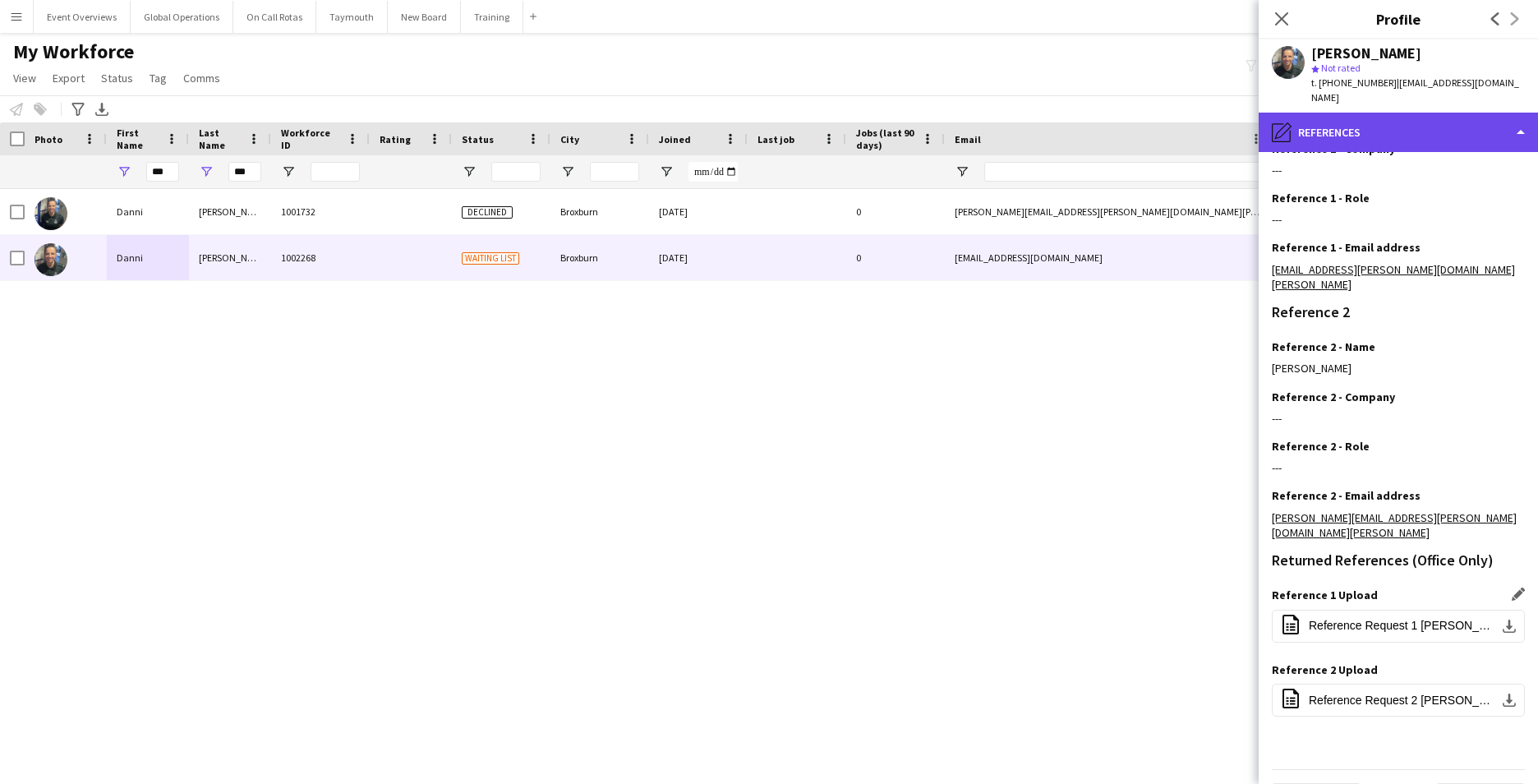
click at [1516, 120] on div "pencil4 References" at bounding box center [1398, 132] width 279 height 39
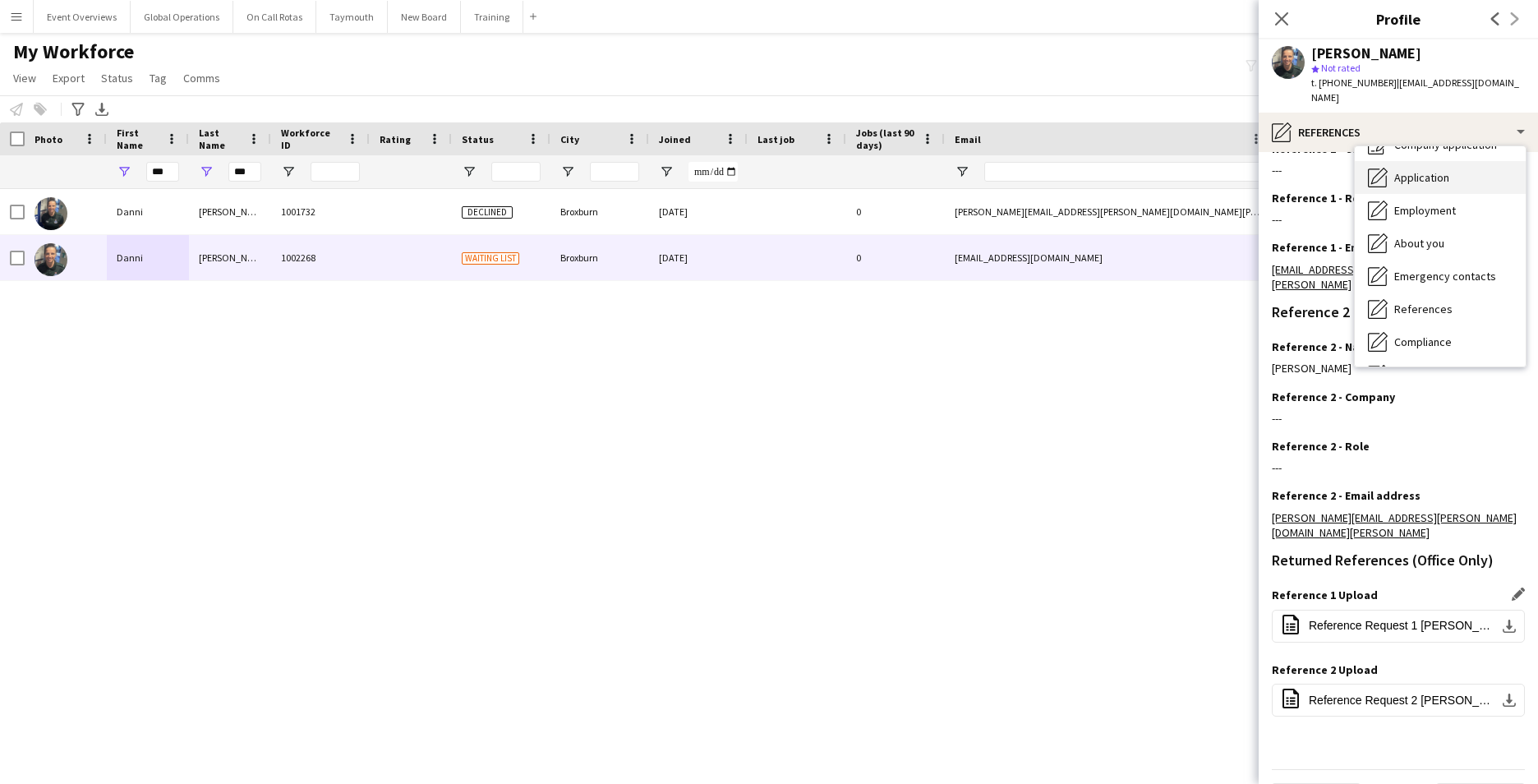
click at [1463, 161] on div "Application Application" at bounding box center [1440, 177] width 170 height 33
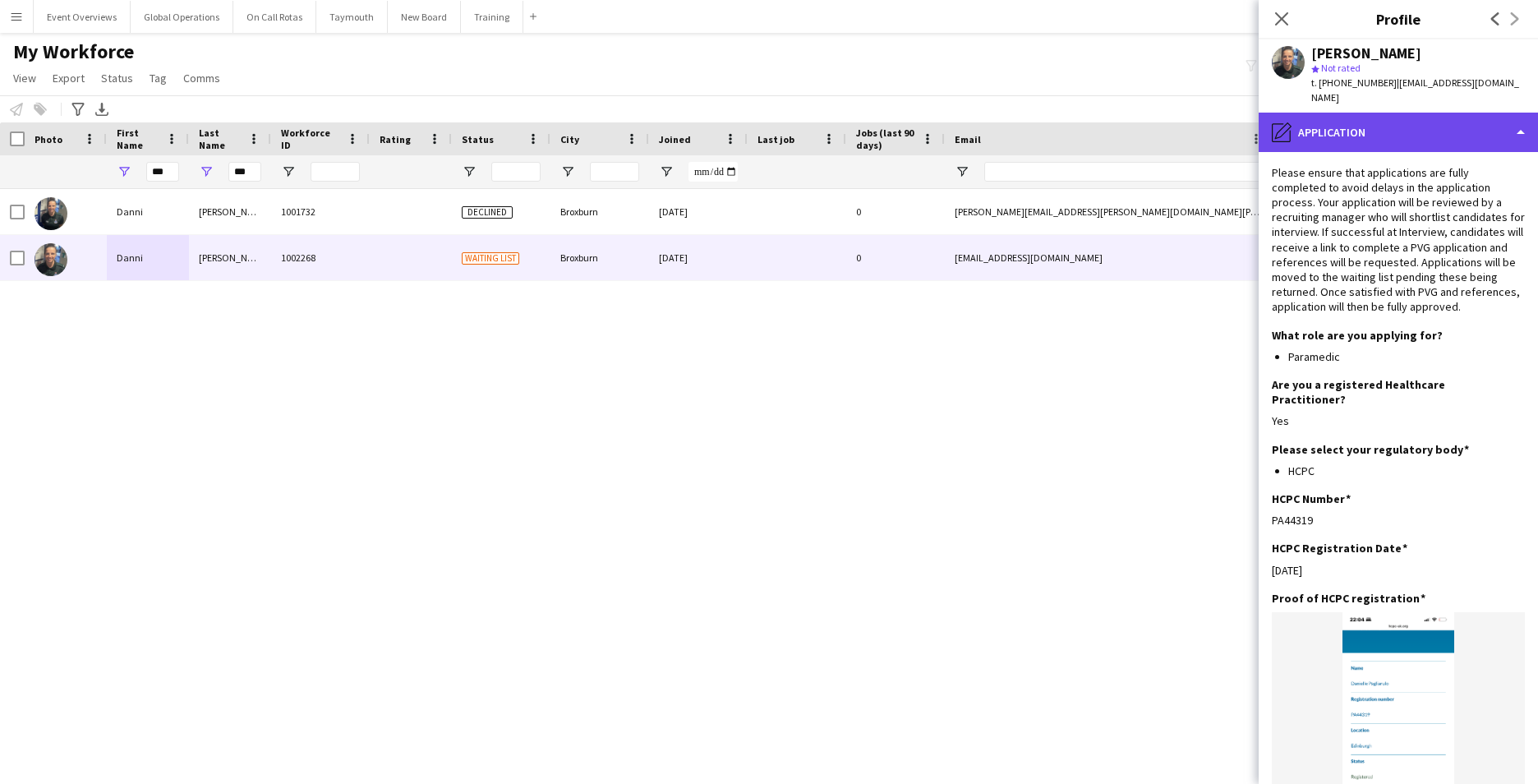
click at [1518, 113] on div "pencil4 Application" at bounding box center [1398, 132] width 279 height 39
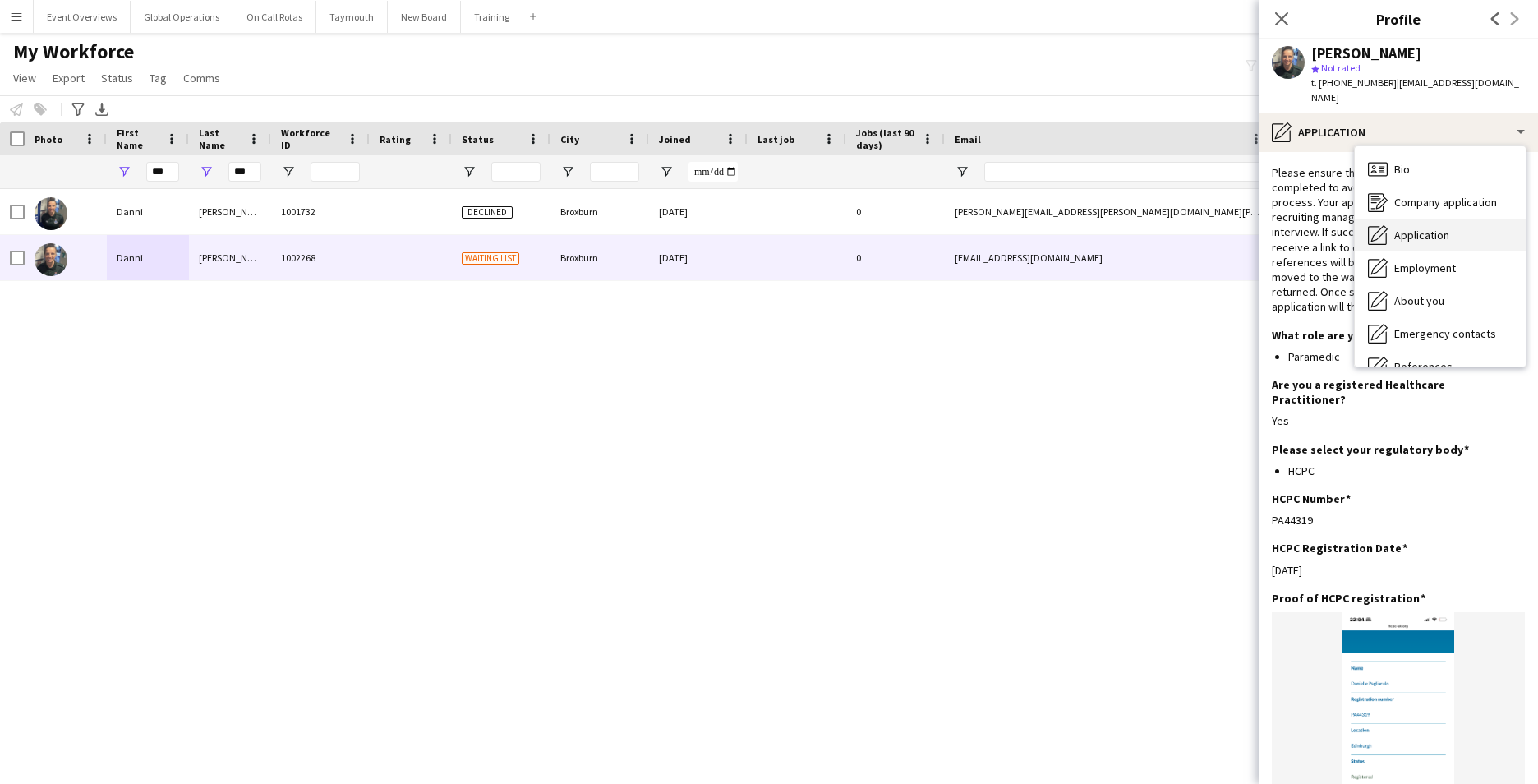
click at [1422, 227] on span "Application" at bounding box center [1422, 235] width 55 height 15
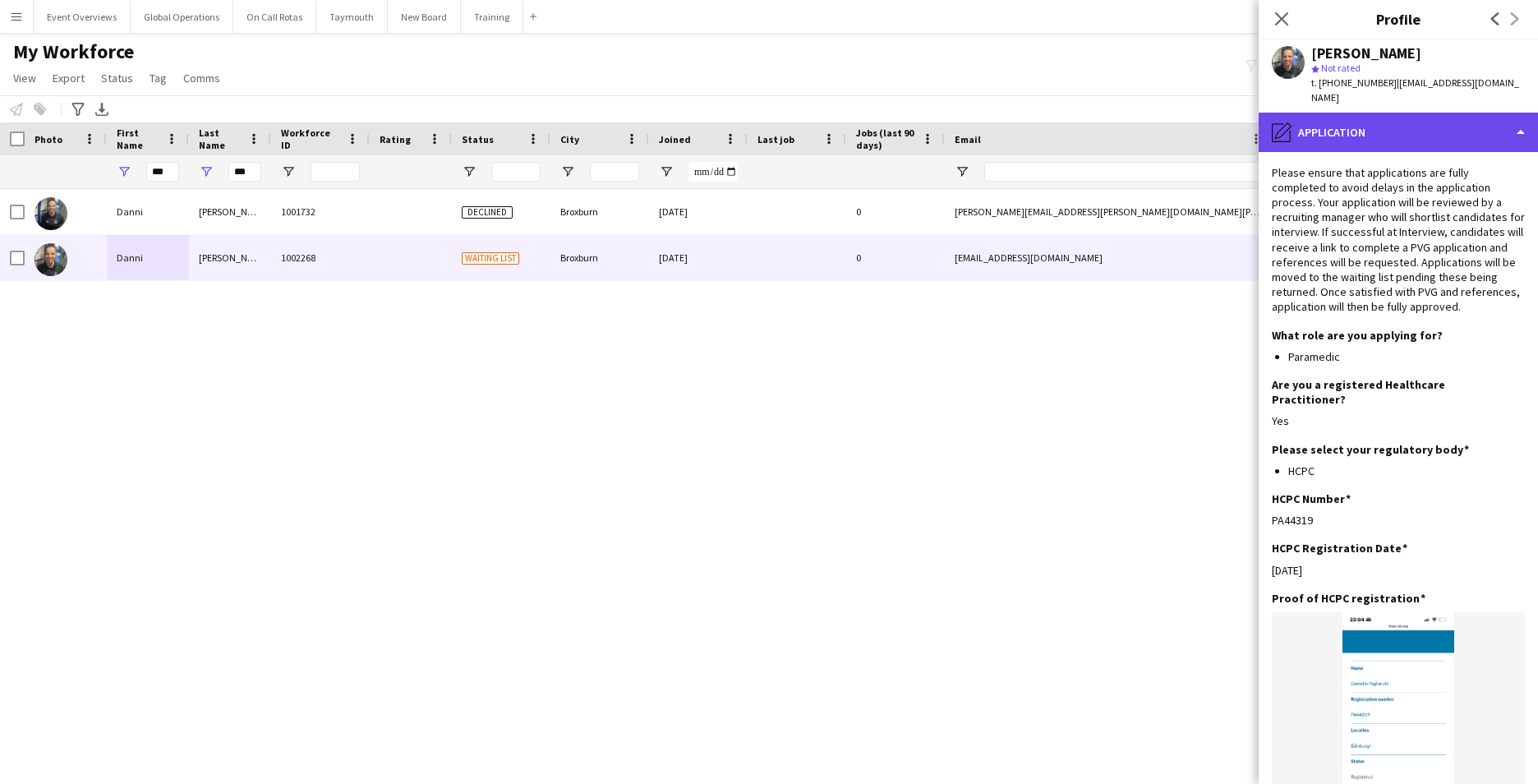
click at [1518, 113] on div "pencil4 Application" at bounding box center [1398, 132] width 279 height 39
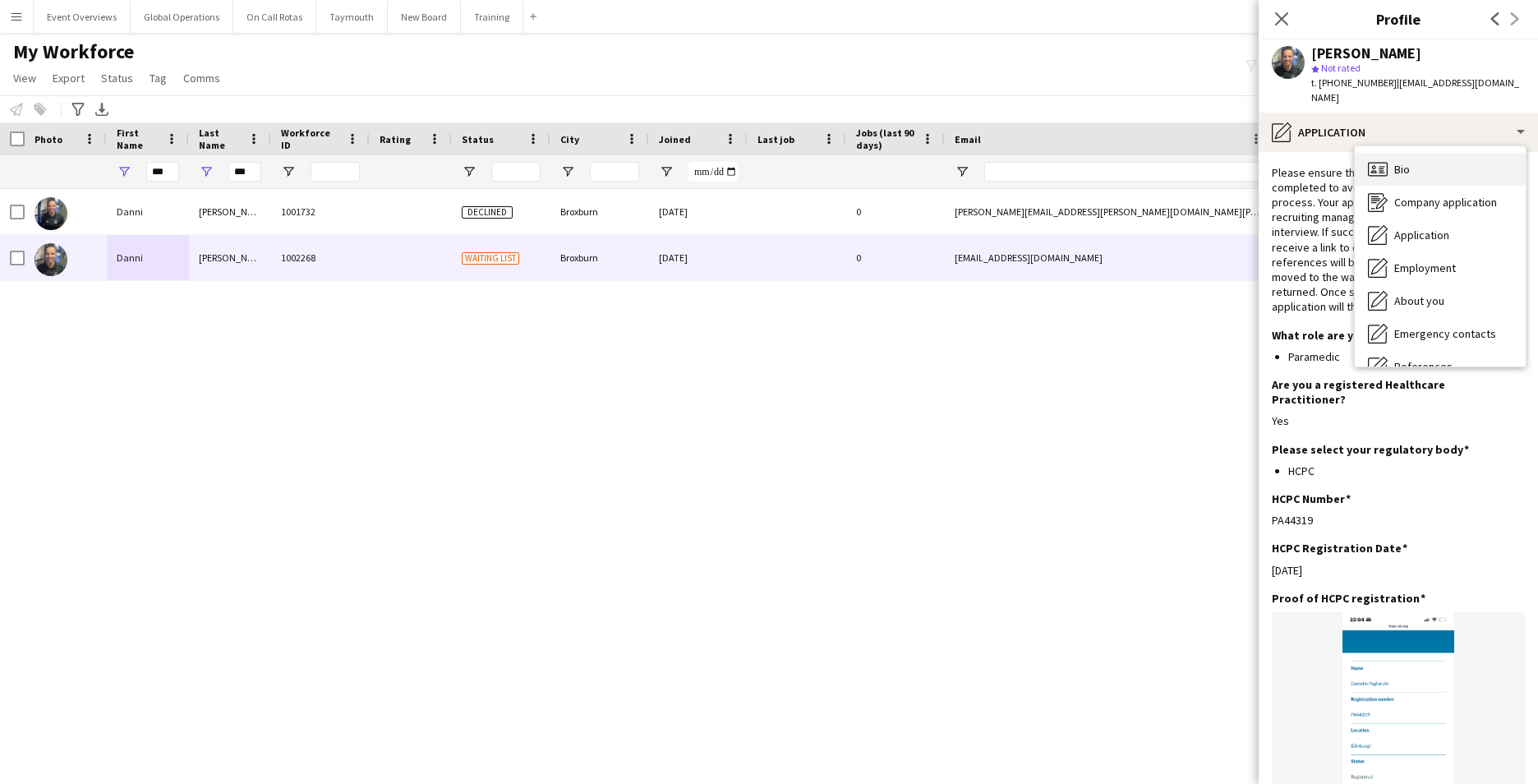
click at [1452, 156] on div "Bio Bio" at bounding box center [1440, 169] width 170 height 33
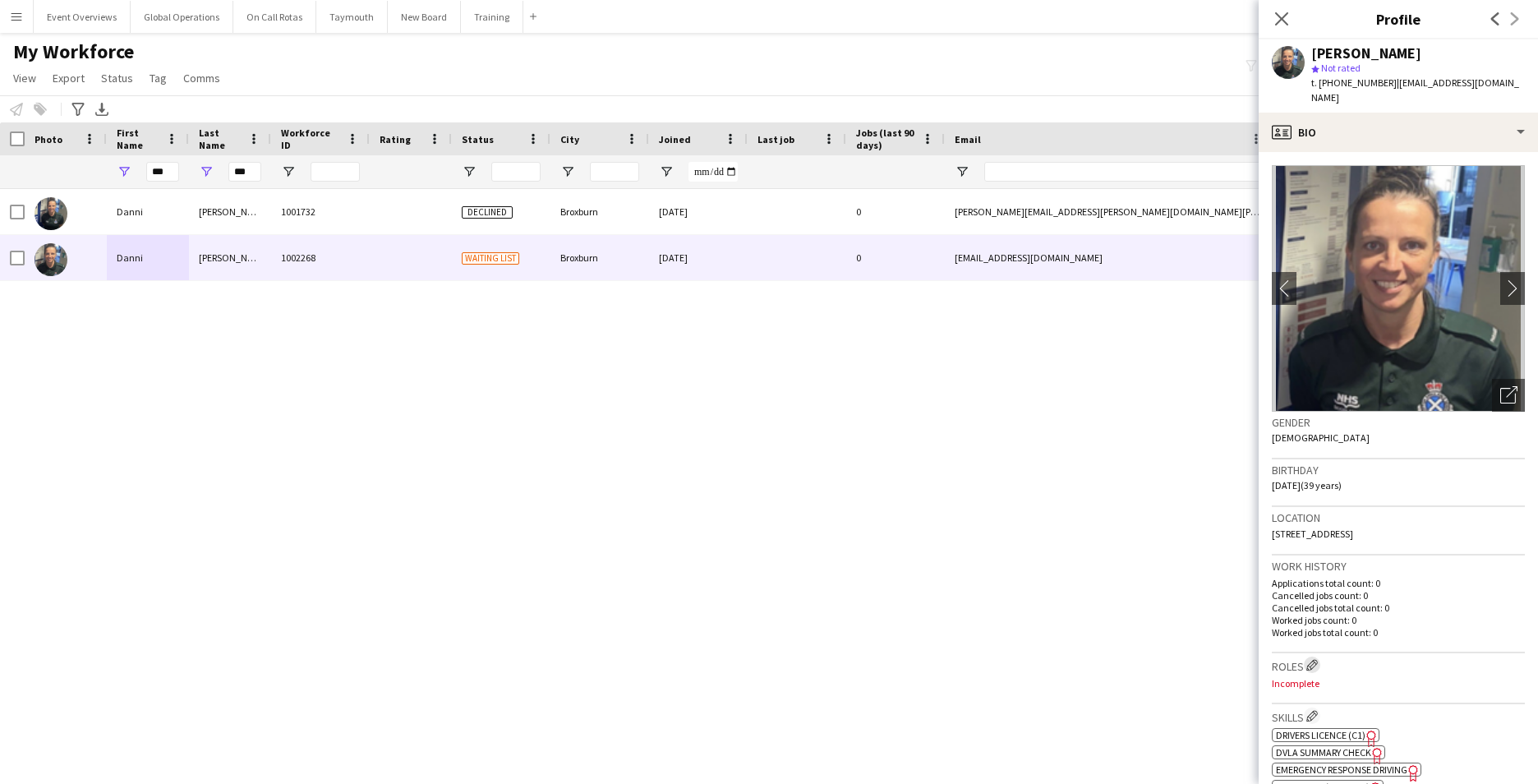
click at [1313, 658] on app-icon "Edit crew company roles" at bounding box center [1313, 664] width 11 height 11
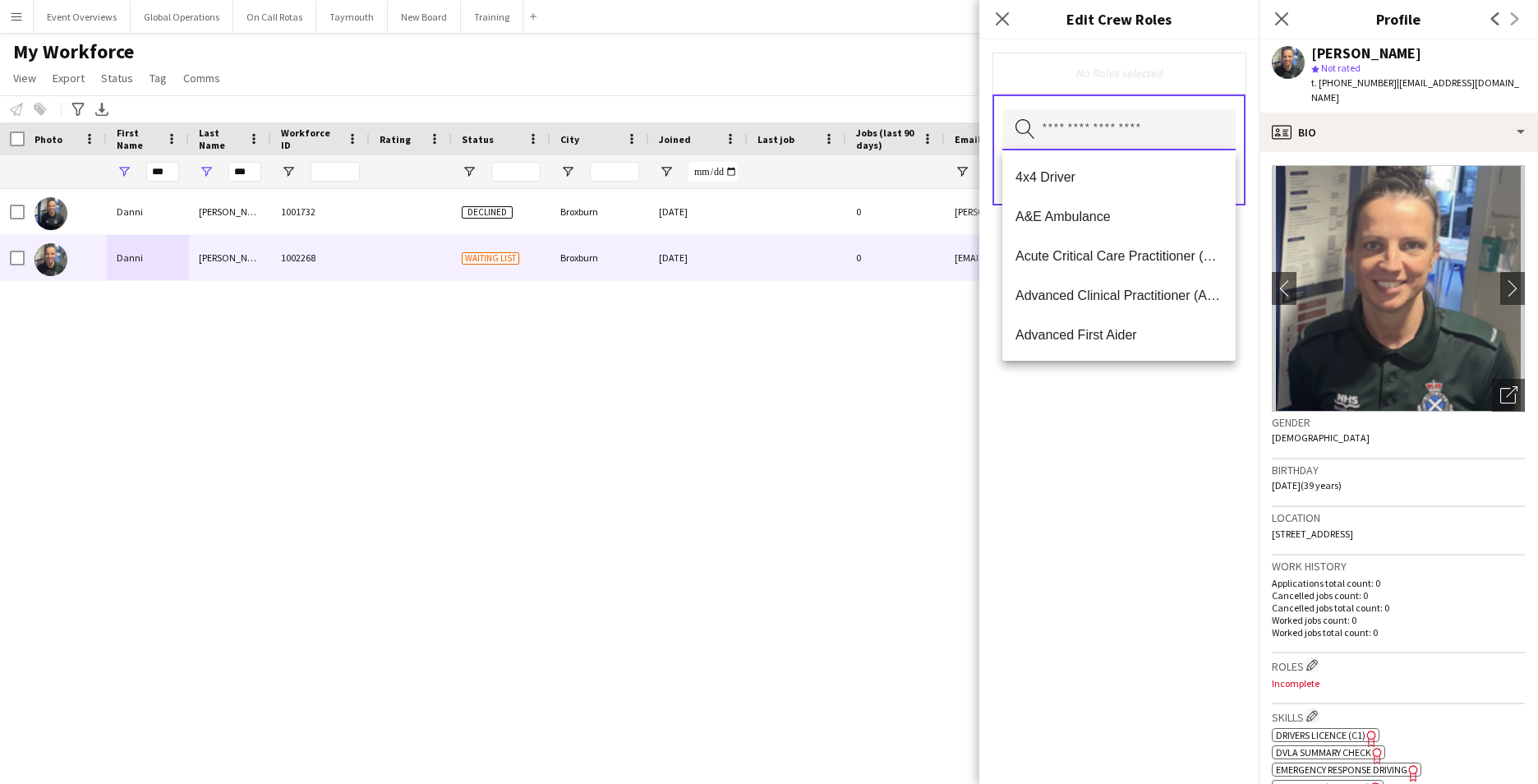
click at [1062, 138] on input "text" at bounding box center [1119, 129] width 234 height 41
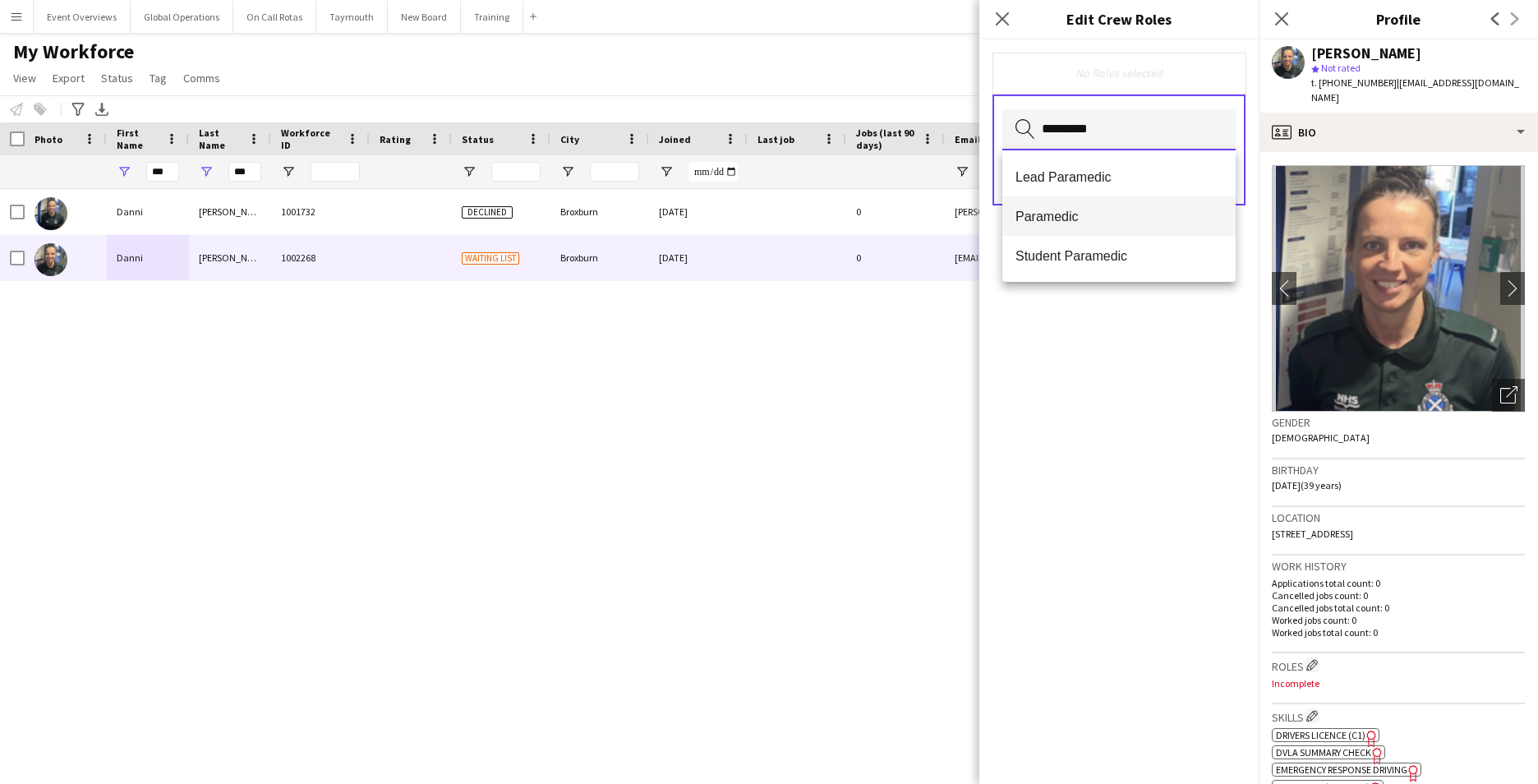
type input "*********"
click at [1047, 225] on mat-option "Paramedic" at bounding box center [1119, 216] width 234 height 39
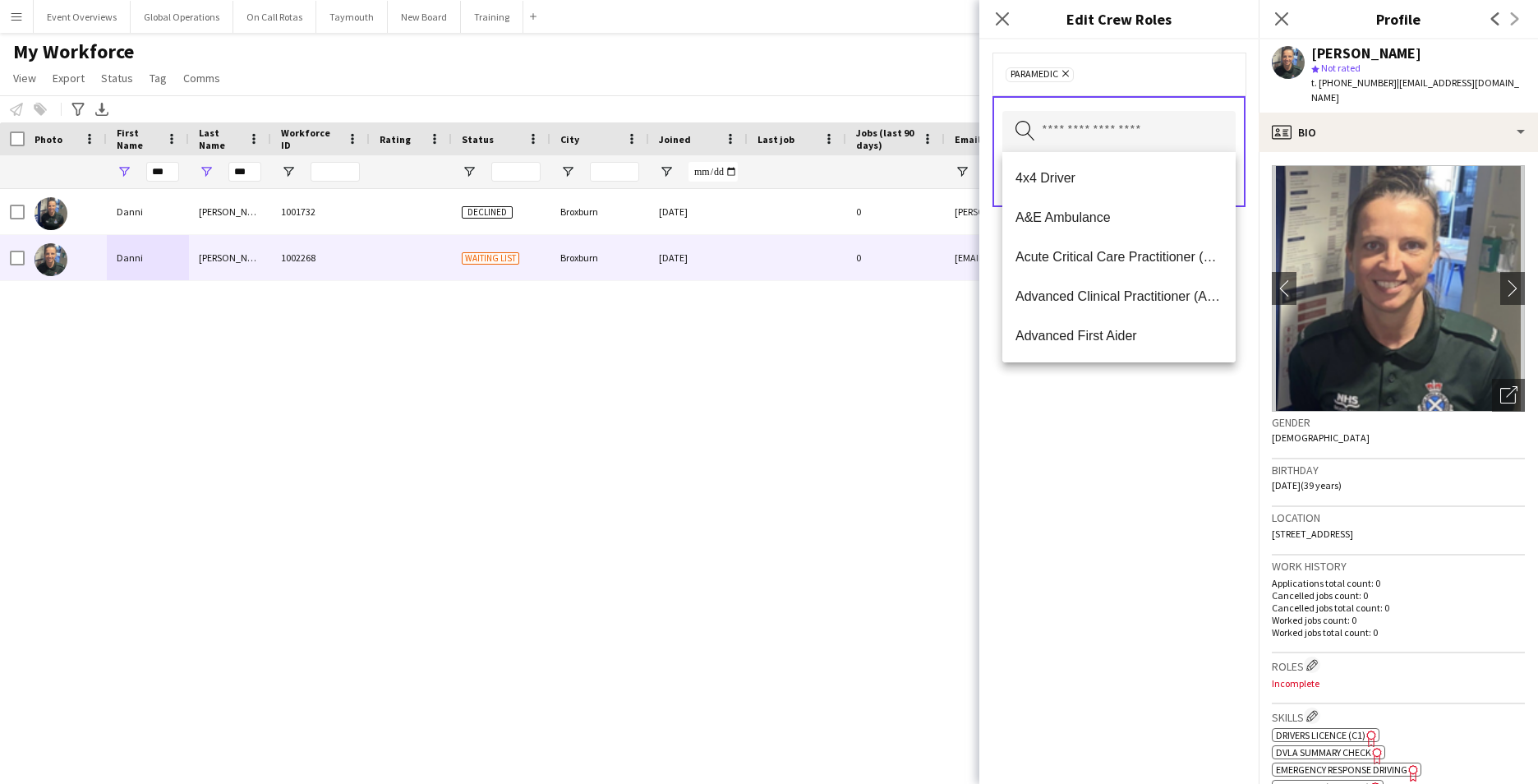
click at [1119, 573] on div "Paramedic Remove Search by role type Save" at bounding box center [1119, 411] width 279 height 744
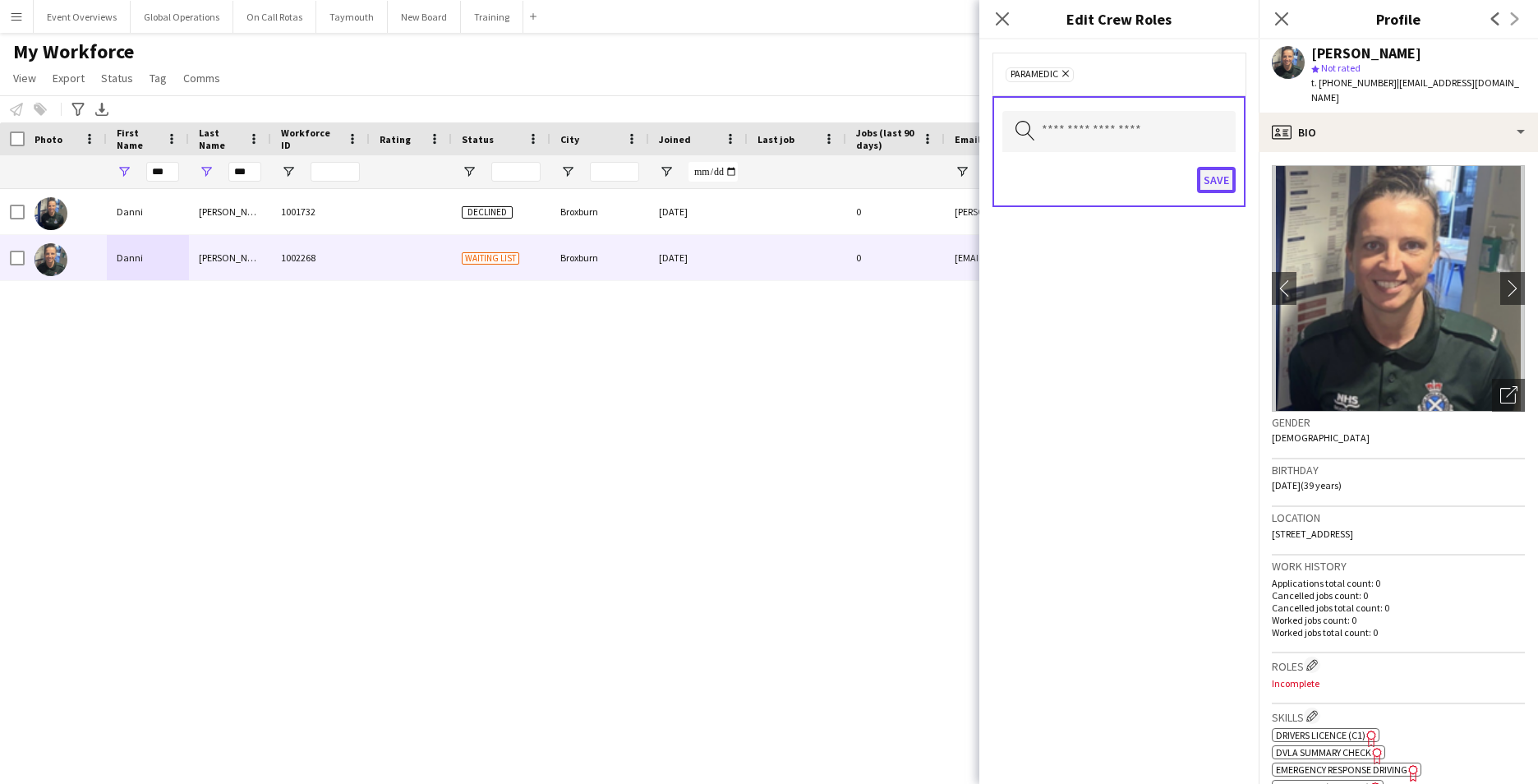
click at [1214, 175] on button "Save" at bounding box center [1216, 180] width 38 height 26
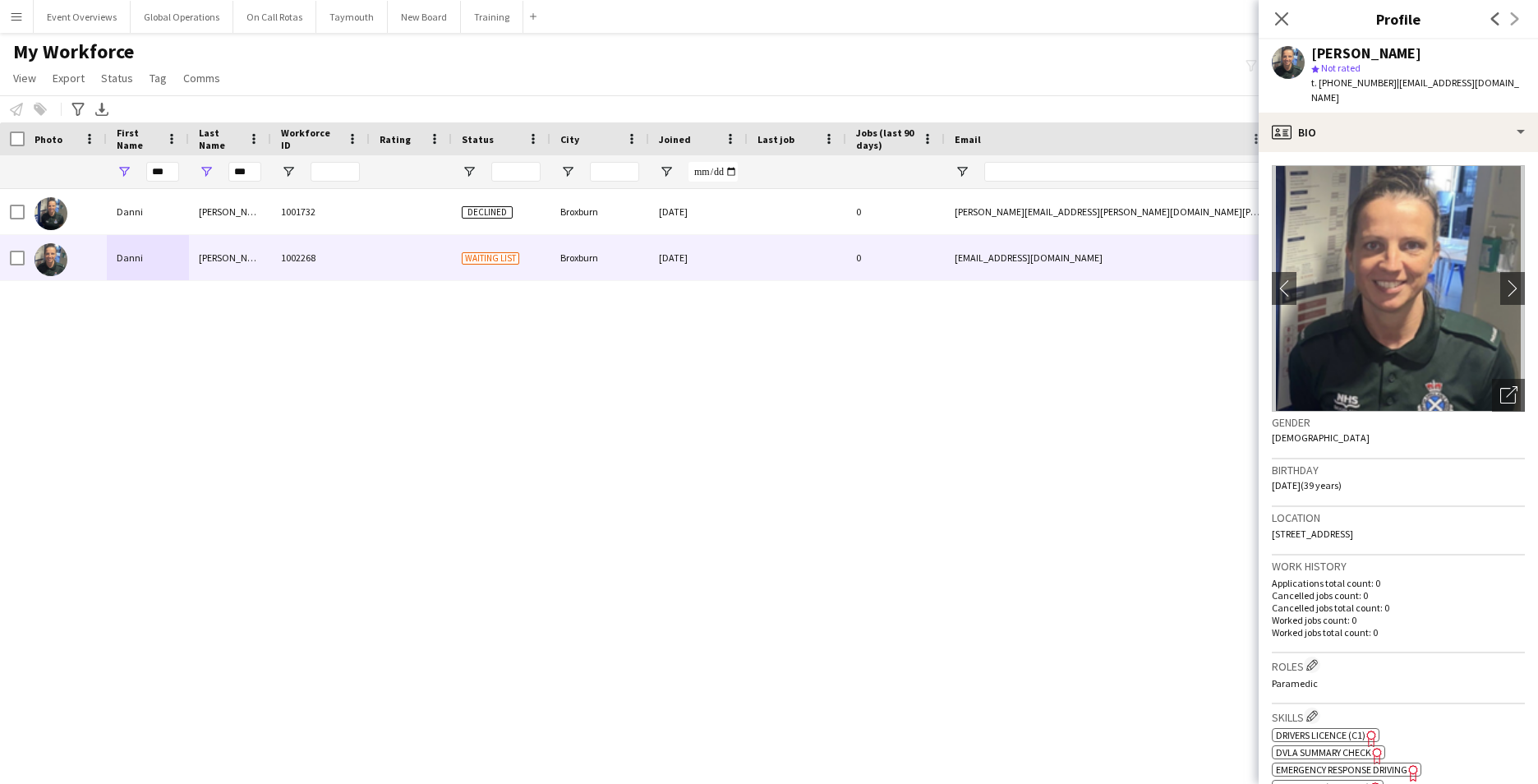
drag, startPoint x: 1418, startPoint y: 52, endPoint x: 1300, endPoint y: 70, distance: 119.4
click at [1300, 70] on div "[PERSON_NAME] star Not rated t. [PHONE_NUMBER] | [EMAIL_ADDRESS][DOMAIN_NAME]" at bounding box center [1398, 75] width 279 height 74
click at [1100, 80] on div "My Workforce View Views Default view Active Staff Applications - First Aider Ap…" at bounding box center [769, 67] width 1538 height 56
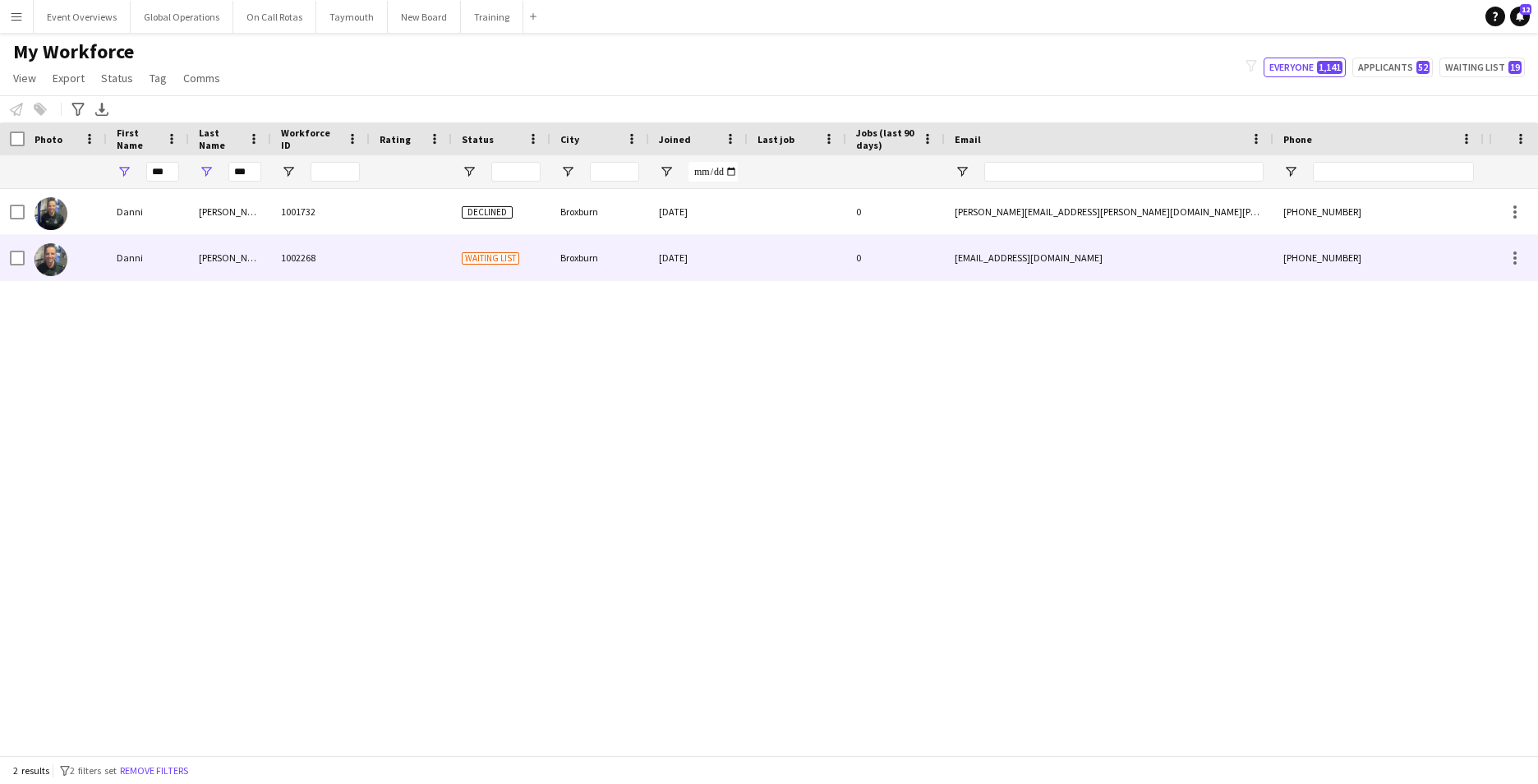
click at [118, 257] on div "Danni" at bounding box center [148, 257] width 82 height 46
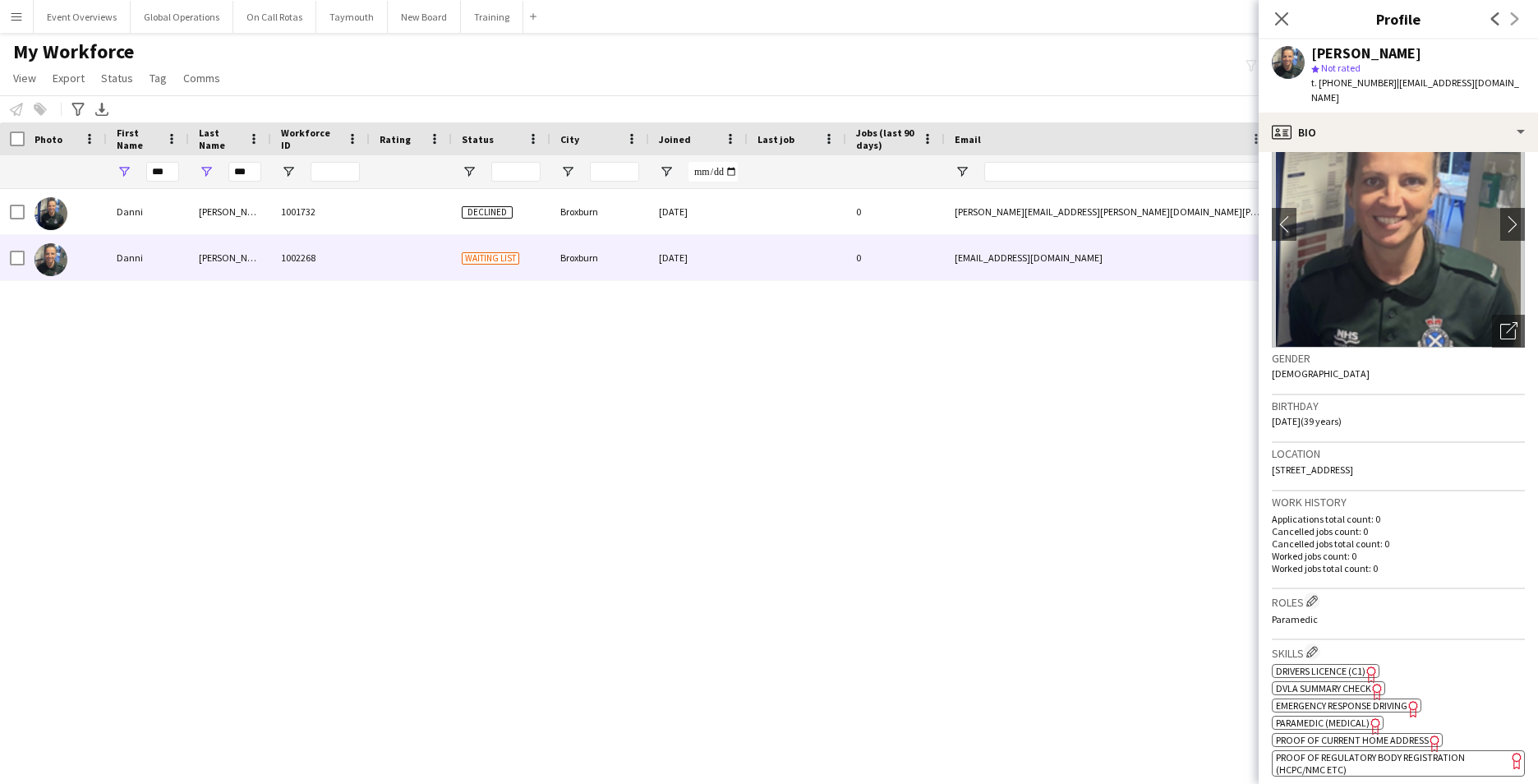
scroll to position [71, 0]
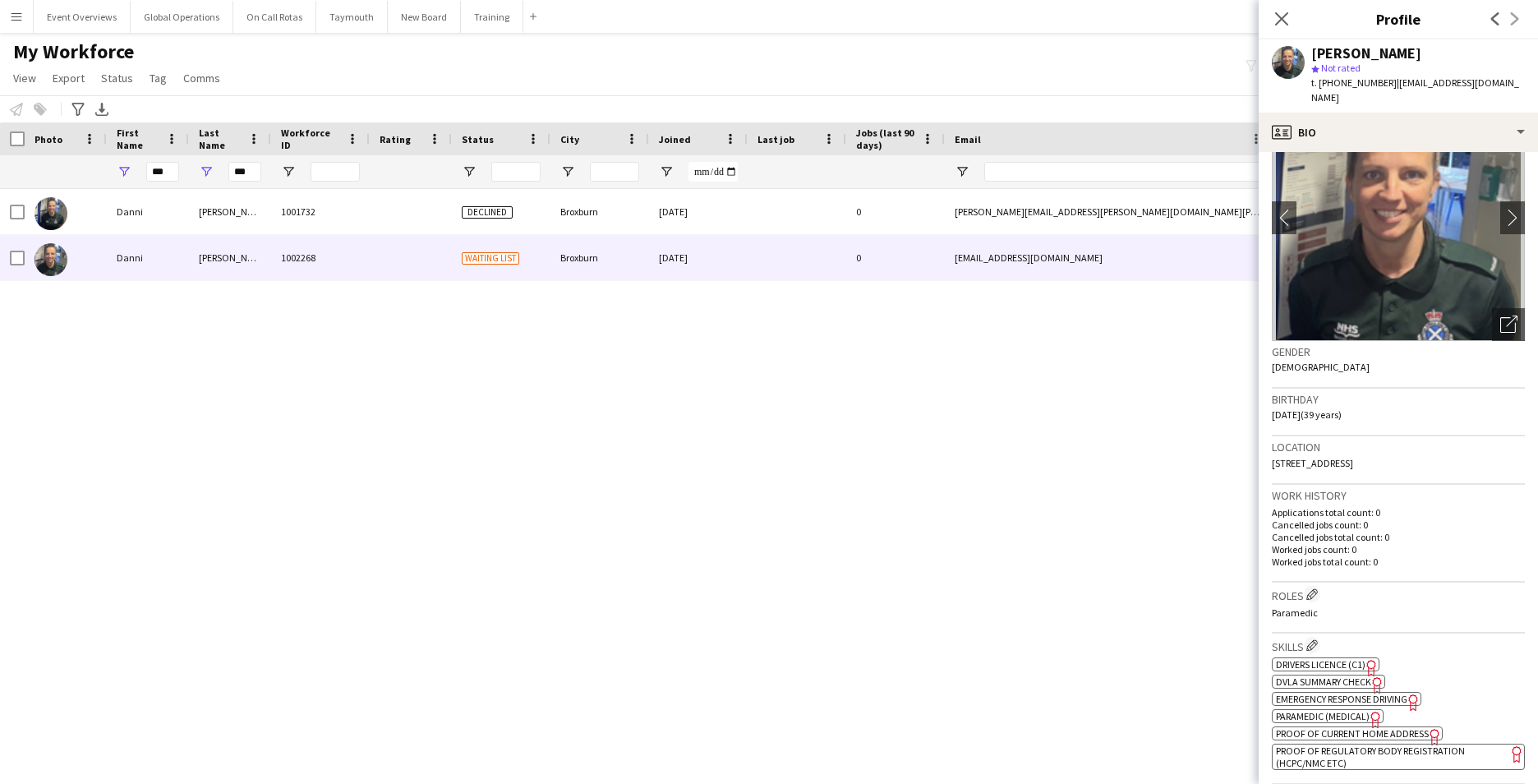
click at [1380, 693] on span "Emergency Response Driving" at bounding box center [1341, 698] width 131 height 12
click at [1282, 23] on icon "Close pop-in" at bounding box center [1281, 18] width 16 height 16
